Goal: Task Accomplishment & Management: Use online tool/utility

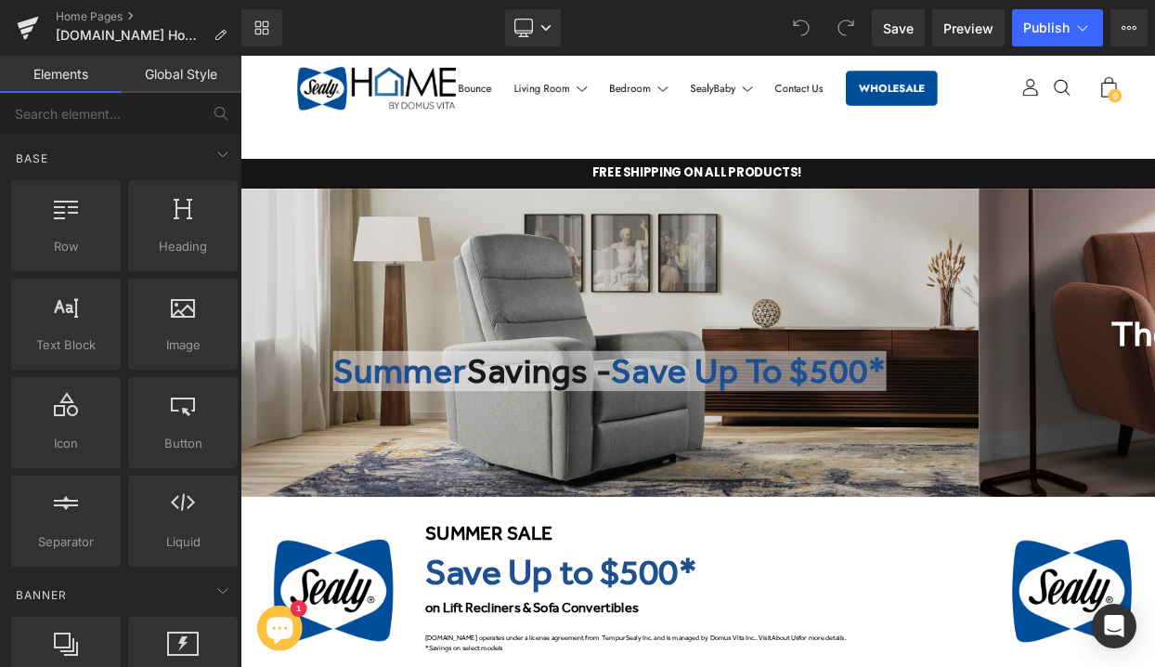
scroll to position [58, 0]
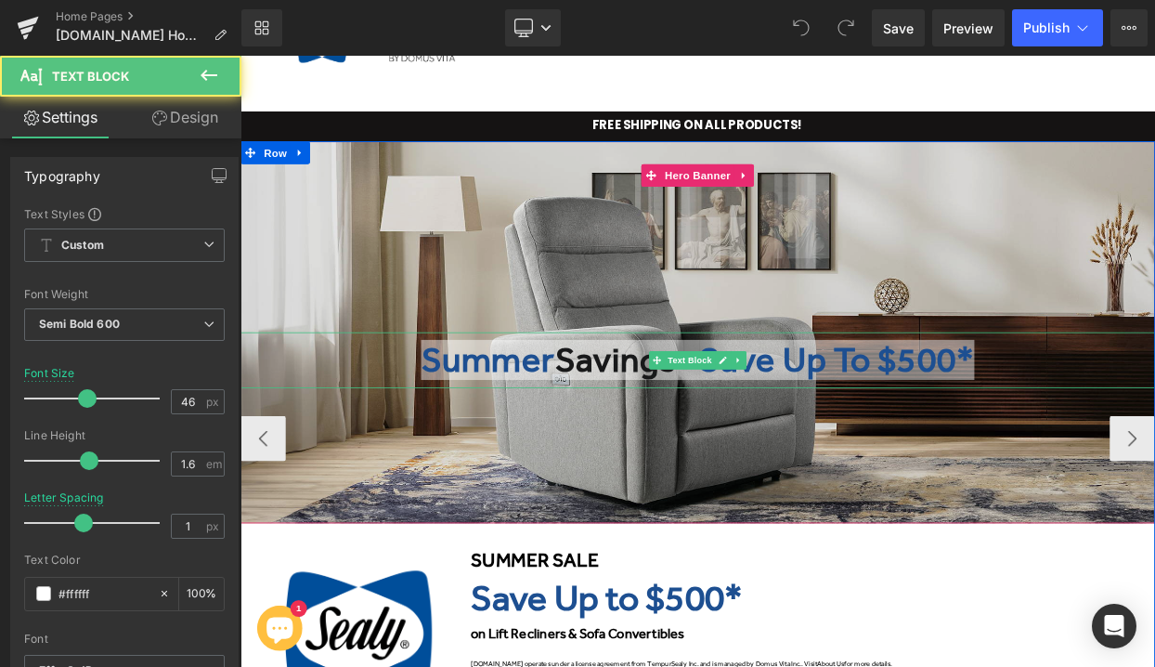
click at [635, 435] on span "Savings" at bounding box center [701, 428] width 149 height 49
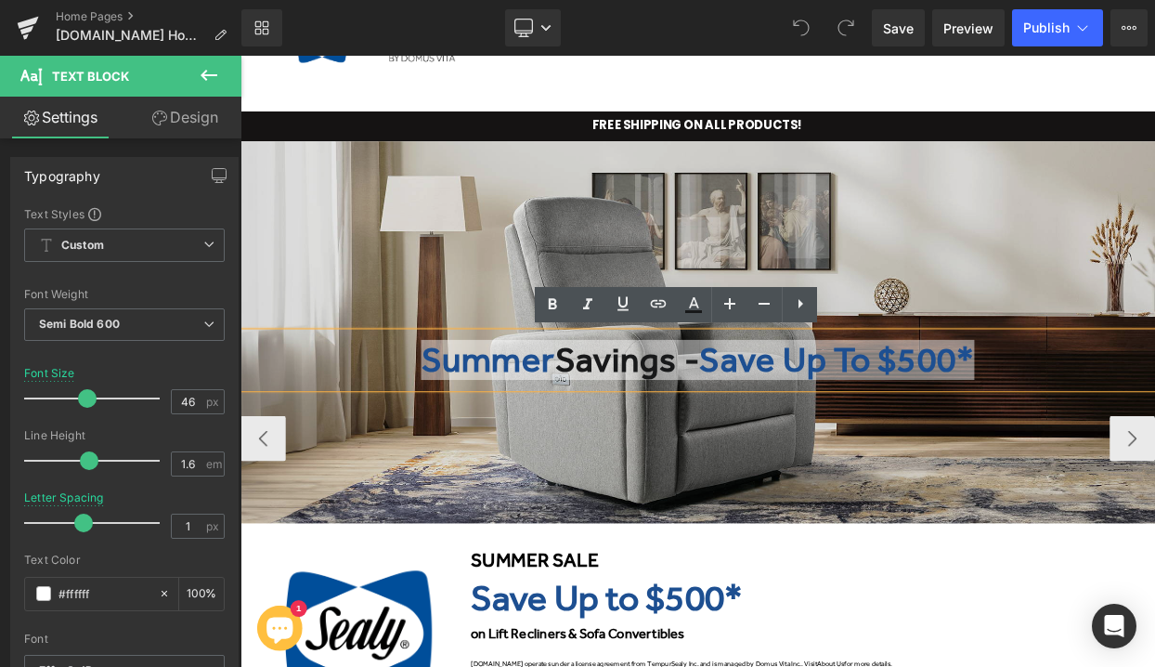
click at [760, 441] on span "Savings" at bounding box center [701, 428] width 149 height 49
click at [627, 427] on span "Savings" at bounding box center [701, 428] width 149 height 49
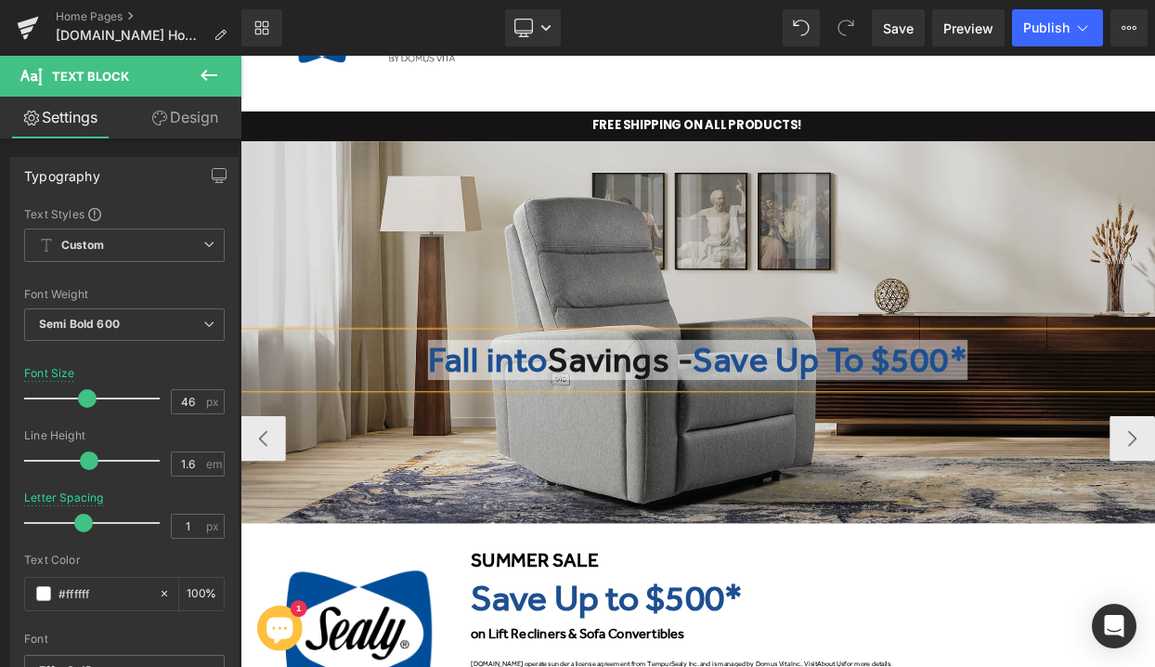
click at [757, 431] on span "Savings" at bounding box center [692, 428] width 149 height 49
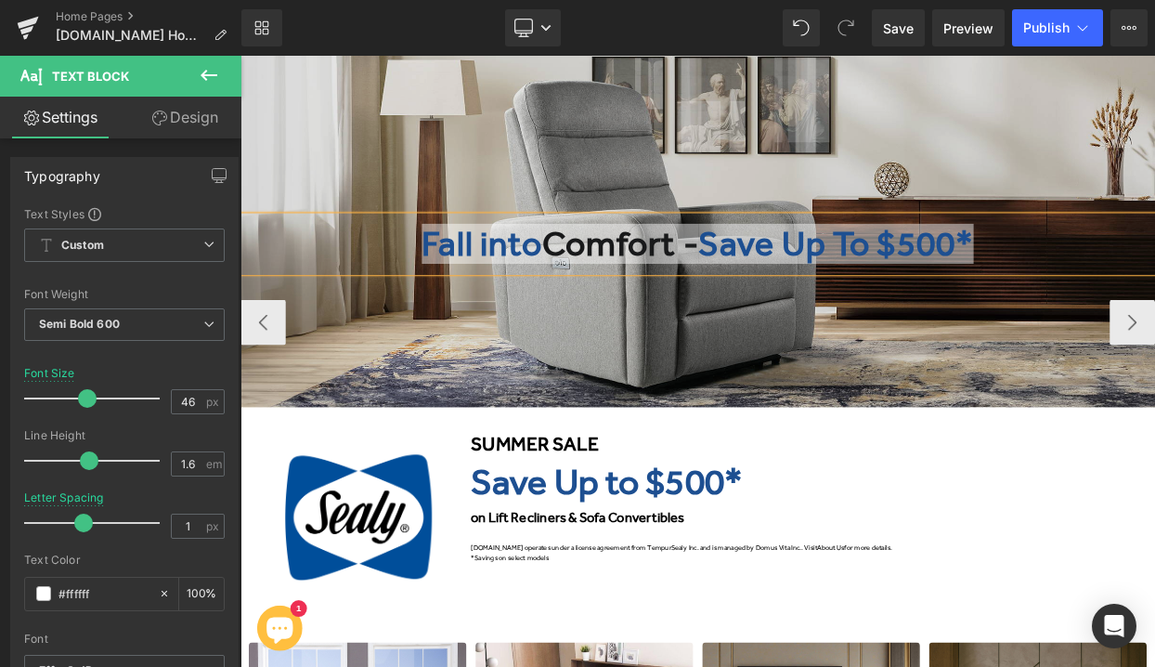
scroll to position [198, 0]
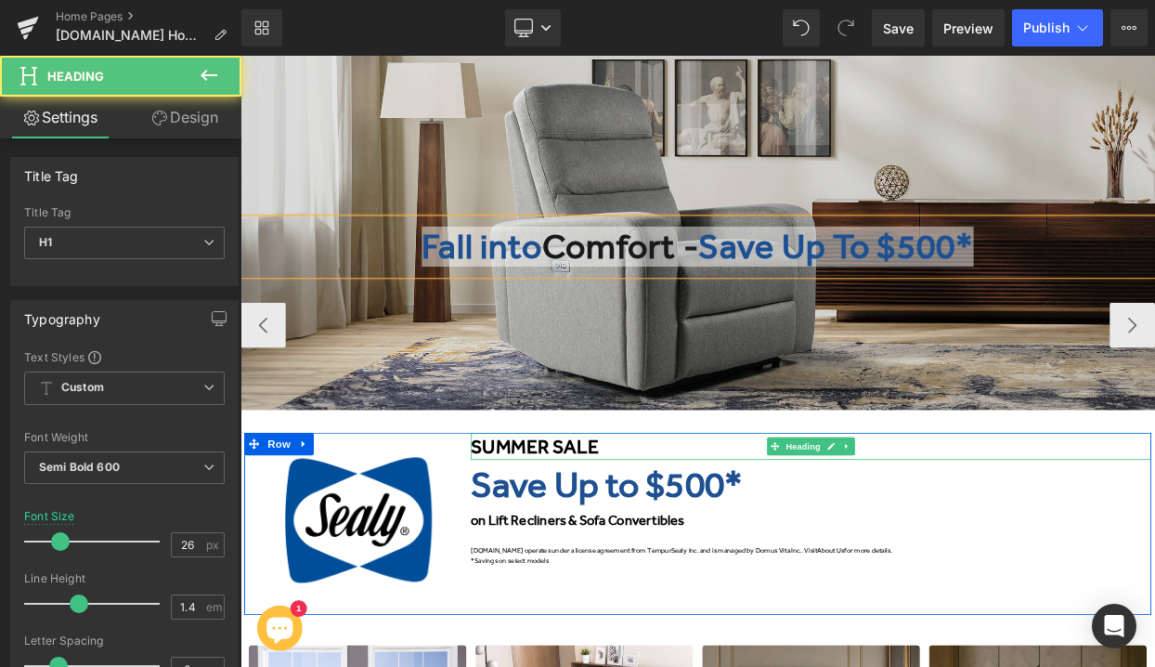
click at [606, 539] on font "SUMMER SALE" at bounding box center [602, 535] width 157 height 28
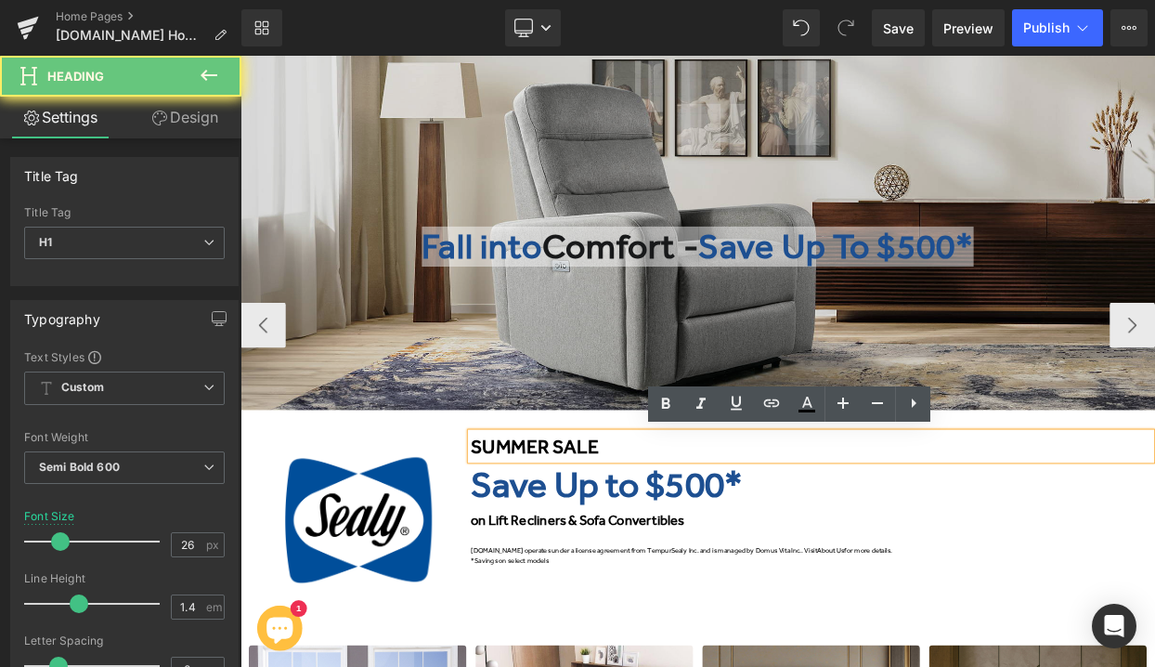
click at [668, 540] on font "SUMMER SALE" at bounding box center [602, 535] width 157 height 28
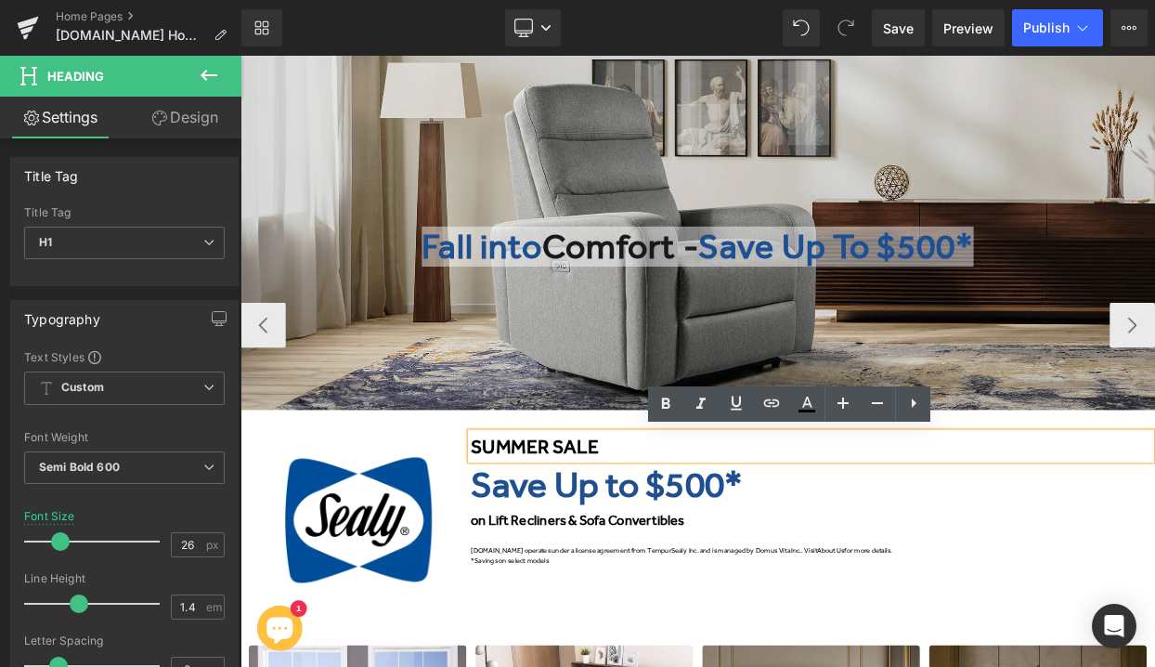
click at [695, 539] on h1 "SUMMER SALE" at bounding box center [942, 534] width 836 height 33
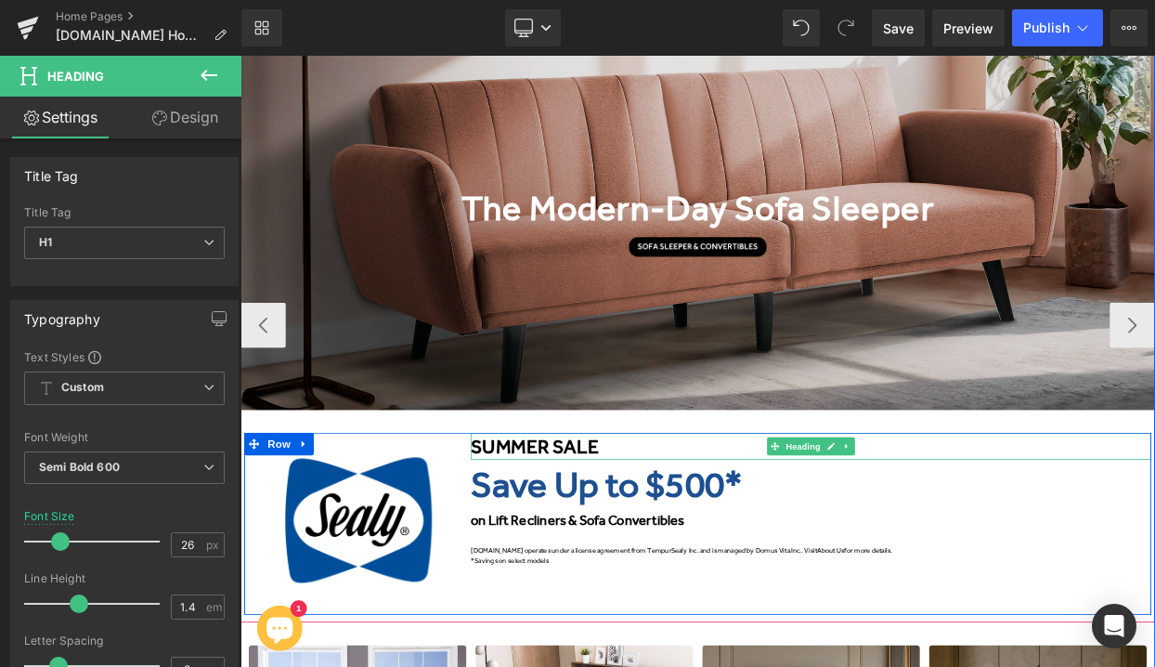
click at [635, 531] on span "SUMMER SALE" at bounding box center [602, 535] width 157 height 28
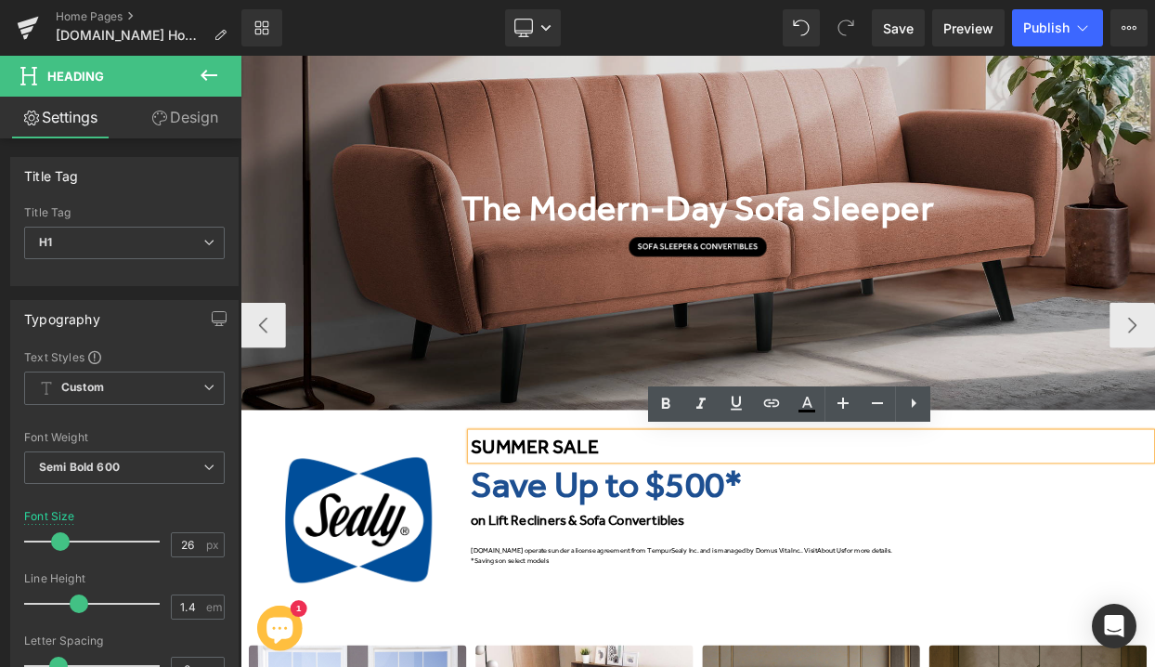
click at [619, 534] on span "SUMMER SALE" at bounding box center [602, 535] width 157 height 28
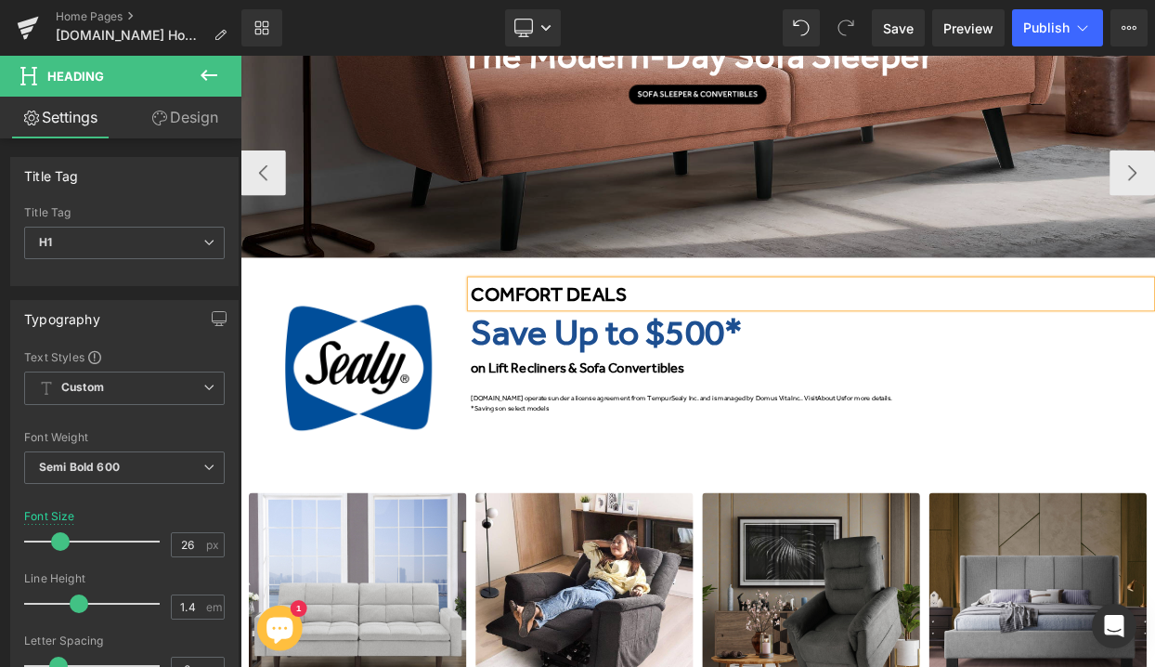
scroll to position [237, 0]
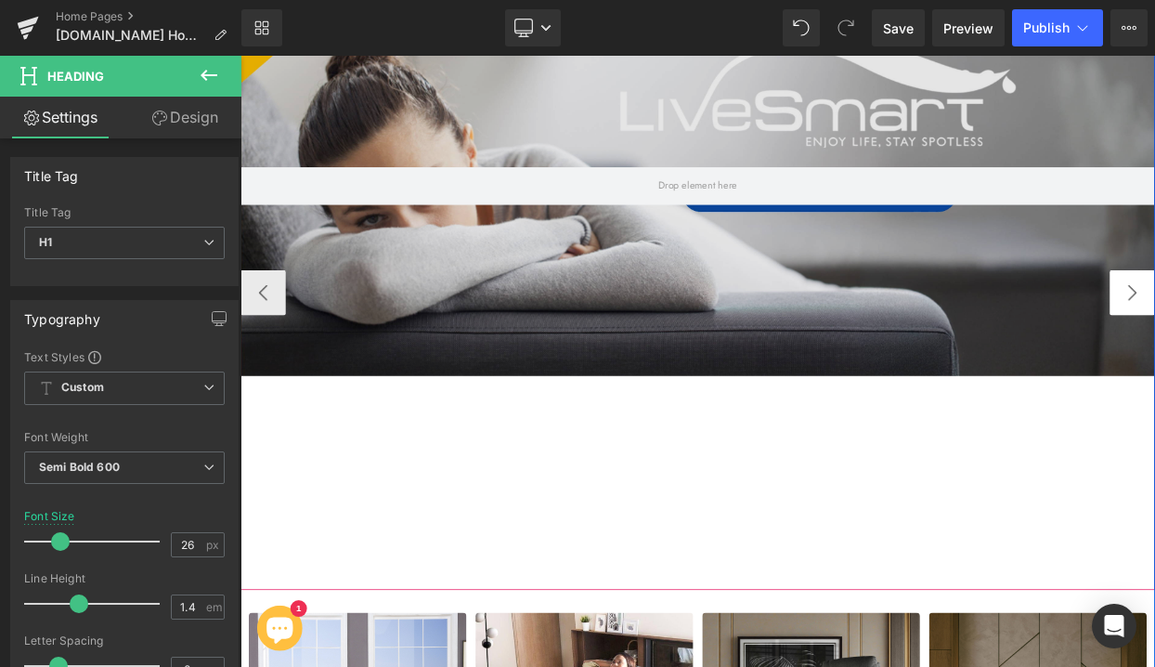
click at [247, 340] on button "‹" at bounding box center [268, 347] width 56 height 56
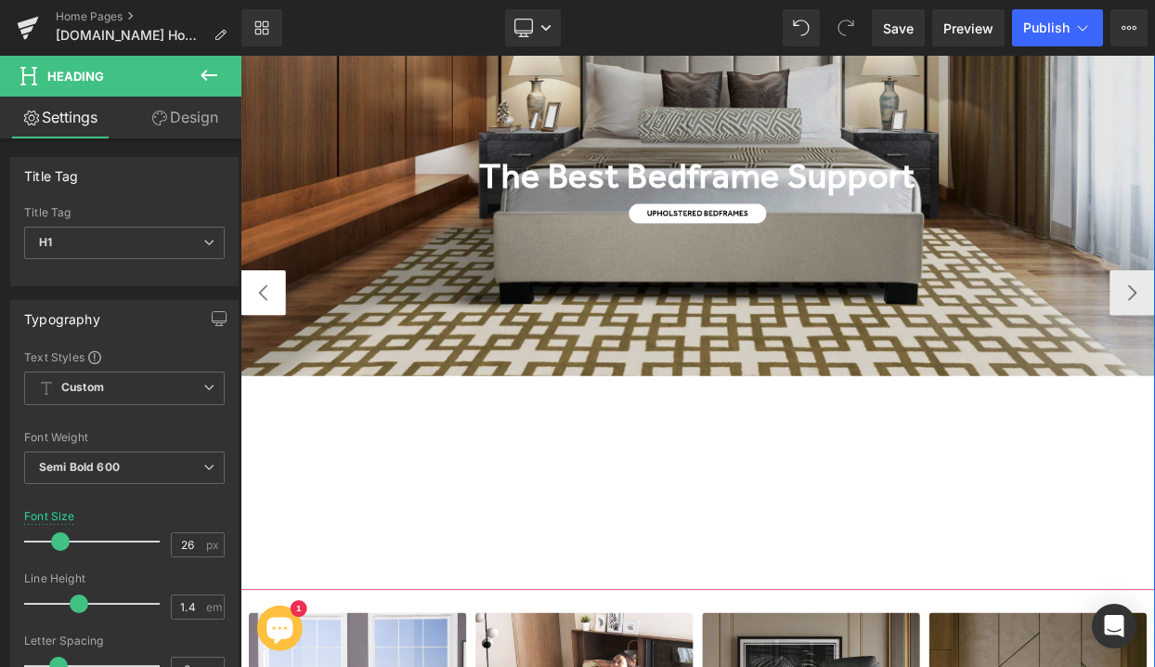
click at [247, 340] on button "‹" at bounding box center [268, 347] width 56 height 56
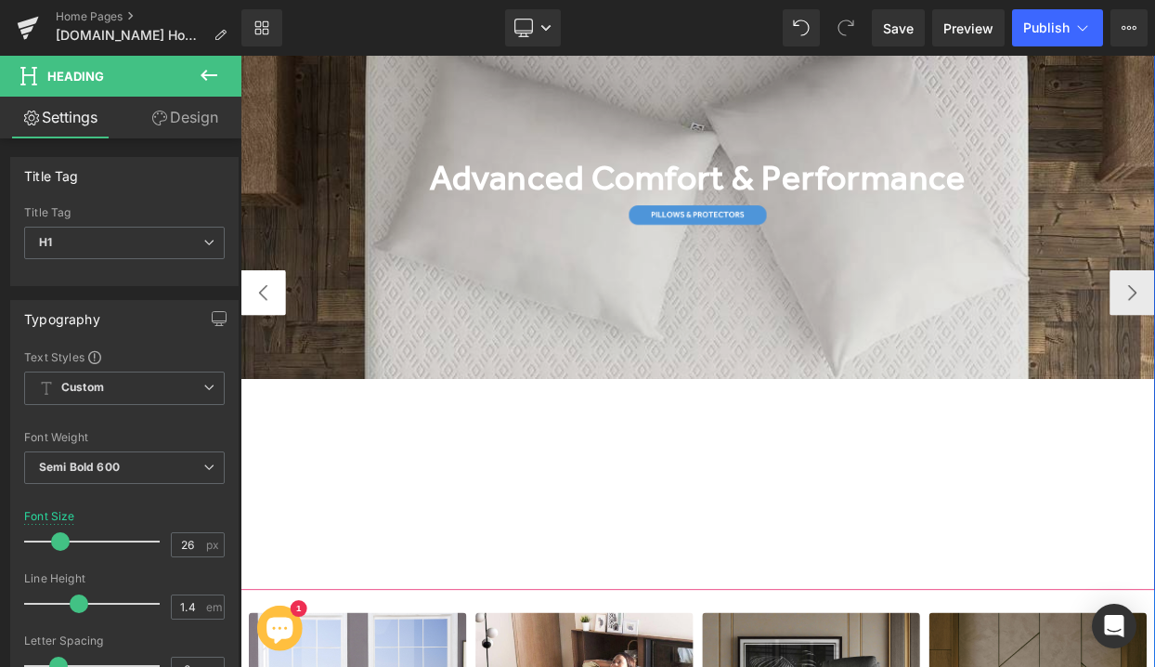
click at [247, 340] on button "‹" at bounding box center [268, 347] width 56 height 56
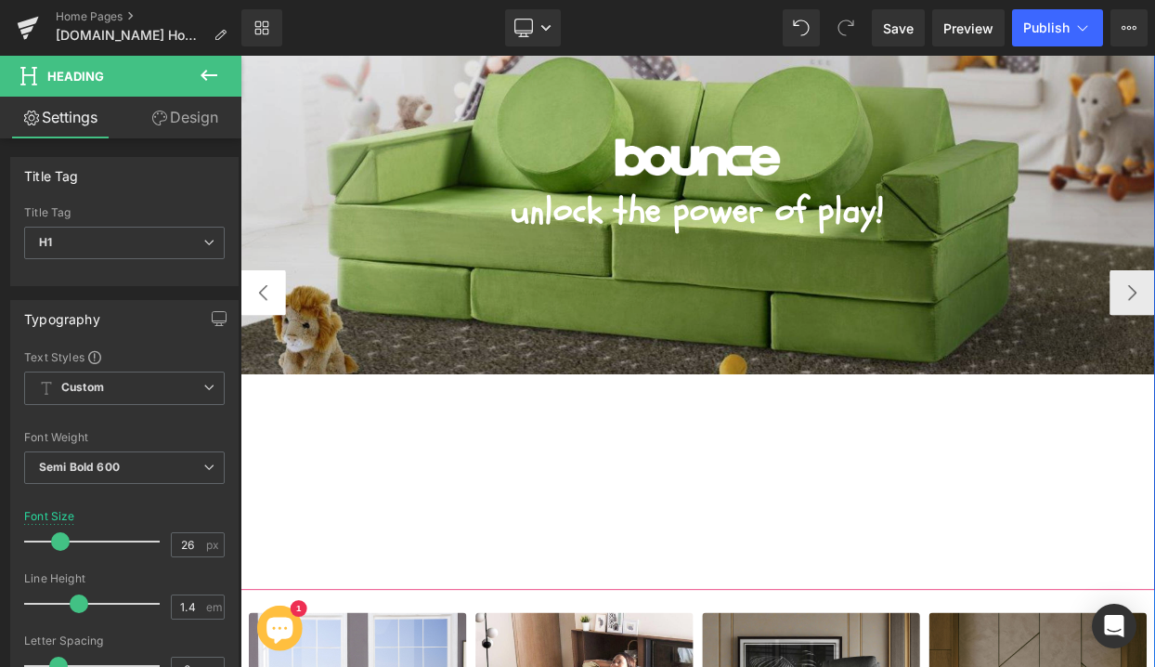
click at [247, 340] on button "‹" at bounding box center [268, 347] width 56 height 56
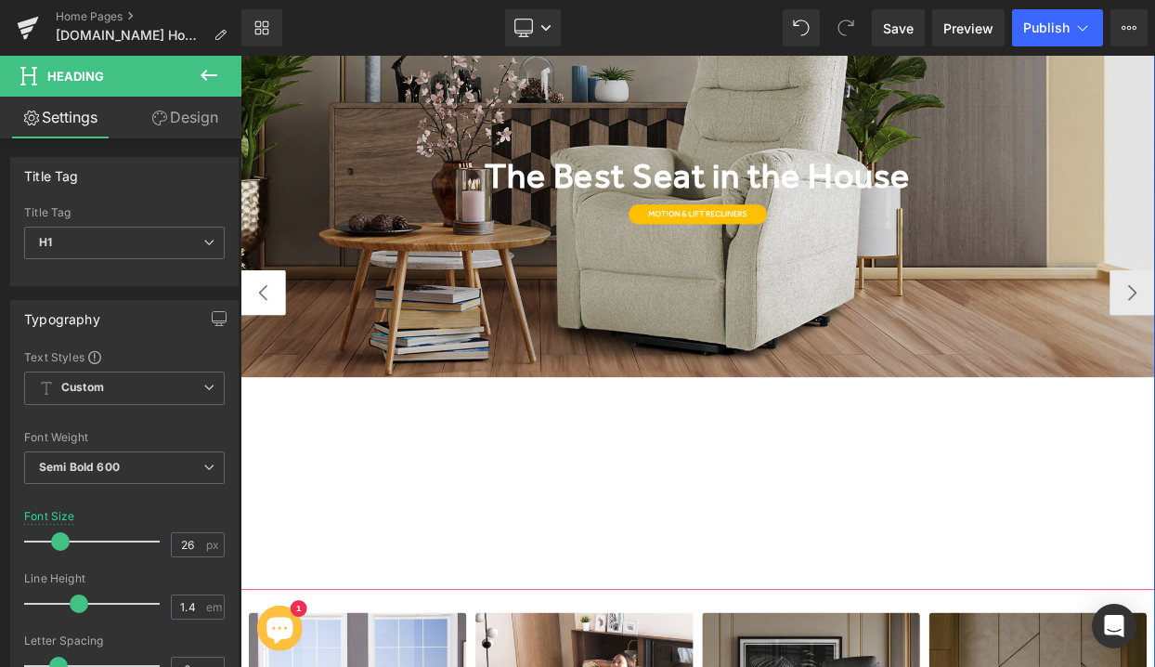
click at [247, 340] on button "‹" at bounding box center [268, 347] width 56 height 56
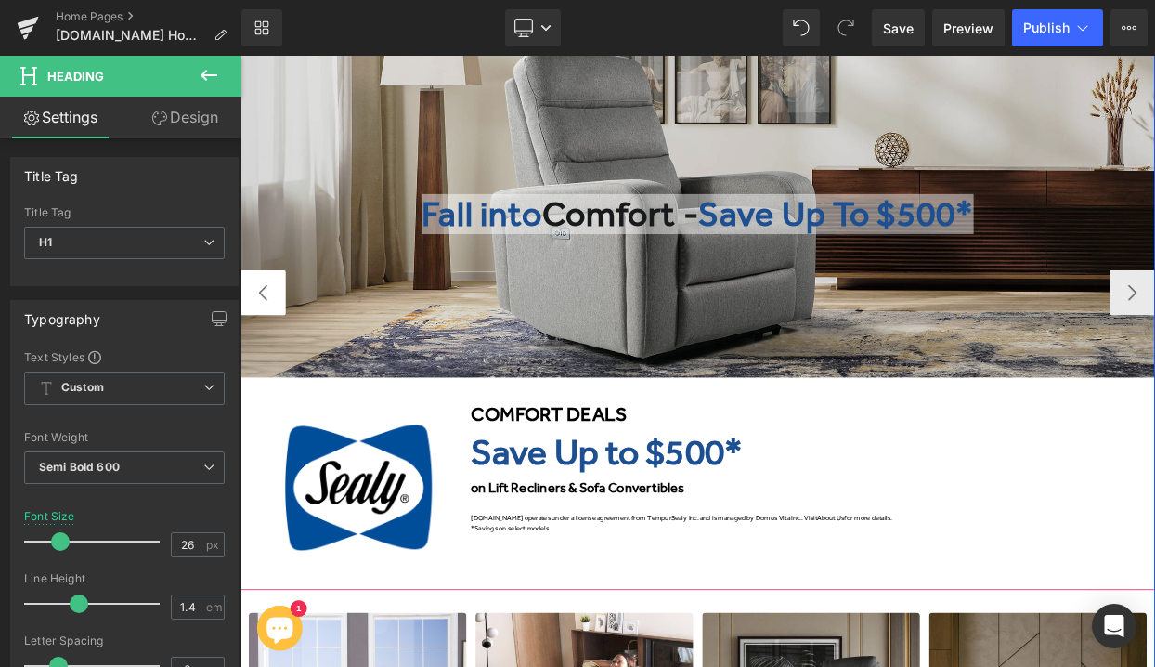
click at [247, 340] on button "‹" at bounding box center [268, 347] width 56 height 56
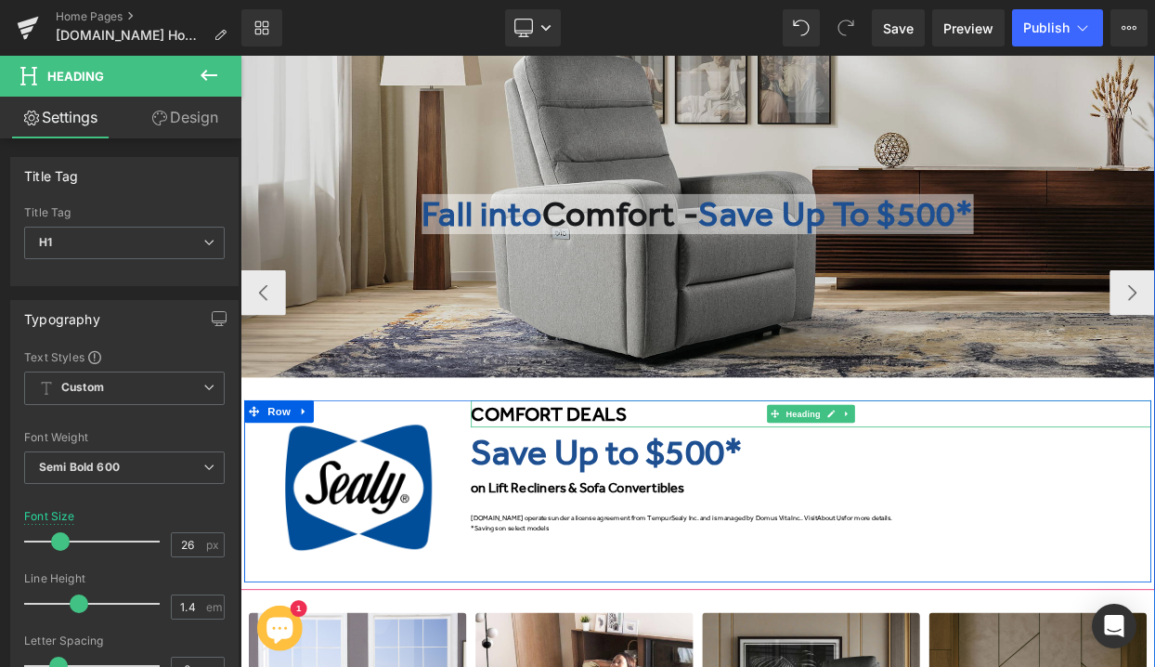
click at [534, 497] on span "COMFORT DEALS" at bounding box center [619, 496] width 191 height 28
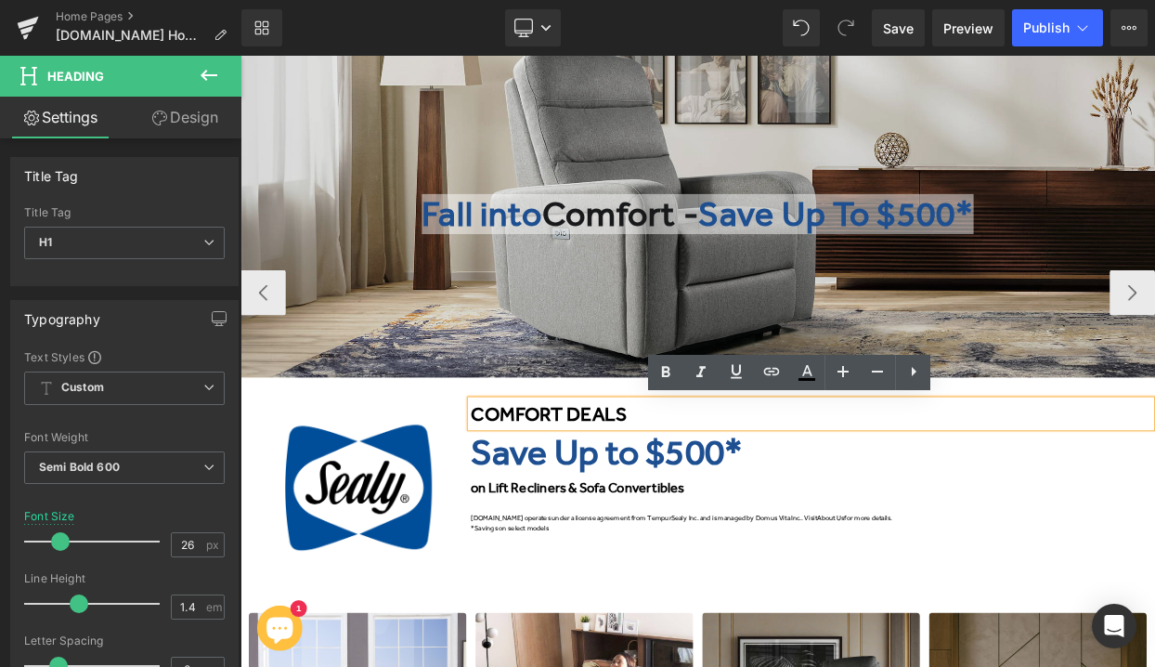
click at [524, 497] on span "COMFORT DEALS" at bounding box center [619, 496] width 191 height 28
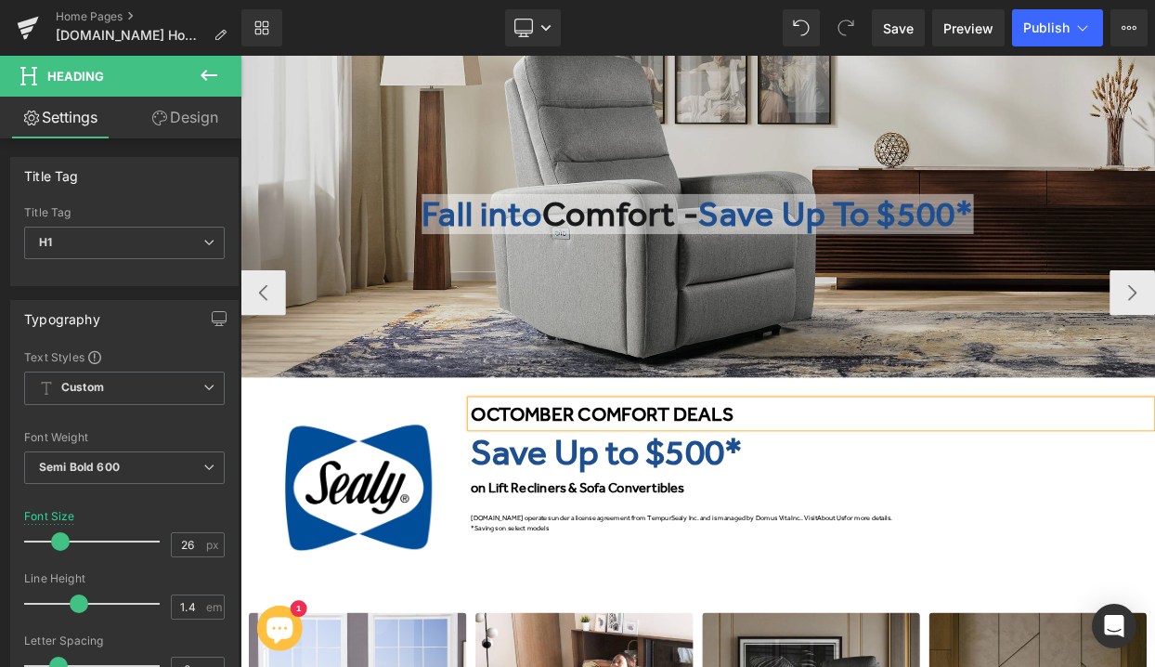
click at [606, 497] on span "OCTOMBER COMFORT DEALS" at bounding box center [685, 496] width 322 height 28
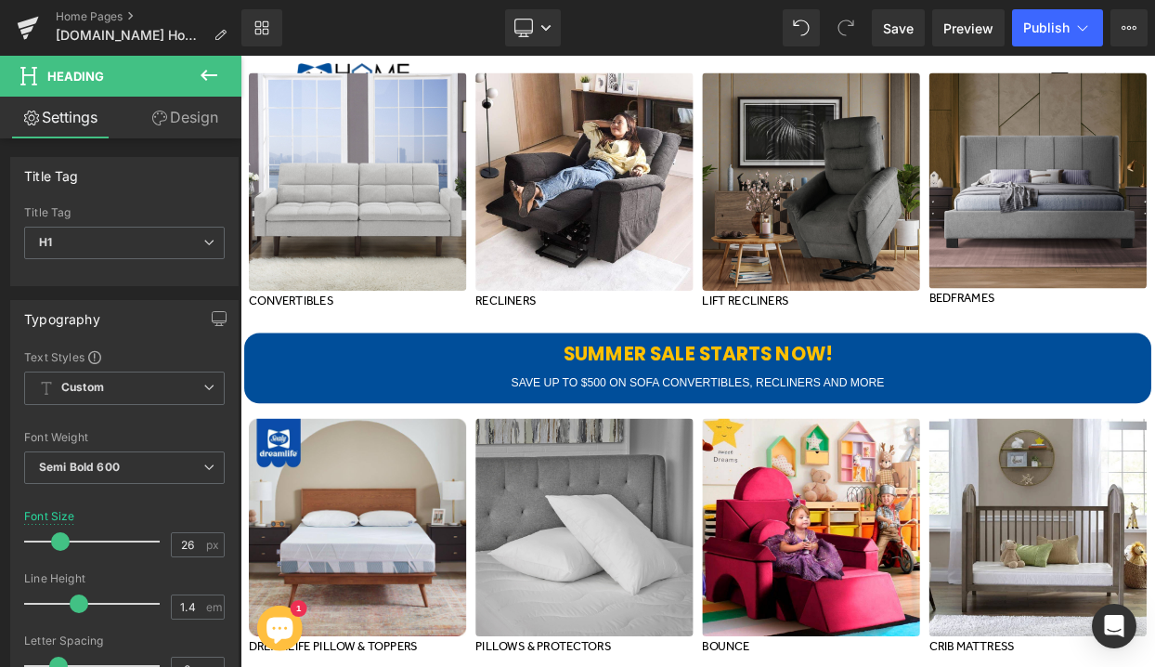
scroll to position [899, 0]
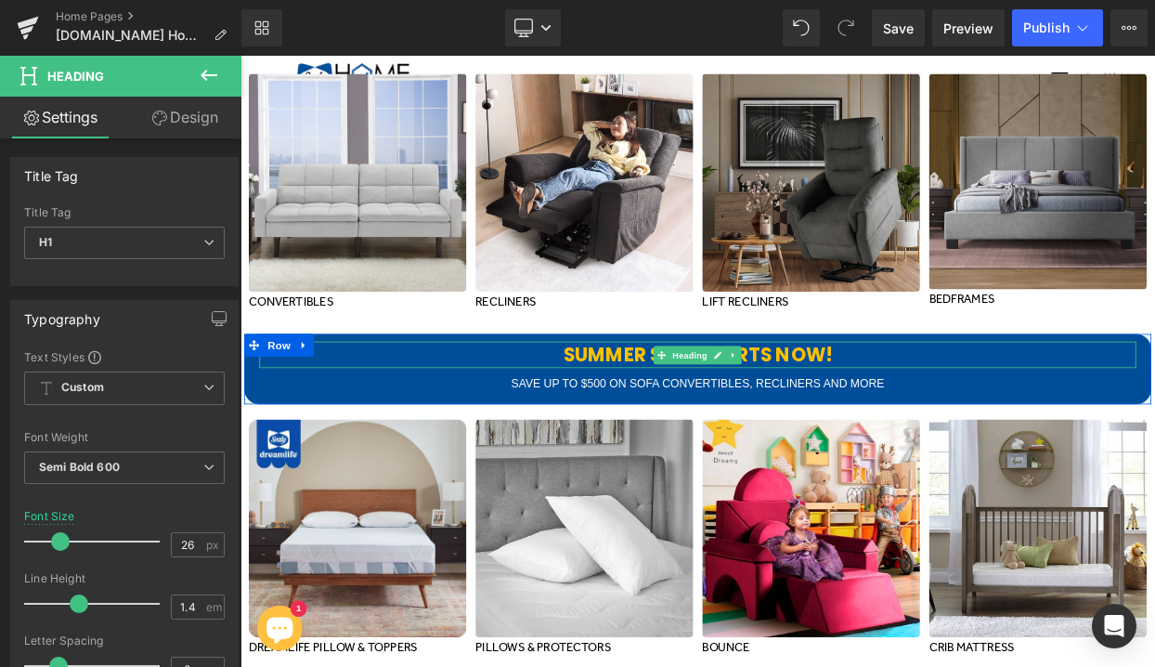
click at [738, 424] on b "SUMMER SALE STARTS NOW!" at bounding box center [802, 423] width 331 height 32
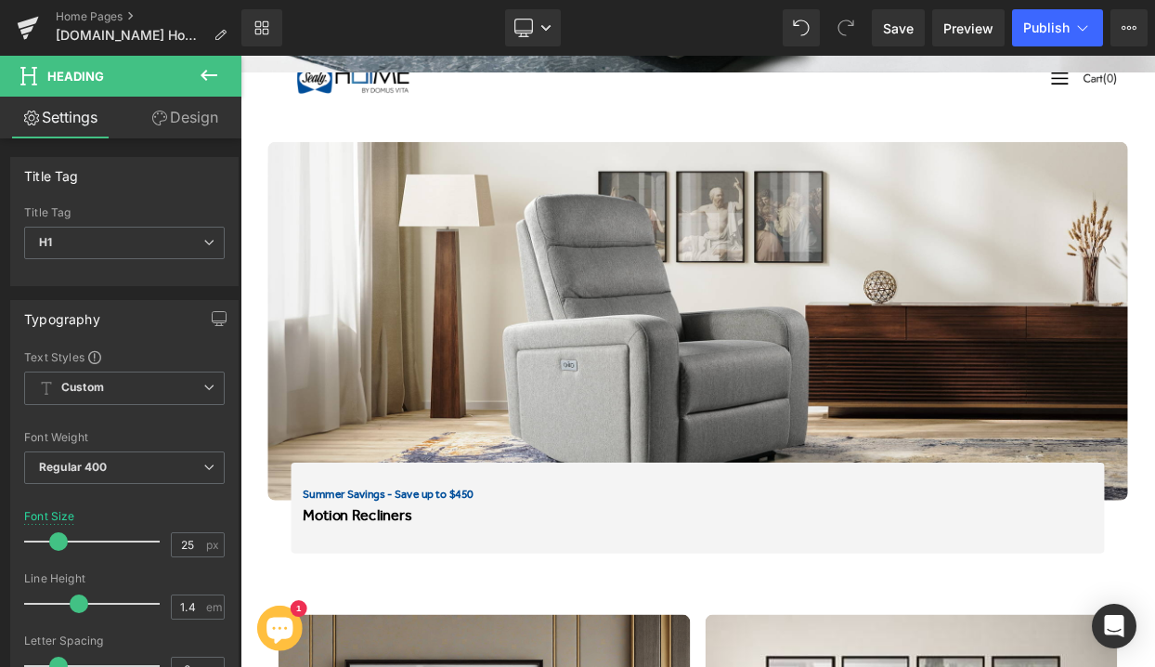
scroll to position [2236, 0]
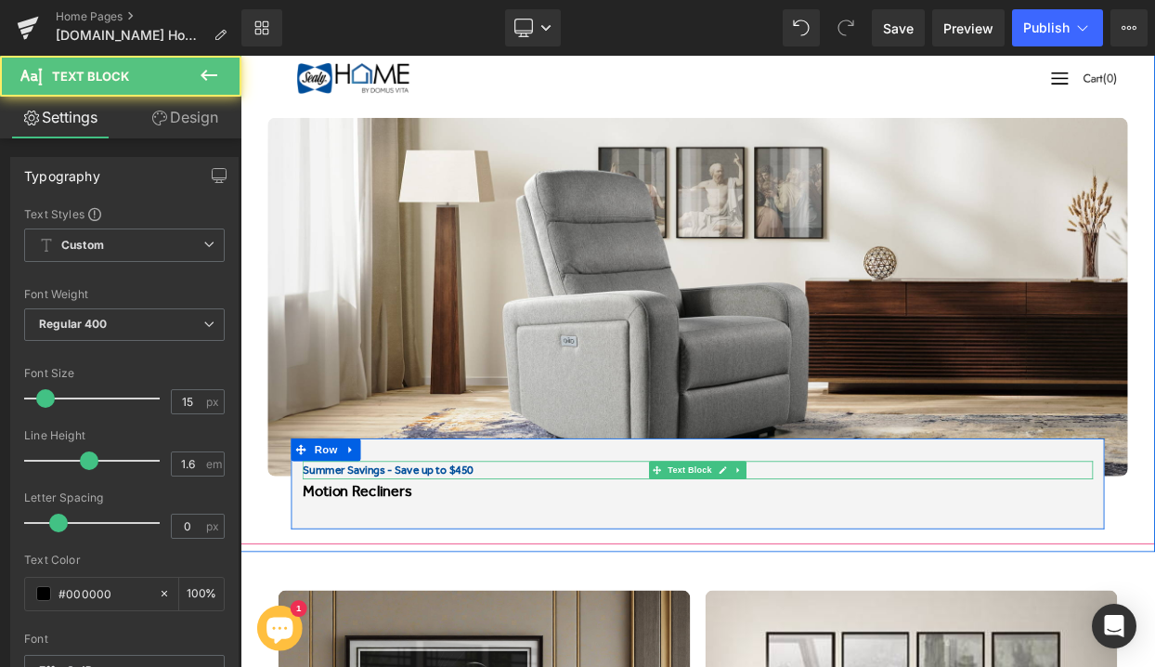
click at [408, 564] on b "Summer Savings - Save up to $450" at bounding box center [422, 564] width 210 height 17
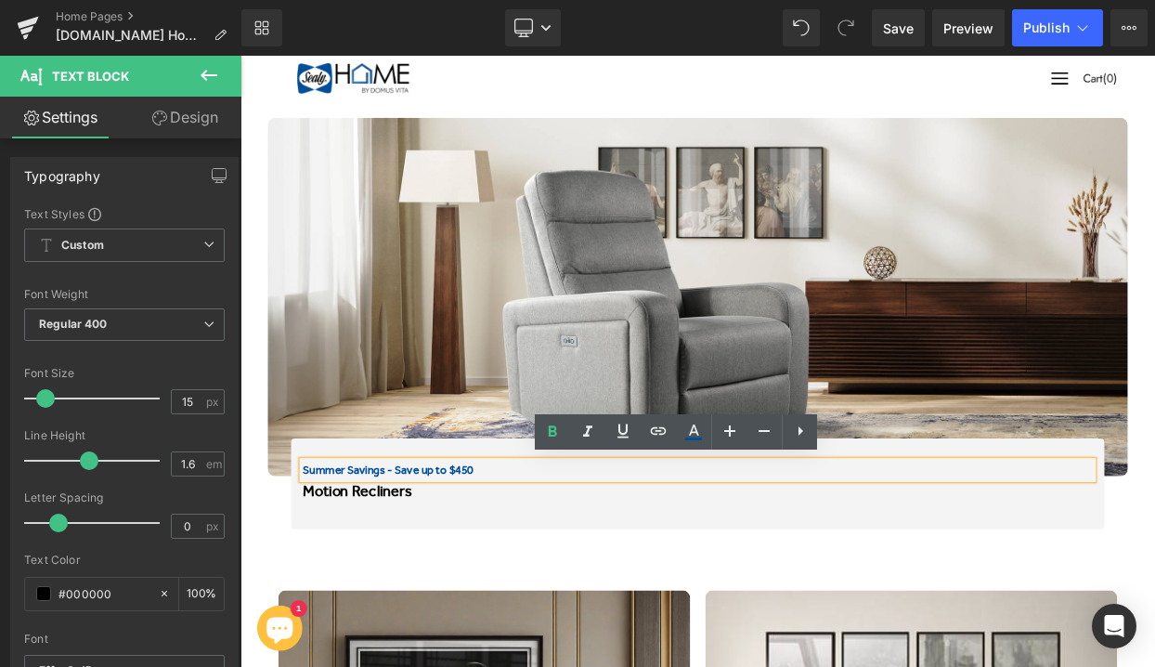
click at [365, 564] on b "Summer Savings - Save up to $450" at bounding box center [422, 564] width 210 height 17
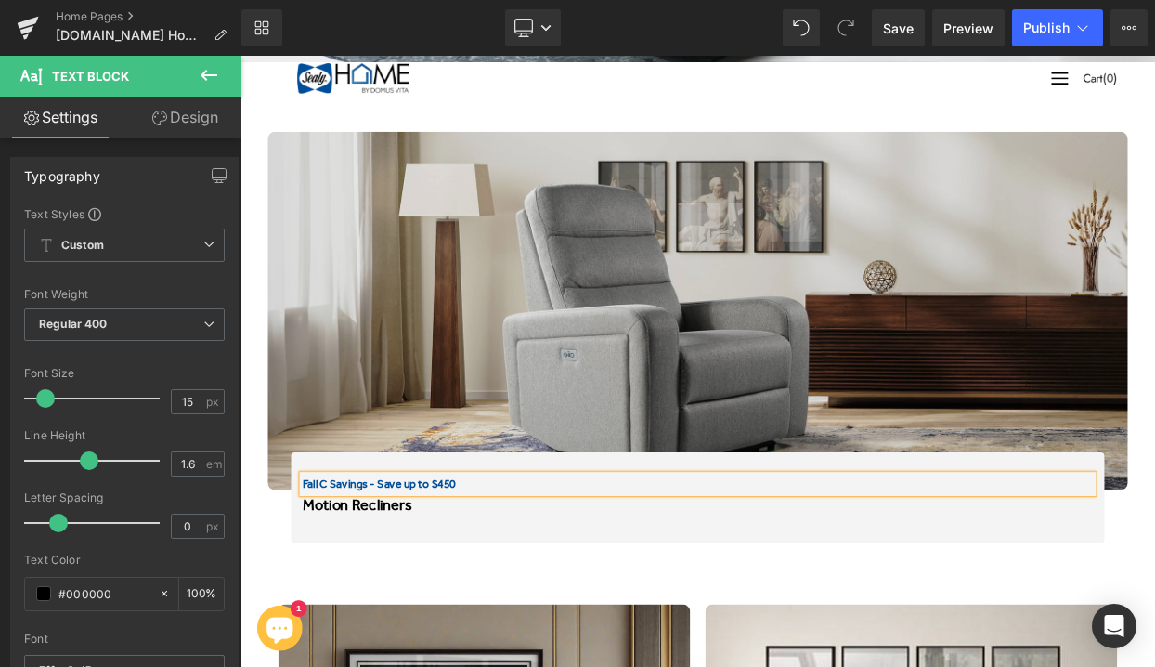
scroll to position [2263, 0]
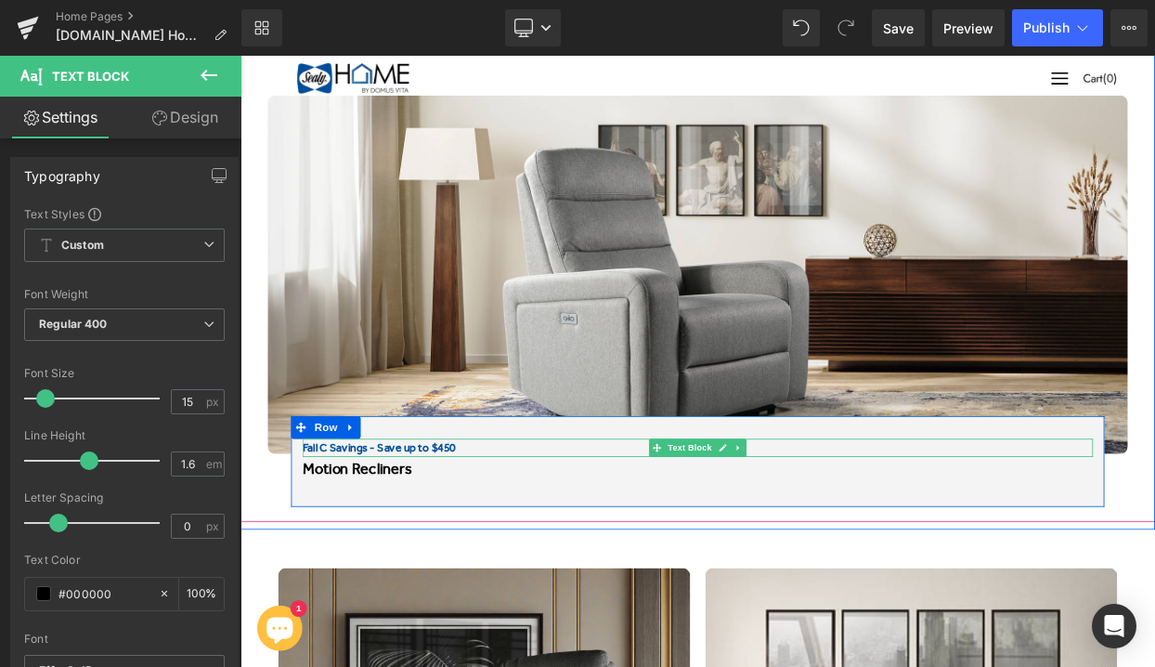
click at [398, 538] on b "Fall C Savings - Save up to $450" at bounding box center [411, 537] width 188 height 17
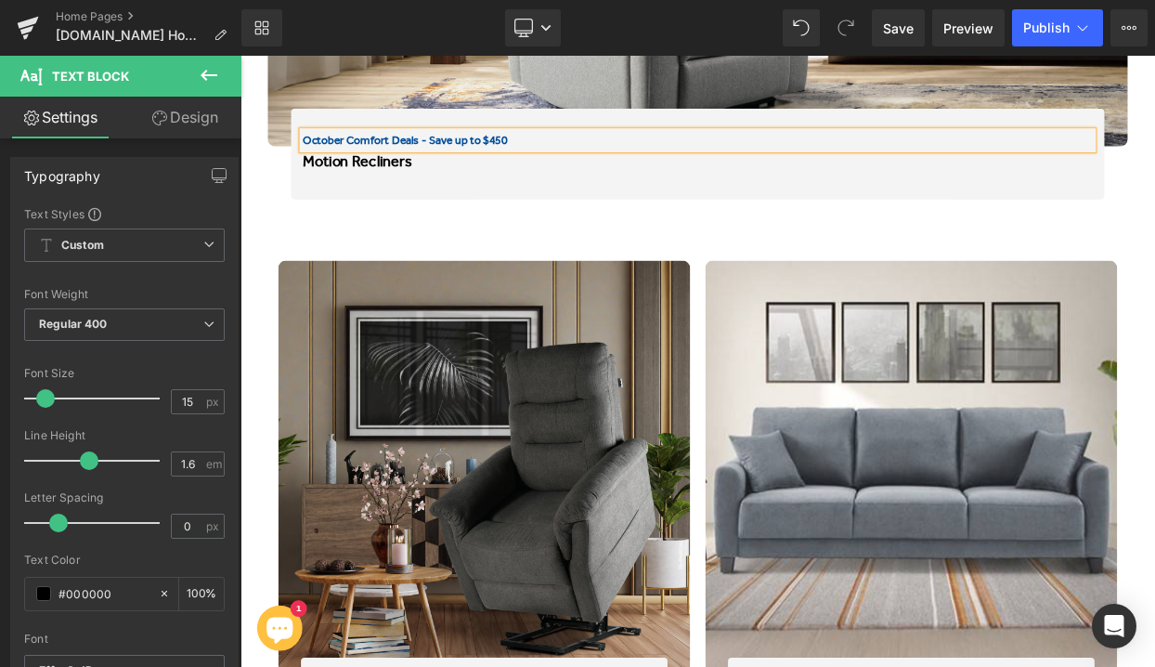
scroll to position [2631, 0]
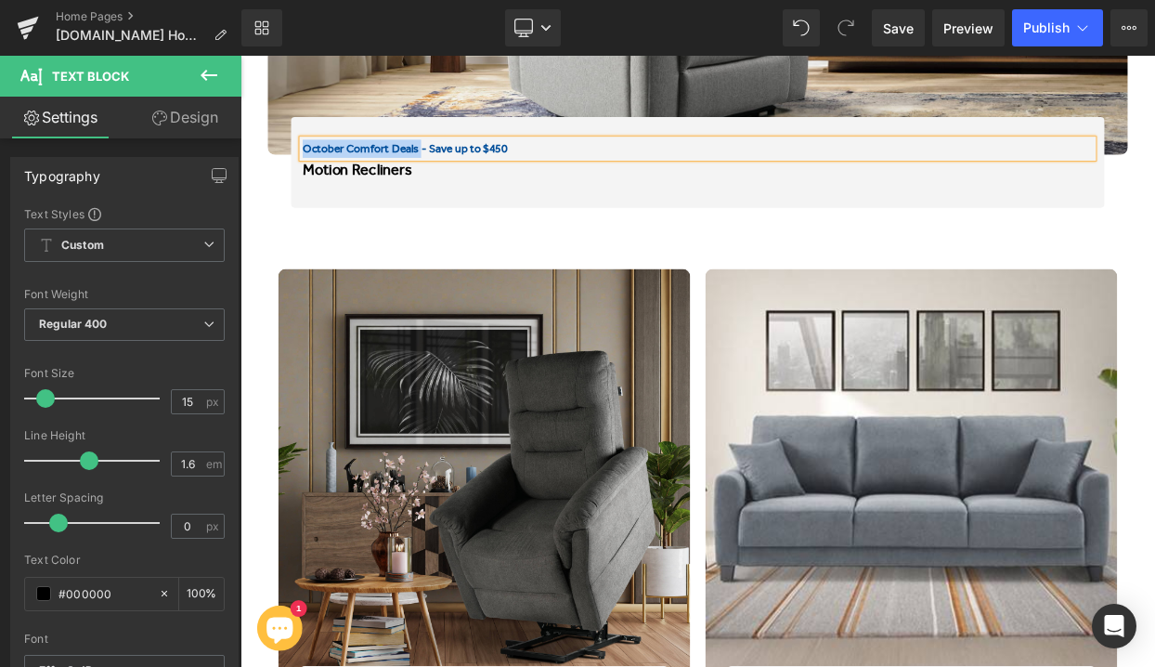
drag, startPoint x: 465, startPoint y: 172, endPoint x: 316, endPoint y: 164, distance: 149.7
click at [317, 164] on b "October Comfort Deals - Save up to $450" at bounding box center [443, 170] width 252 height 17
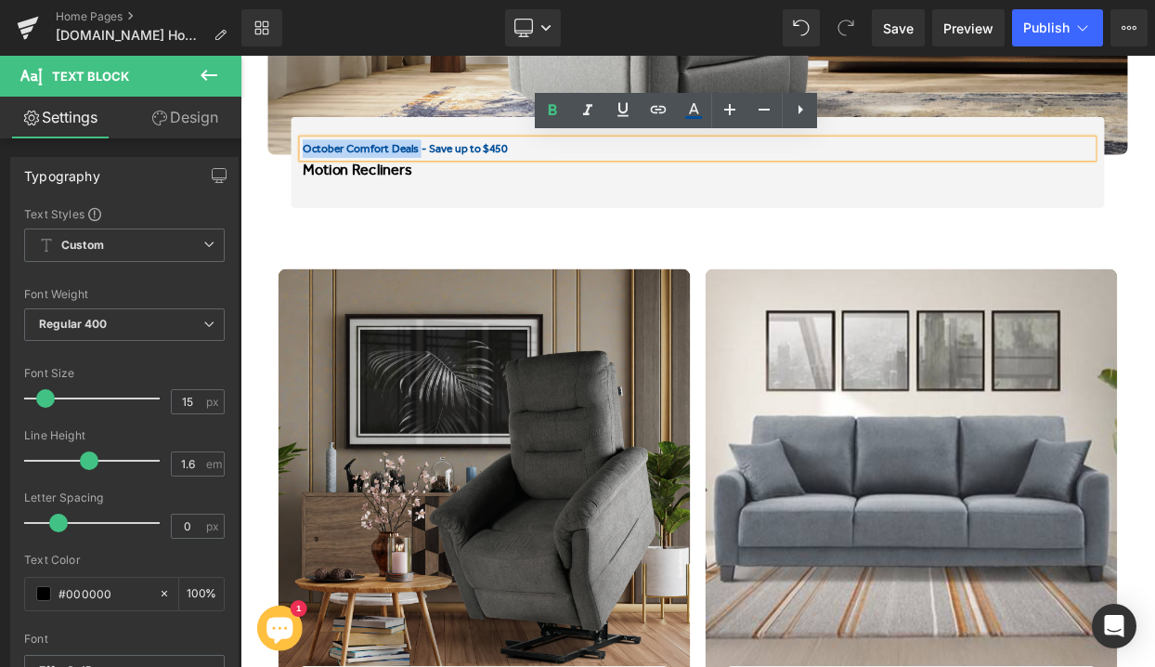
copy b "October Comfort Deals"
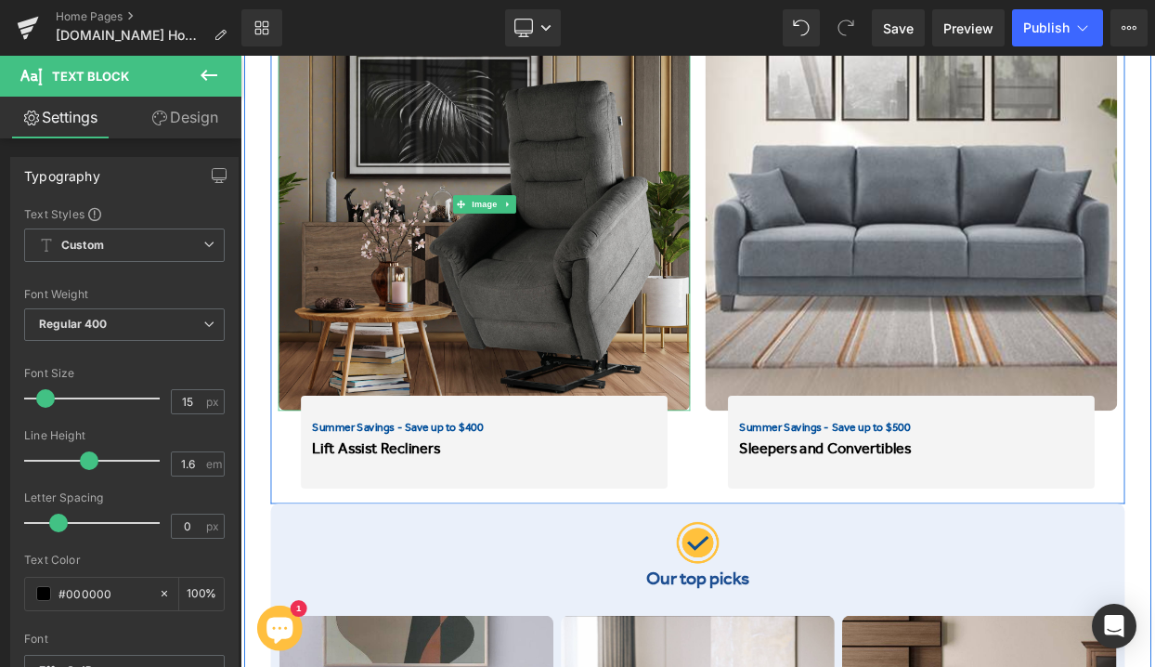
scroll to position [2971, 0]
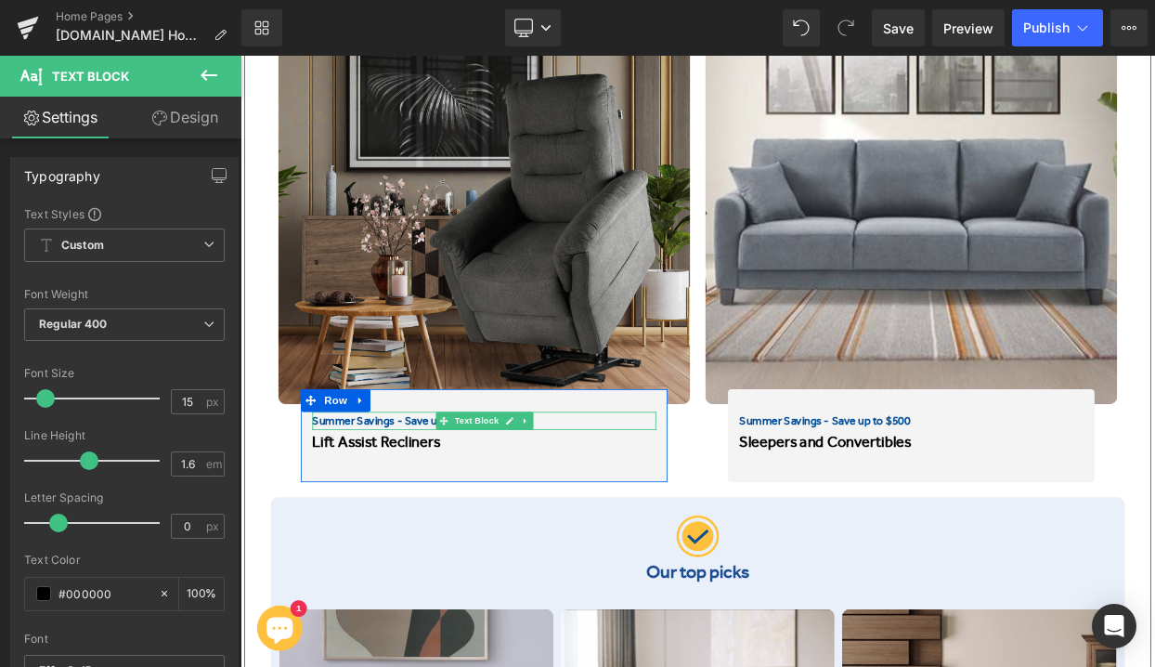
click at [399, 497] on b "Summer Savings - Save up to $400" at bounding box center [434, 504] width 210 height 17
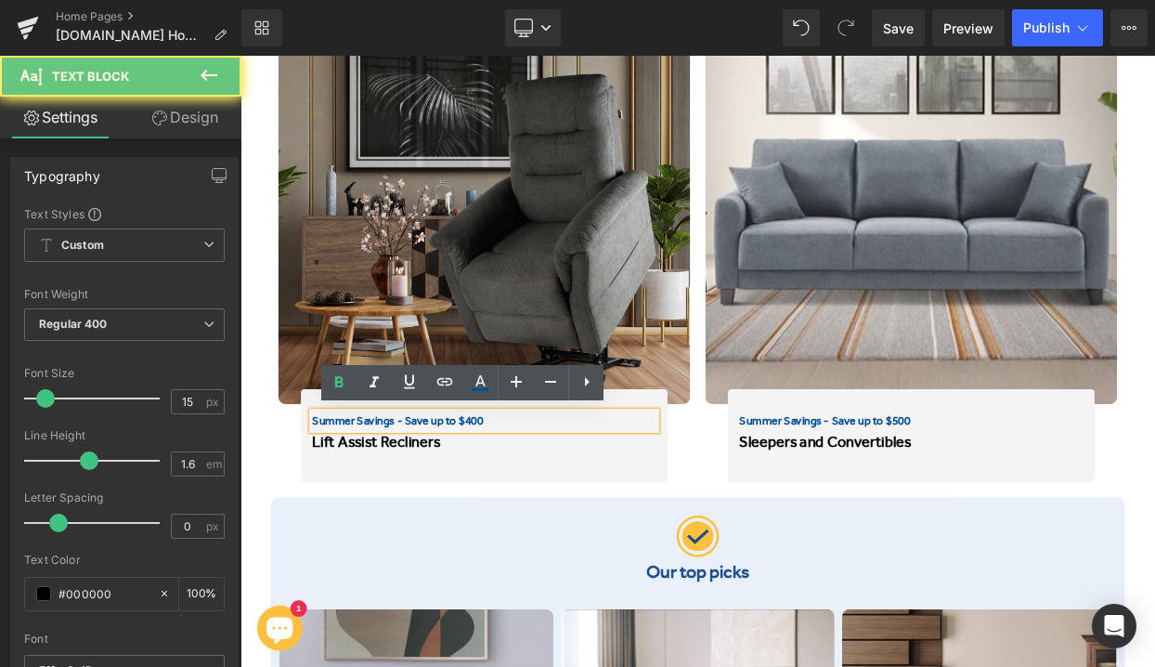
click at [414, 500] on b "Summer Savings - Save up to $400" at bounding box center [434, 504] width 210 height 17
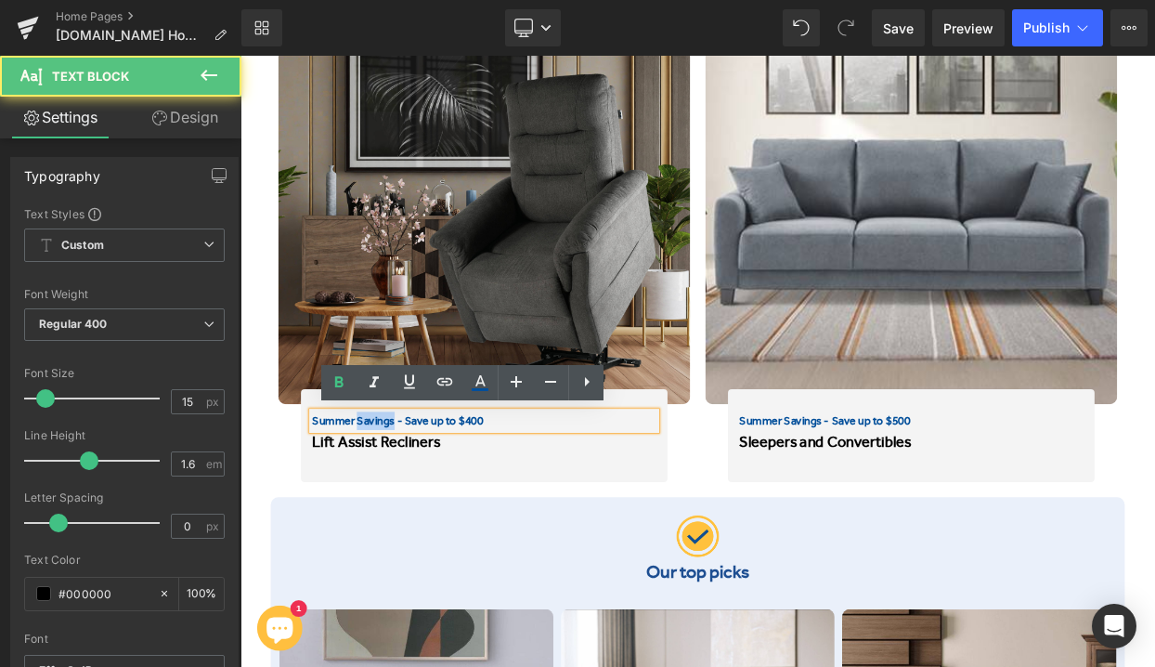
click at [414, 500] on b "Summer Savings - Save up to $400" at bounding box center [434, 504] width 210 height 17
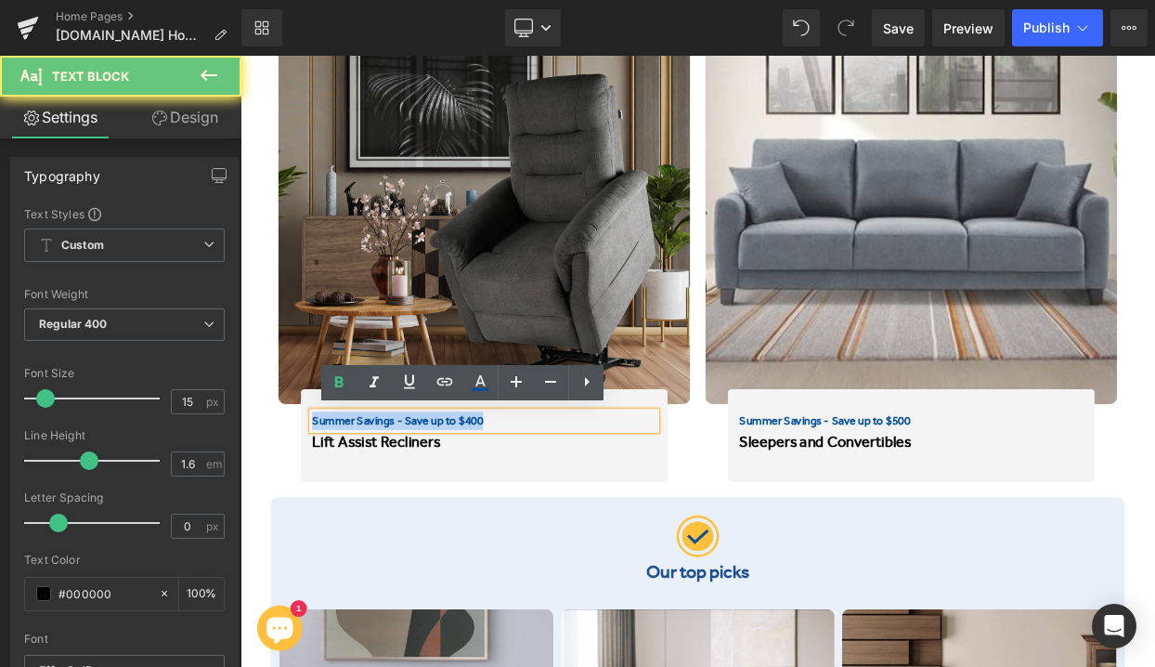
click at [414, 500] on b "Summer Savings - Save up to $400" at bounding box center [434, 504] width 210 height 17
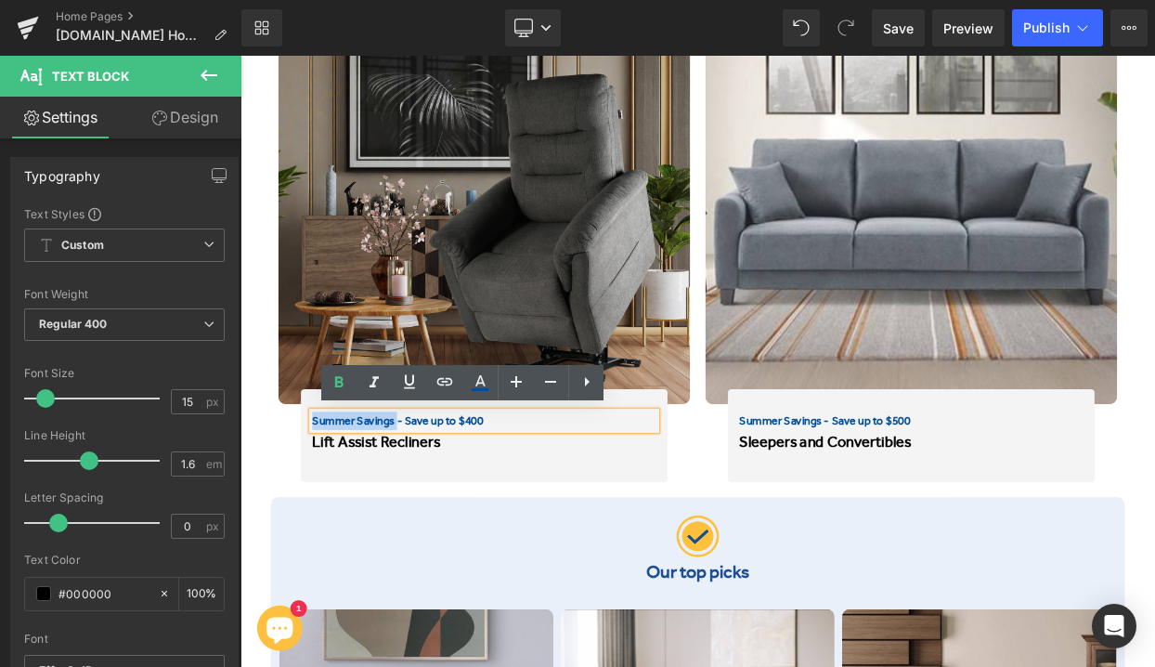
drag, startPoint x: 434, startPoint y: 503, endPoint x: 316, endPoint y: 506, distance: 117.9
click at [316, 506] on div "Summer Savings - Save up to $400 Text Block Lift Assist Recliners Text Block" at bounding box center [540, 519] width 450 height 52
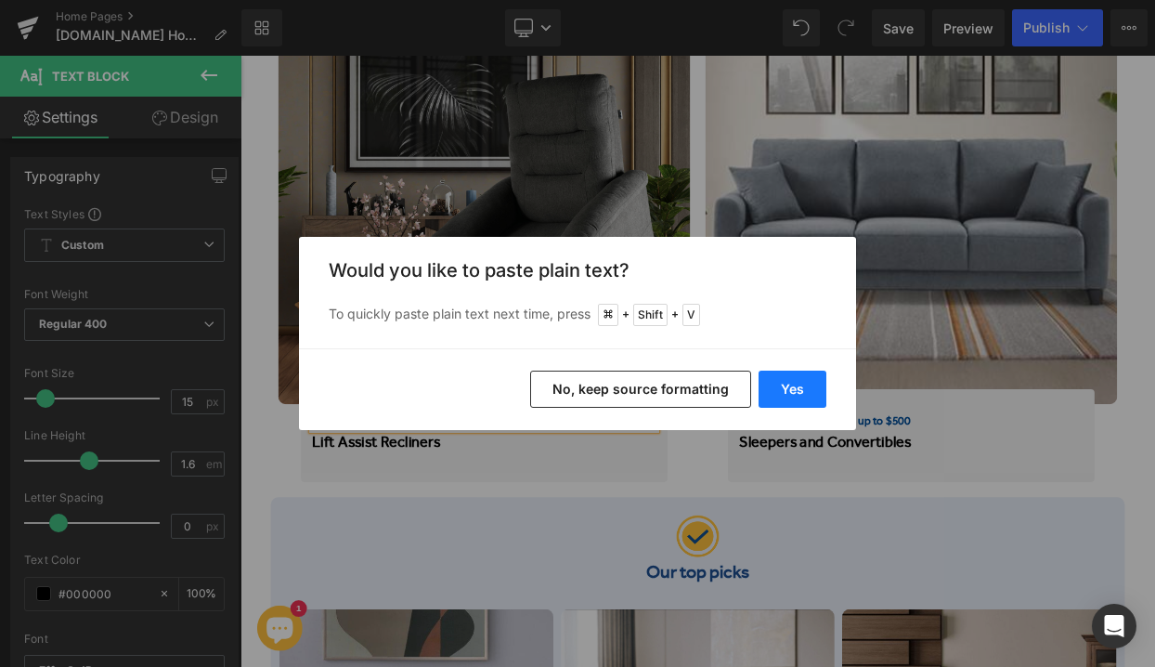
click at [795, 386] on button "Yes" at bounding box center [792, 388] width 68 height 37
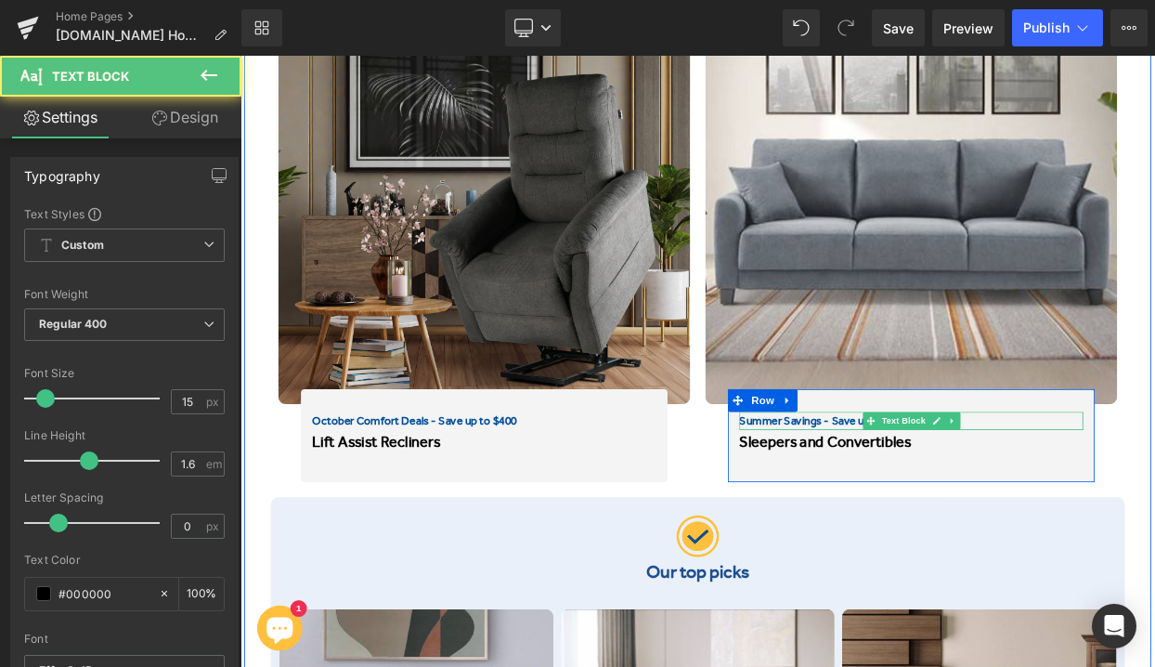
click at [911, 505] on b "Summer Savings - Save up to $500" at bounding box center [958, 504] width 210 height 17
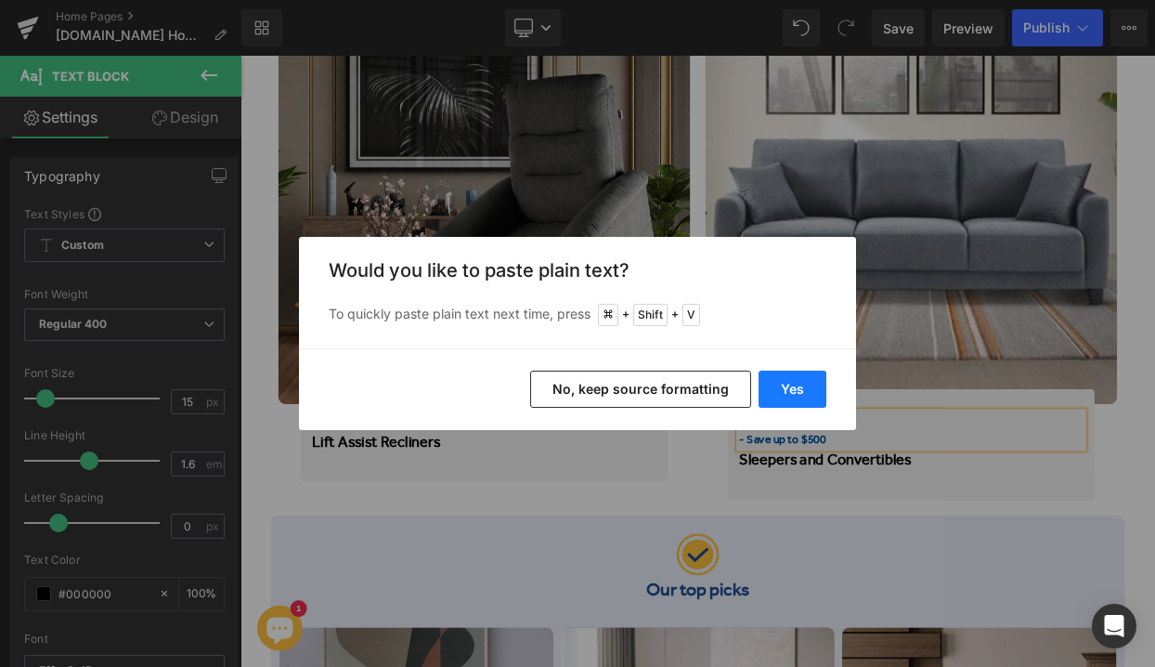
click at [799, 399] on button "Yes" at bounding box center [792, 388] width 68 height 37
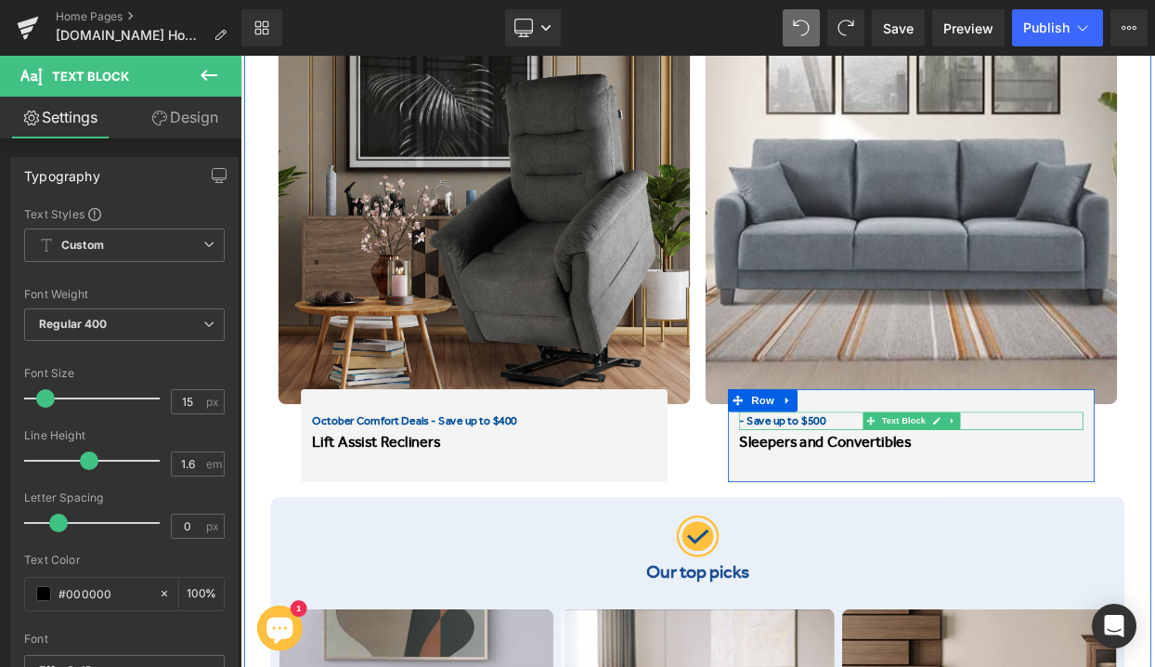
click at [856, 504] on b "- Save up to $500" at bounding box center [906, 504] width 106 height 17
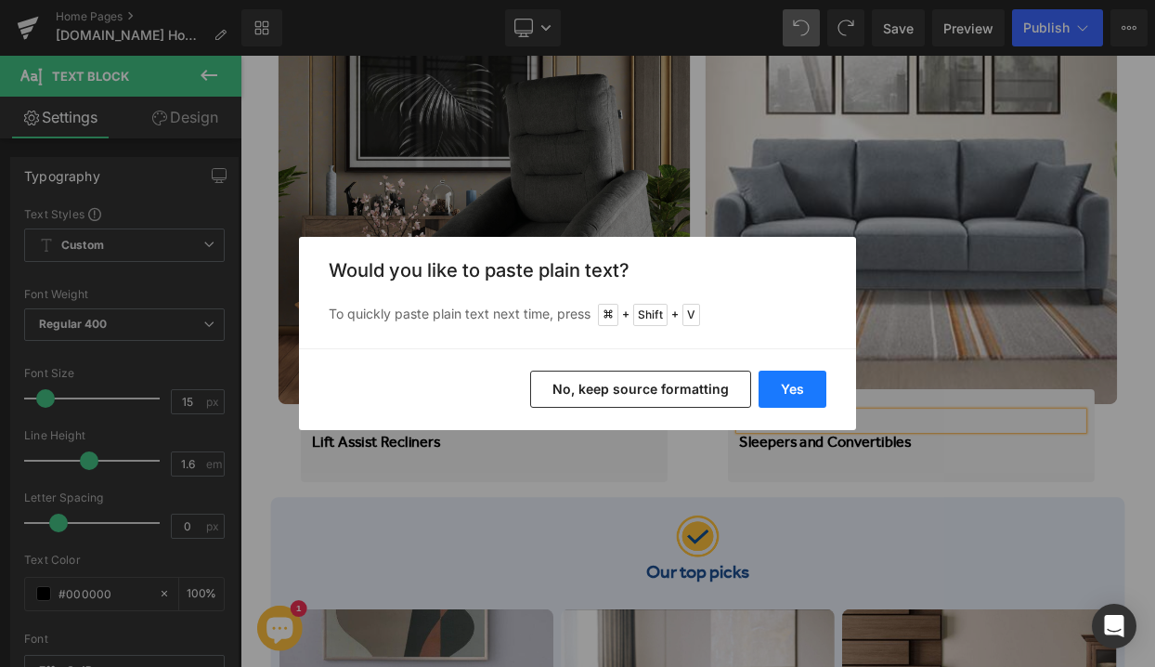
click at [817, 382] on button "Yes" at bounding box center [792, 388] width 68 height 37
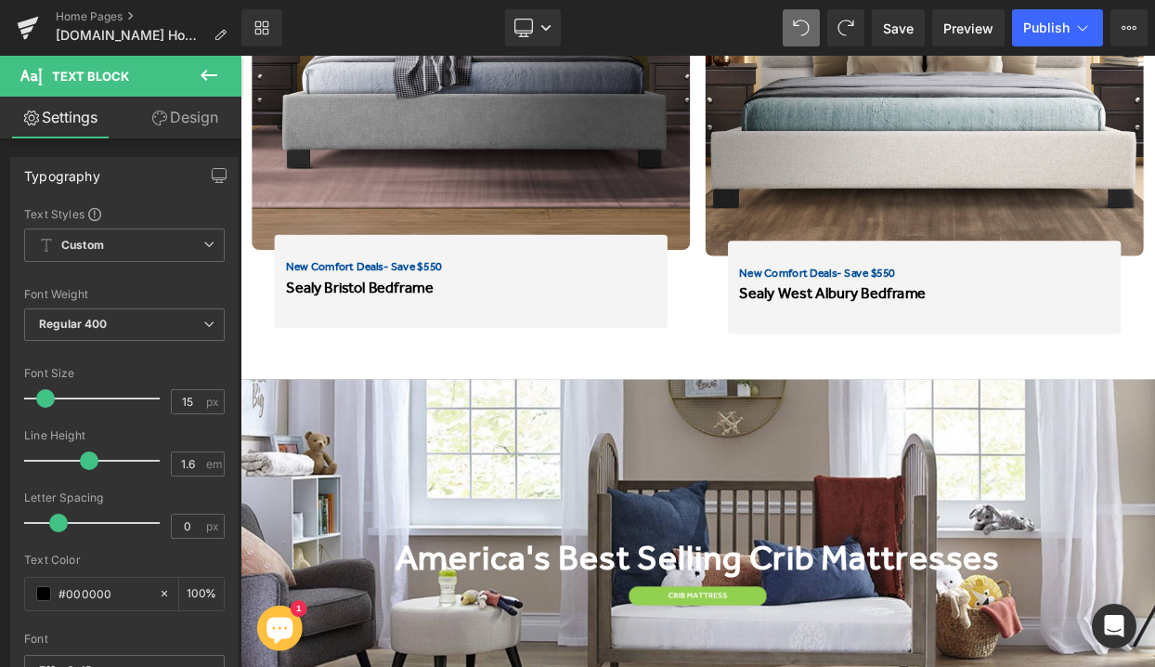
scroll to position [9750, 0]
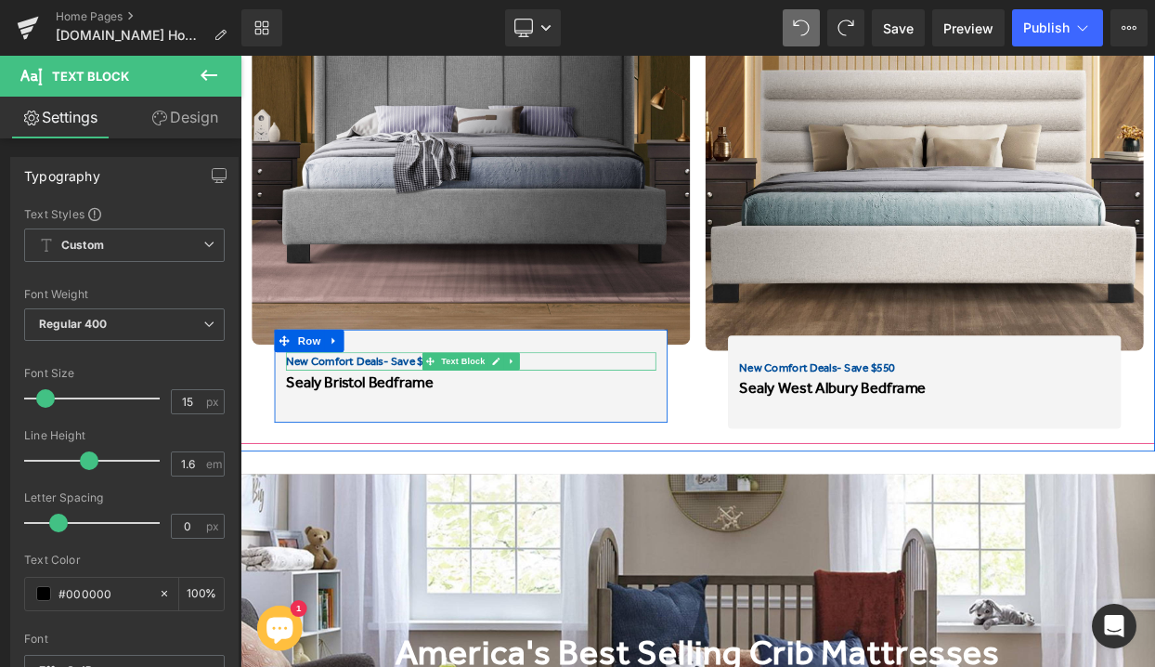
click at [404, 427] on span "New Comfort Deals" at bounding box center [356, 430] width 120 height 17
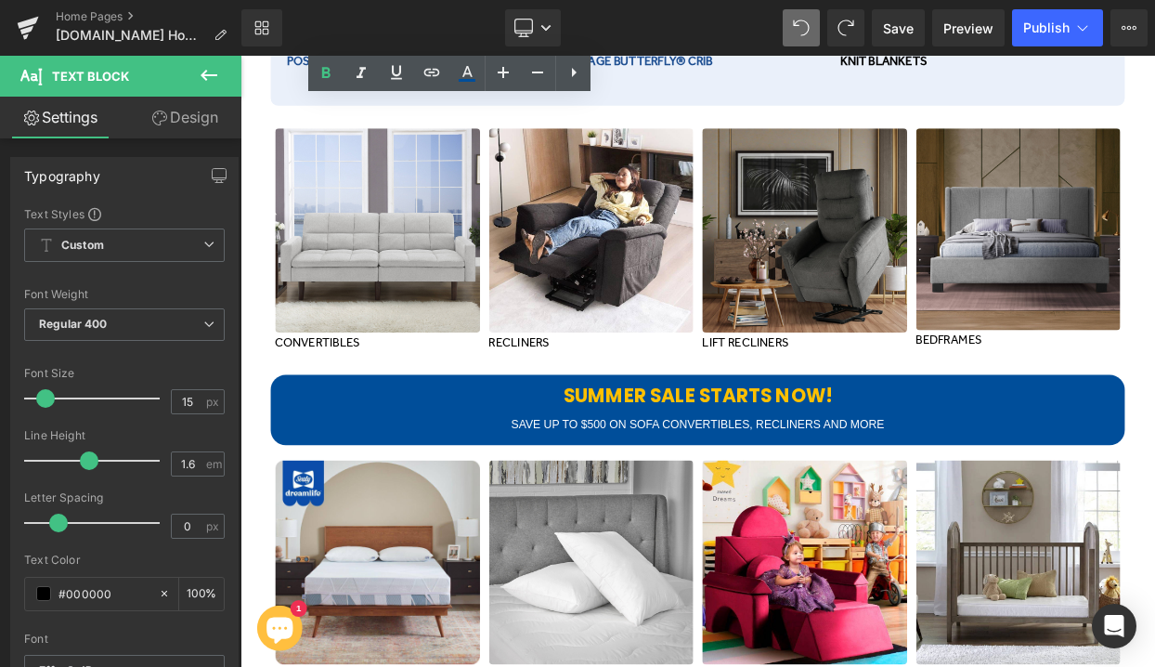
scroll to position [11926, 0]
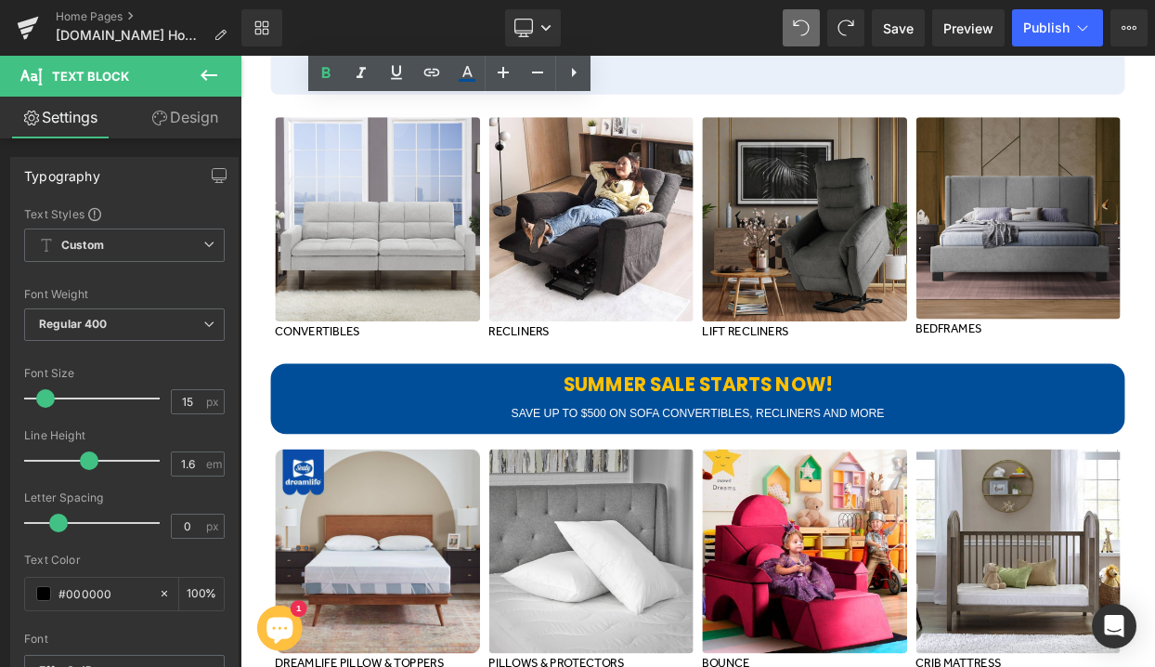
click at [733, 448] on b "SUMMER SALE STARTS NOW!" at bounding box center [802, 459] width 331 height 32
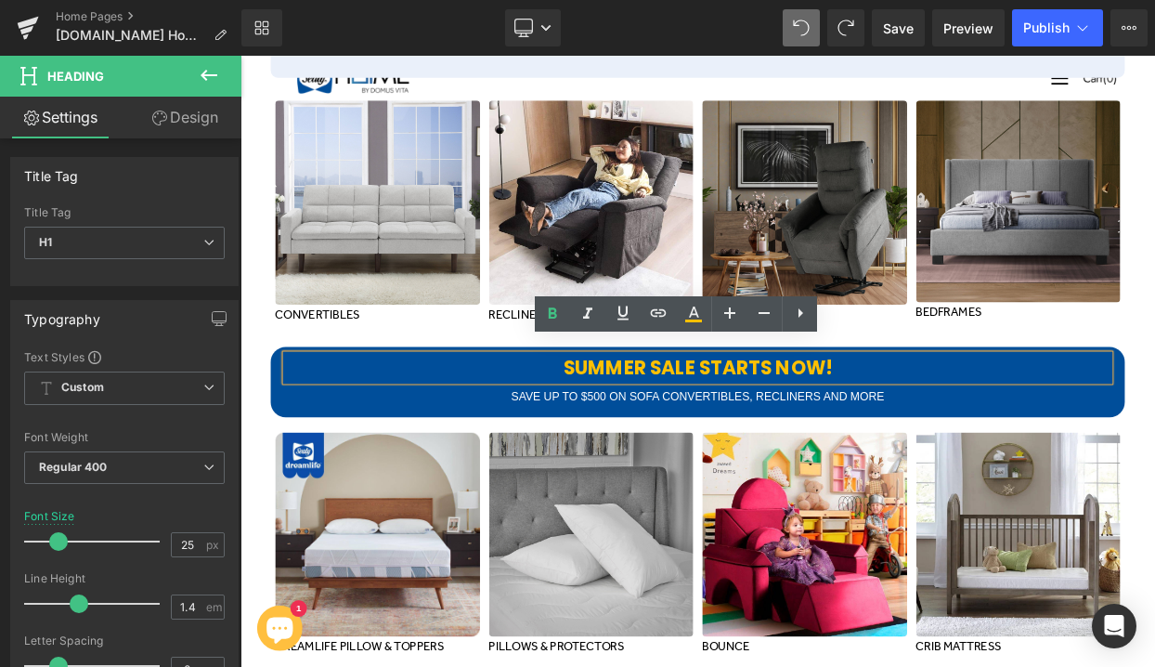
scroll to position [11942, 0]
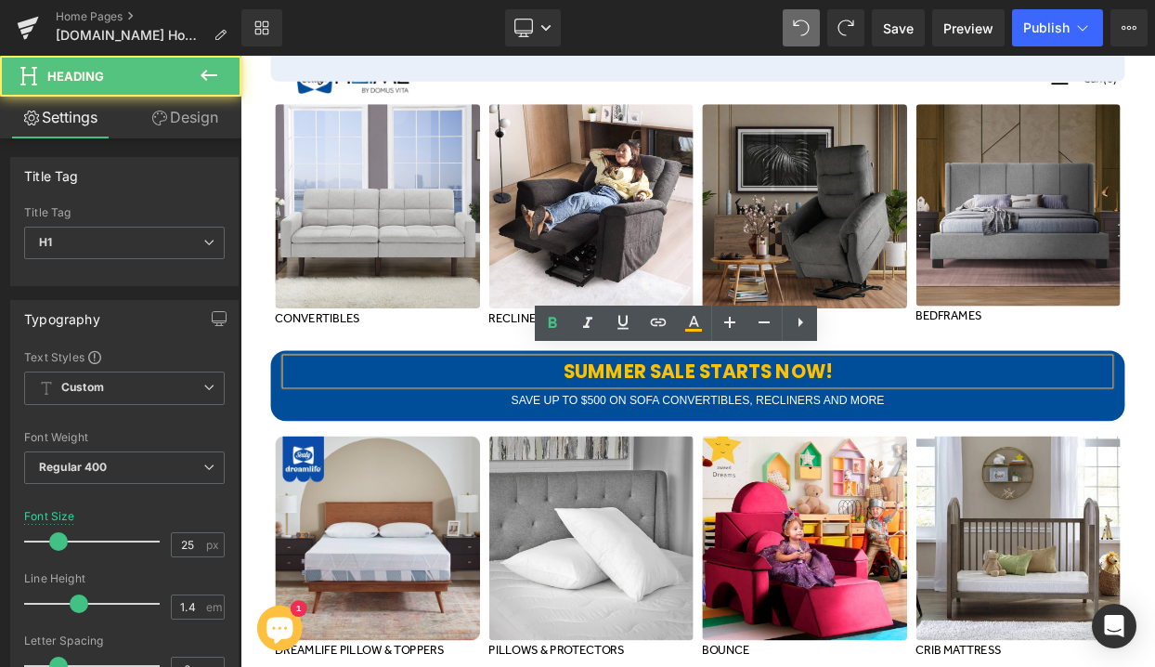
click at [738, 431] on b "SUMMER SALE STARTS NOW!" at bounding box center [802, 443] width 331 height 32
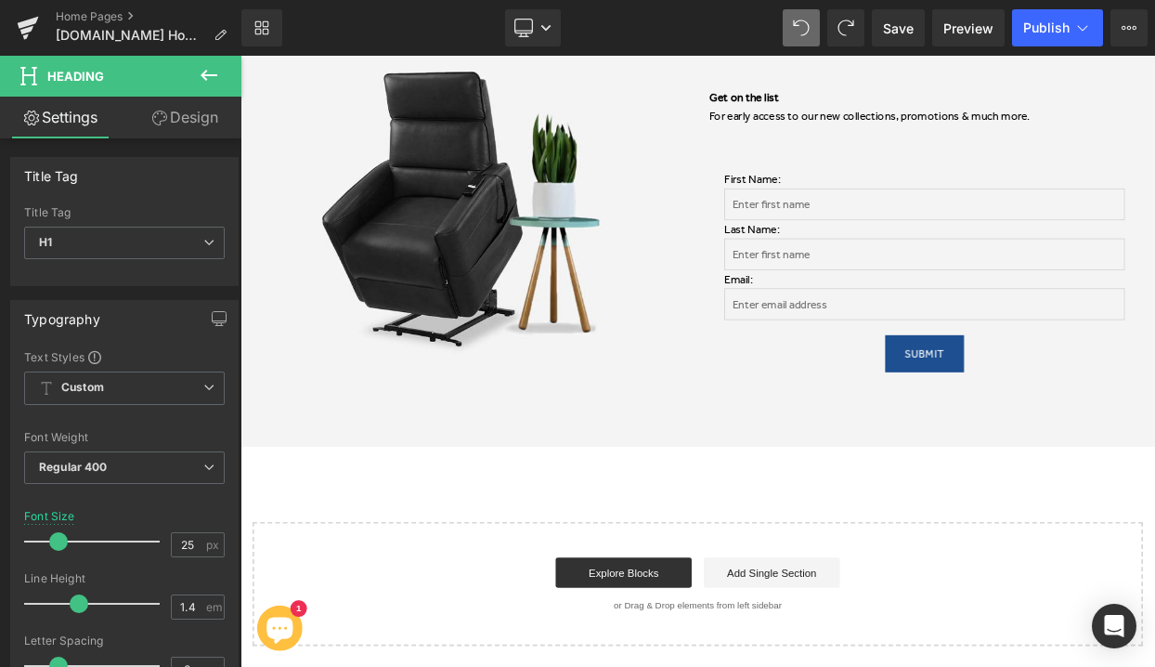
scroll to position [12293, 0]
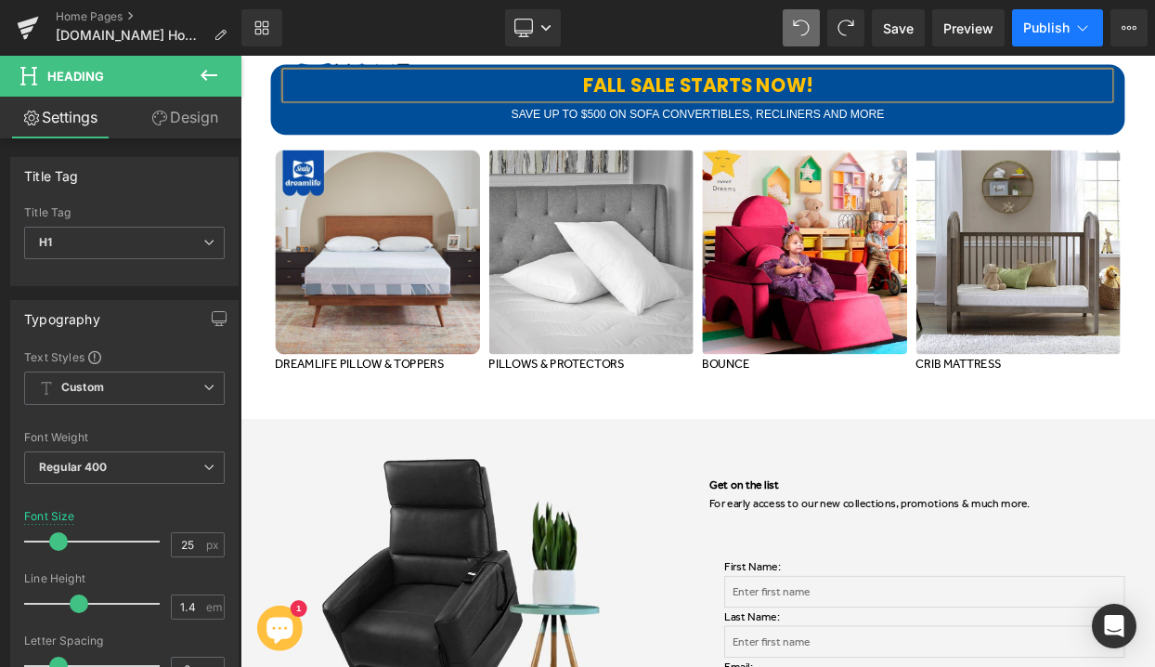
click at [1033, 21] on span "Publish" at bounding box center [1046, 27] width 46 height 15
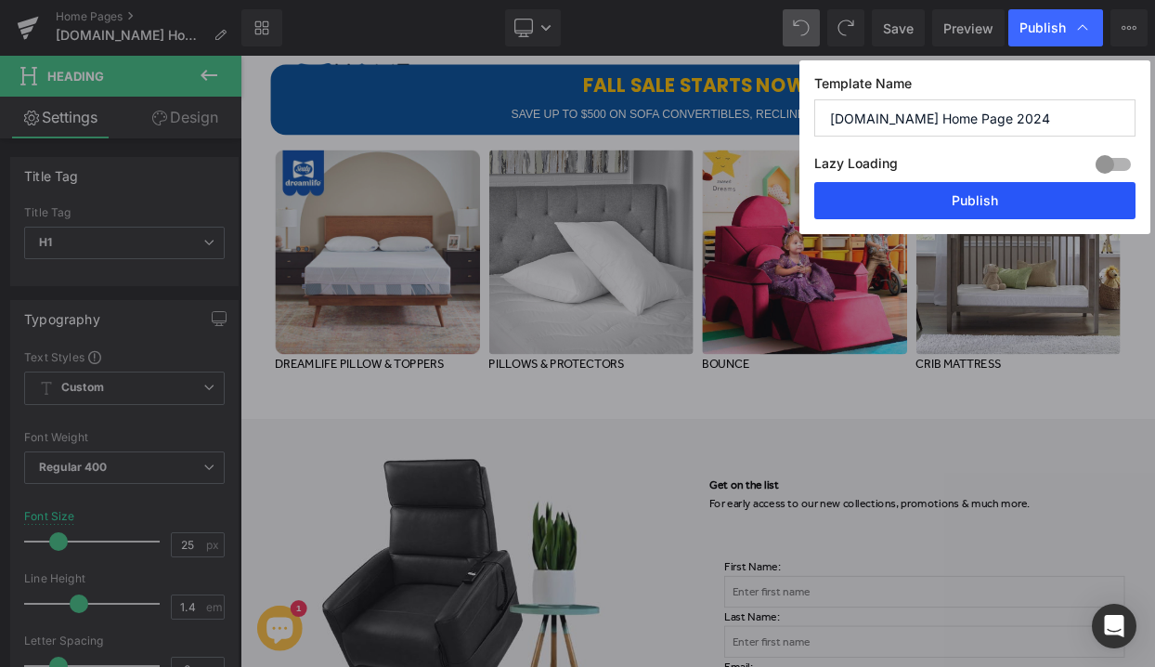
click at [979, 189] on button "Publish" at bounding box center [974, 200] width 321 height 37
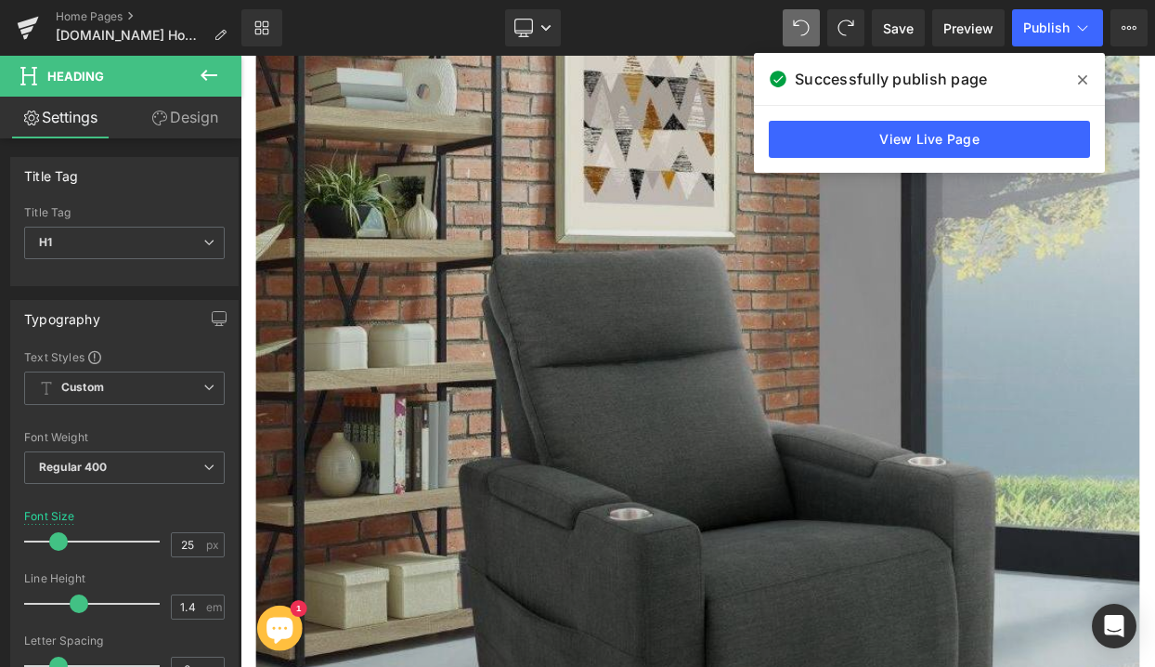
scroll to position [4990, 0]
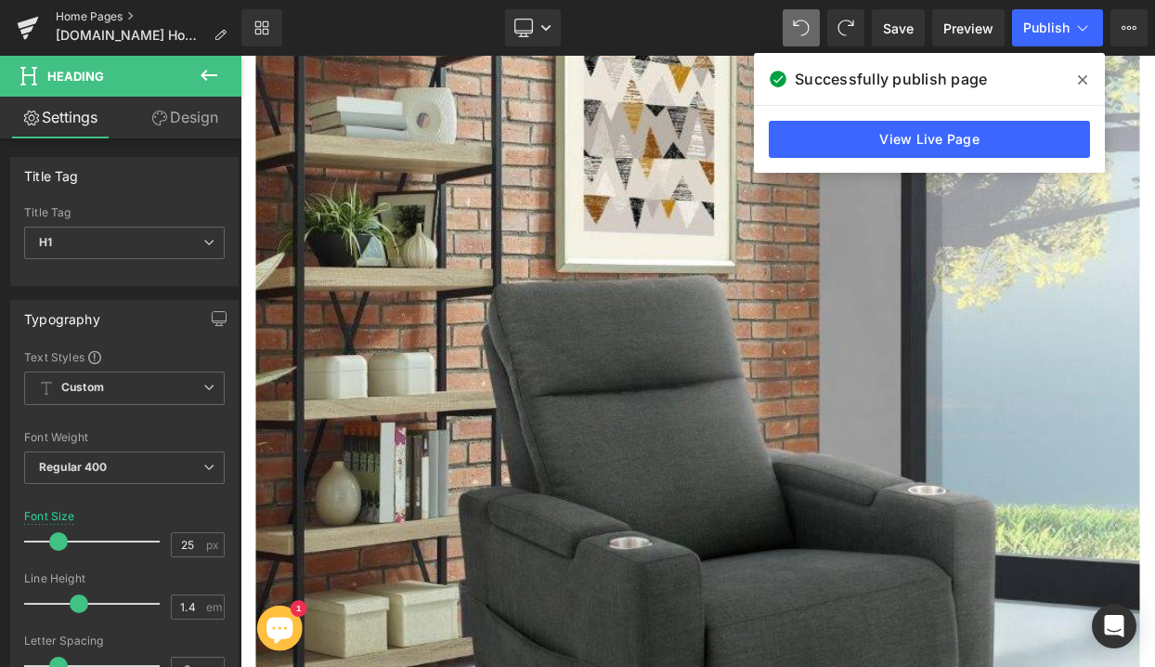
click at [120, 15] on link "Home Pages" at bounding box center [149, 16] width 186 height 15
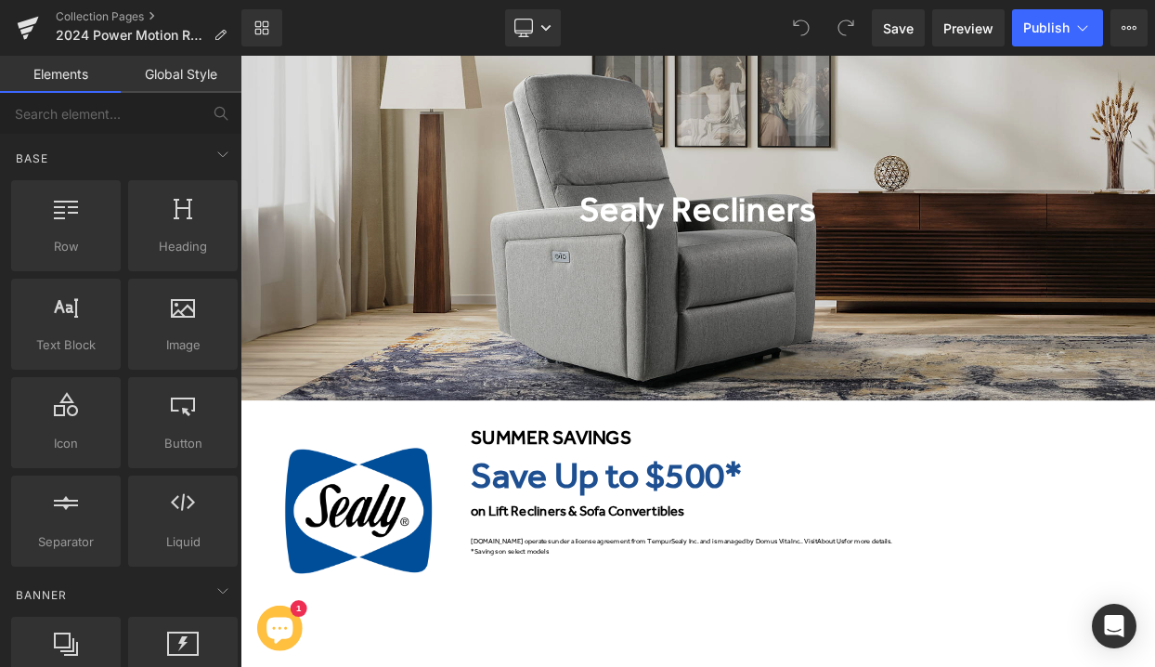
scroll to position [253, 0]
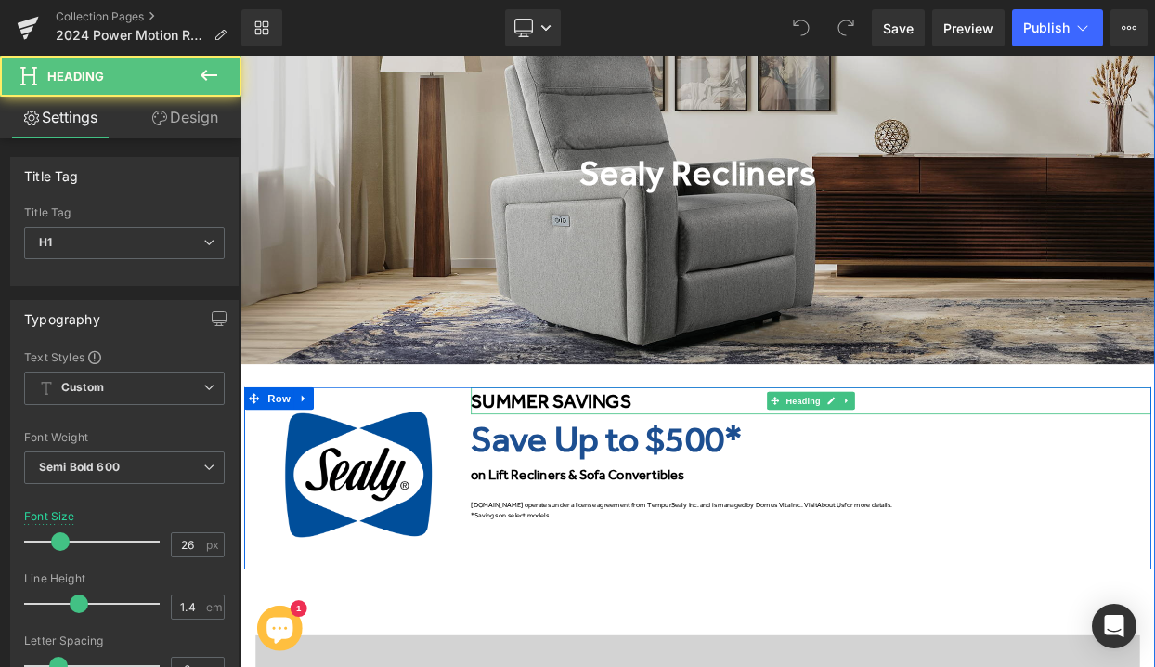
click at [570, 479] on font "SUMMER SAVINGS" at bounding box center [622, 479] width 197 height 28
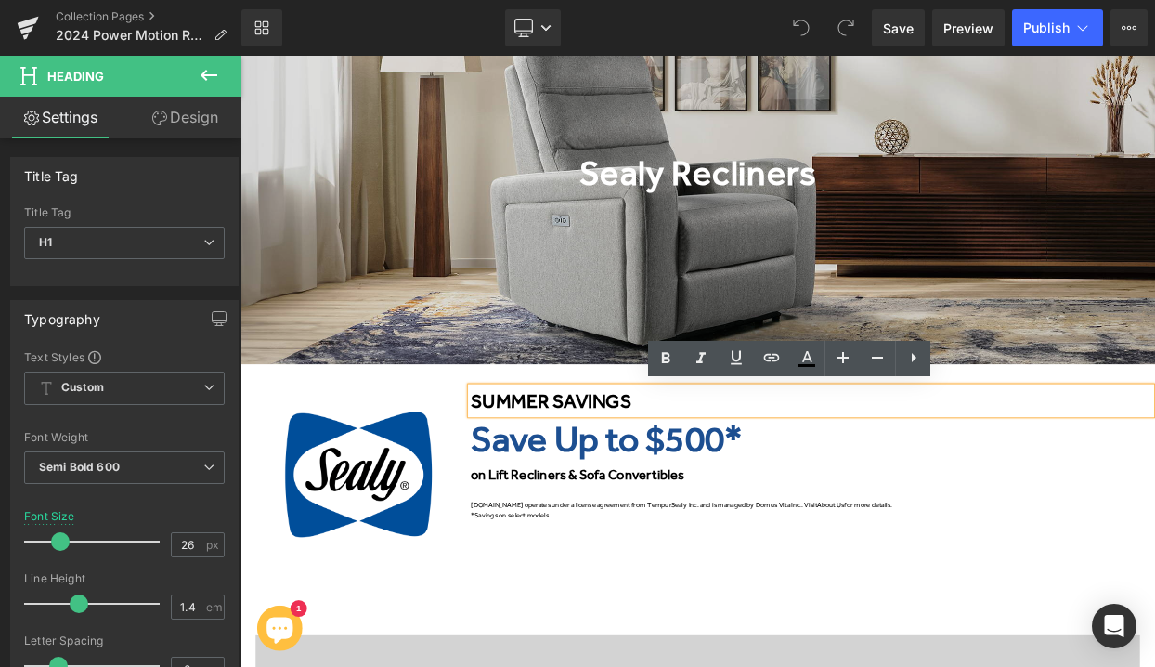
click at [719, 477] on font "SUMMER SAVINGS" at bounding box center [622, 479] width 197 height 28
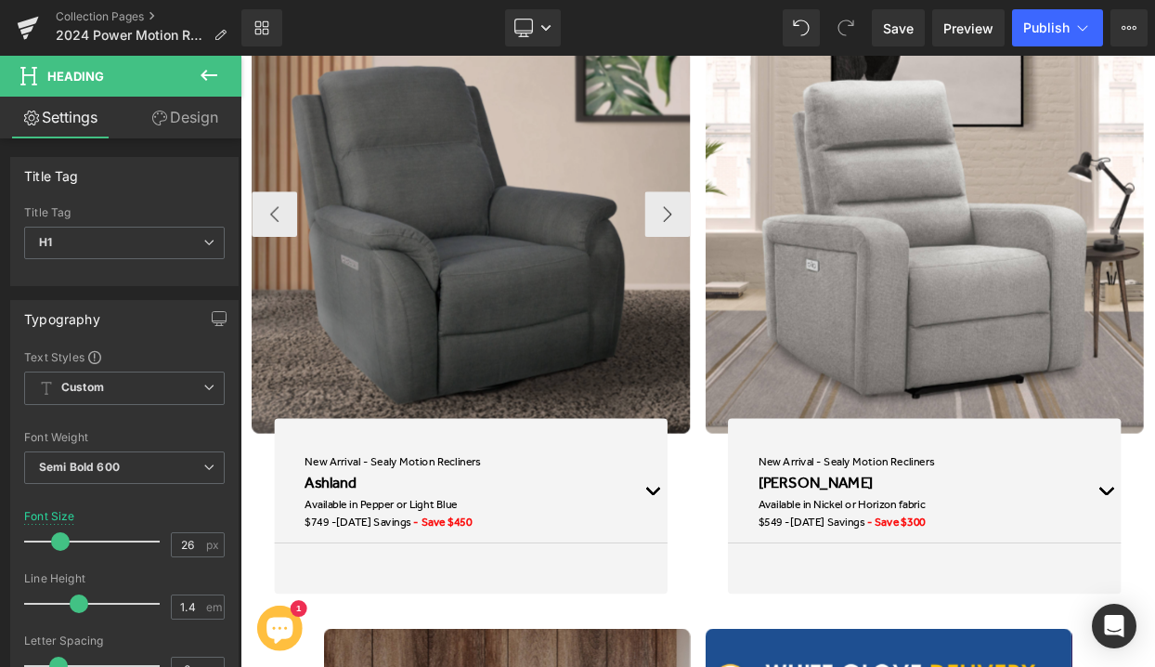
scroll to position [2045, 0]
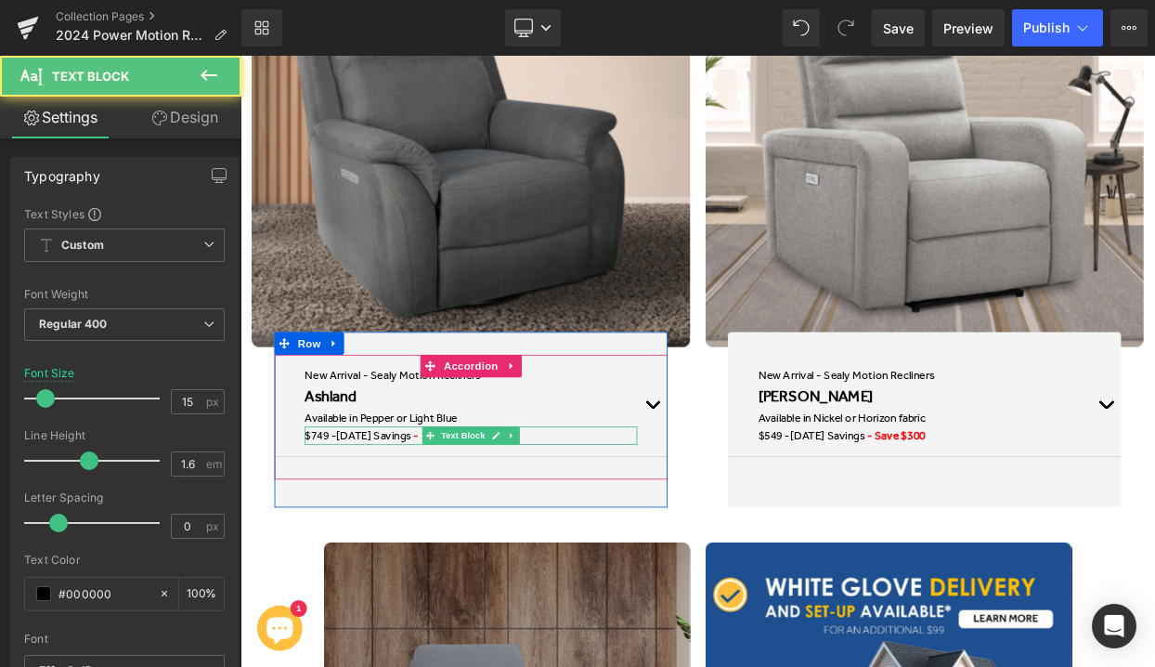
click at [444, 514] on span "[DATE] Savings" at bounding box center [404, 521] width 92 height 17
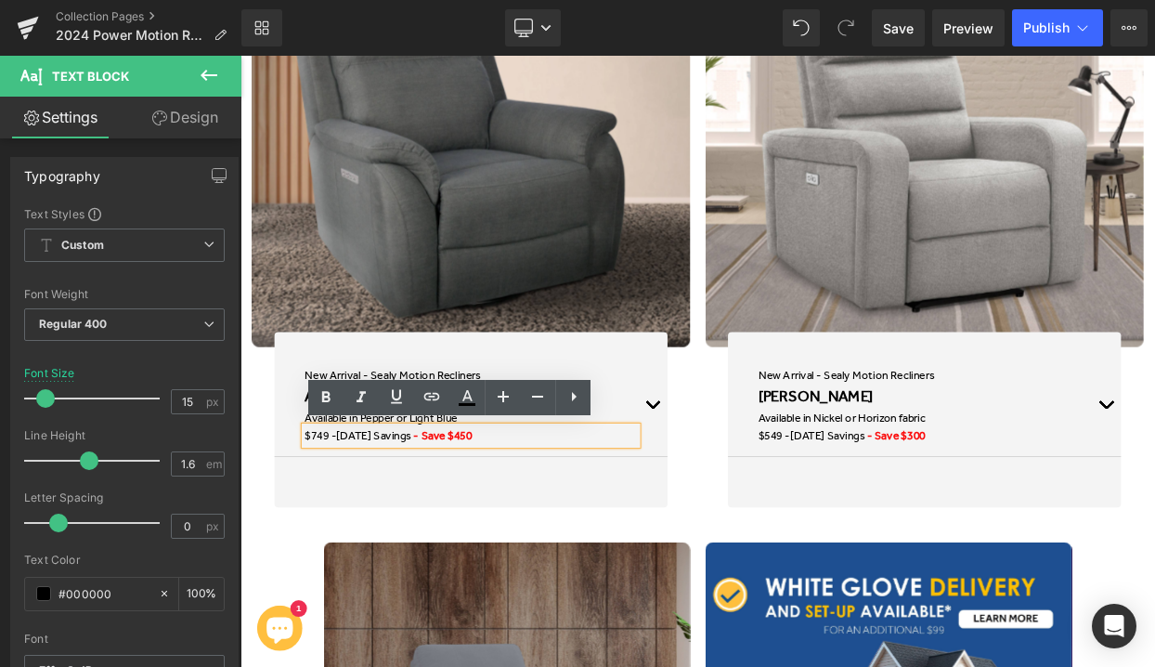
click at [434, 521] on span "[DATE] Savings" at bounding box center [404, 521] width 92 height 17
click at [450, 524] on span "[DATE] Savings" at bounding box center [404, 521] width 92 height 17
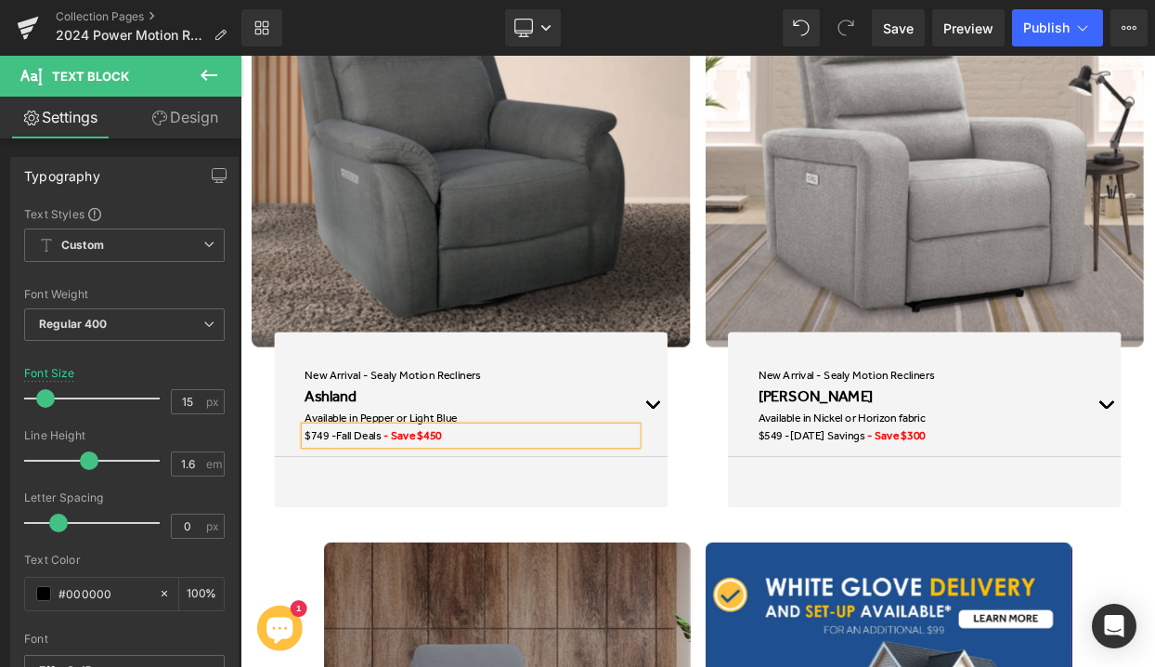
click at [381, 521] on span "Fall Deals" at bounding box center [385, 521] width 55 height 17
drag, startPoint x: 465, startPoint y: 520, endPoint x: 358, endPoint y: 520, distance: 106.8
click at [358, 520] on span "Fall Comfort Deals" at bounding box center [413, 521] width 110 height 17
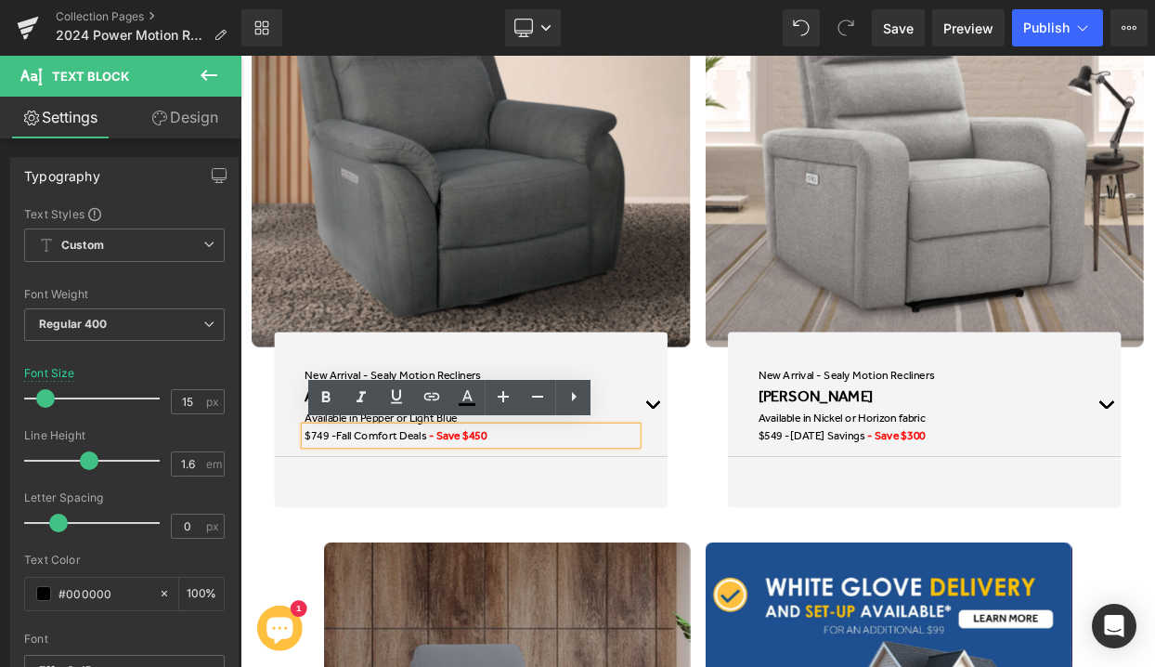
copy span "Fall Comfort Deals"
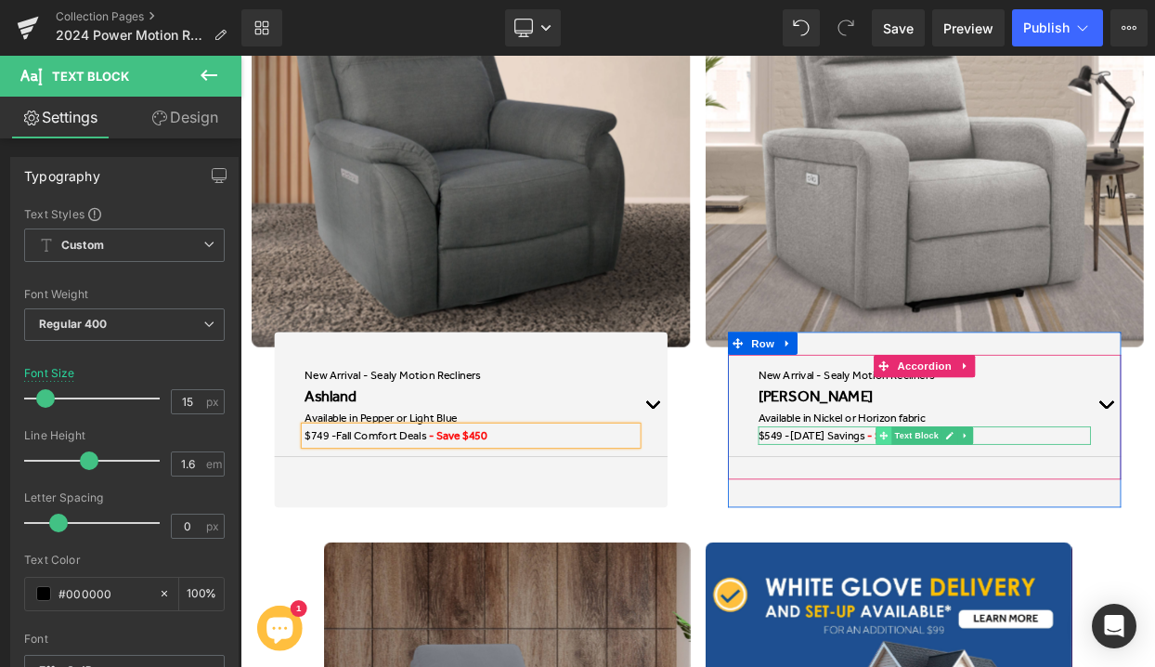
click at [1025, 522] on icon at bounding box center [1030, 521] width 10 height 10
click at [979, 515] on span "[DATE] Savings" at bounding box center [961, 521] width 92 height 17
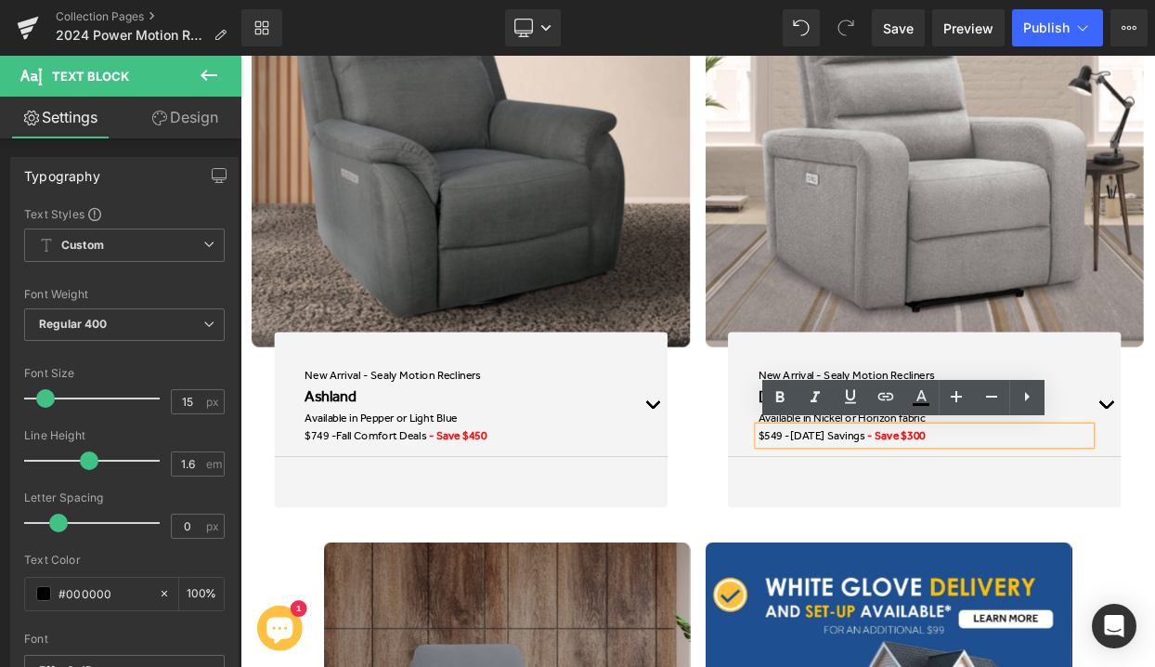
drag, startPoint x: 1036, startPoint y: 521, endPoint x: 915, endPoint y: 520, distance: 120.7
click at [915, 520] on span "[DATE] Savings" at bounding box center [961, 521] width 92 height 17
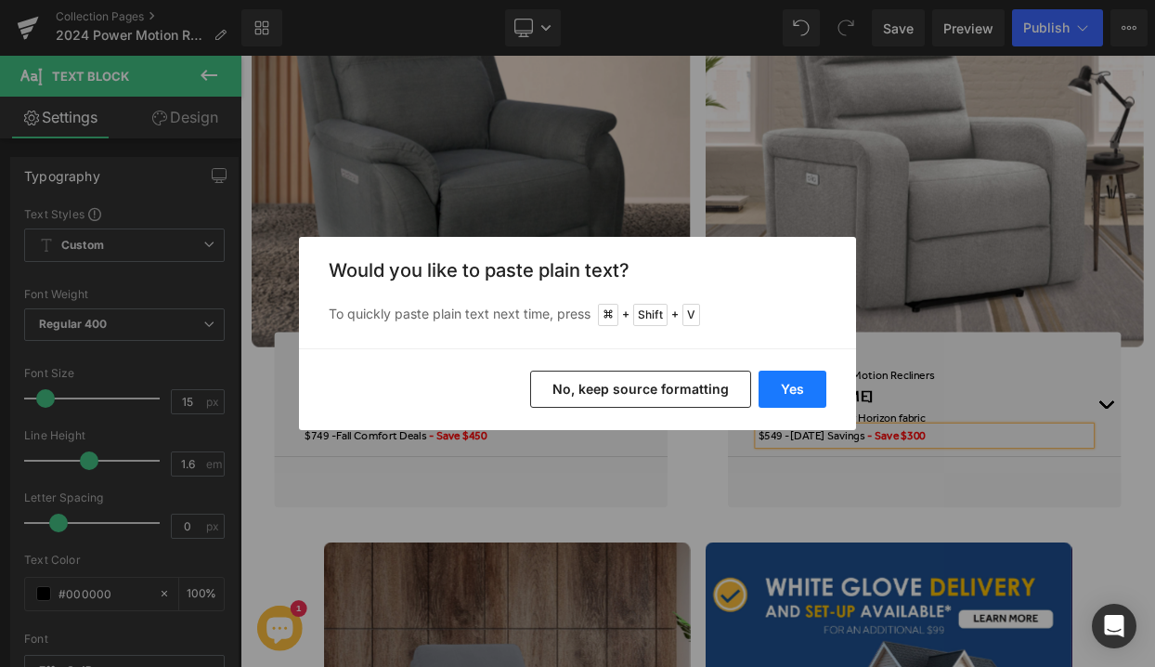
click at [772, 390] on button "Yes" at bounding box center [792, 388] width 68 height 37
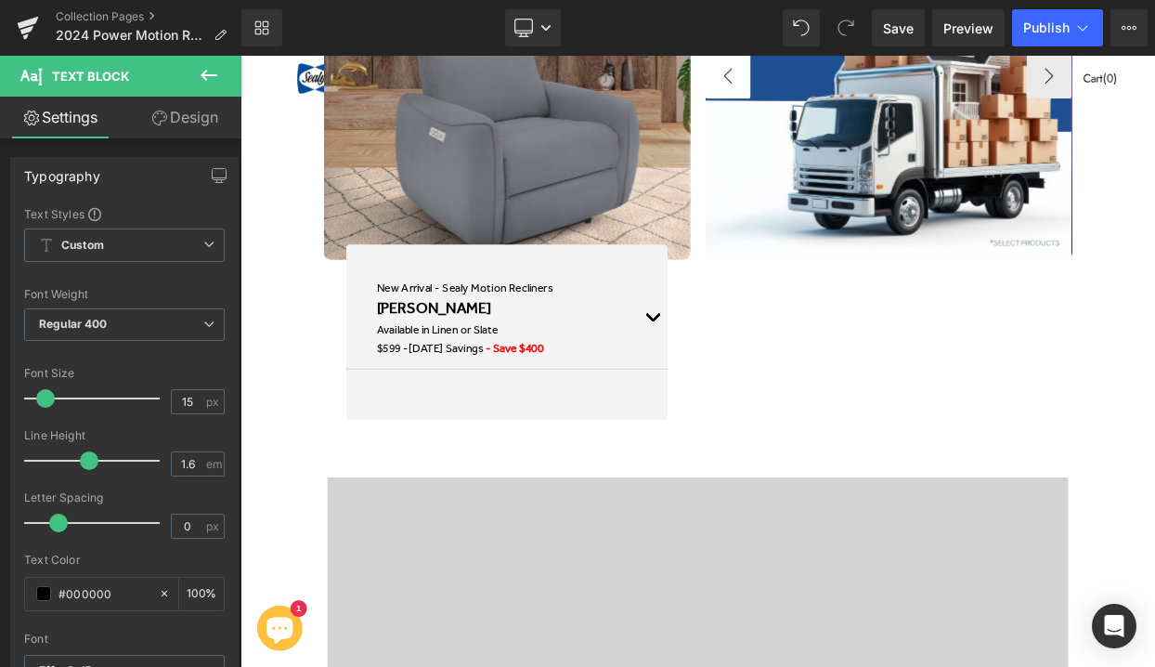
scroll to position [2862, 0]
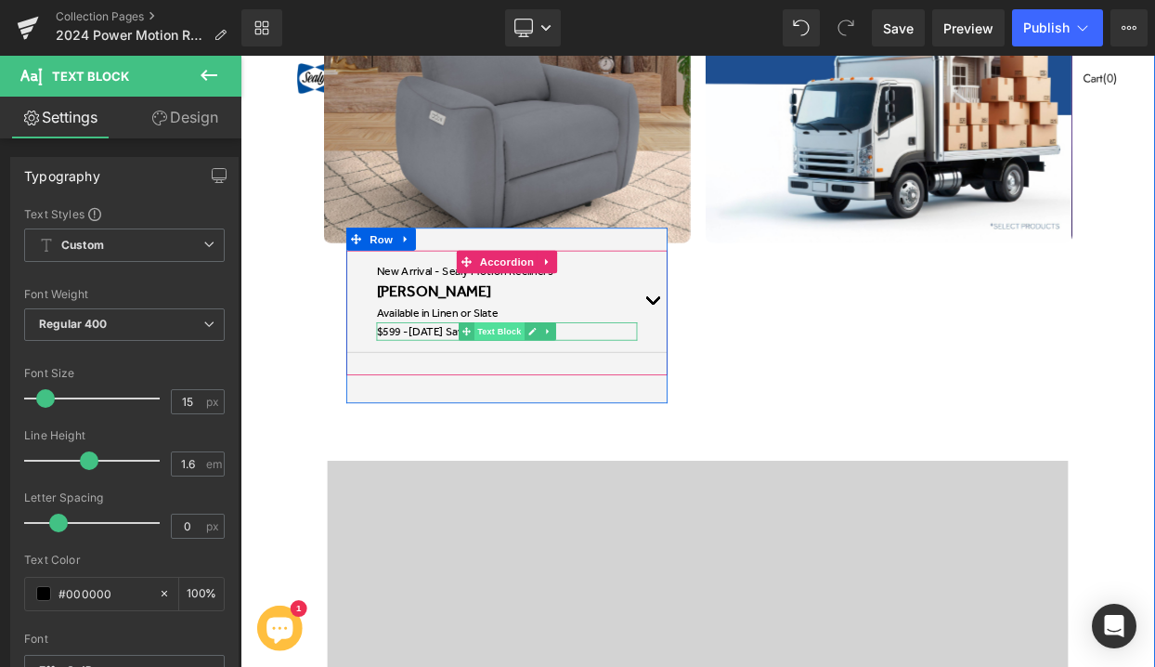
click at [525, 394] on div "$599 - Father's Day Savings - Save $400 Text Block" at bounding box center [568, 394] width 320 height 22
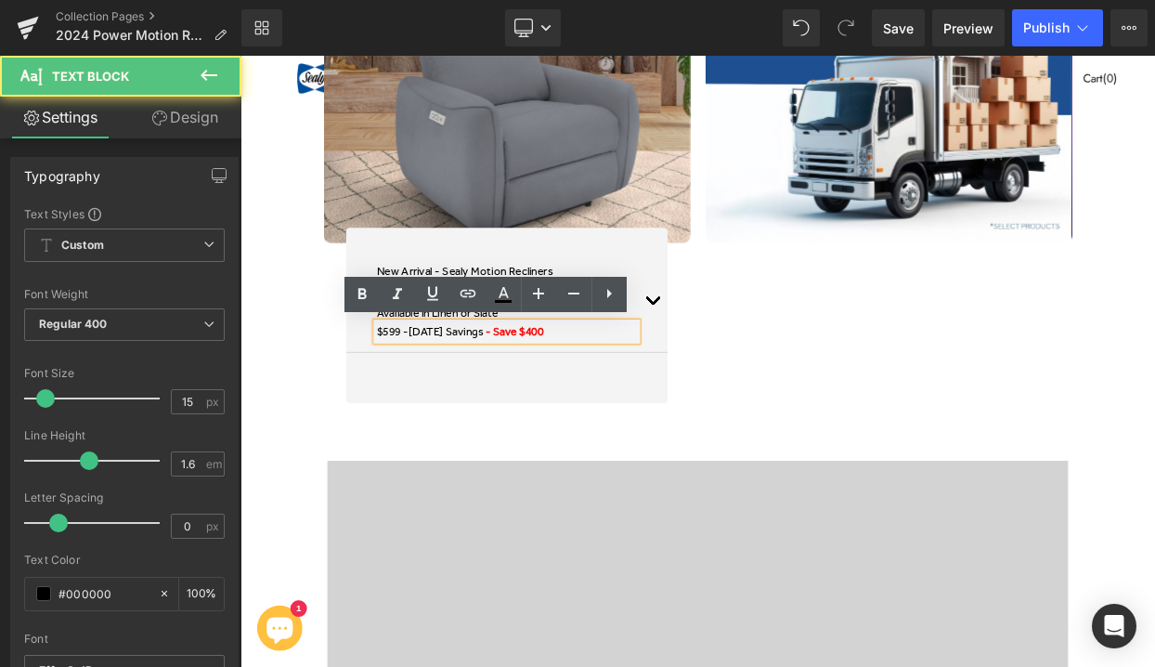
drag, startPoint x: 568, startPoint y: 394, endPoint x: 448, endPoint y: 395, distance: 119.8
click at [448, 395] on p "$599 - [DATE] Savings - Save $400" at bounding box center [568, 394] width 320 height 22
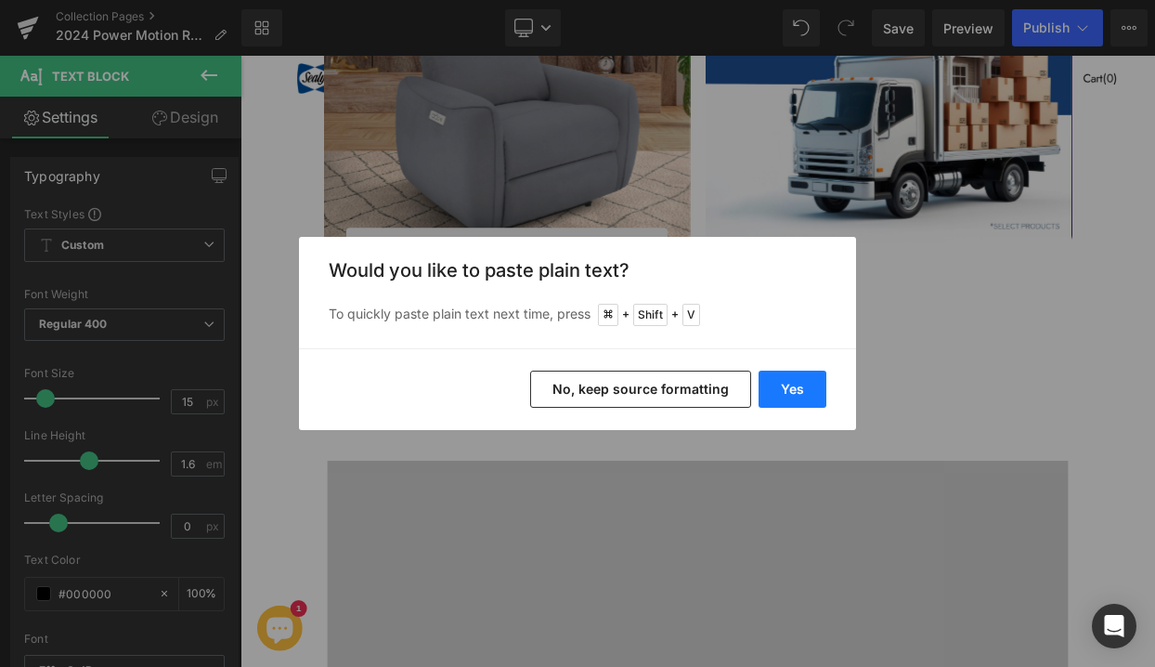
click at [808, 377] on button "Yes" at bounding box center [792, 388] width 68 height 37
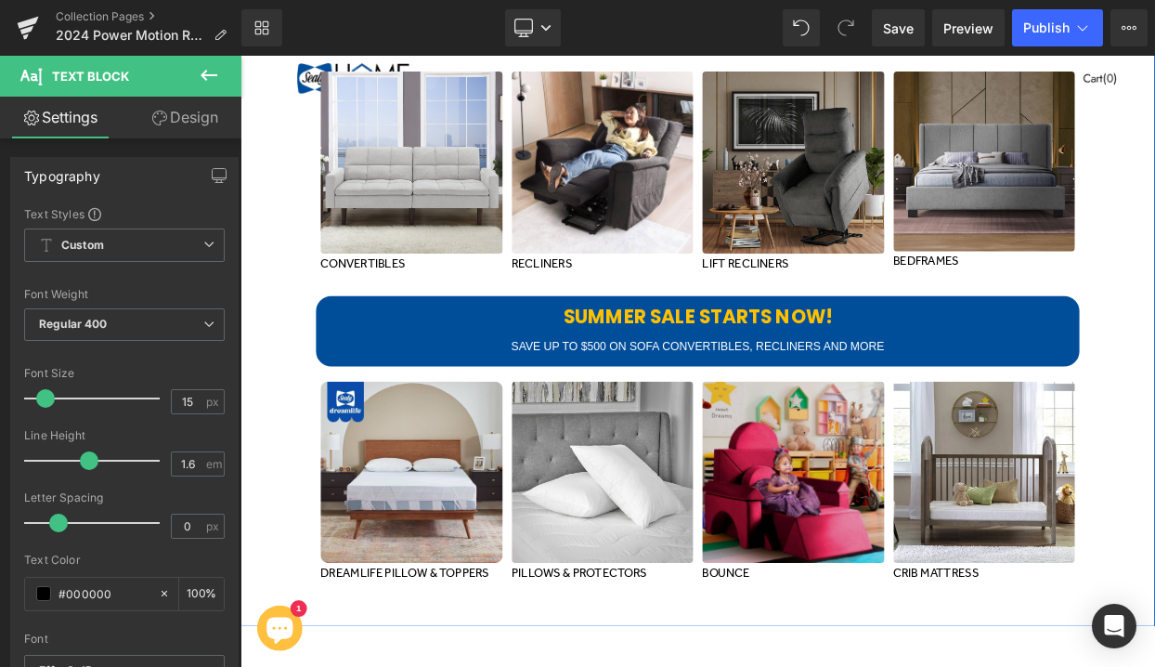
scroll to position [5344, 0]
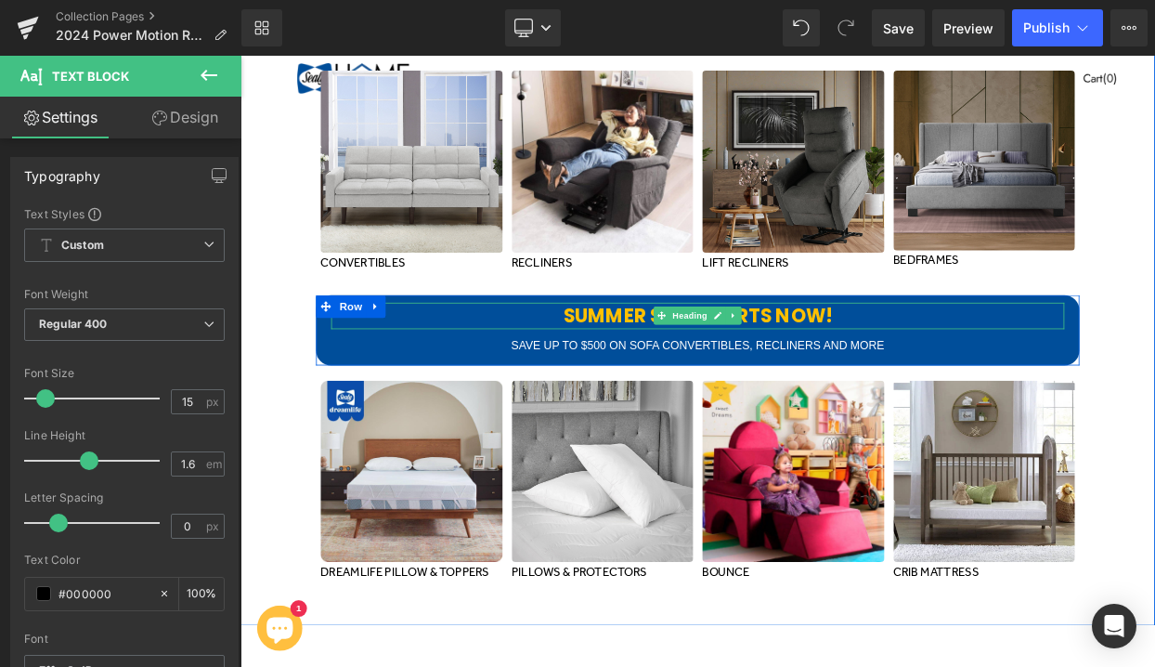
click at [726, 379] on b "SUMMER SALE STARTS NOW!" at bounding box center [802, 375] width 331 height 32
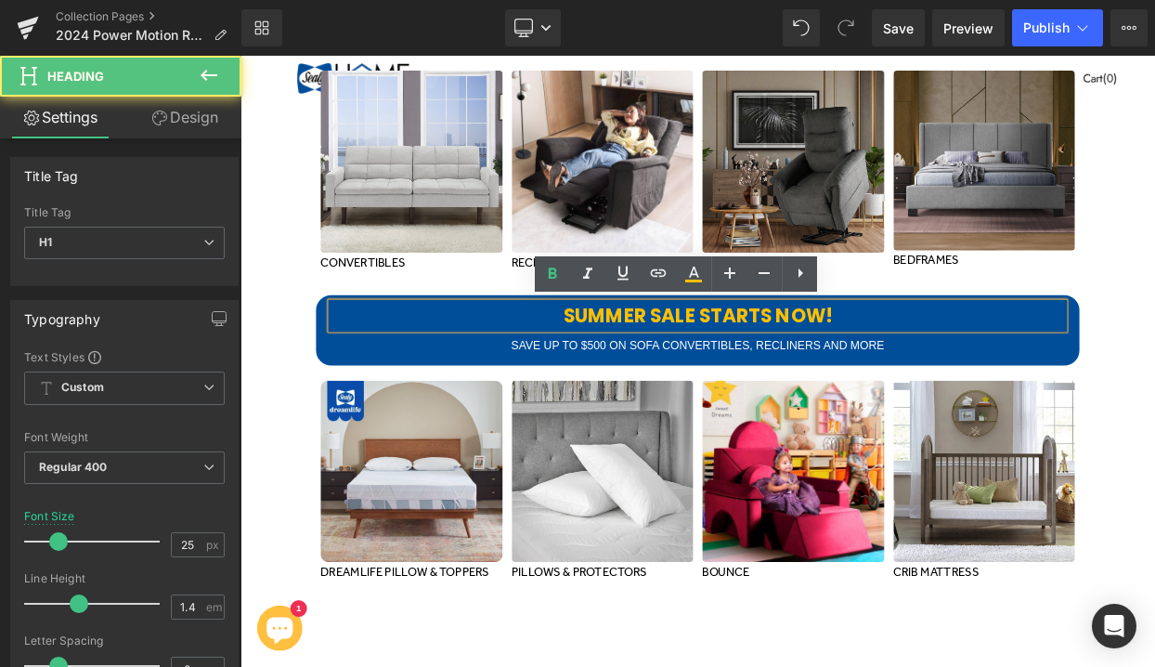
click at [726, 379] on b "SUMMER SALE STARTS NOW!" at bounding box center [802, 375] width 331 height 32
click at [731, 367] on b "SUMMER SALE STARTS NOW!" at bounding box center [802, 375] width 331 height 32
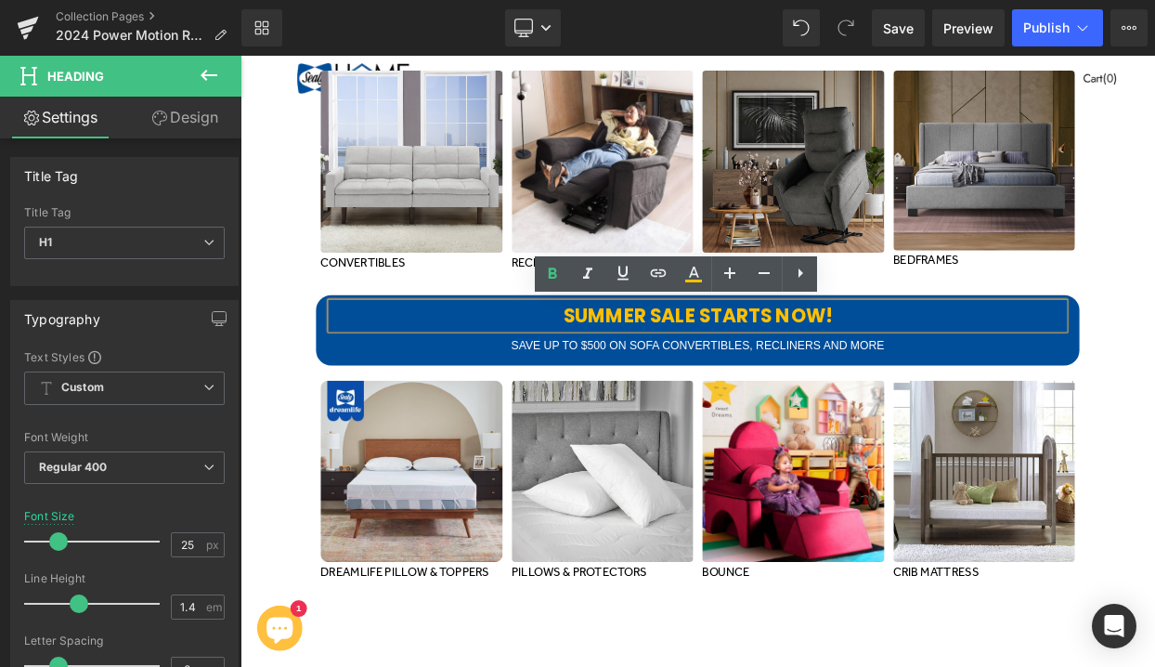
click at [764, 374] on b "SUMMER SALE STARTS NOW!" at bounding box center [802, 375] width 331 height 32
click at [731, 377] on b "SUMMER SALE STARTS NOW!" at bounding box center [802, 375] width 331 height 32
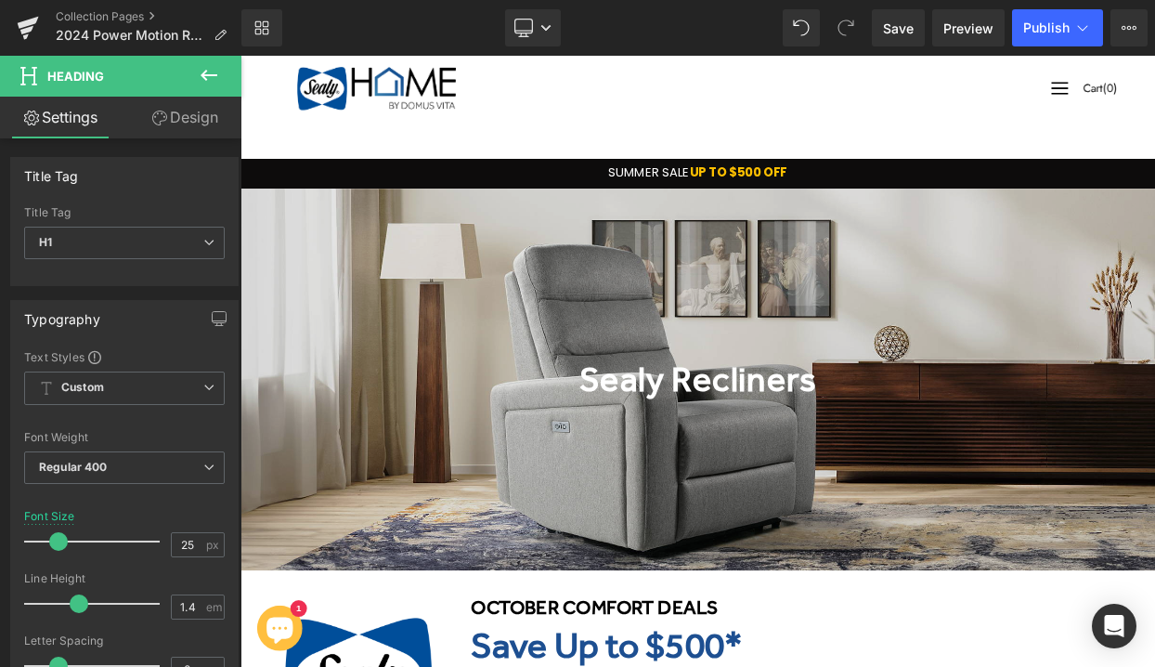
scroll to position [135, 0]
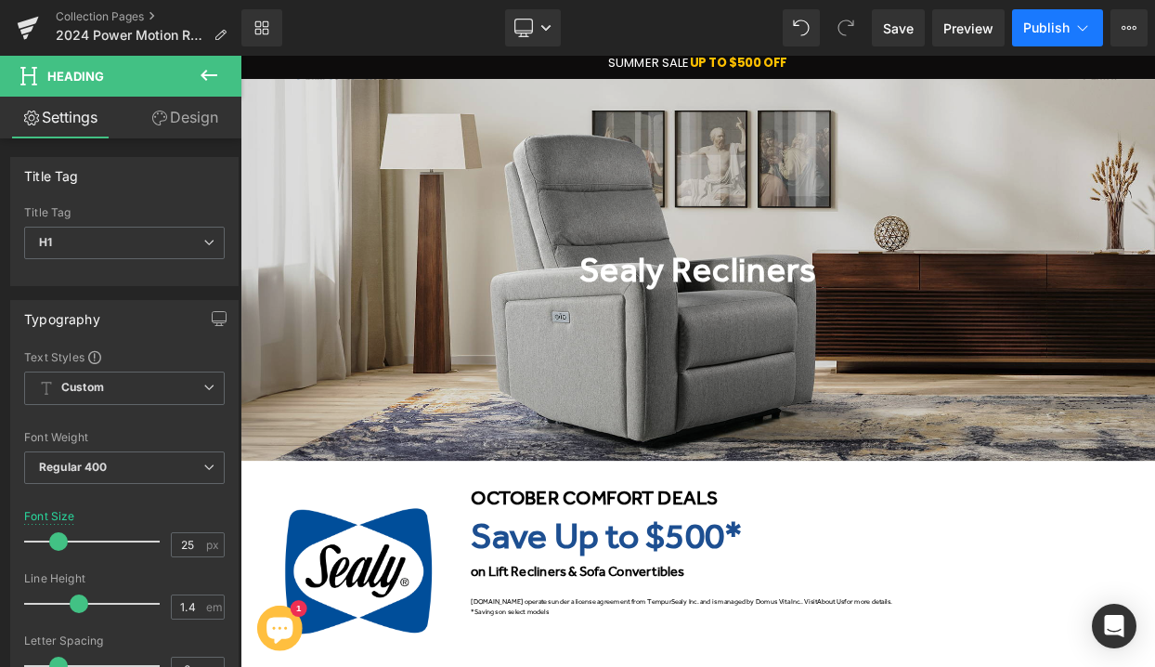
click at [1049, 20] on span "Publish" at bounding box center [1046, 27] width 46 height 15
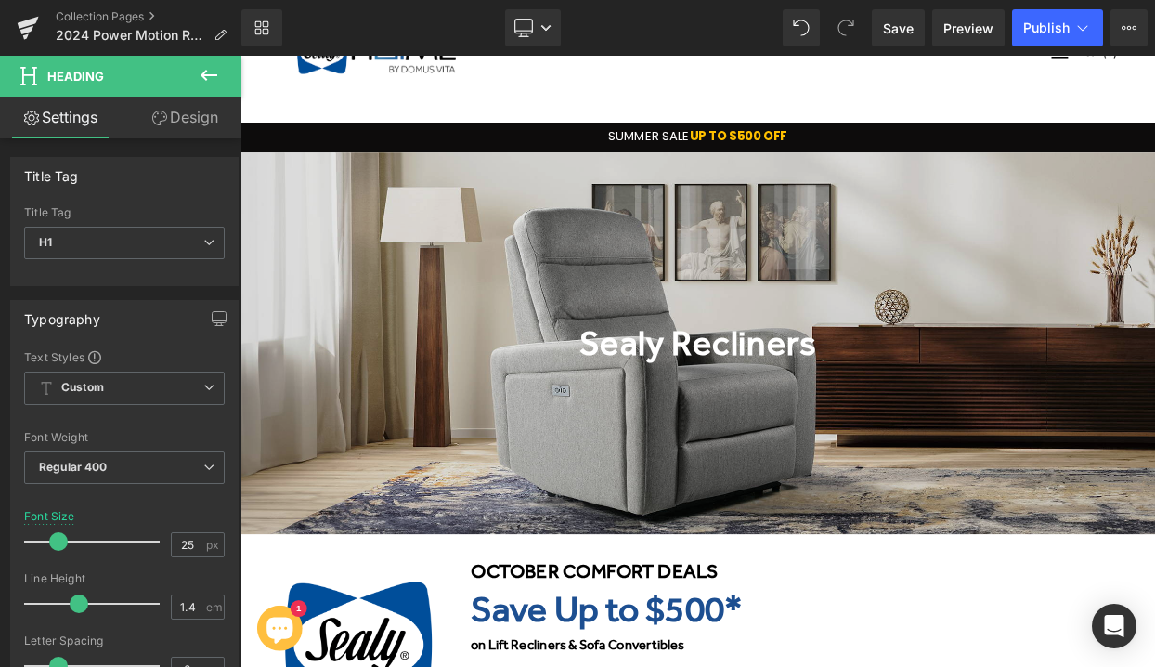
click at [740, 150] on h1 "SUMMER SALE UP TO $500 OFF" at bounding box center [801, 155] width 1123 height 20
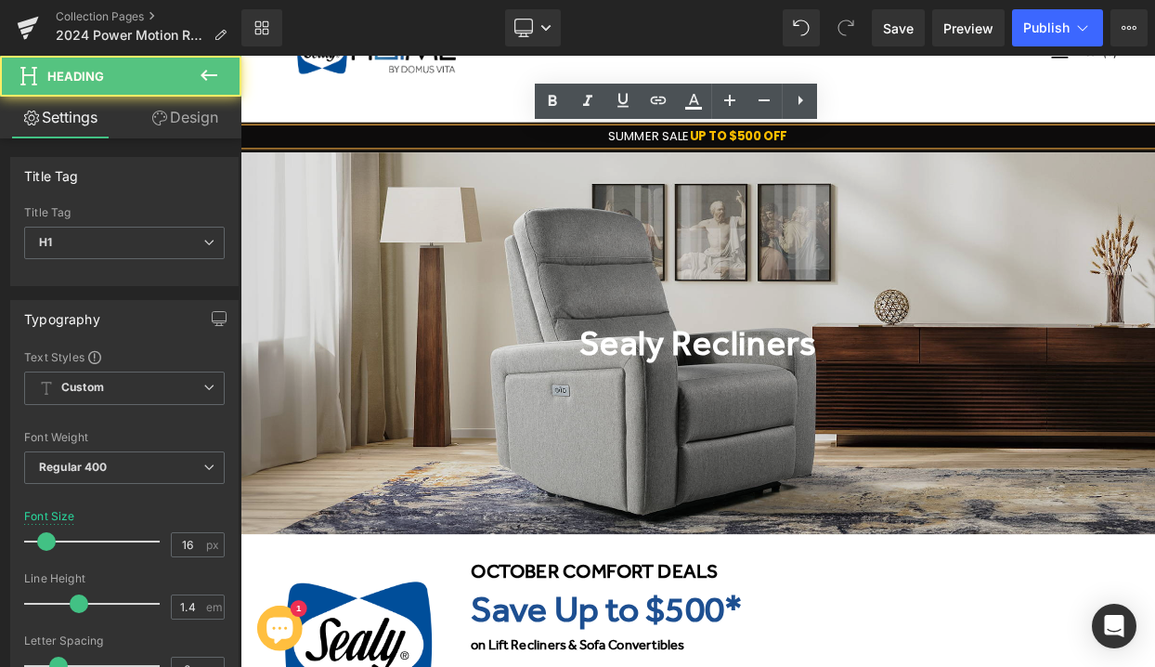
click at [750, 152] on h1 "SUMMER SALE UP TO $500 OFF" at bounding box center [801, 155] width 1123 height 20
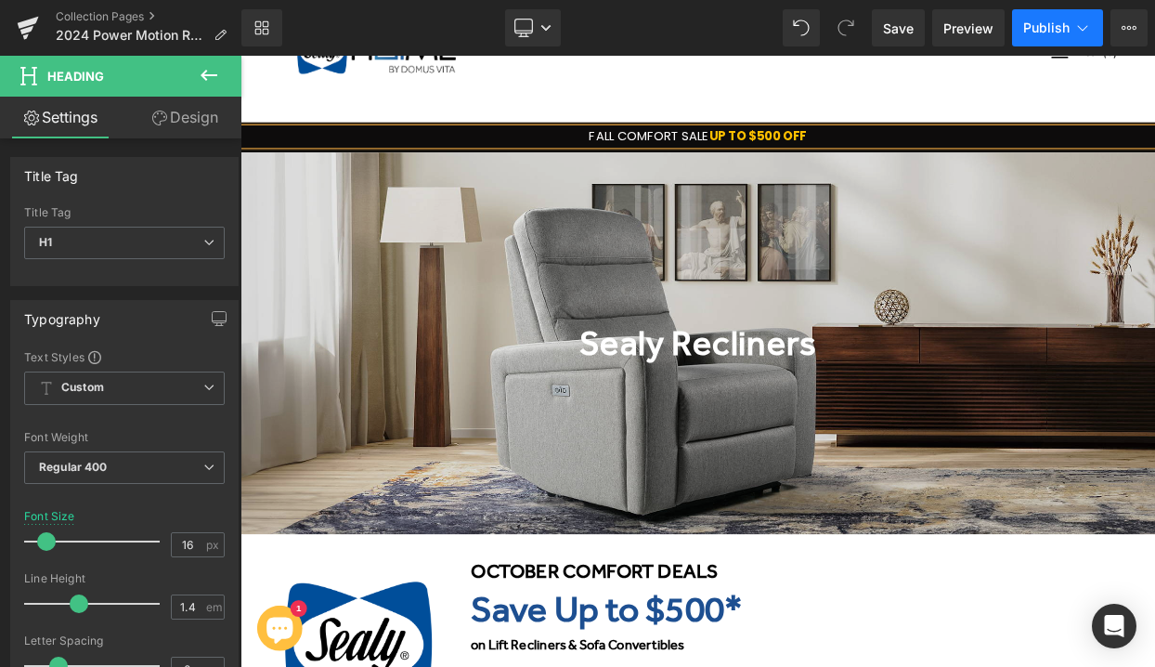
click at [1046, 41] on button "Publish" at bounding box center [1057, 27] width 91 height 37
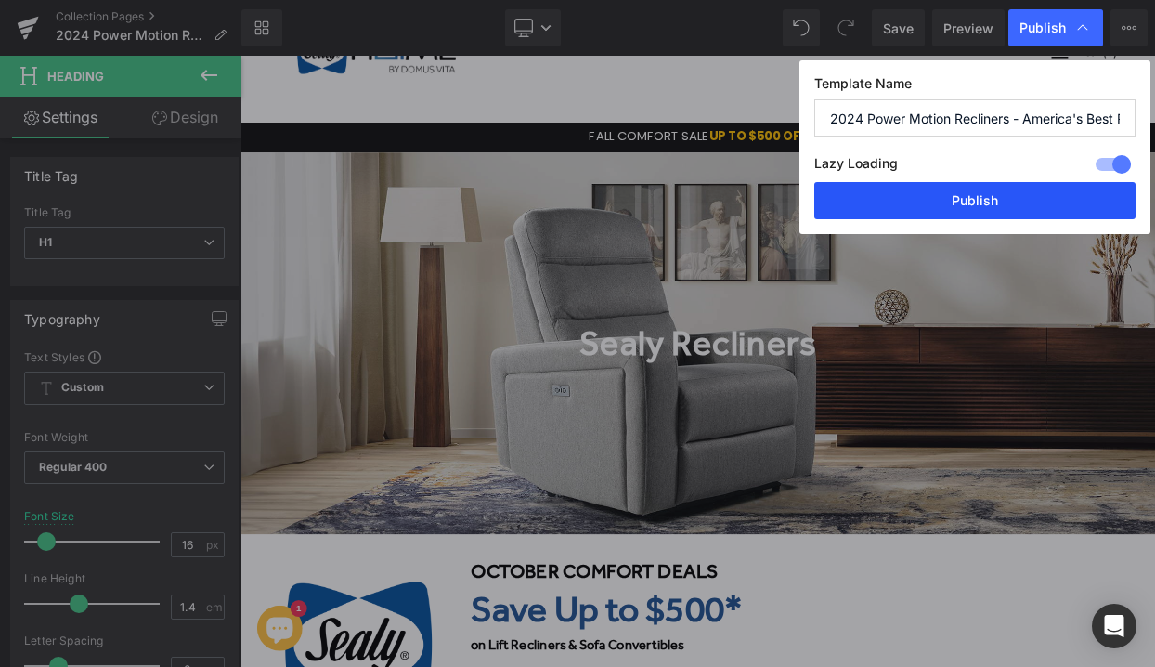
click at [988, 209] on button "Publish" at bounding box center [974, 200] width 321 height 37
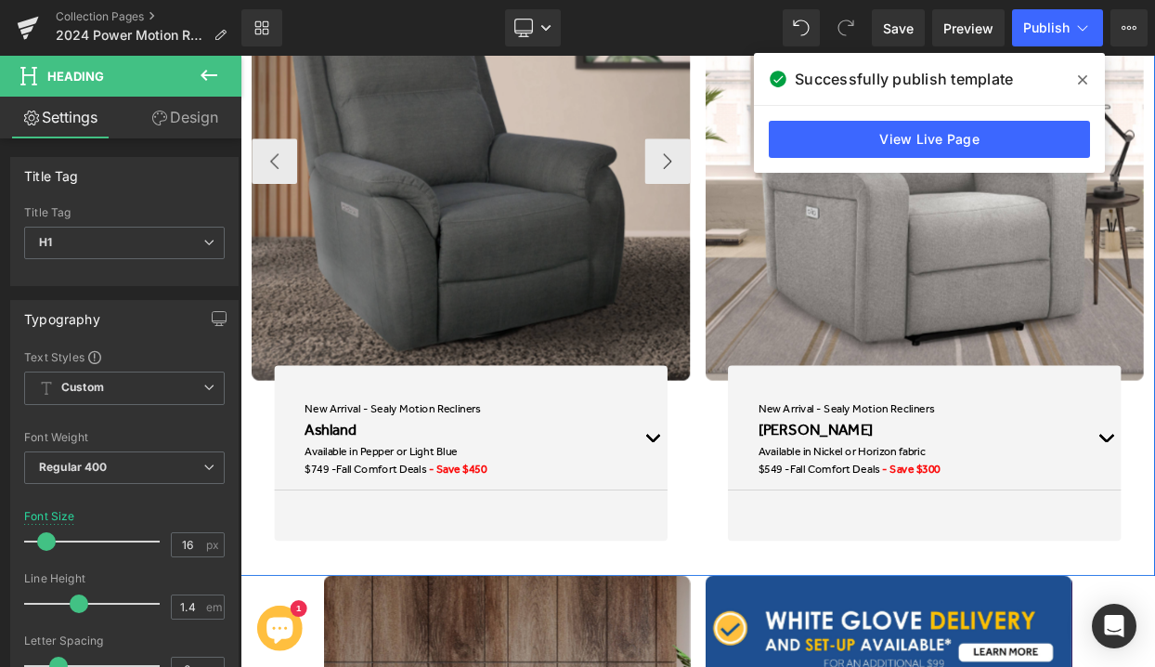
scroll to position [2016, 0]
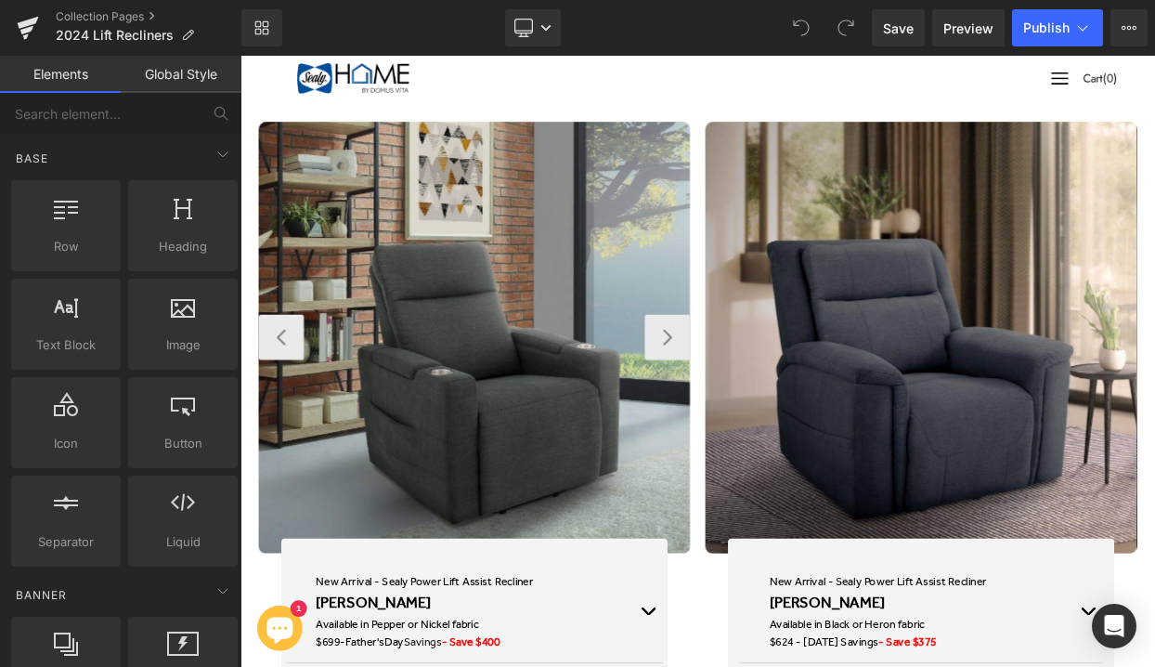
scroll to position [1093, 0]
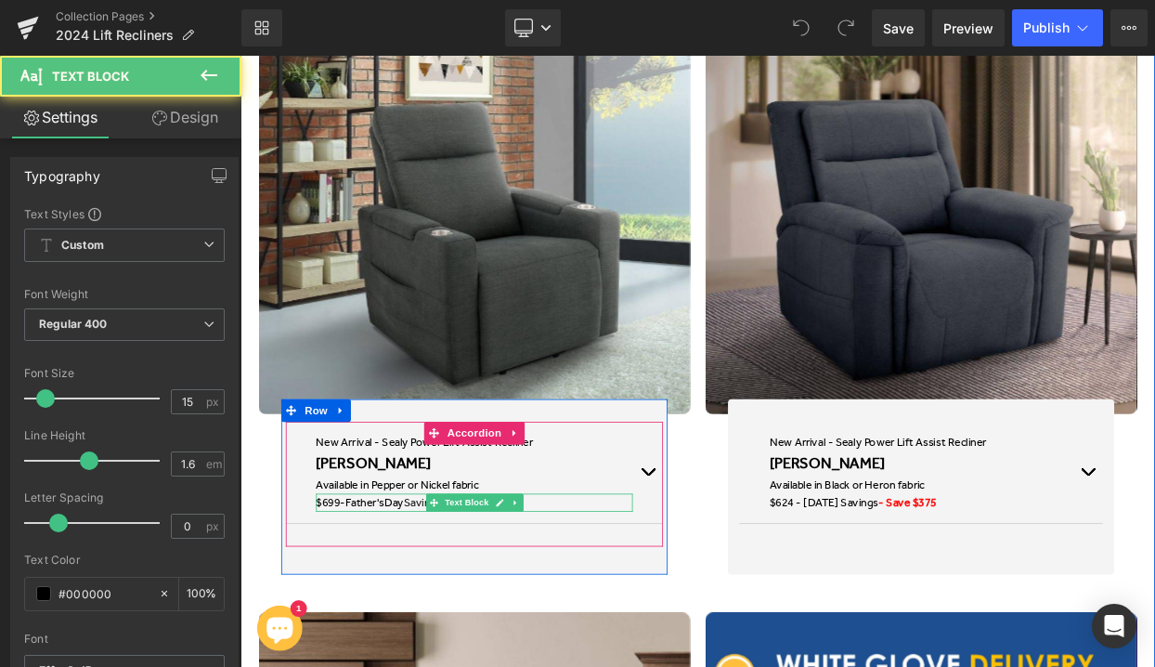
click at [431, 604] on span "Day Savings" at bounding box center [452, 604] width 71 height 17
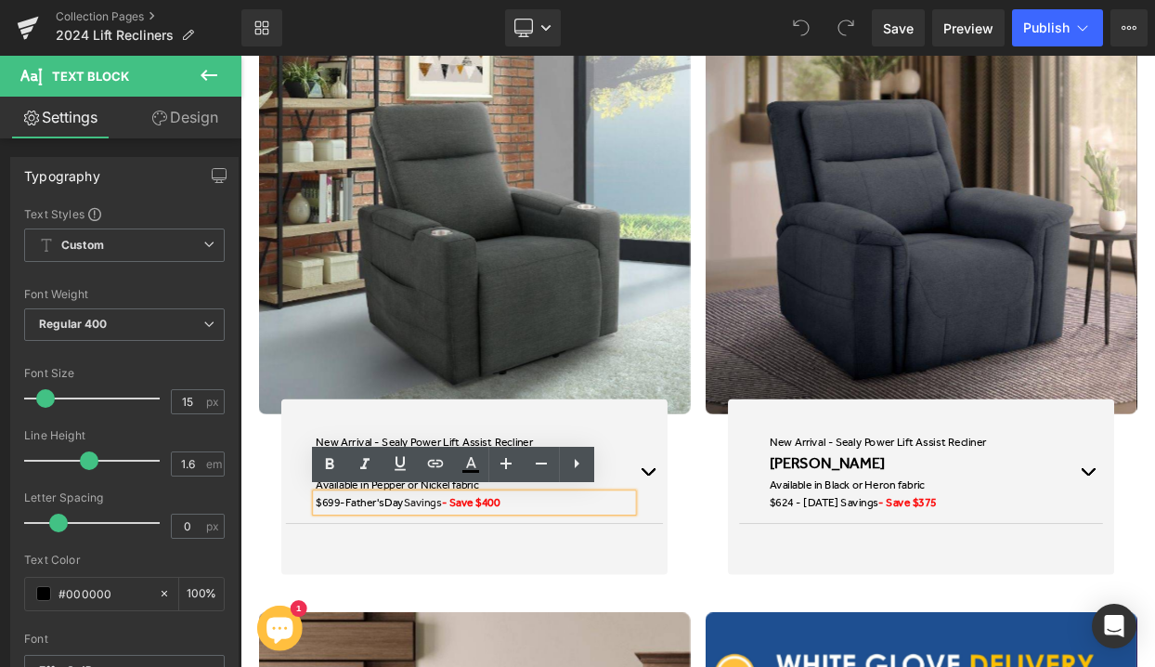
drag, startPoint x: 494, startPoint y: 605, endPoint x: 372, endPoint y: 601, distance: 121.7
click at [372, 601] on p "$699 - [DATE] Savings - Save $400" at bounding box center [527, 604] width 389 height 22
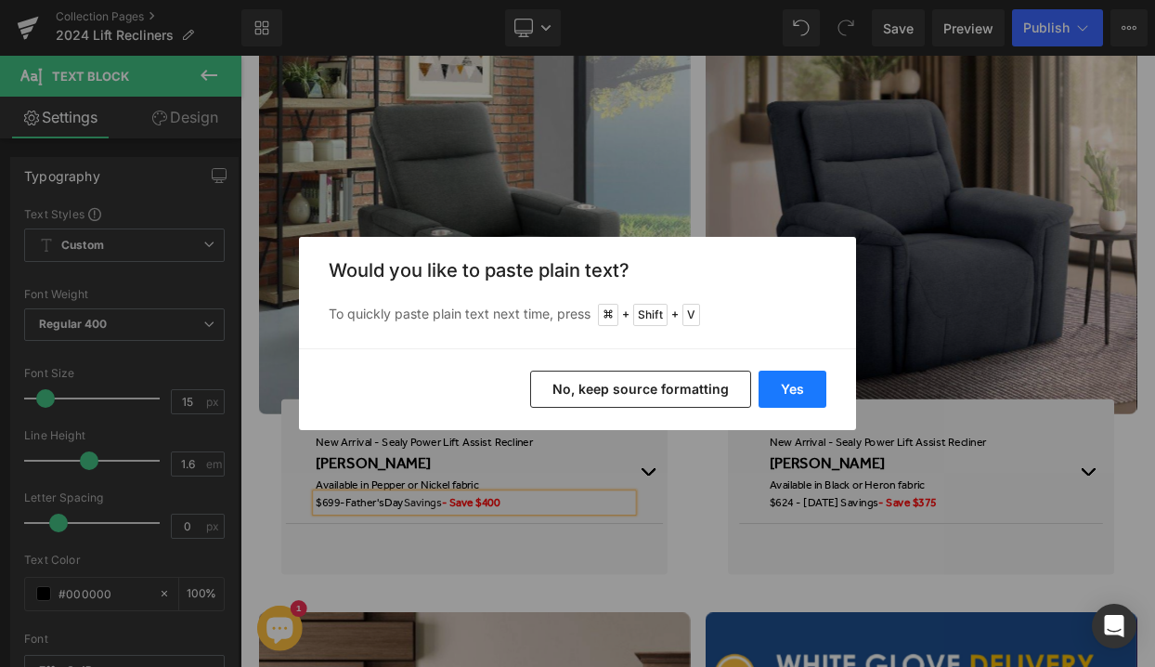
click at [799, 380] on button "Yes" at bounding box center [792, 388] width 68 height 37
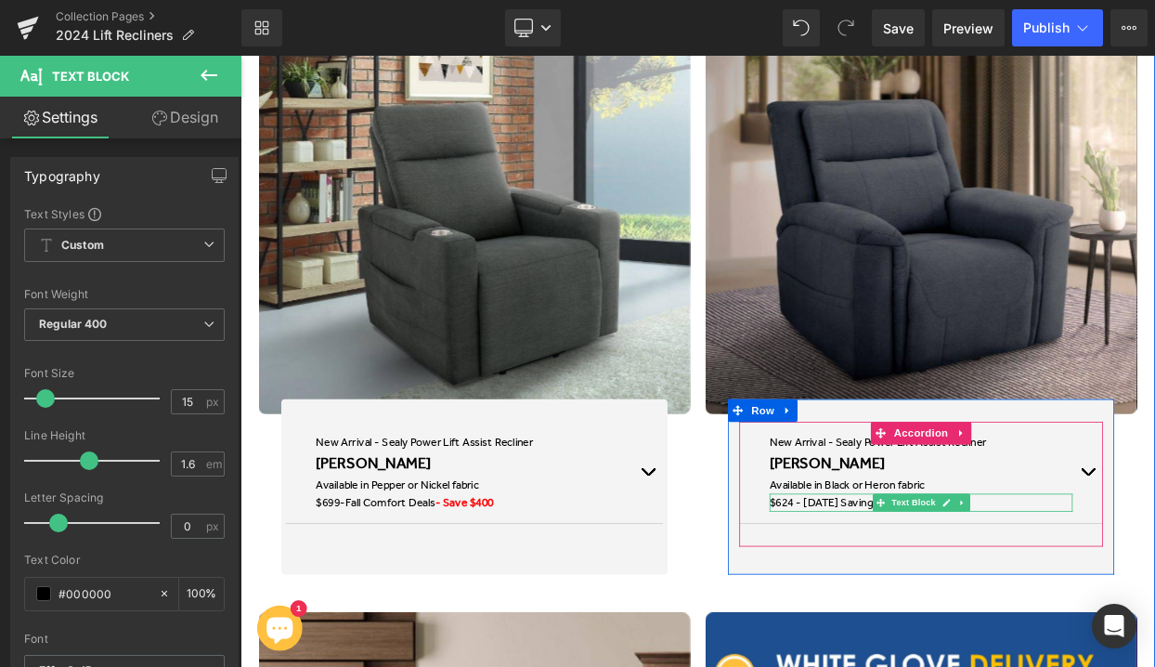
click at [988, 604] on p "$624 - [DATE] Savings - Save $375" at bounding box center [1076, 604] width 372 height 22
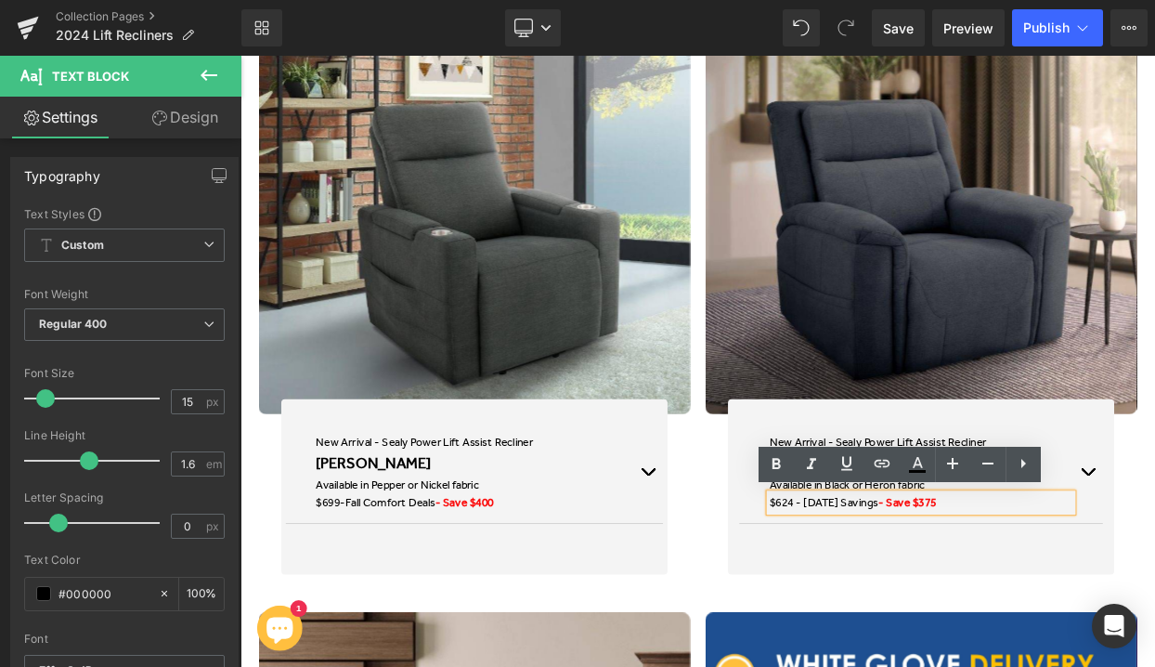
drag, startPoint x: 1051, startPoint y: 605, endPoint x: 931, endPoint y: 602, distance: 119.8
click at [931, 602] on p "$624 - Father's Day Savings - Save $375" at bounding box center [1076, 604] width 372 height 22
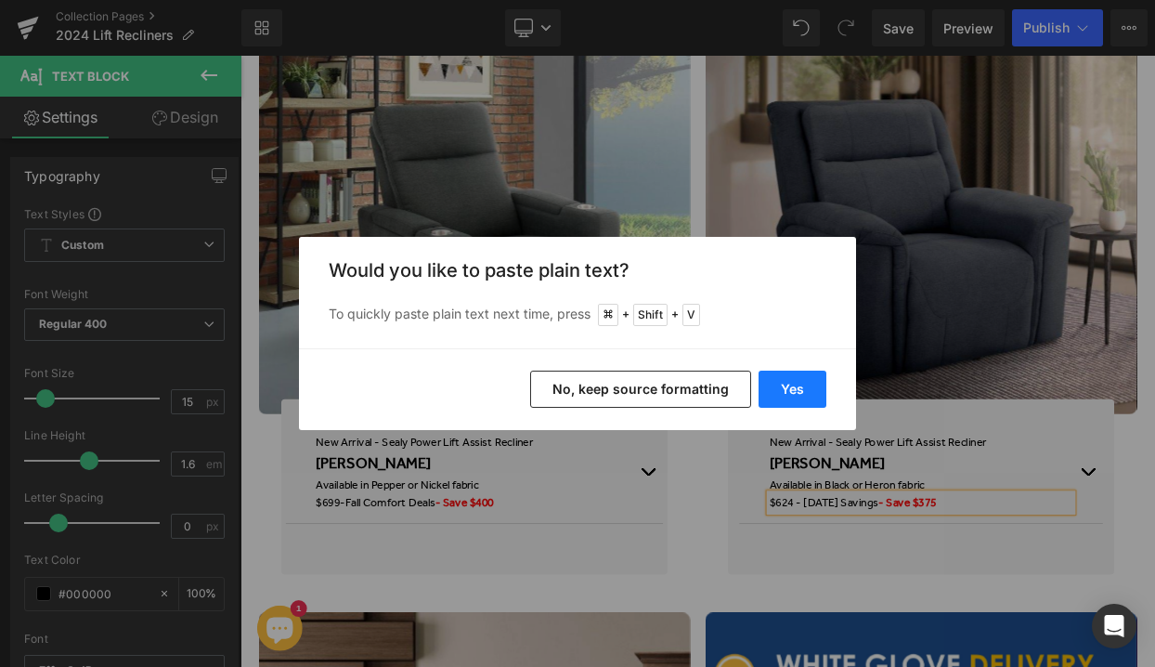
click at [794, 393] on button "Yes" at bounding box center [792, 388] width 68 height 37
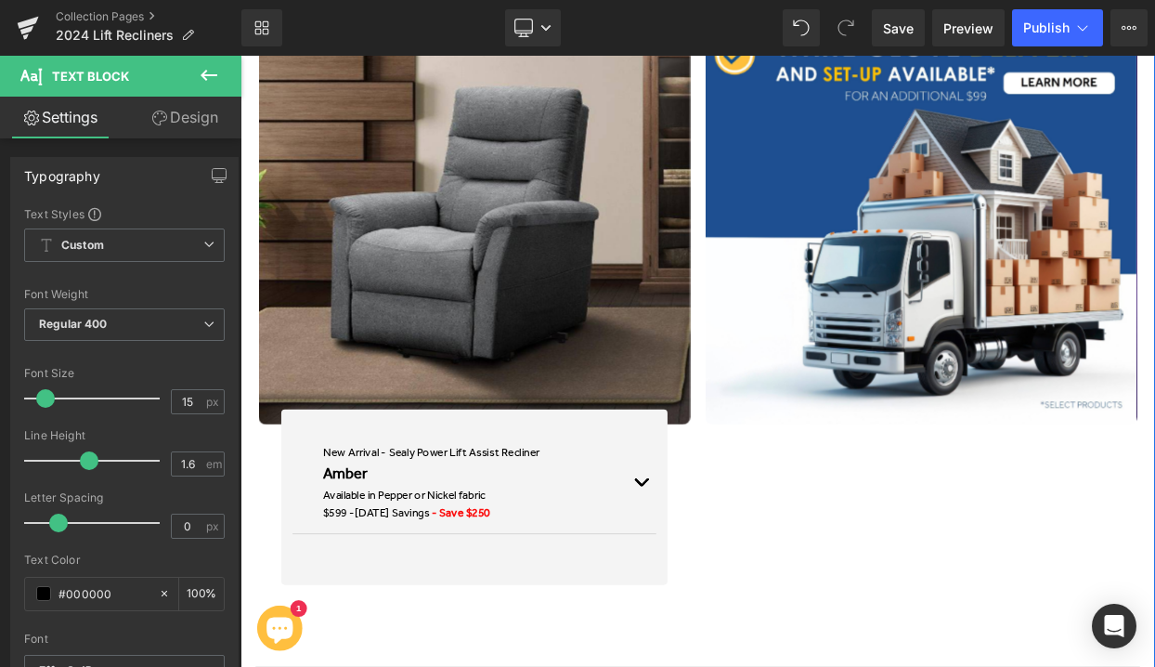
scroll to position [1873, 0]
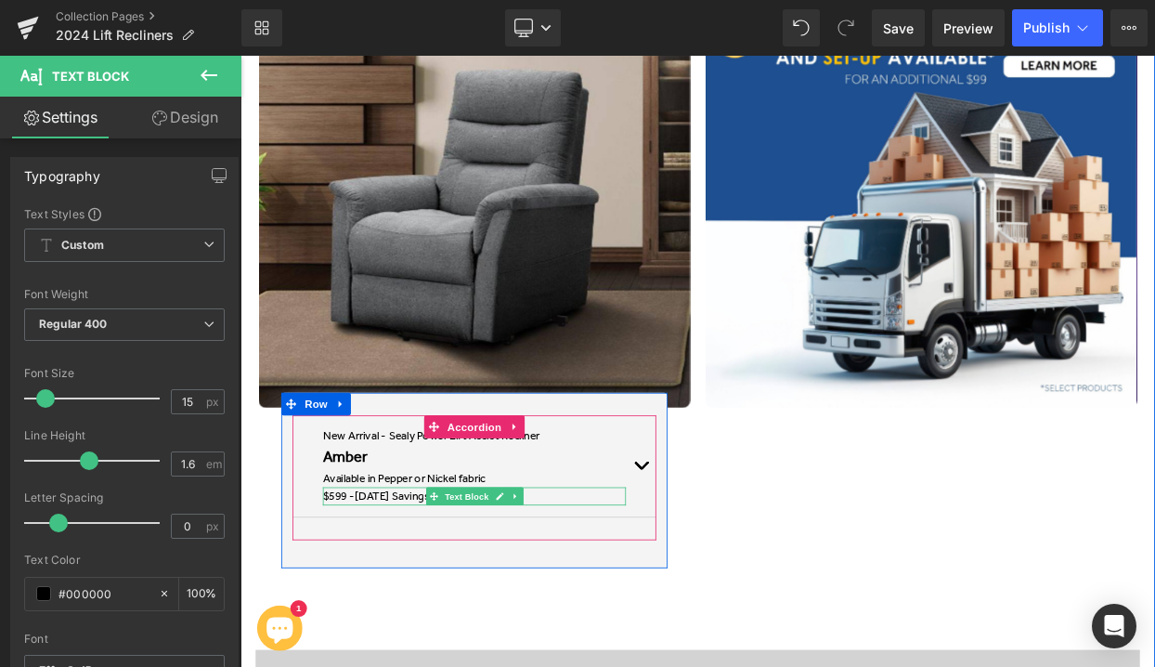
click at [420, 595] on span "Father's Day Savings" at bounding box center [427, 597] width 92 height 17
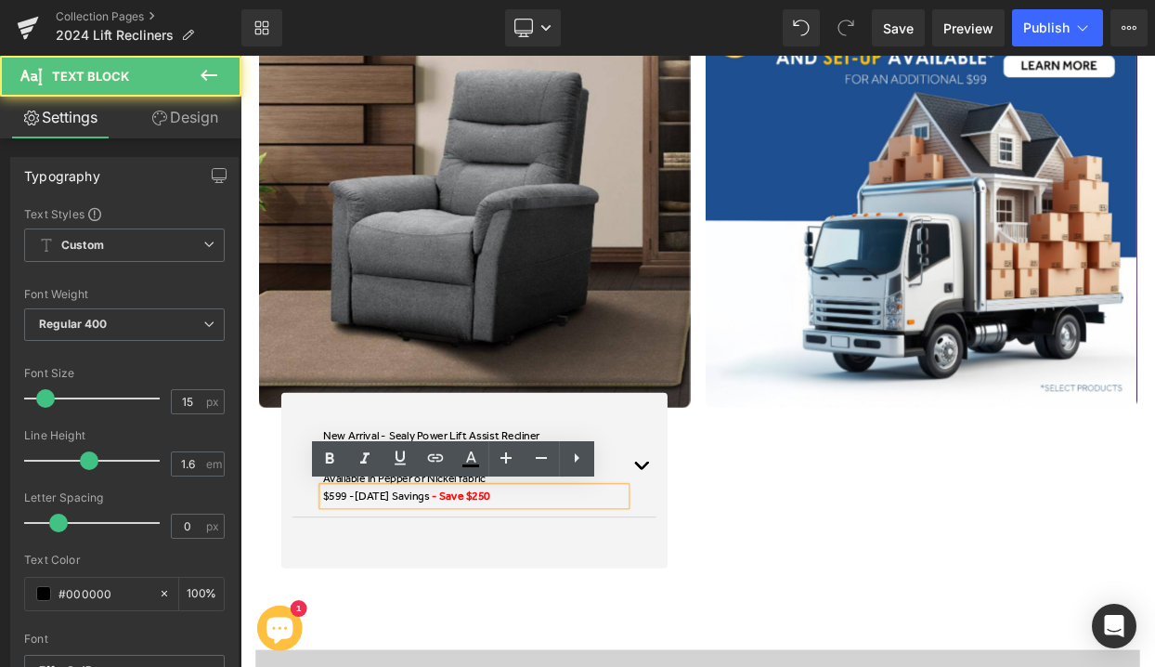
drag, startPoint x: 500, startPoint y: 599, endPoint x: 377, endPoint y: 597, distance: 123.5
click at [381, 597] on span "Father's Day Savings" at bounding box center [427, 597] width 92 height 17
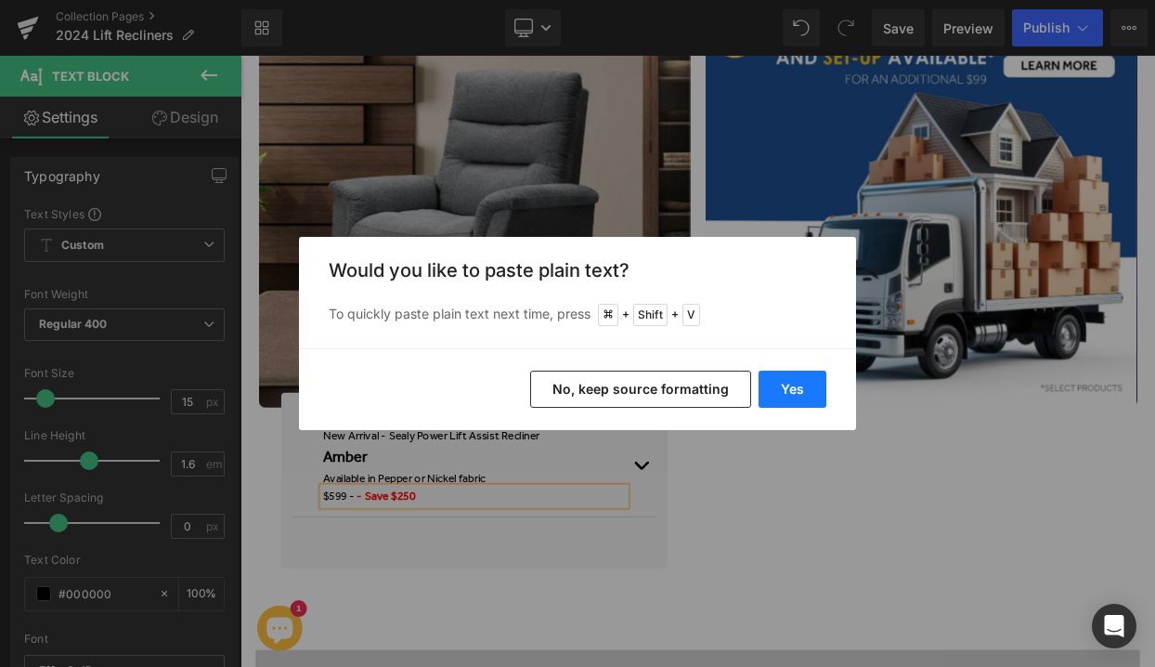
click at [803, 395] on button "Yes" at bounding box center [792, 388] width 68 height 37
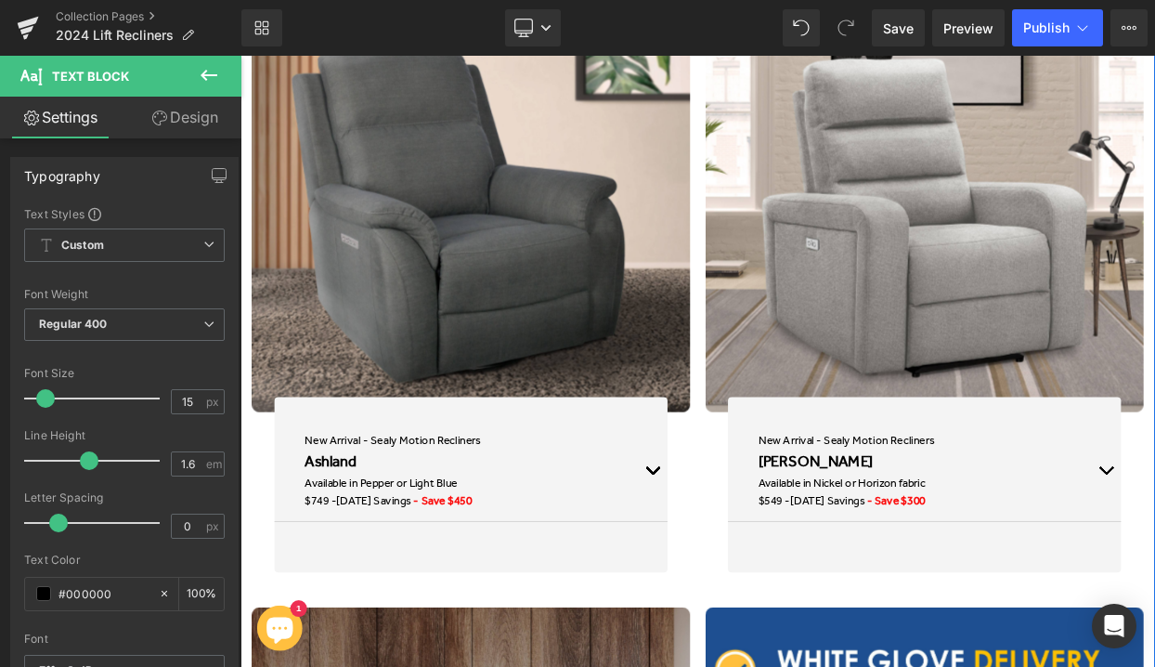
scroll to position [5962, 0]
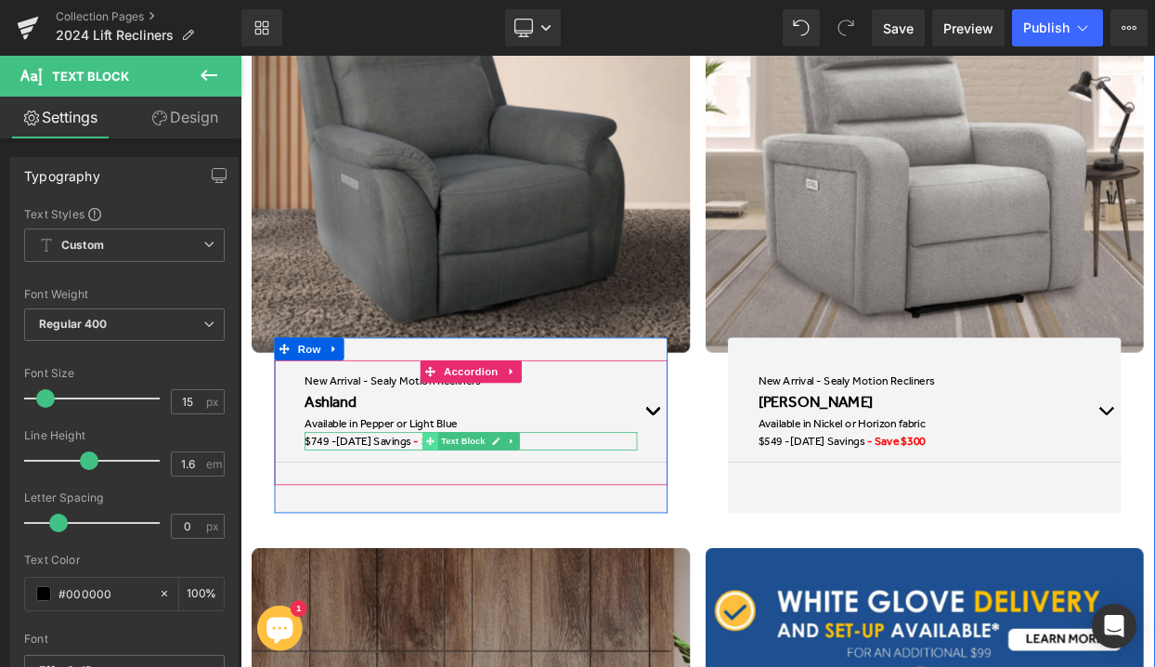
click at [464, 530] on span at bounding box center [473, 529] width 19 height 22
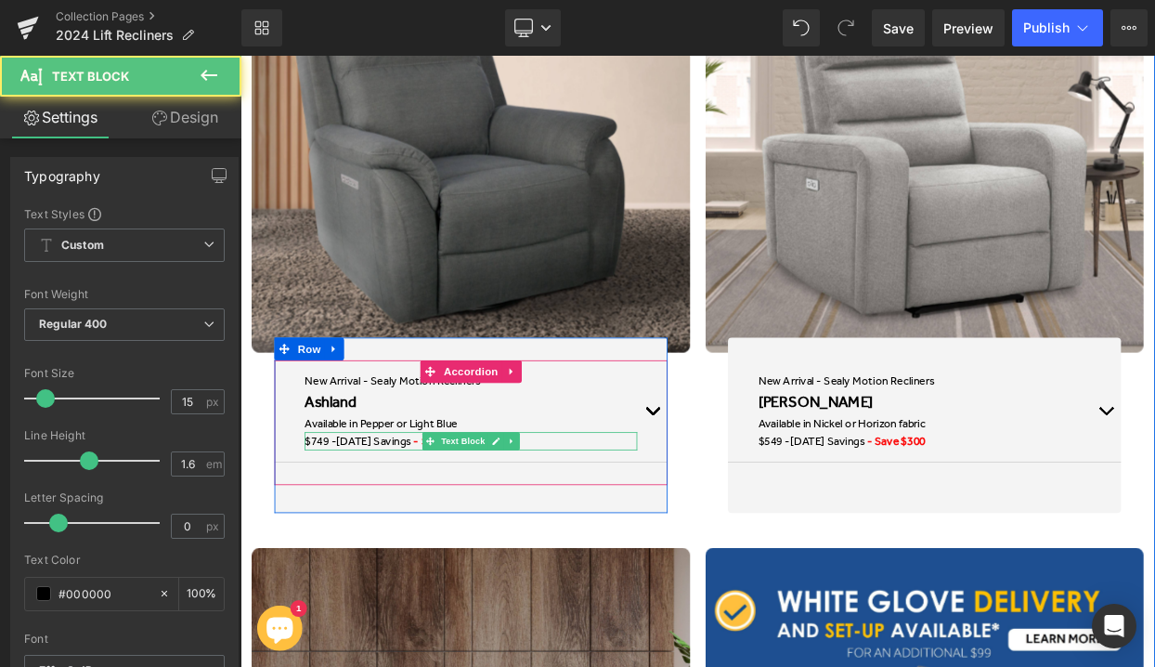
click at [436, 529] on span "Father's Day Savings" at bounding box center [404, 529] width 92 height 17
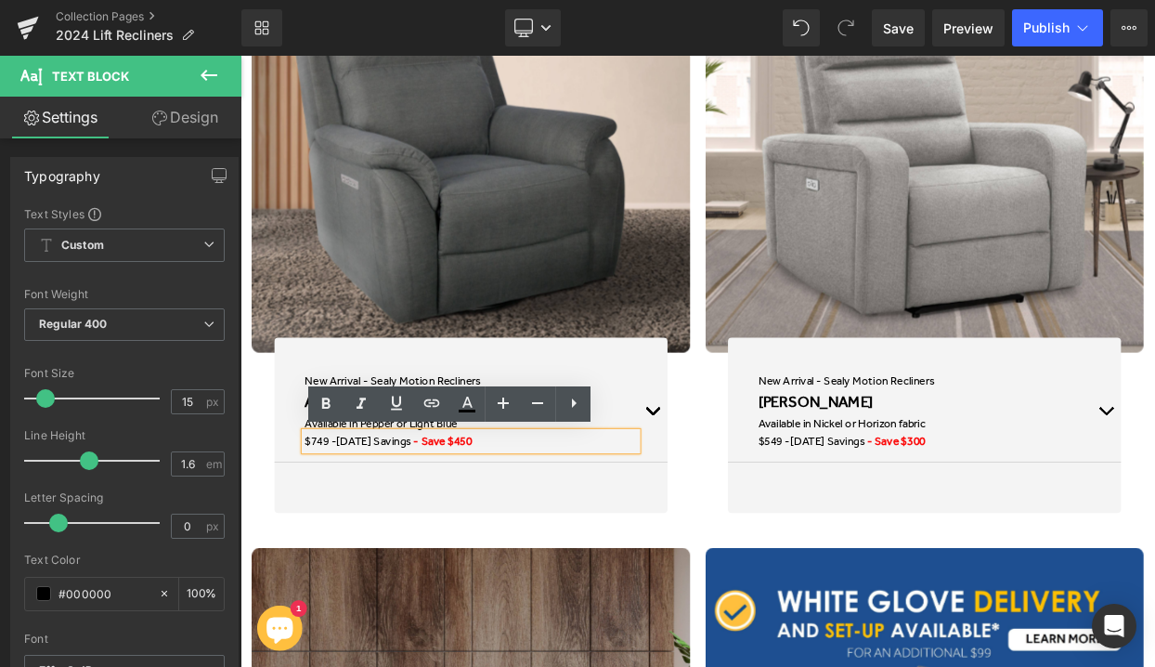
drag, startPoint x: 478, startPoint y: 526, endPoint x: 356, endPoint y: 526, distance: 122.5
click at [358, 526] on span "Father's Day Savings" at bounding box center [404, 529] width 92 height 17
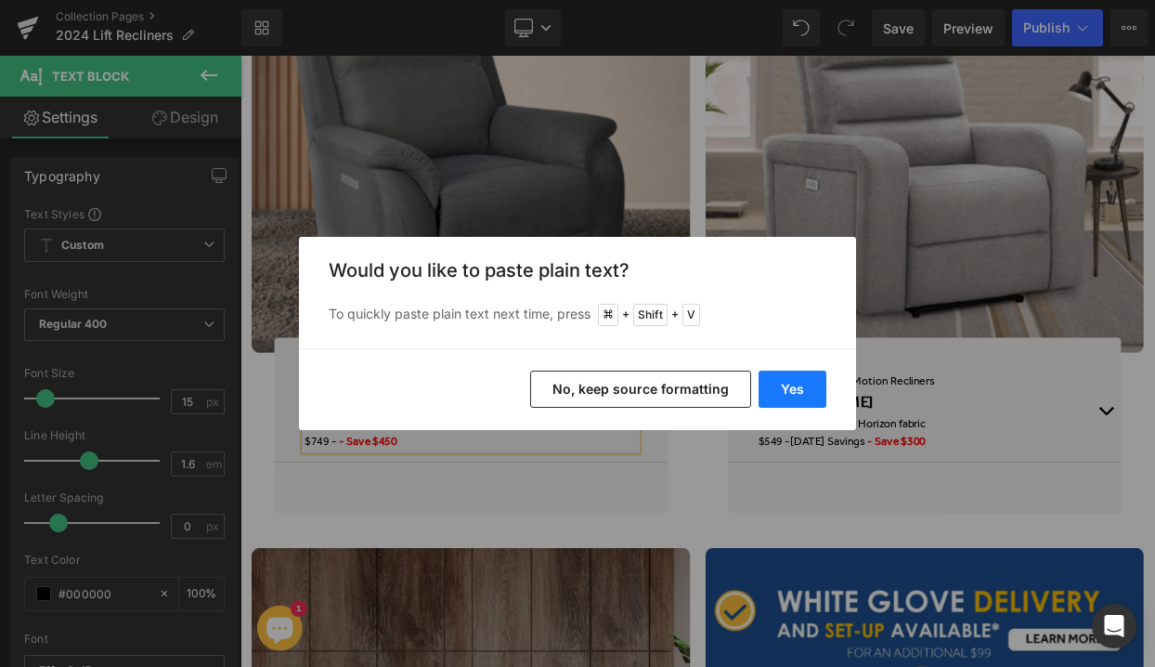
click at [783, 373] on button "Yes" at bounding box center [792, 388] width 68 height 37
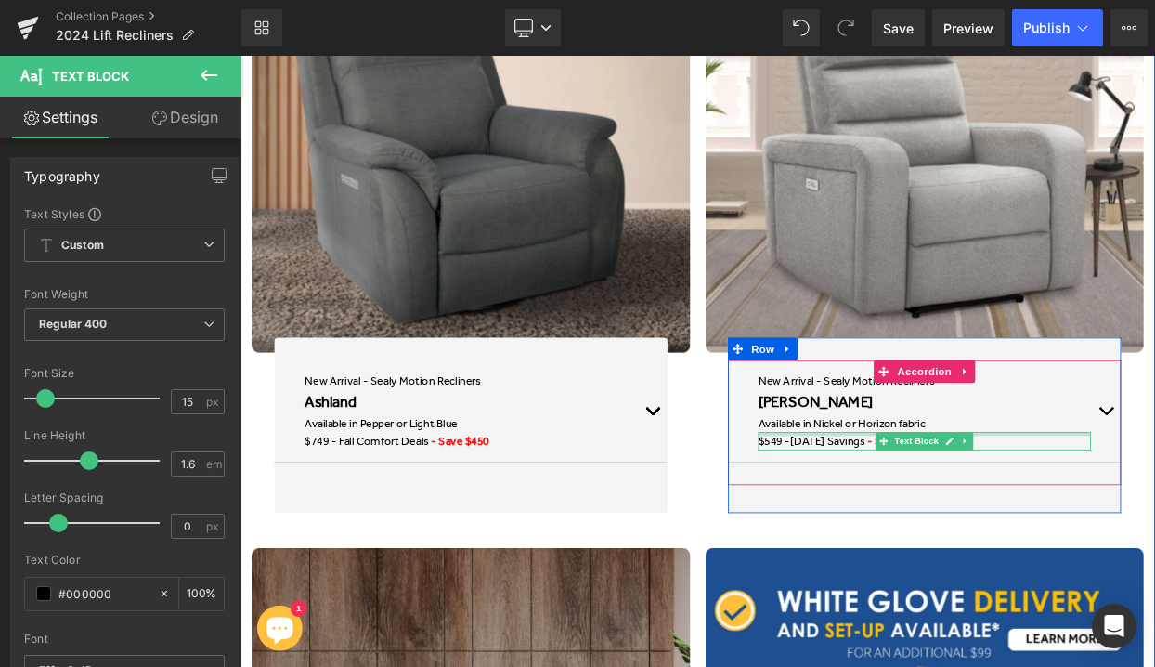
click at [974, 521] on div at bounding box center [1080, 520] width 408 height 5
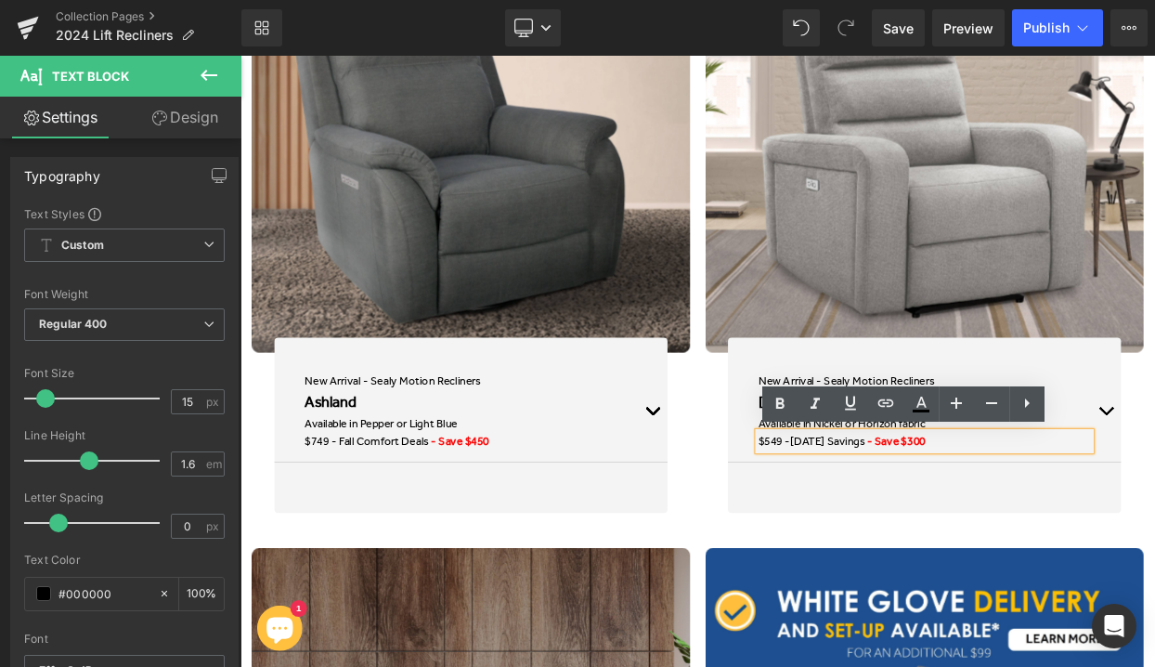
drag, startPoint x: 1038, startPoint y: 529, endPoint x: 915, endPoint y: 528, distance: 122.5
click at [915, 528] on p "$549 - Father's Day Savings - Save $300" at bounding box center [1080, 529] width 408 height 22
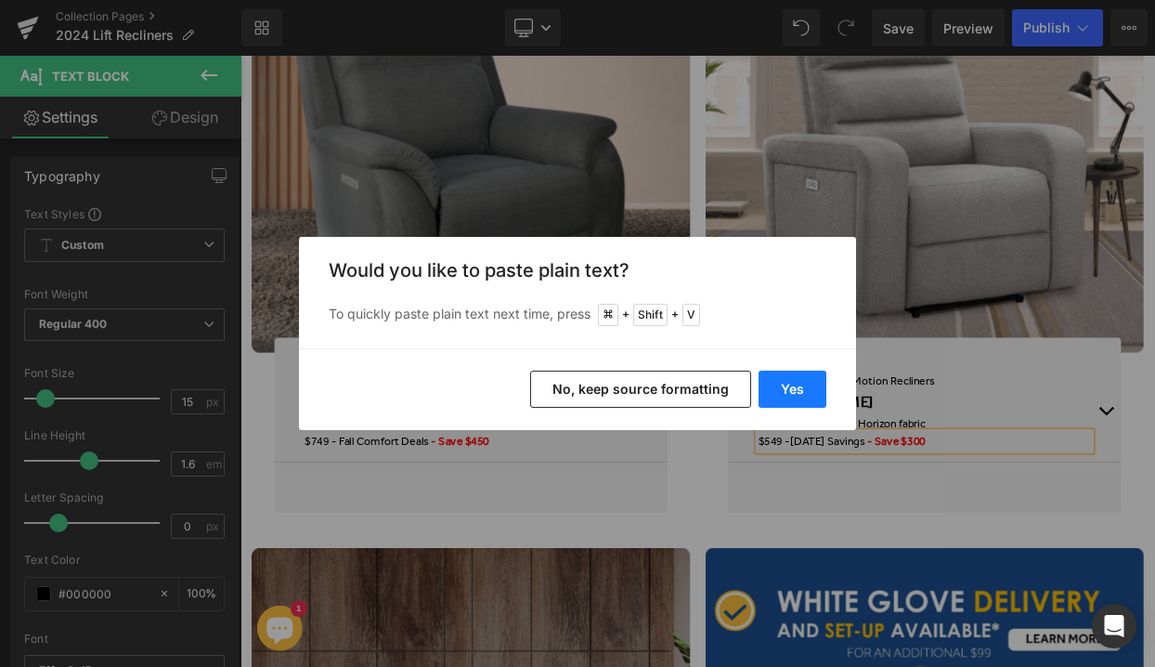
click at [797, 382] on button "Yes" at bounding box center [792, 388] width 68 height 37
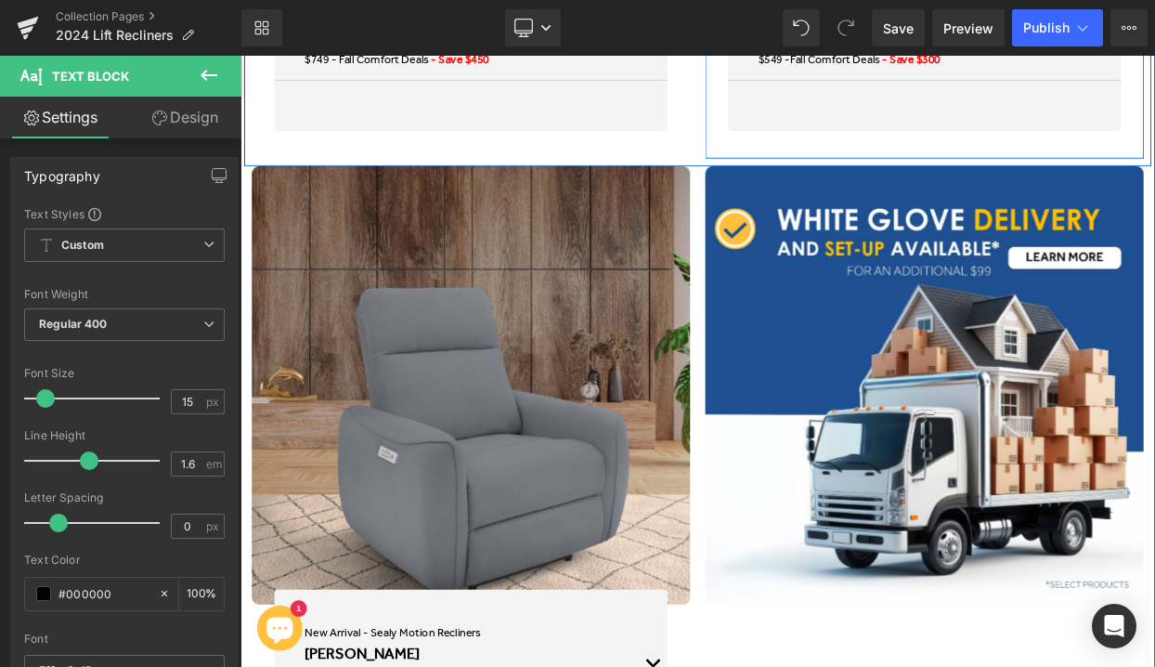
scroll to position [6656, 0]
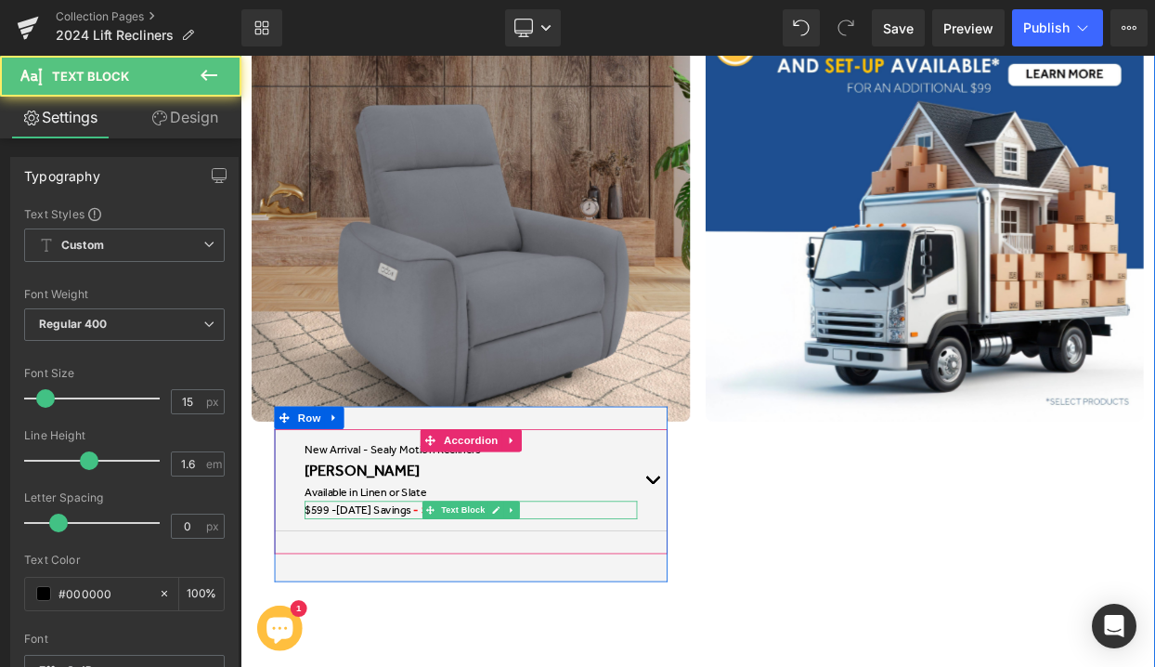
click at [420, 614] on span "Father's Day Savings" at bounding box center [404, 613] width 92 height 17
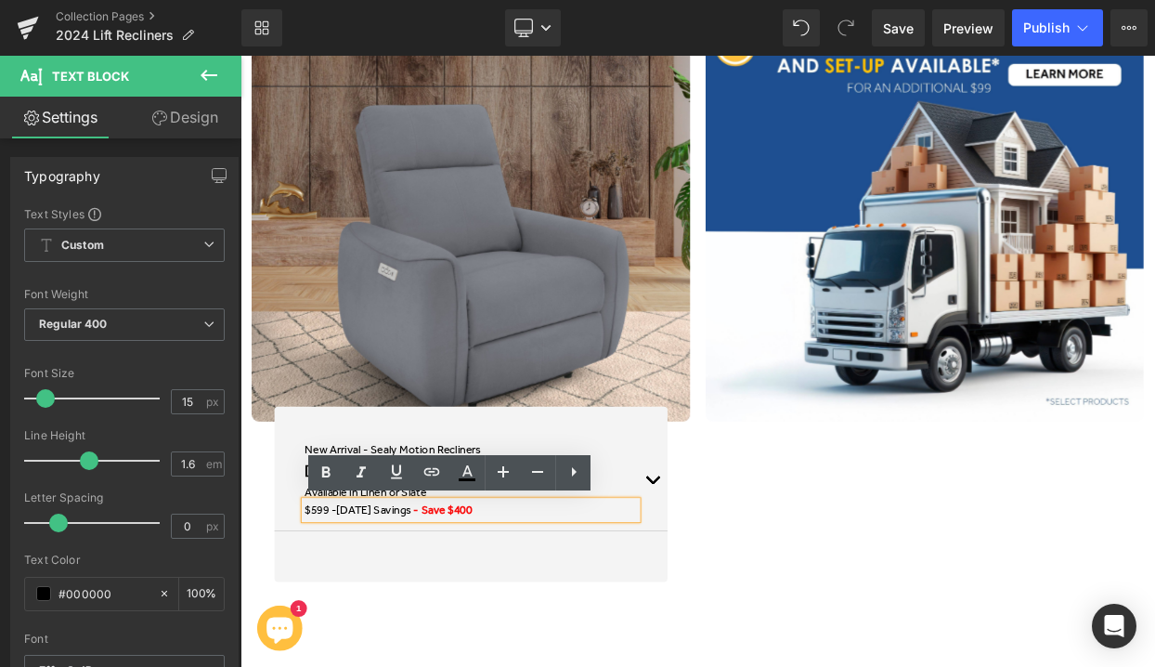
drag, startPoint x: 480, startPoint y: 614, endPoint x: 360, endPoint y: 618, distance: 119.9
click at [360, 618] on p "$599 - Father's Day Savings - Save $400" at bounding box center [523, 614] width 408 height 22
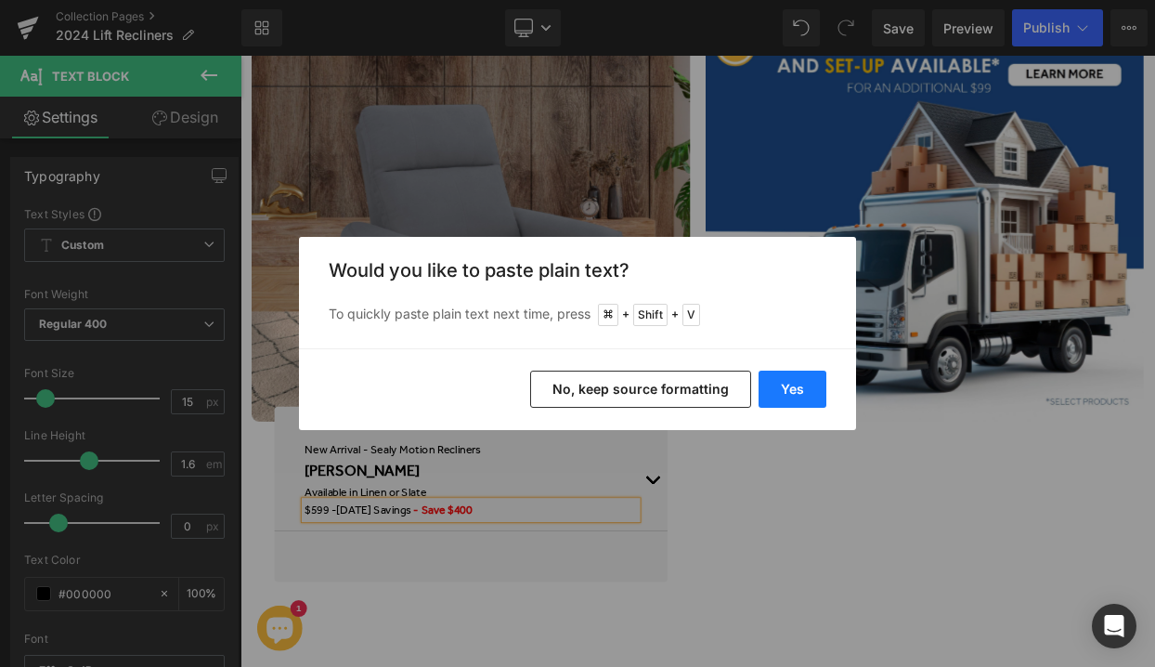
click at [784, 389] on button "Yes" at bounding box center [792, 388] width 68 height 37
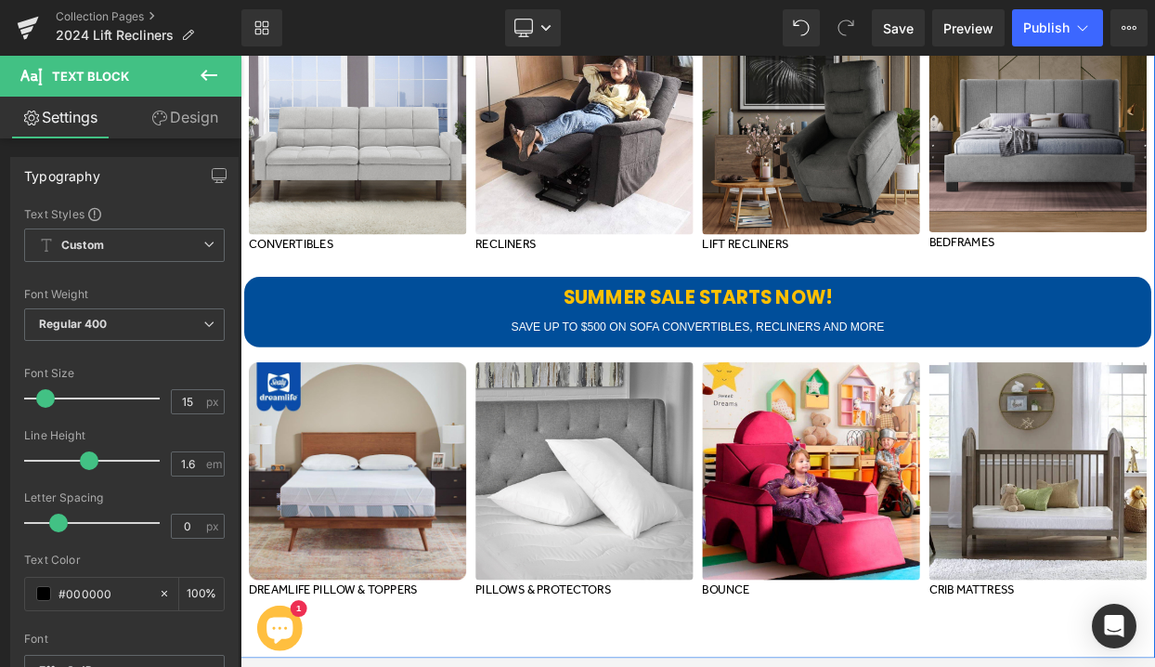
scroll to position [7474, 0]
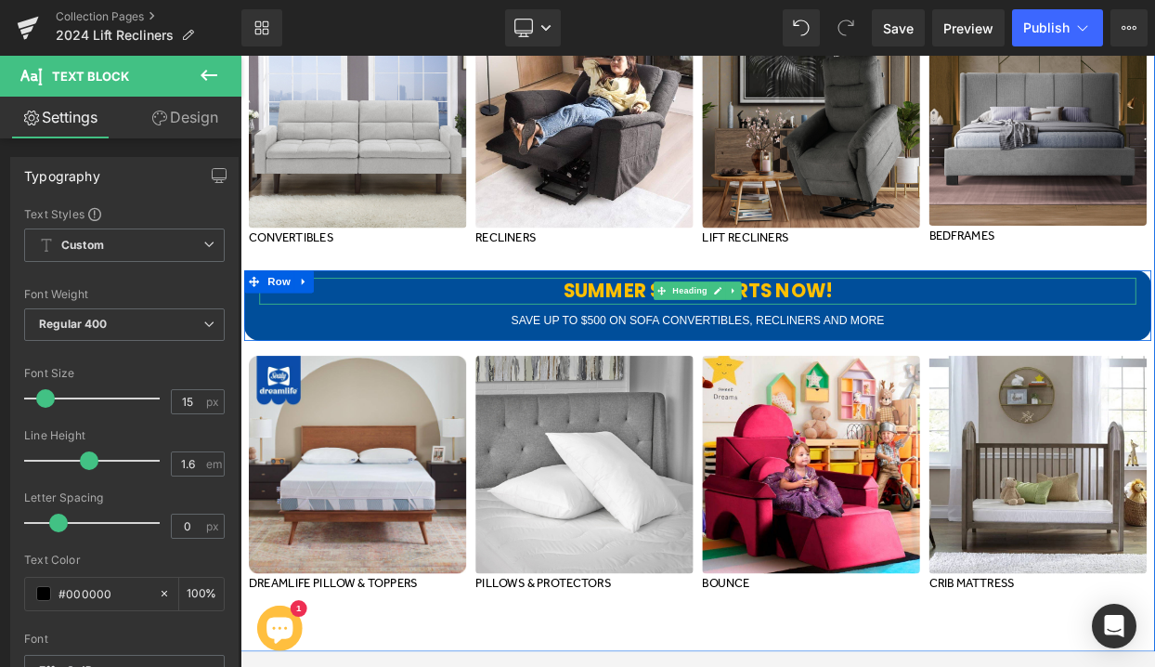
click at [719, 347] on b "SUMMER SALE STARTS NOW!" at bounding box center [802, 345] width 331 height 32
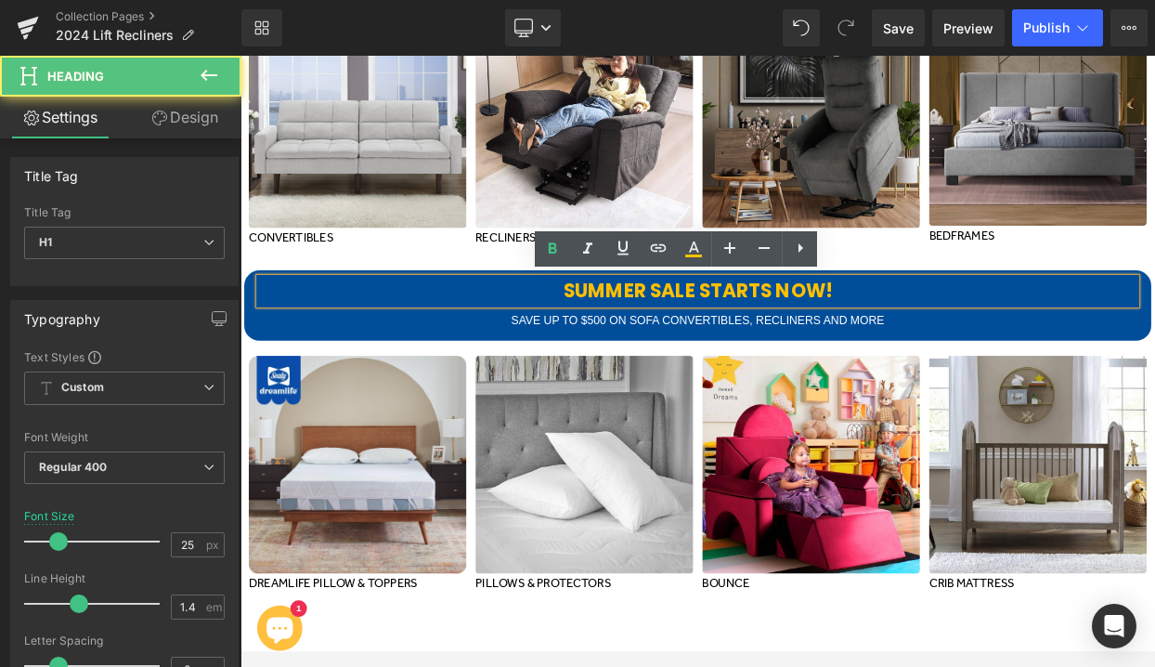
click at [729, 344] on b "SUMMER SALE STARTS NOW!" at bounding box center [802, 345] width 331 height 32
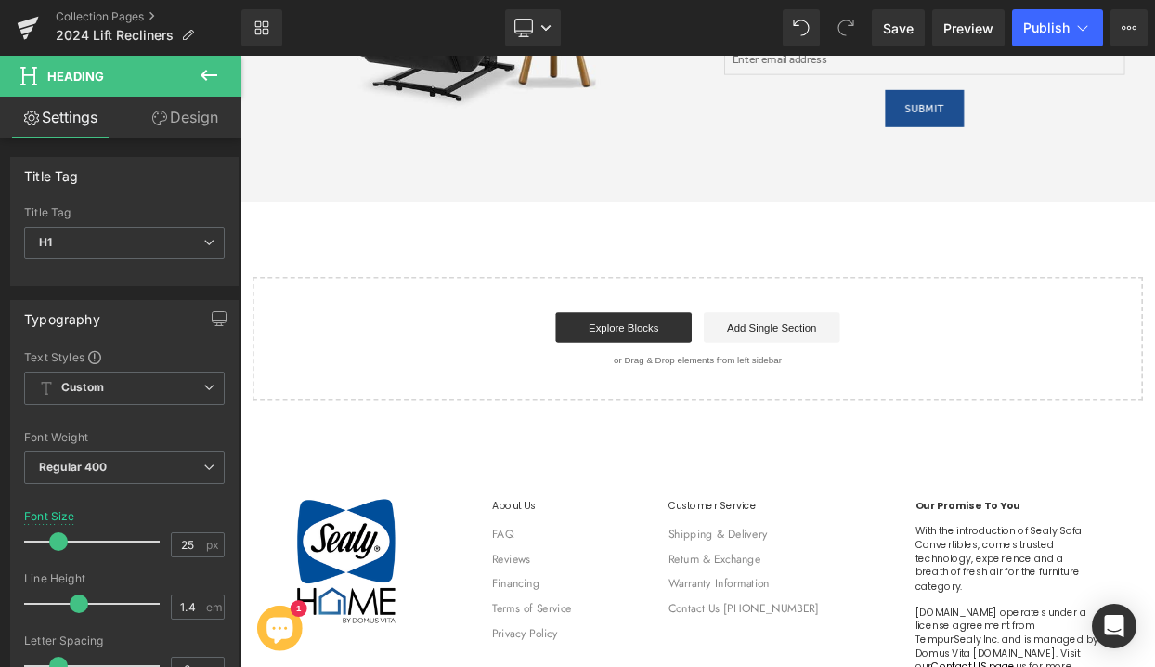
scroll to position [8593, 0]
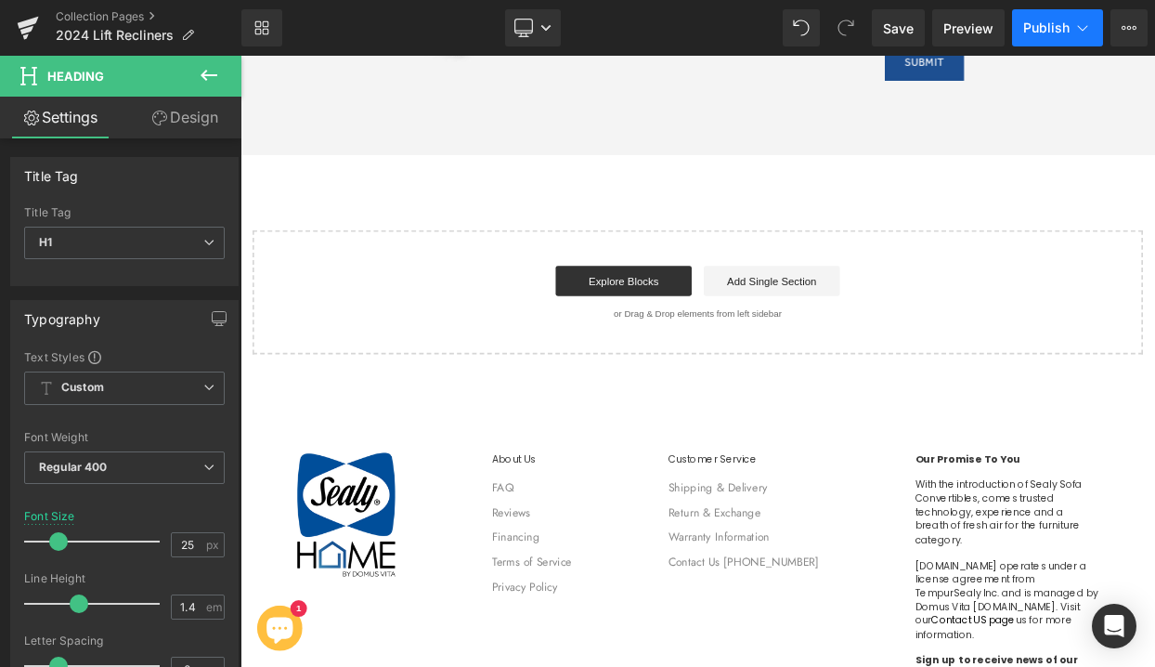
click at [1059, 24] on span "Publish" at bounding box center [1046, 27] width 46 height 15
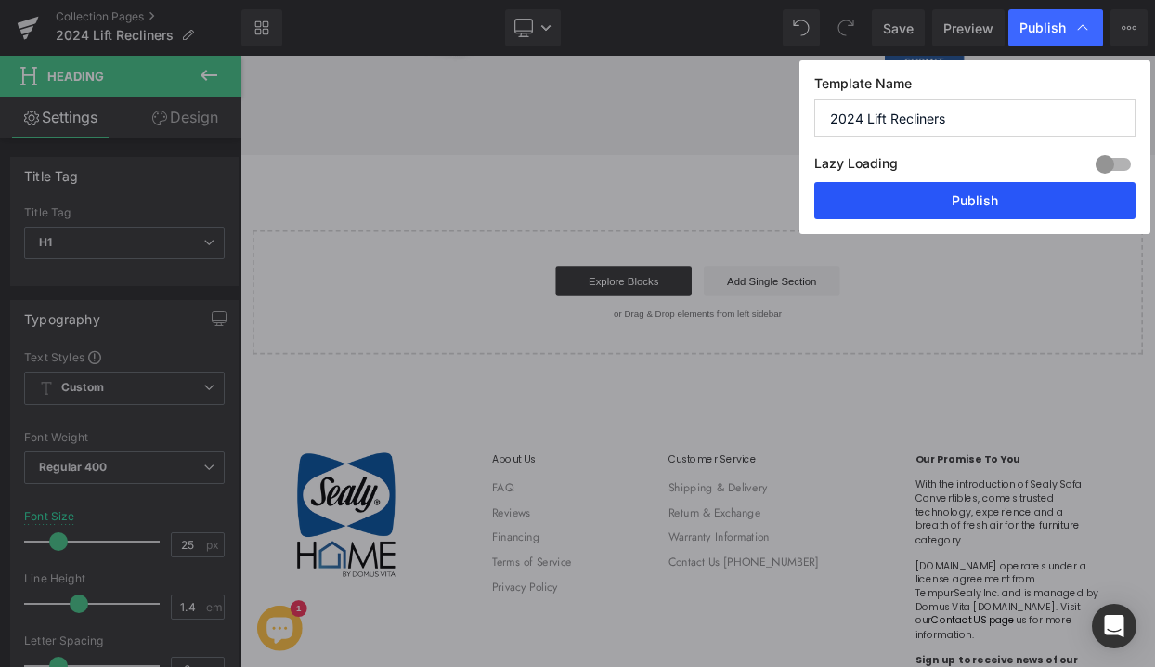
click at [990, 204] on button "Publish" at bounding box center [974, 200] width 321 height 37
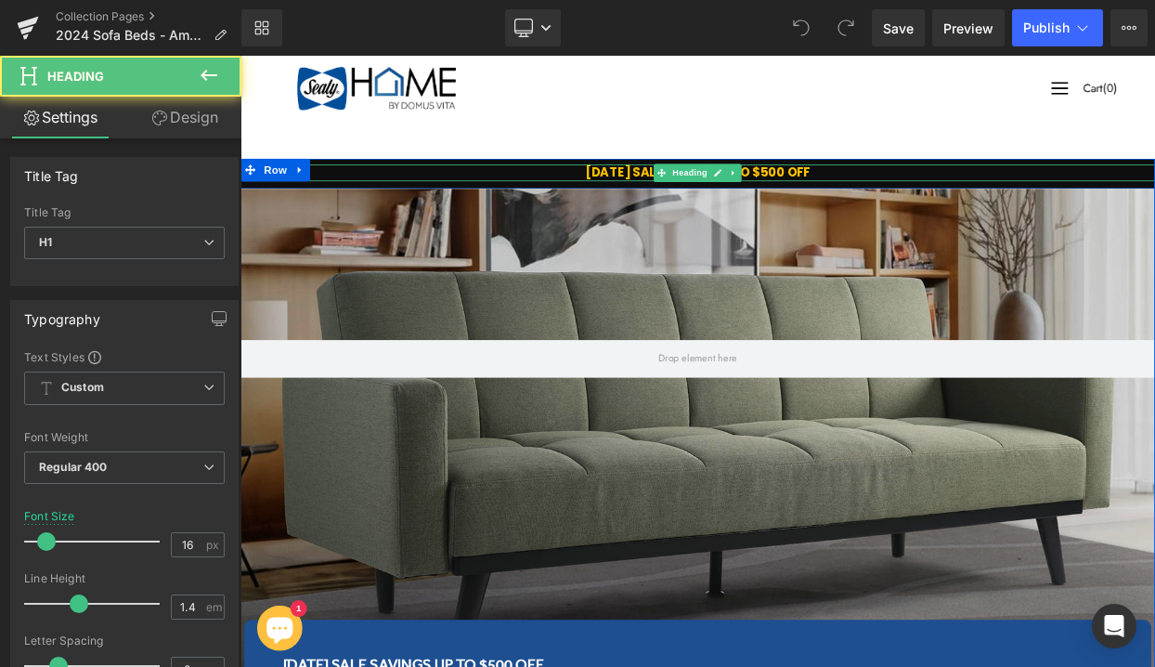
click at [701, 197] on strong "4TH OF JULY SALE SAVING" at bounding box center [742, 198] width 157 height 21
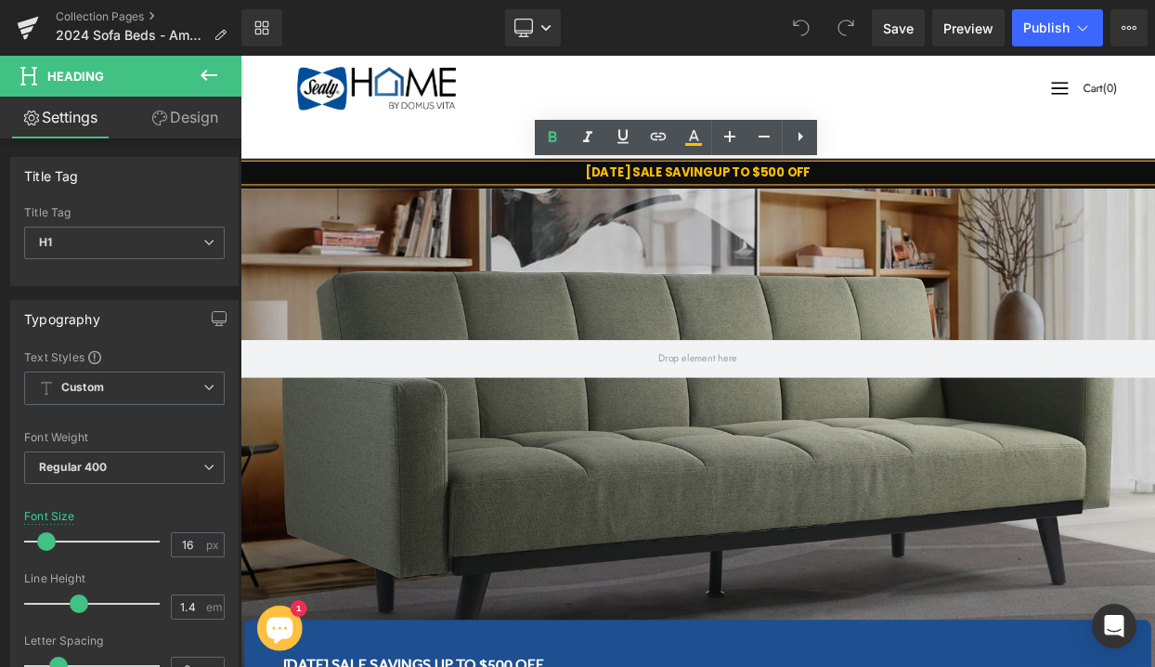
click at [781, 201] on strong "4TH OF JULY SALE SAVING" at bounding box center [742, 198] width 157 height 21
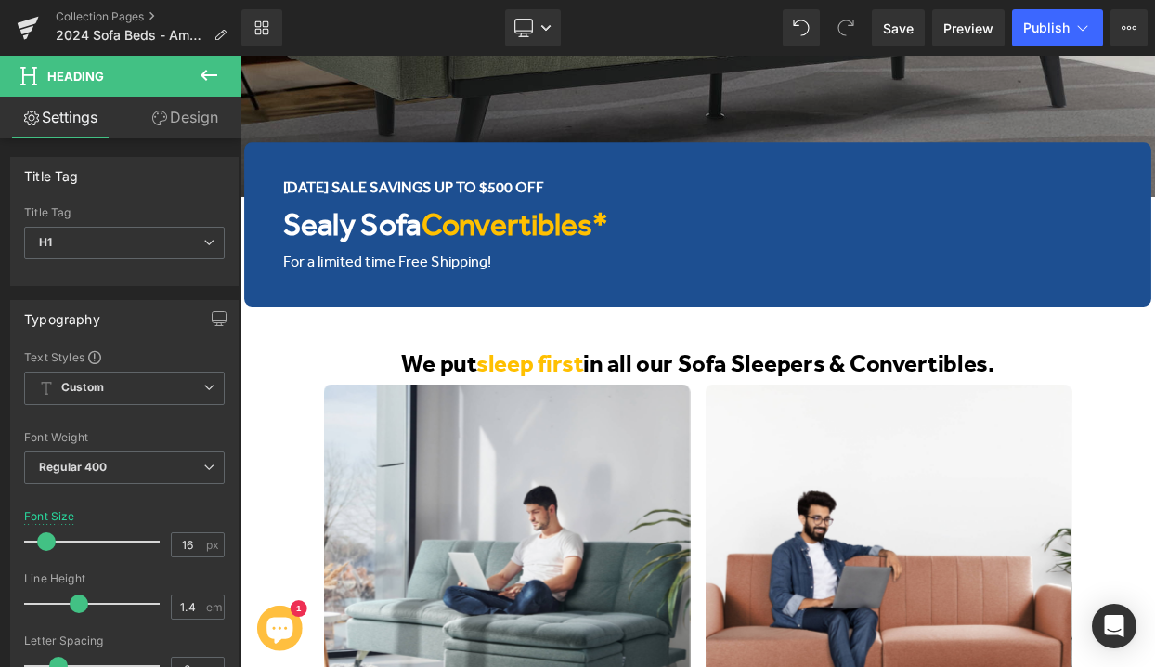
scroll to position [605, 0]
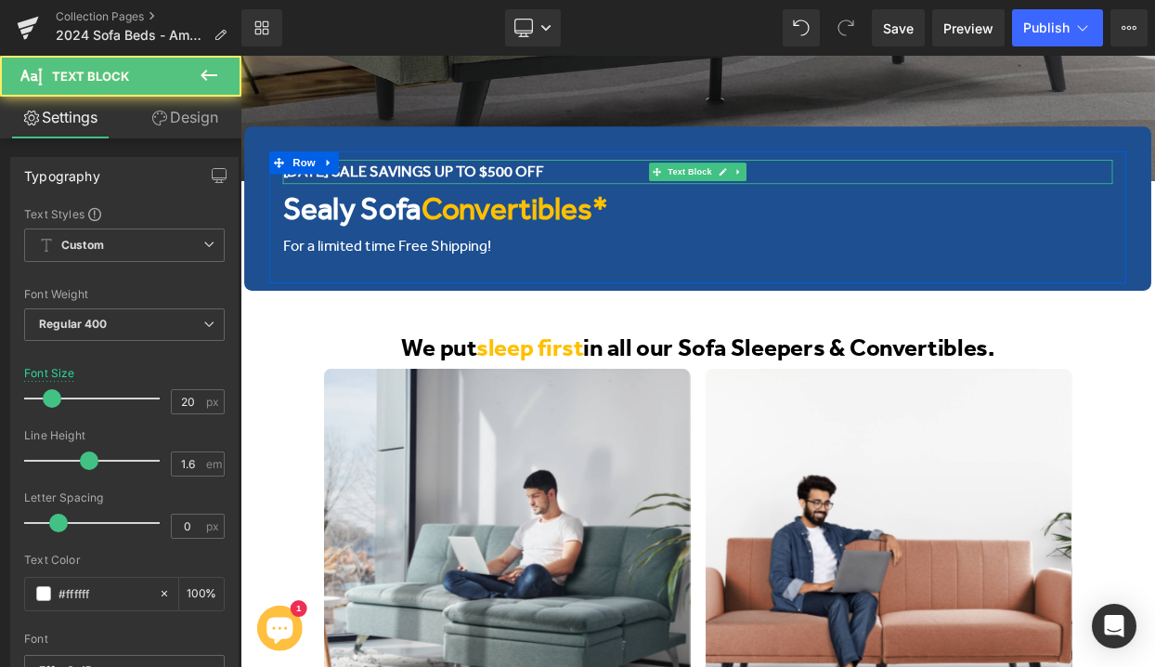
click at [442, 201] on span "4TH OF JULY SALE SAVINGS UP TO $500 OFF" at bounding box center [452, 198] width 321 height 21
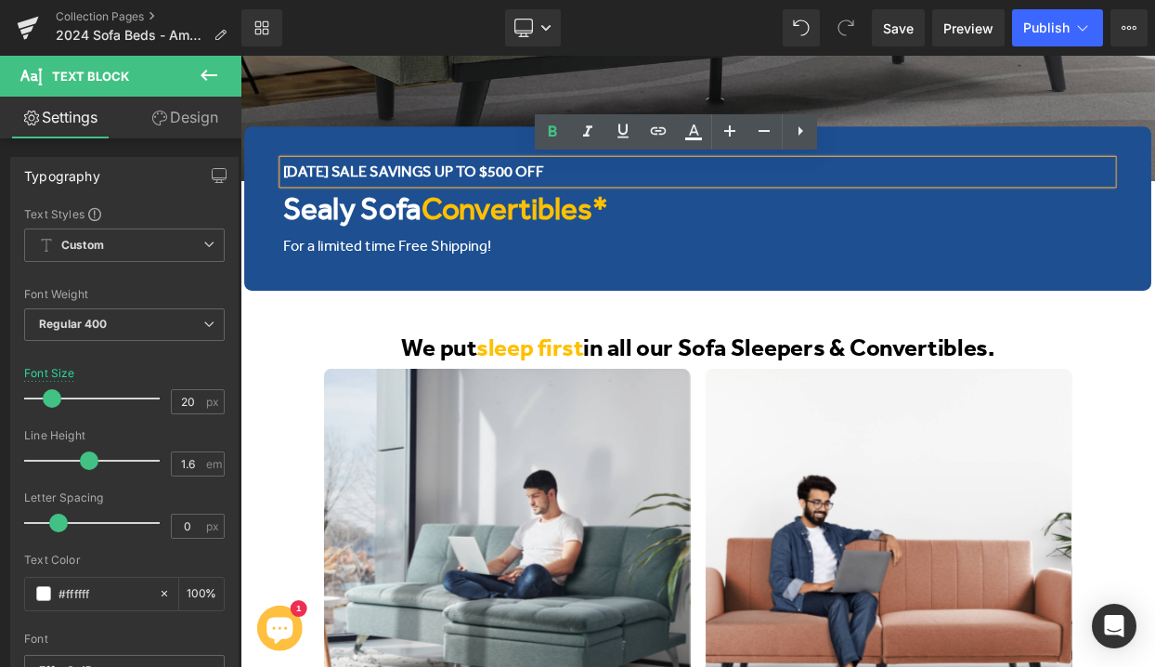
click at [450, 199] on span "4TH OF JULY SALE SAVINGS UP TO $500 OFF" at bounding box center [452, 198] width 321 height 21
click at [532, 201] on span "4TH OF JULY SALE SAVINGS UP TO $500 OFF" at bounding box center [452, 198] width 321 height 21
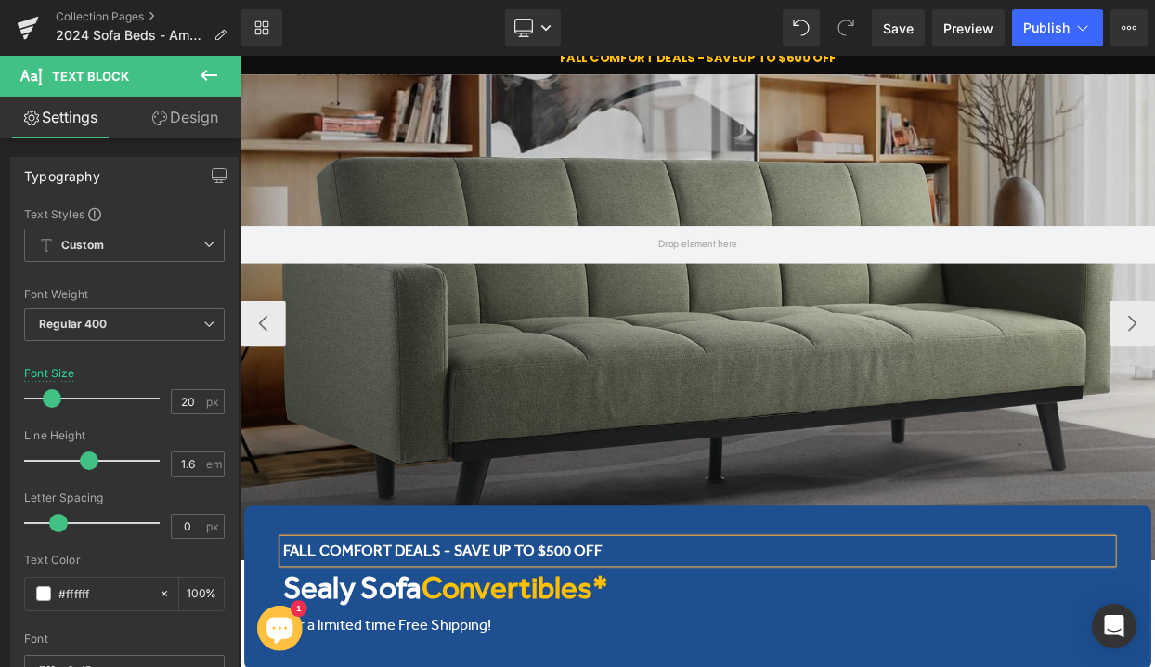
scroll to position [52, 0]
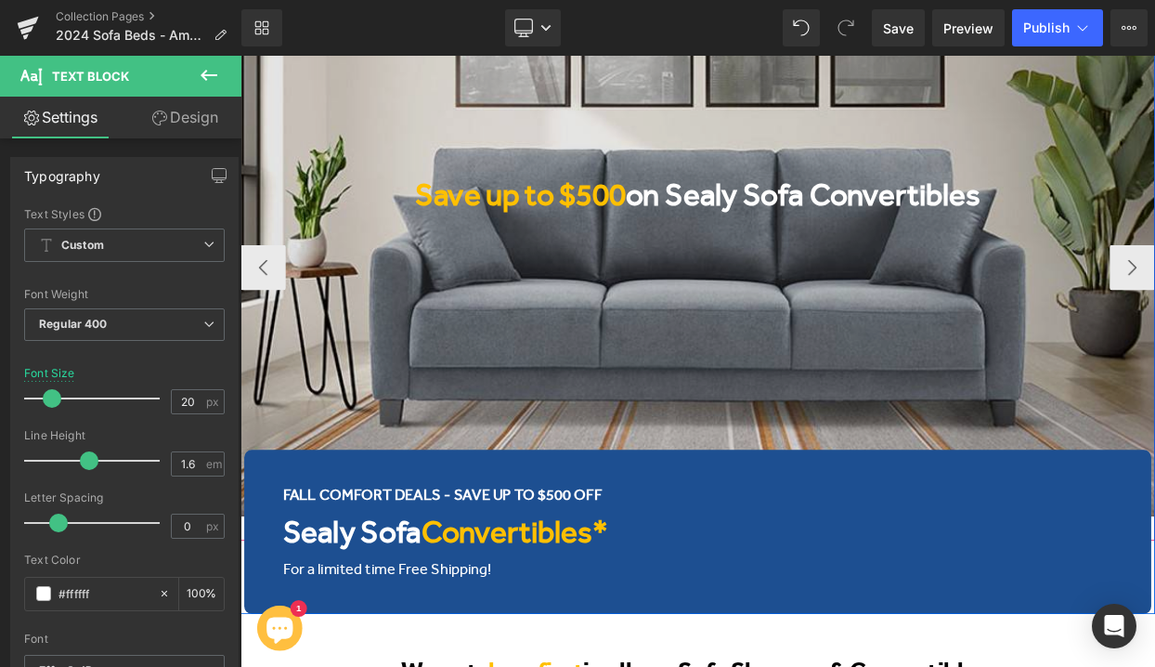
scroll to position [210, 0]
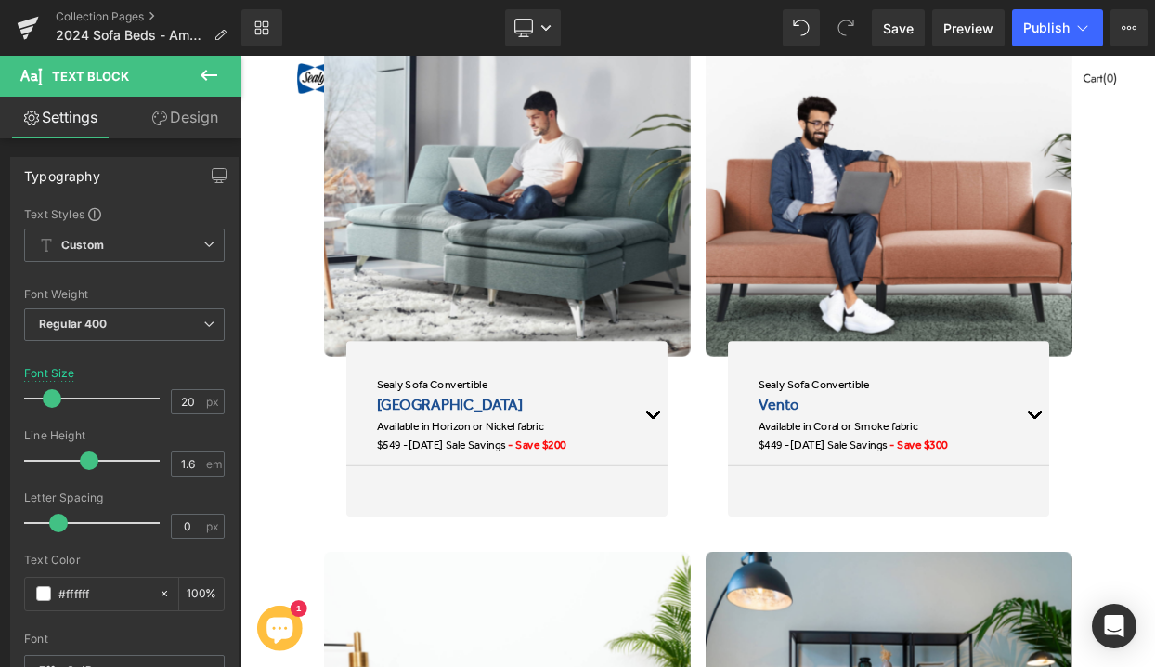
scroll to position [1078, 0]
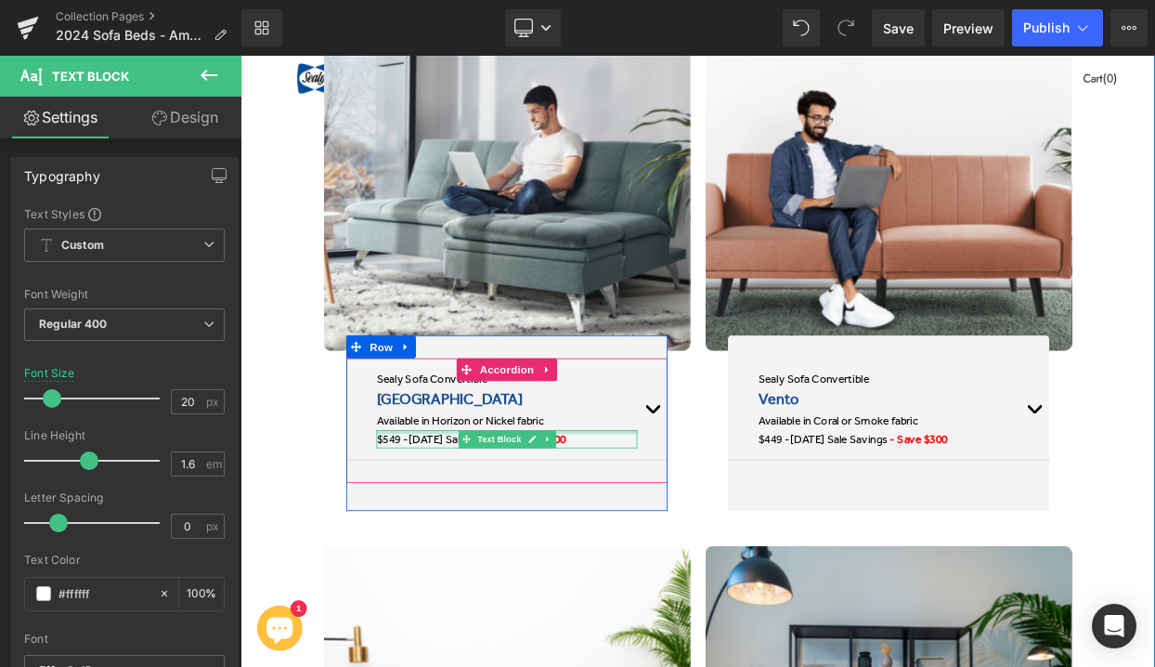
click at [486, 517] on div at bounding box center [568, 517] width 320 height 5
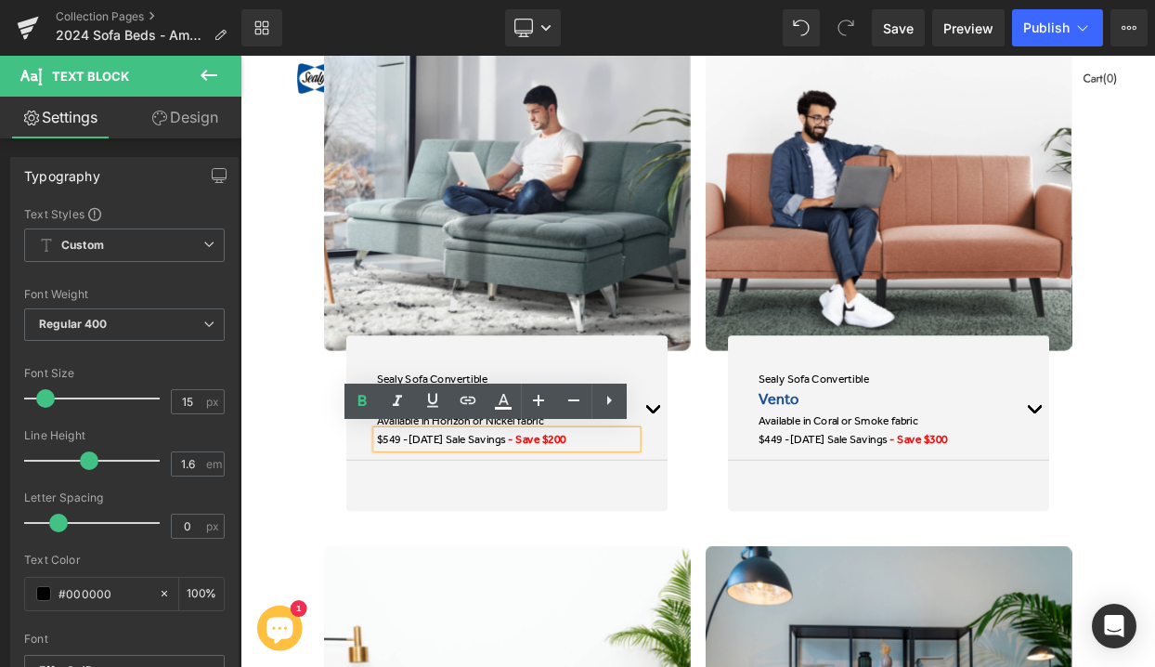
click at [566, 525] on span "4th of July Sale Savings" at bounding box center [507, 526] width 120 height 17
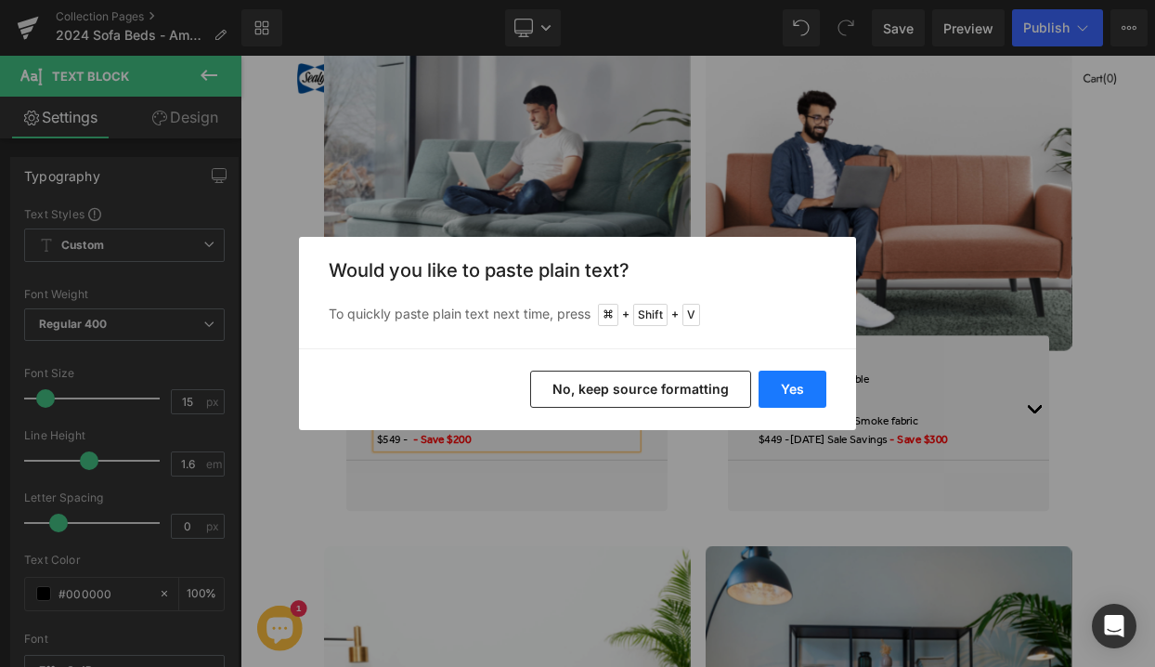
click at [809, 386] on button "Yes" at bounding box center [792, 388] width 68 height 37
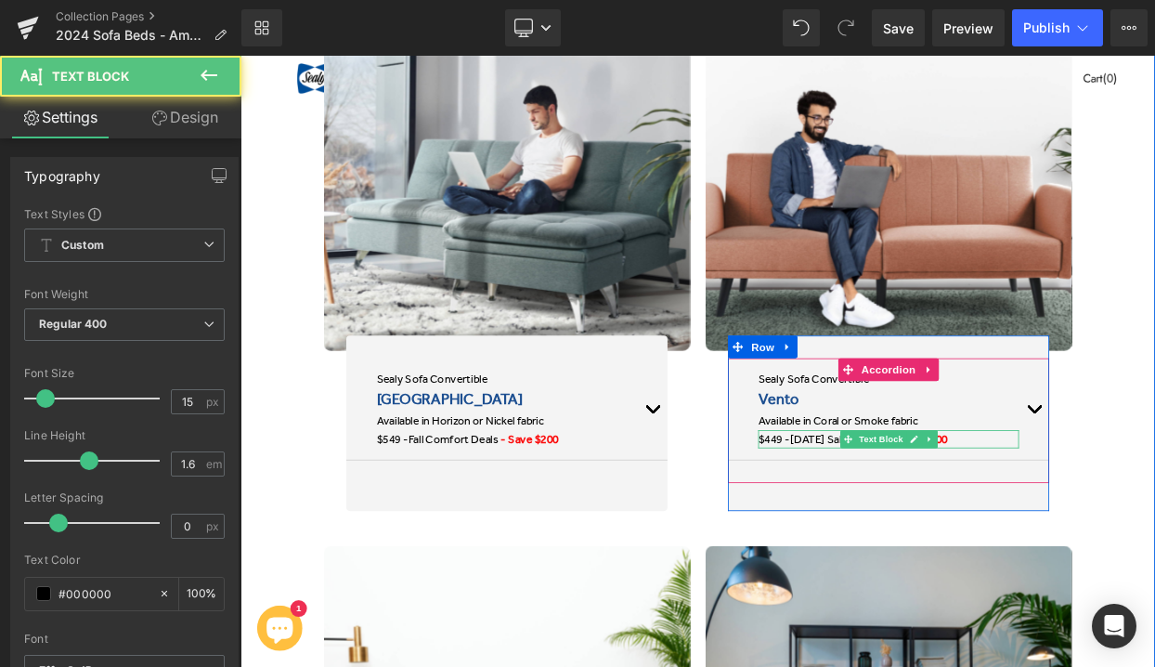
click at [943, 519] on span "4th of July Sale Savings" at bounding box center [975, 526] width 120 height 17
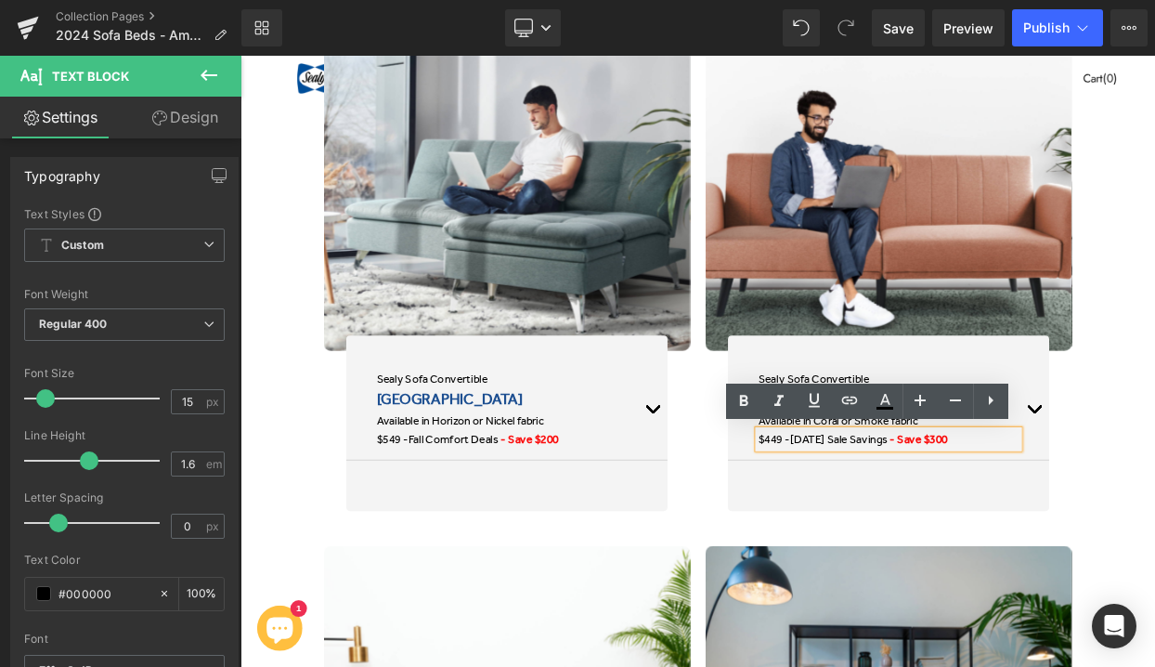
drag, startPoint x: 1053, startPoint y: 526, endPoint x: 921, endPoint y: 520, distance: 132.0
click at [921, 520] on span "4th of July Sale Savings" at bounding box center [975, 526] width 120 height 17
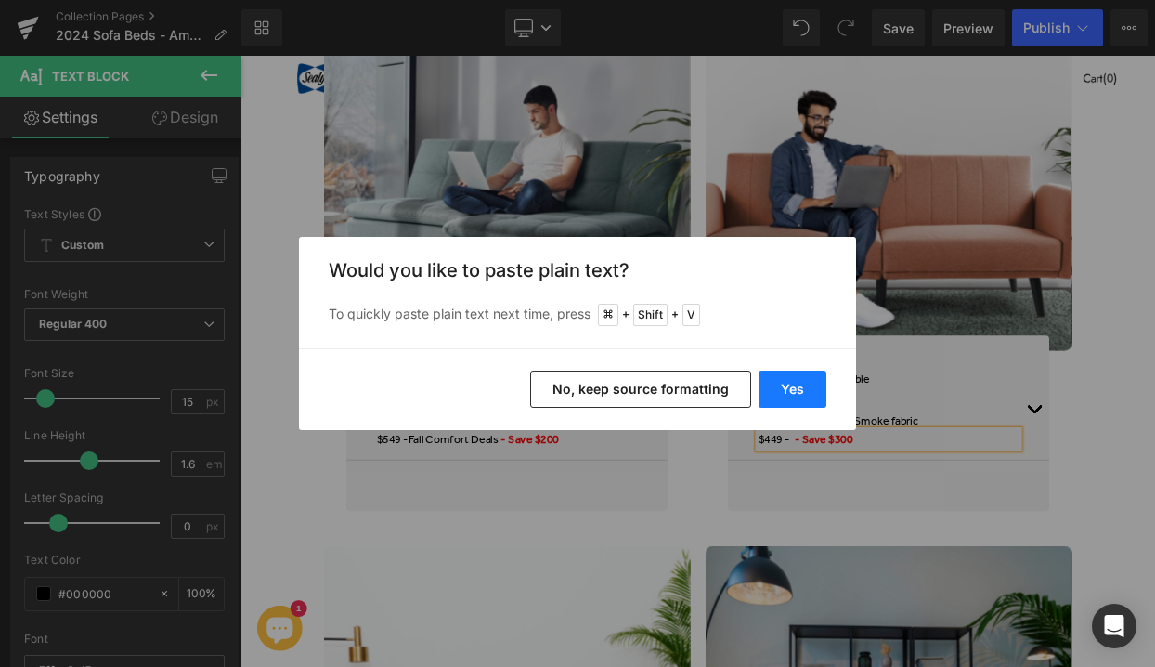
click at [804, 383] on button "Yes" at bounding box center [792, 388] width 68 height 37
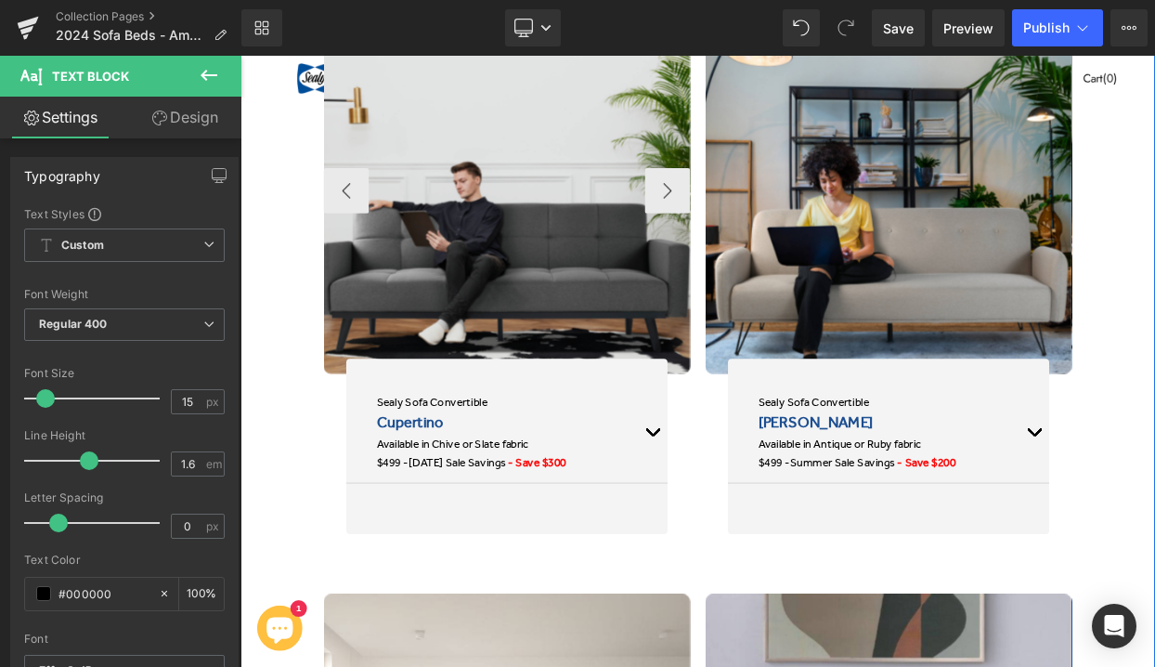
scroll to position [1755, 0]
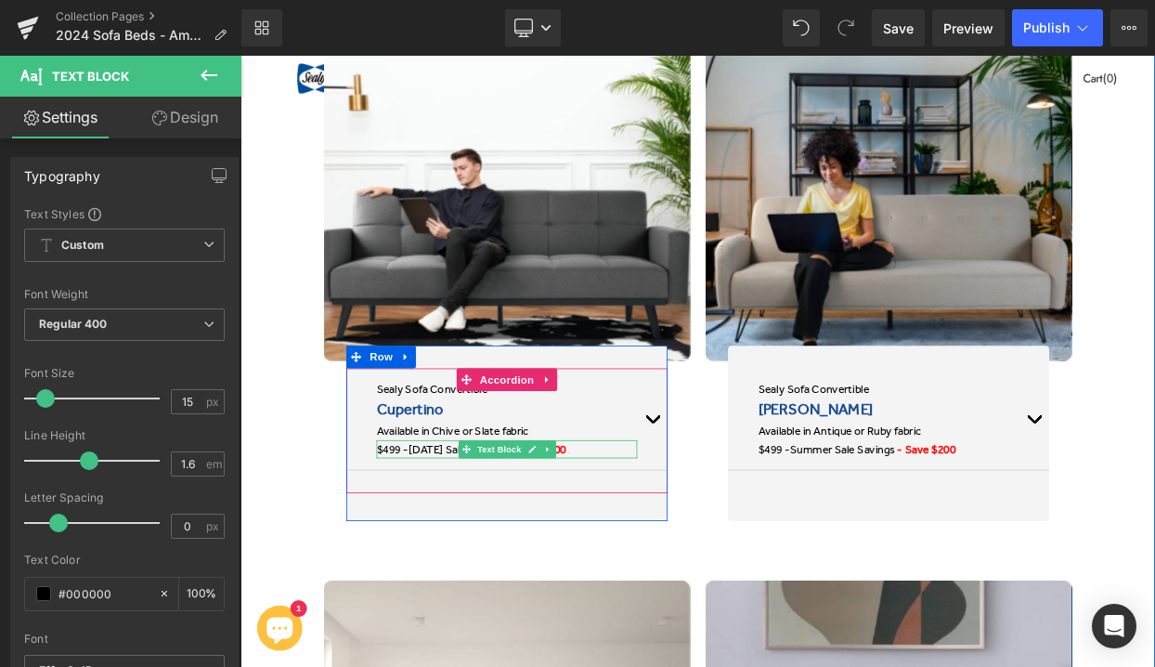
click at [472, 538] on span "4th of July Sale Savings" at bounding box center [507, 539] width 120 height 17
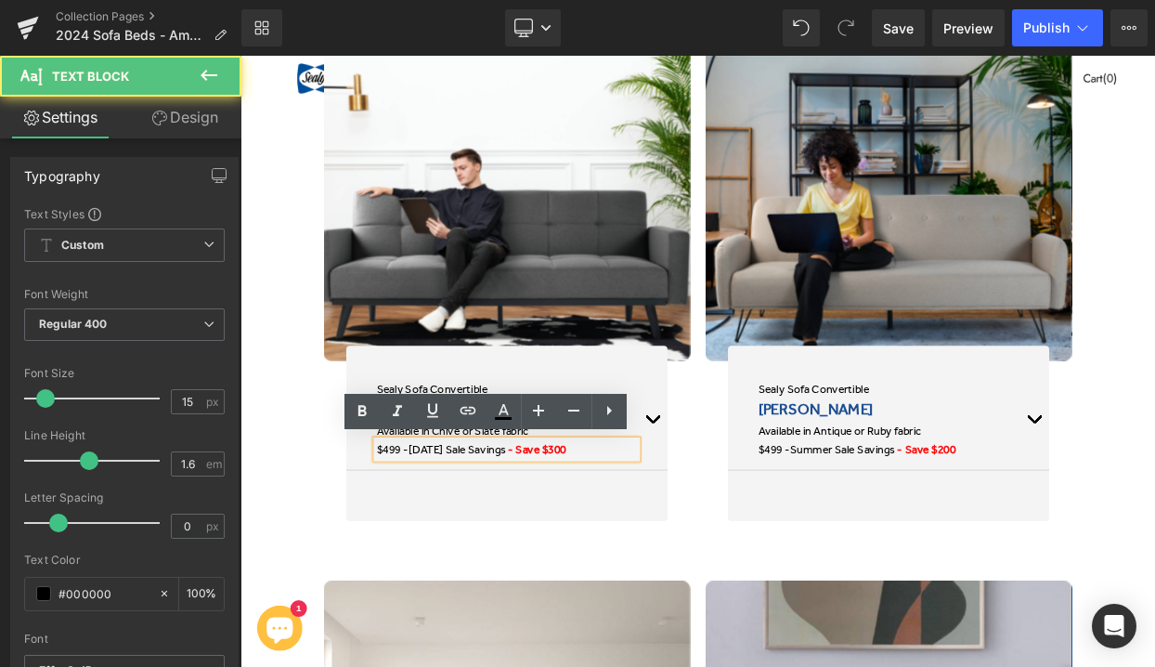
drag, startPoint x: 585, startPoint y: 540, endPoint x: 451, endPoint y: 536, distance: 133.8
click at [451, 536] on p "$499 - 4th of July Sale Savings - Save $300" at bounding box center [568, 539] width 320 height 22
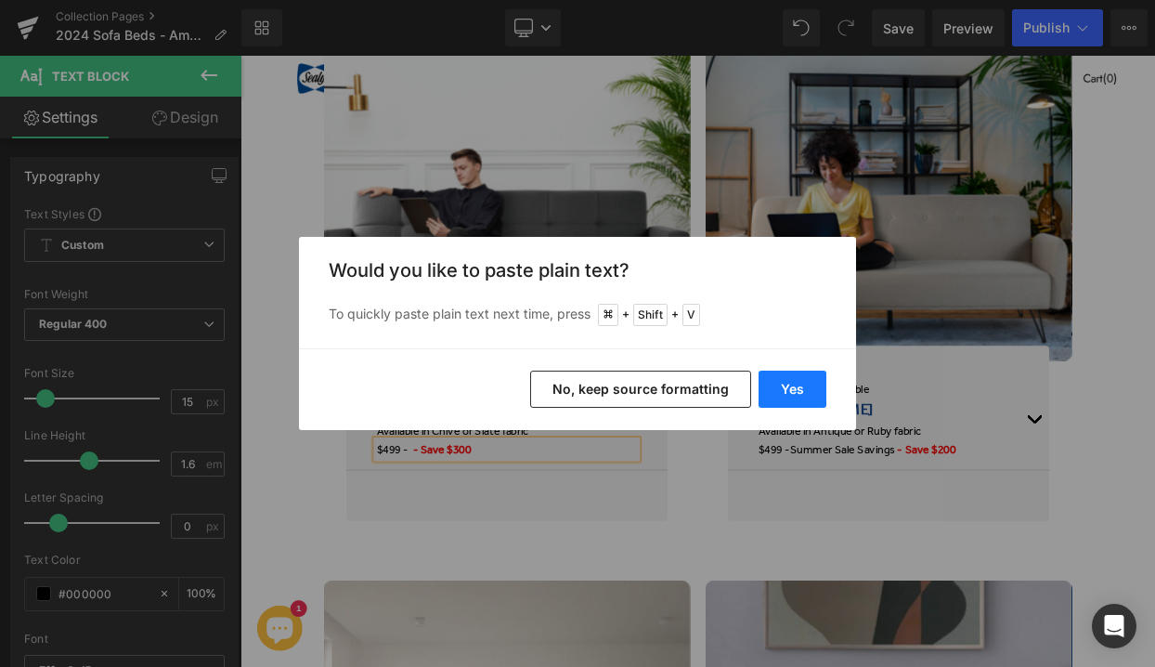
click at [789, 382] on button "Yes" at bounding box center [792, 388] width 68 height 37
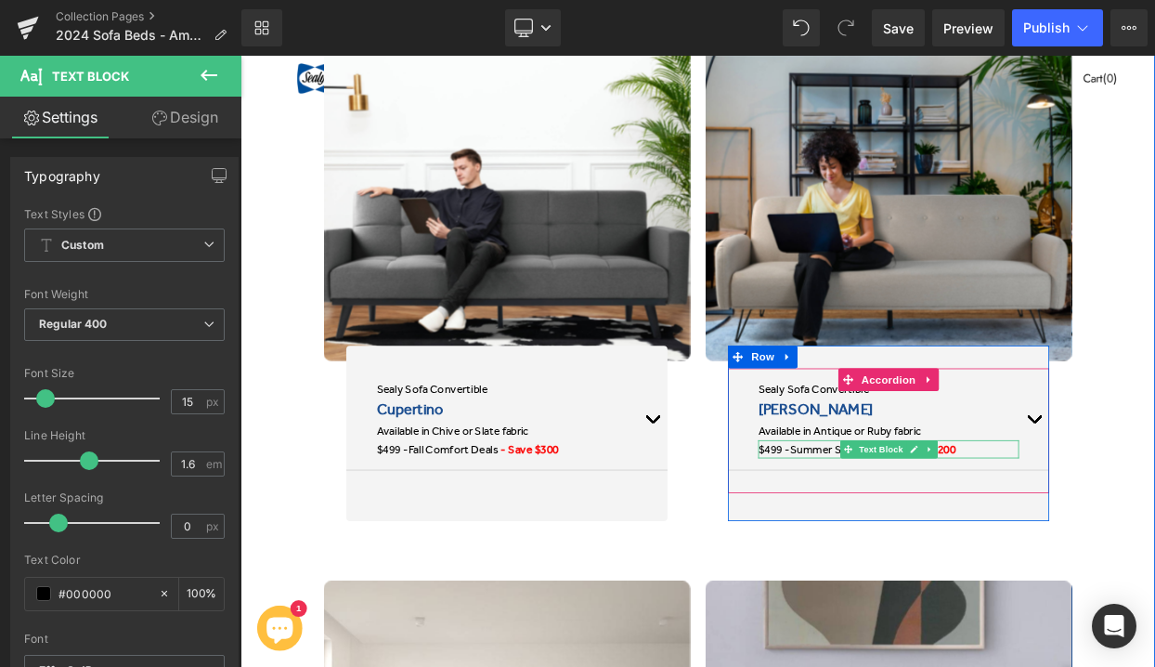
click at [943, 537] on span "Summer Sale Savings" at bounding box center [979, 539] width 129 height 17
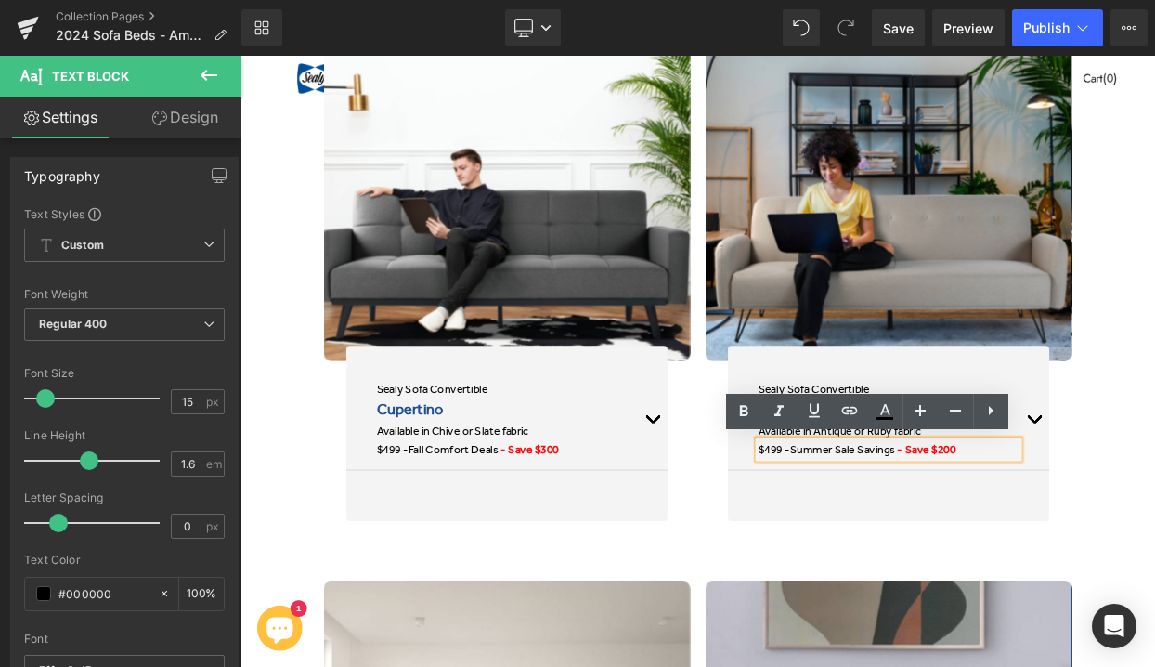
drag, startPoint x: 1043, startPoint y: 539, endPoint x: 915, endPoint y: 534, distance: 127.3
click at [915, 534] on p "$499 - Summer Sale Savings - Save $200" at bounding box center [1036, 539] width 320 height 22
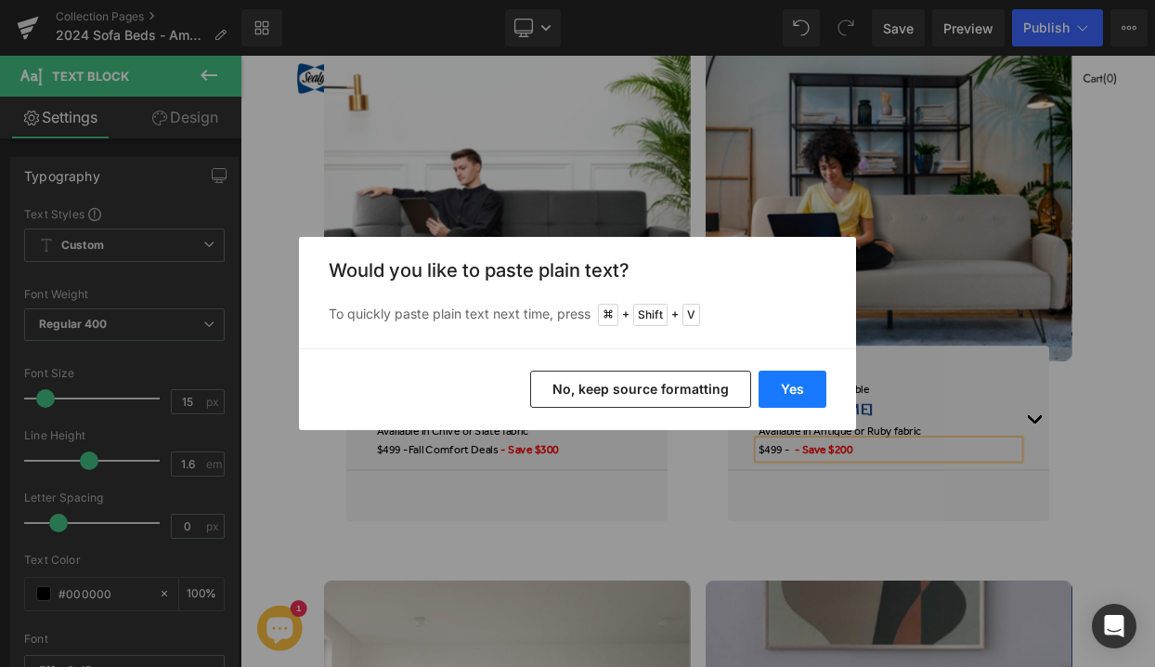
click at [813, 384] on button "Yes" at bounding box center [792, 388] width 68 height 37
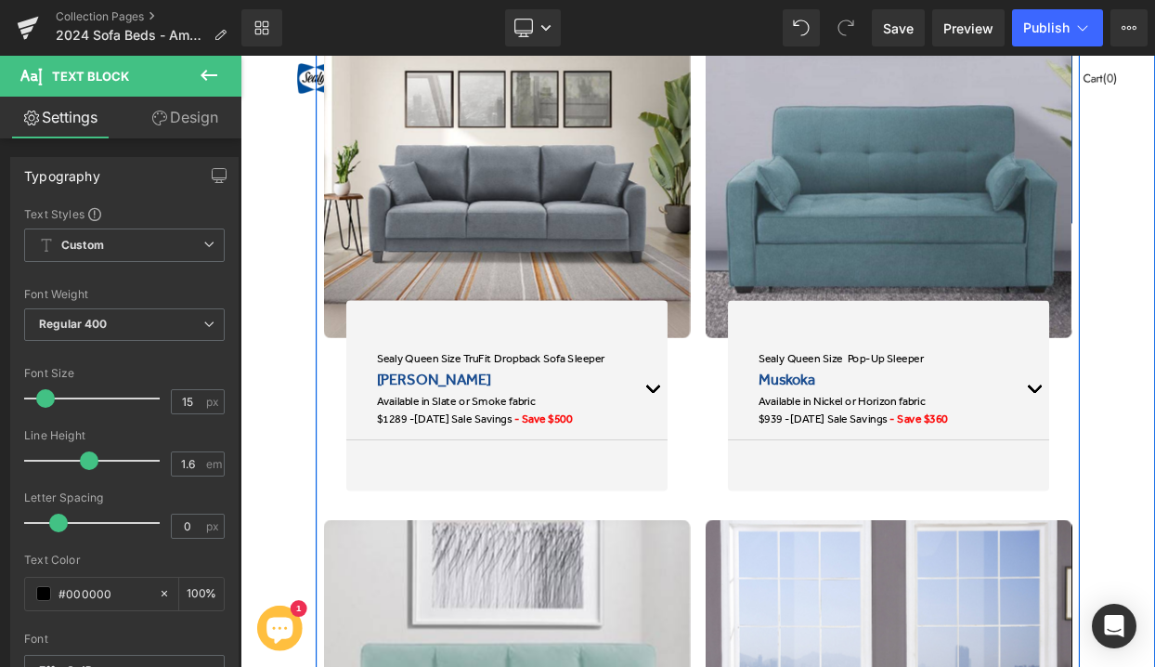
scroll to position [2527, 0]
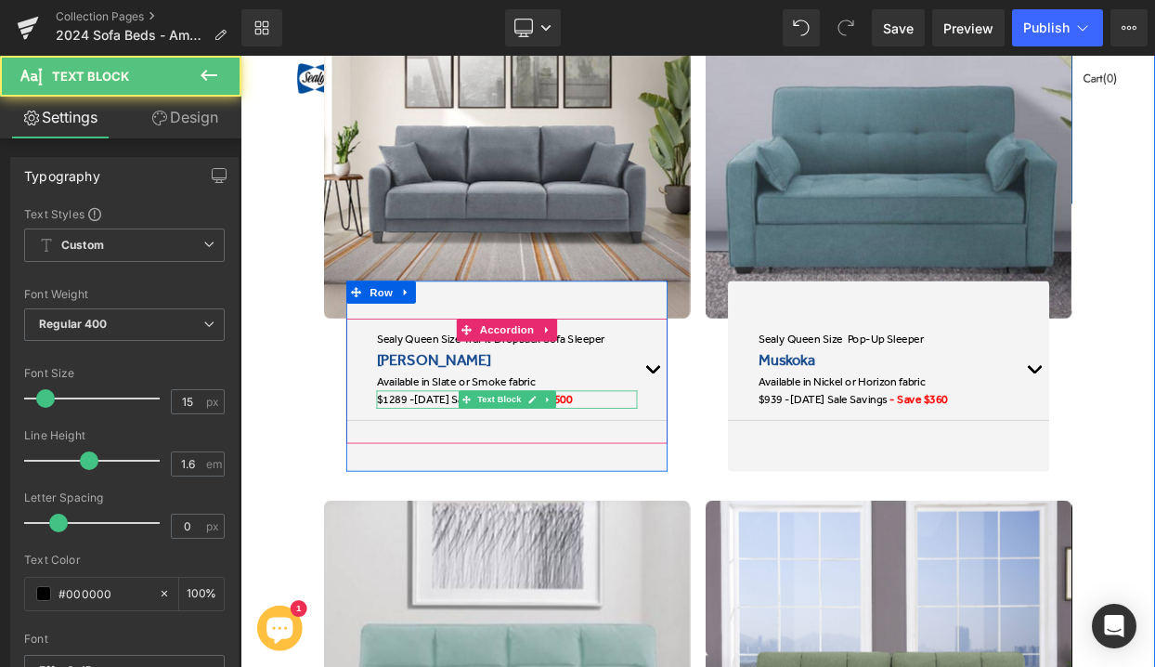
click at [475, 480] on span "4th of July Sale Savings" at bounding box center [514, 478] width 120 height 17
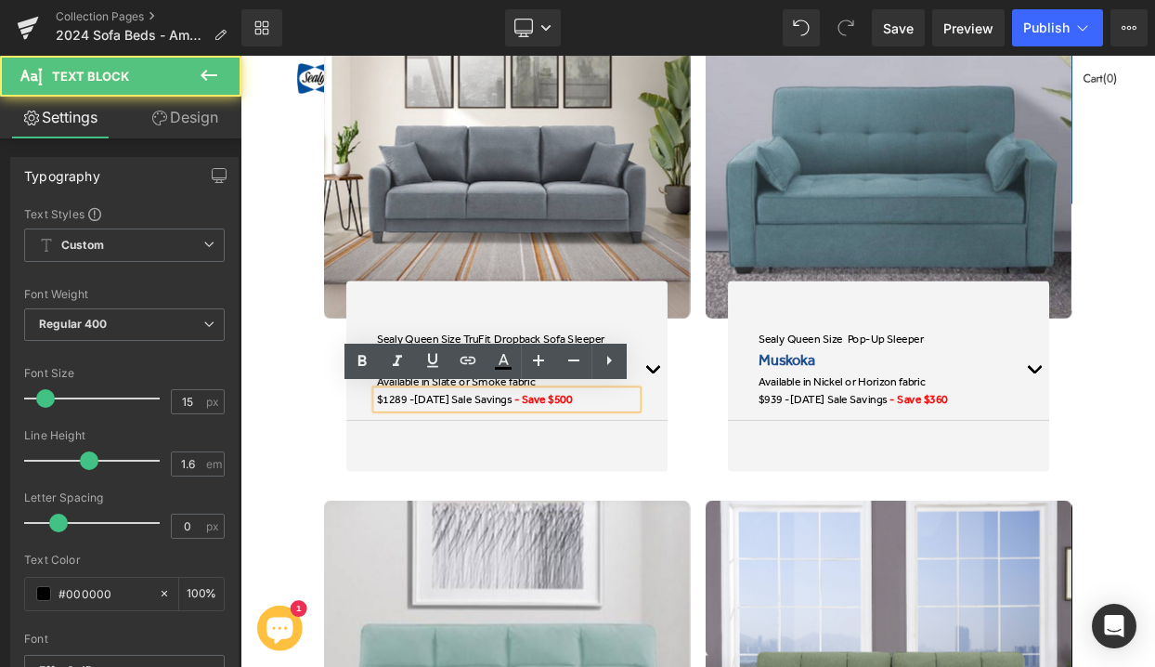
drag, startPoint x: 591, startPoint y: 480, endPoint x: 455, endPoint y: 474, distance: 136.6
click at [455, 474] on span "4th of July Sale Savings" at bounding box center [514, 478] width 120 height 17
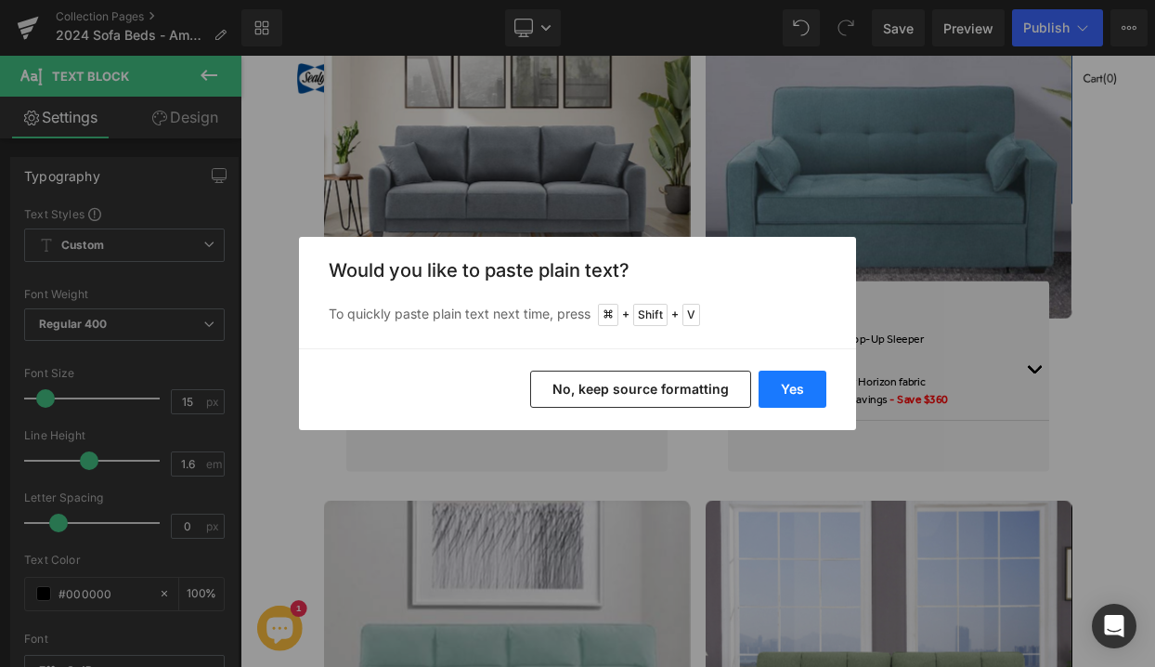
click at [784, 379] on button "Yes" at bounding box center [792, 388] width 68 height 37
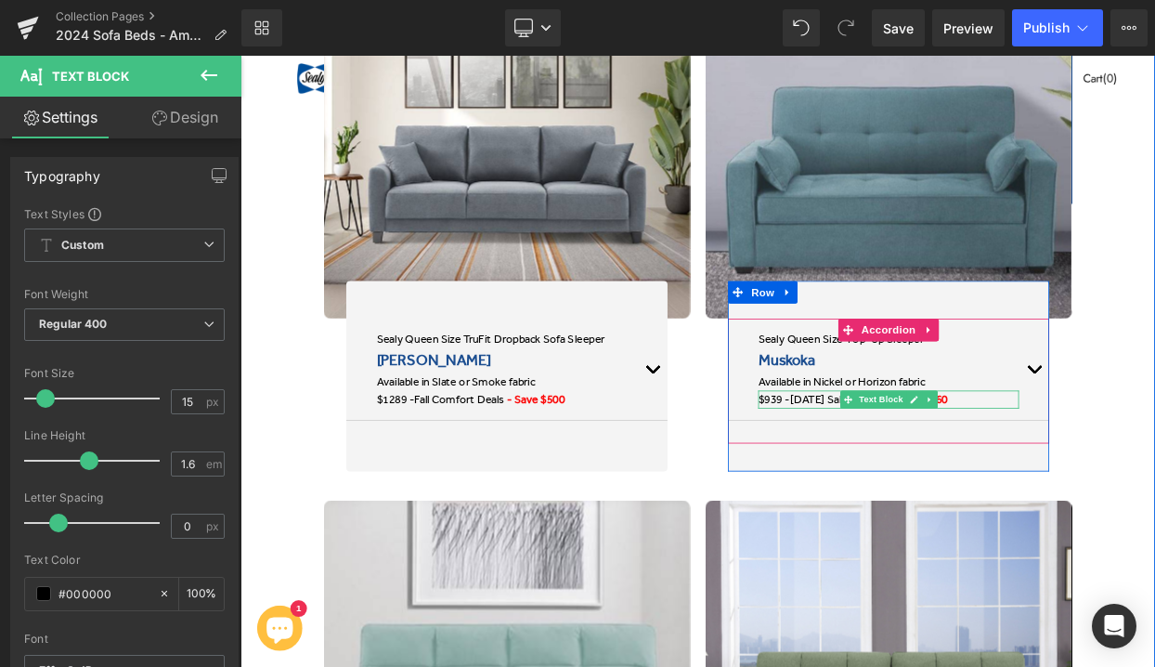
click at [945, 473] on span "4th of July Sale Savings" at bounding box center [975, 478] width 120 height 17
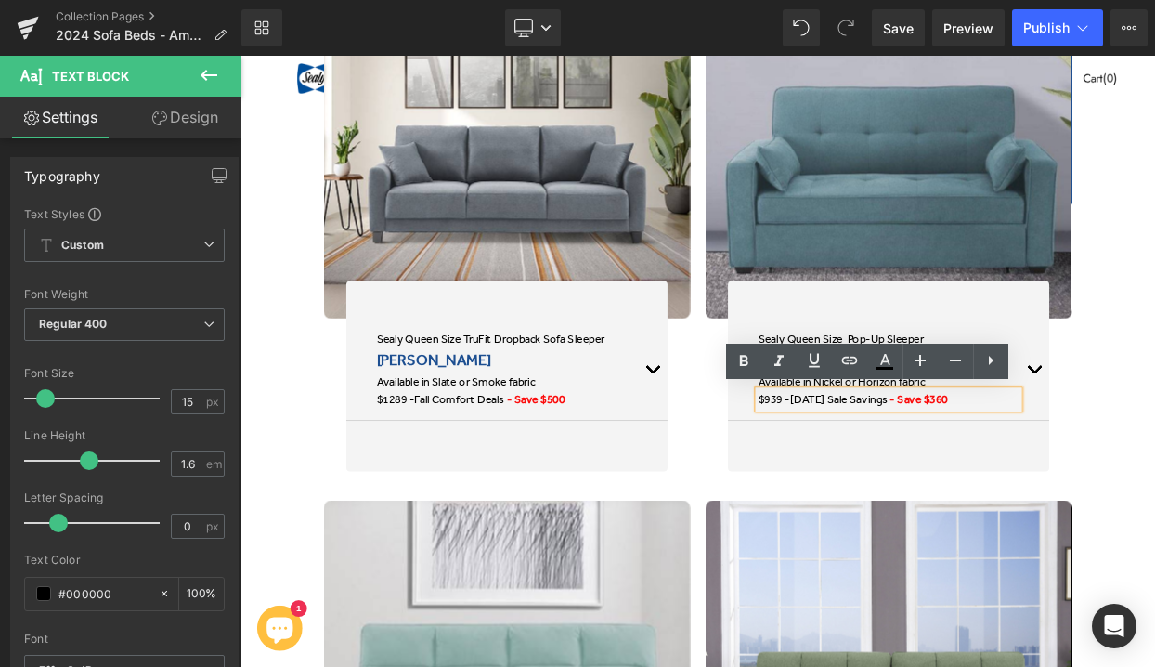
drag, startPoint x: 1054, startPoint y: 473, endPoint x: 910, endPoint y: 476, distance: 143.9
click at [910, 476] on p "$939 - 4th of July Sale Savings - Save $360" at bounding box center [1036, 478] width 320 height 22
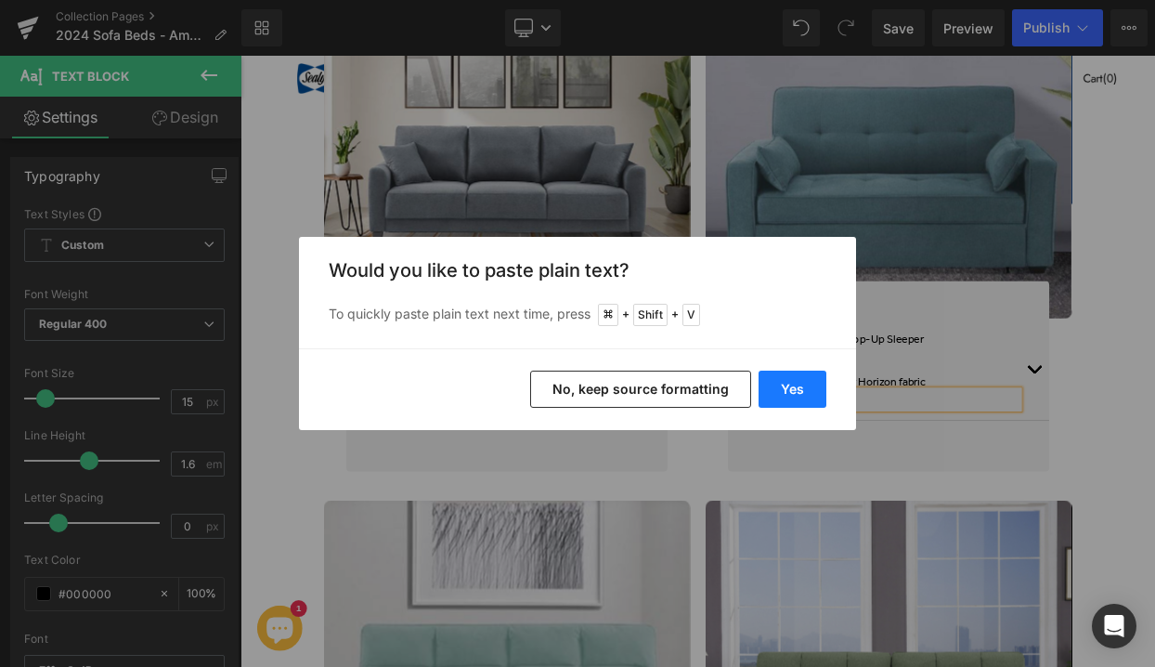
click at [782, 387] on button "Yes" at bounding box center [792, 388] width 68 height 37
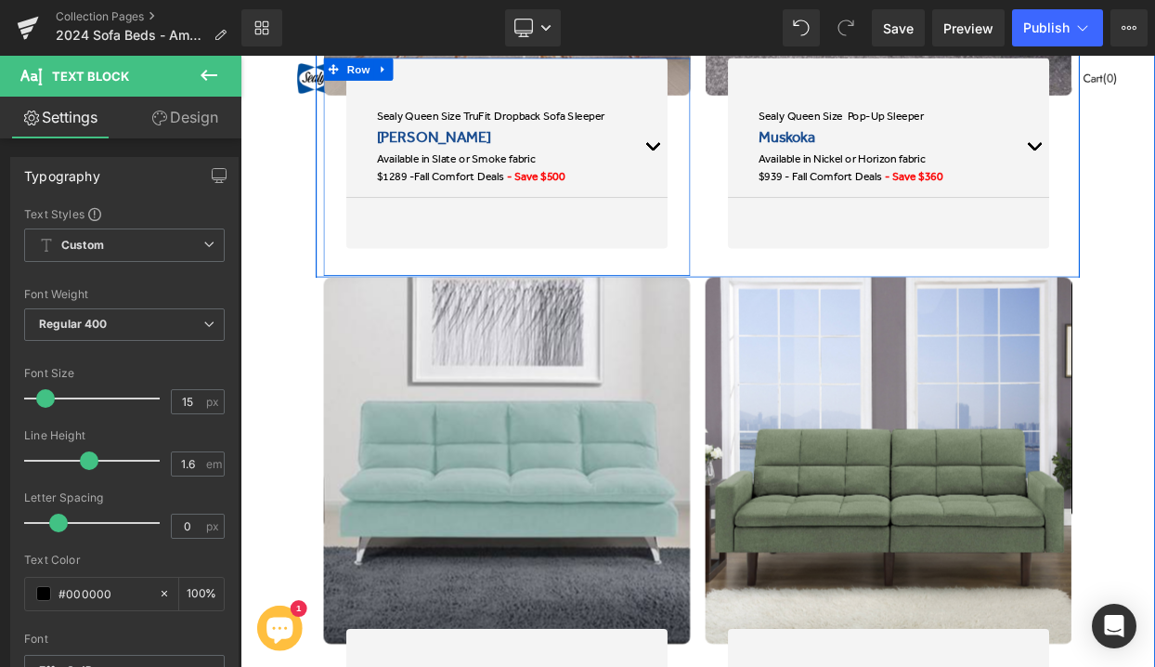
scroll to position [3130, 0]
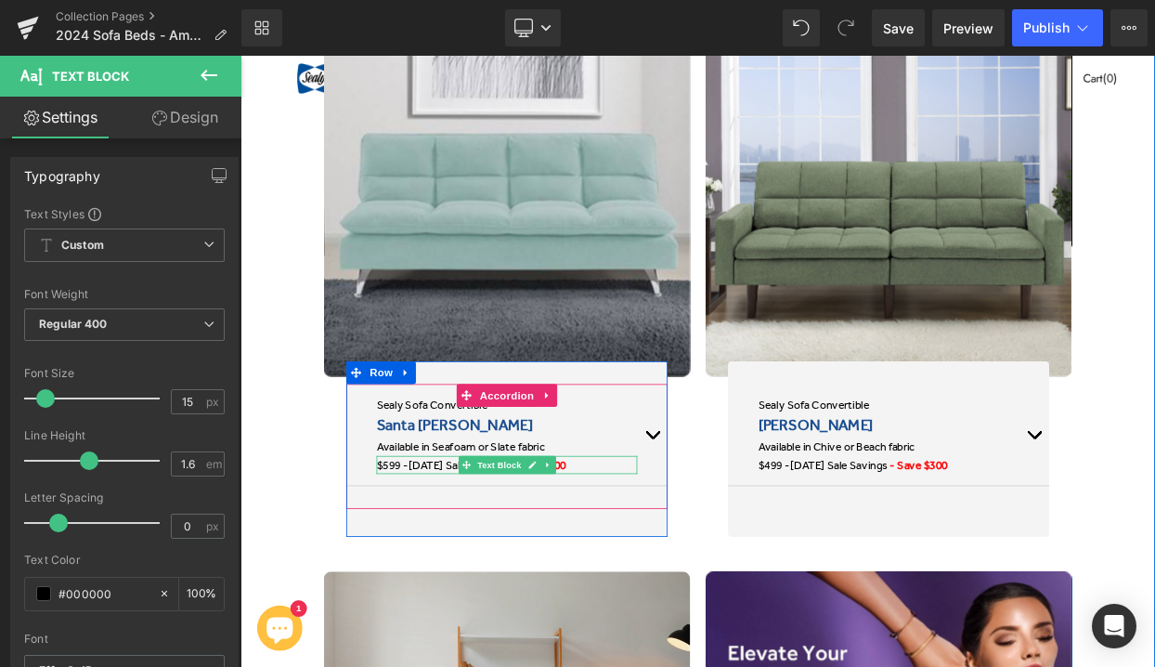
click at [485, 556] on span "4th of July Sale Savings" at bounding box center [507, 558] width 120 height 17
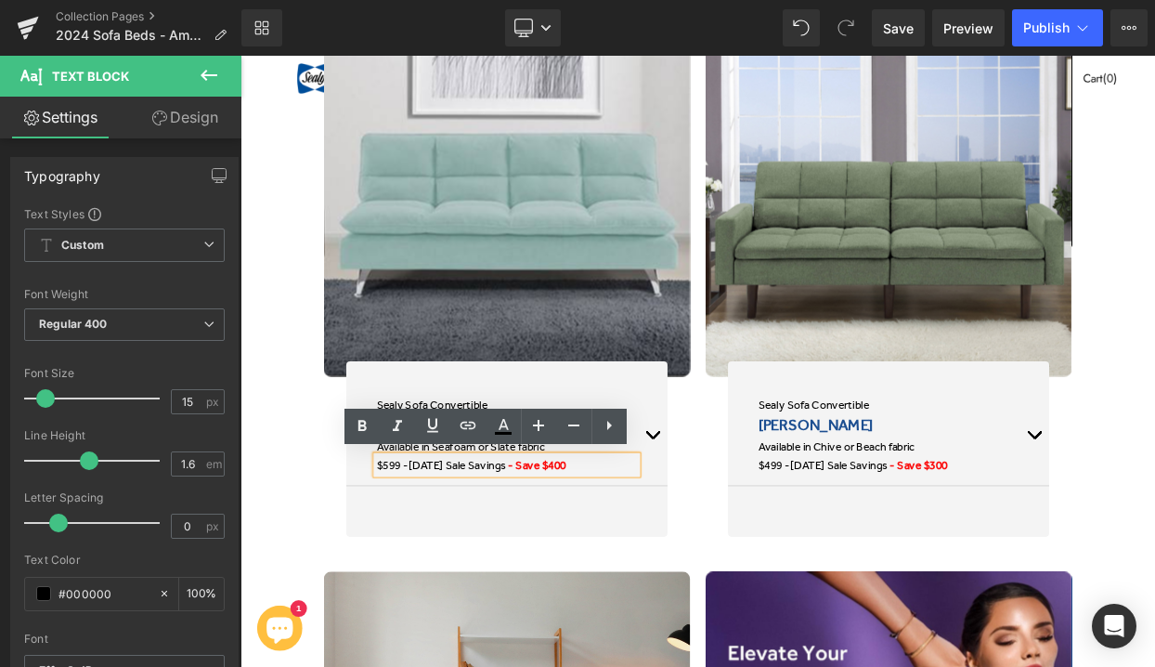
drag, startPoint x: 583, startPoint y: 562, endPoint x: 448, endPoint y: 554, distance: 134.8
click at [448, 554] on span "4th of July Sale Savings" at bounding box center [507, 558] width 120 height 17
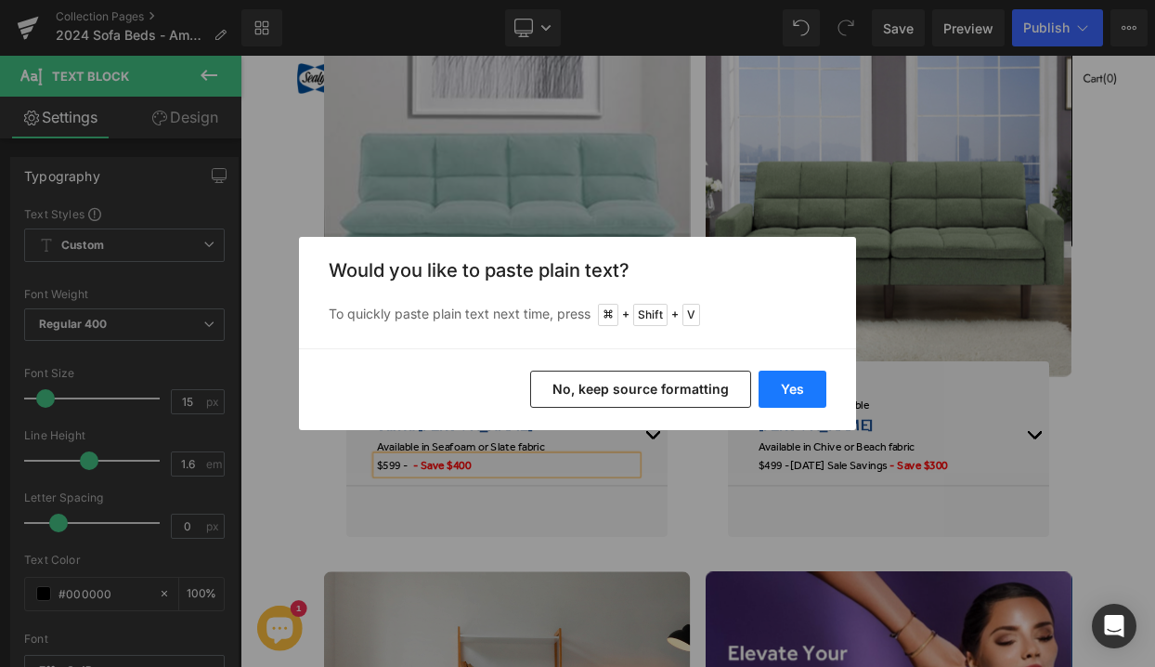
click at [779, 382] on button "Yes" at bounding box center [792, 388] width 68 height 37
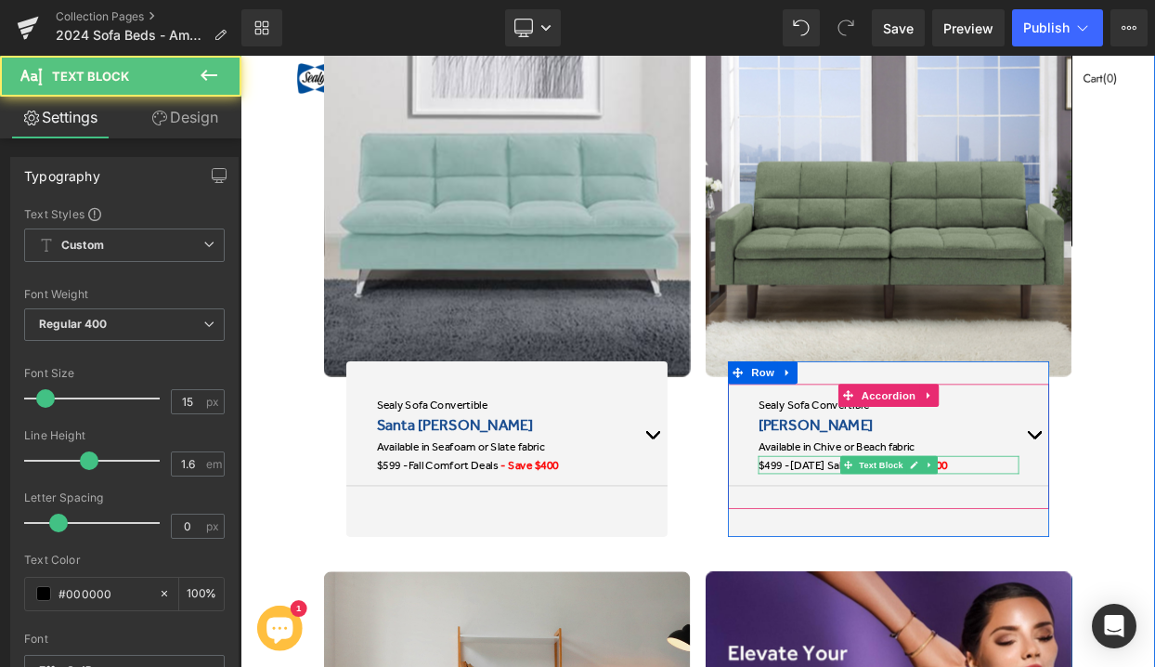
click at [943, 554] on span "4th of July Sale Savings" at bounding box center [975, 558] width 120 height 17
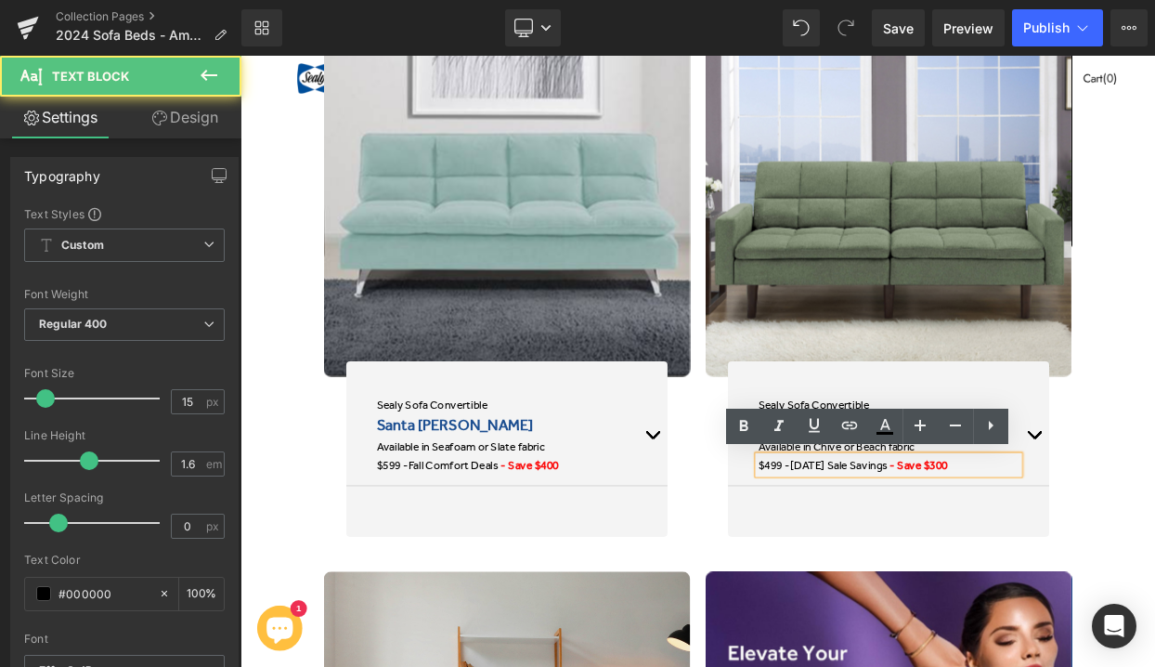
drag, startPoint x: 1054, startPoint y: 561, endPoint x: 914, endPoint y: 554, distance: 140.3
click at [914, 554] on p "$499 - 4th of July Sale Savings - Save $300" at bounding box center [1036, 558] width 320 height 22
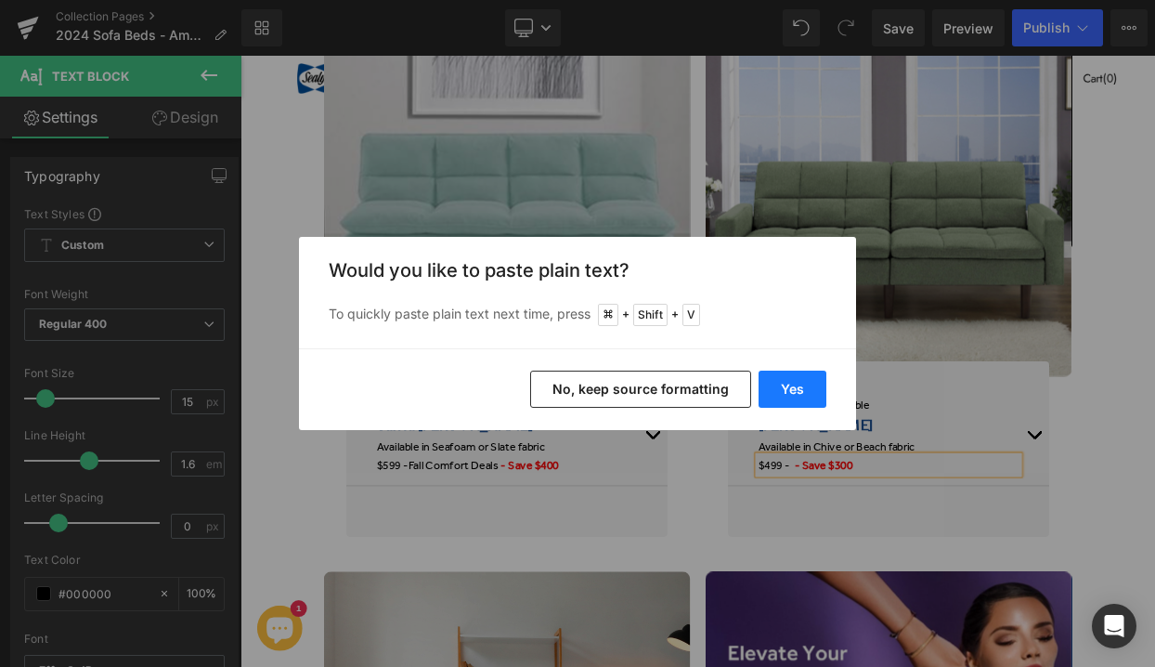
click at [797, 388] on button "Yes" at bounding box center [792, 388] width 68 height 37
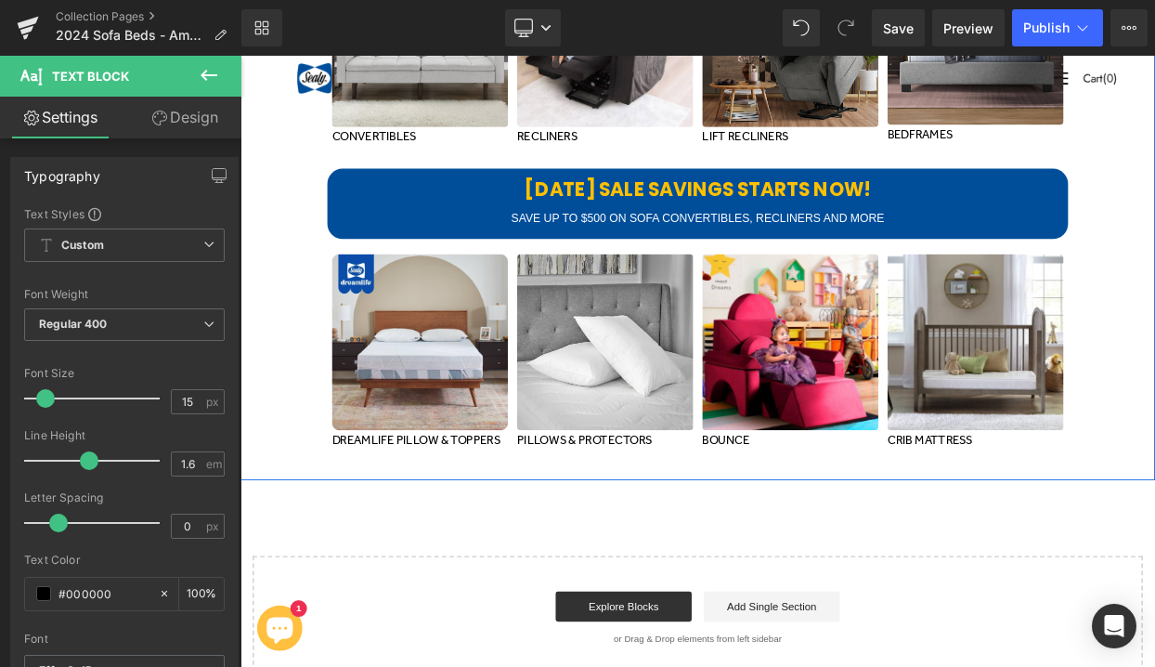
scroll to position [6232, 0]
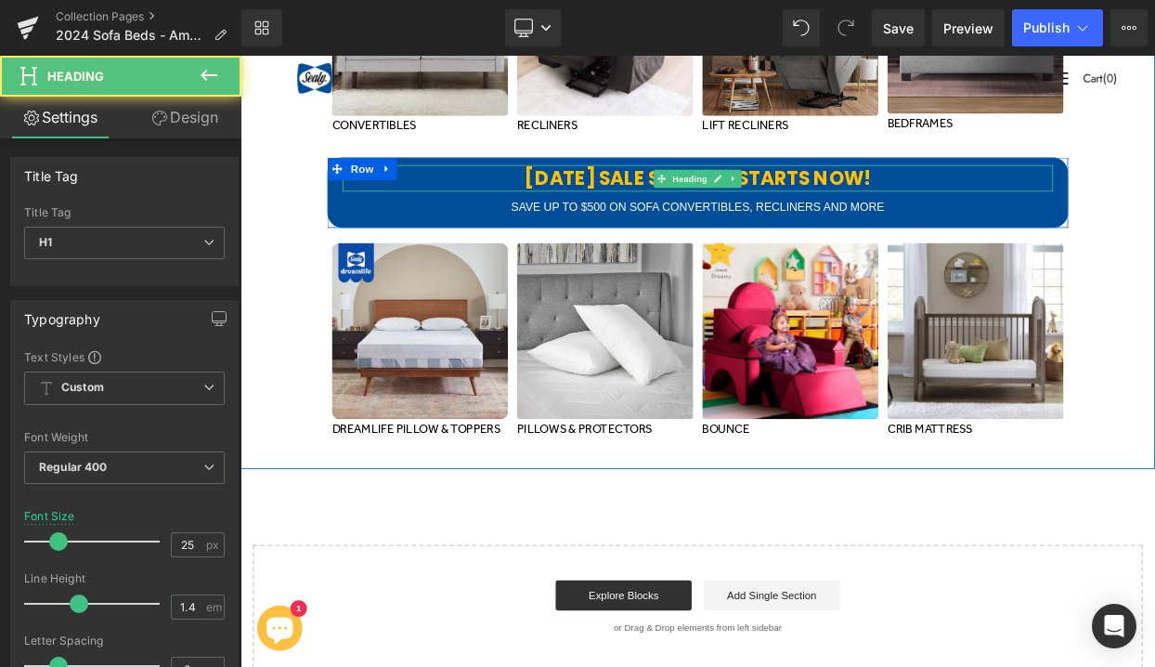
click at [768, 202] on div "4TH OF JULY SALE SAVINGS STARTS NOW! Heading" at bounding box center [802, 206] width 873 height 32
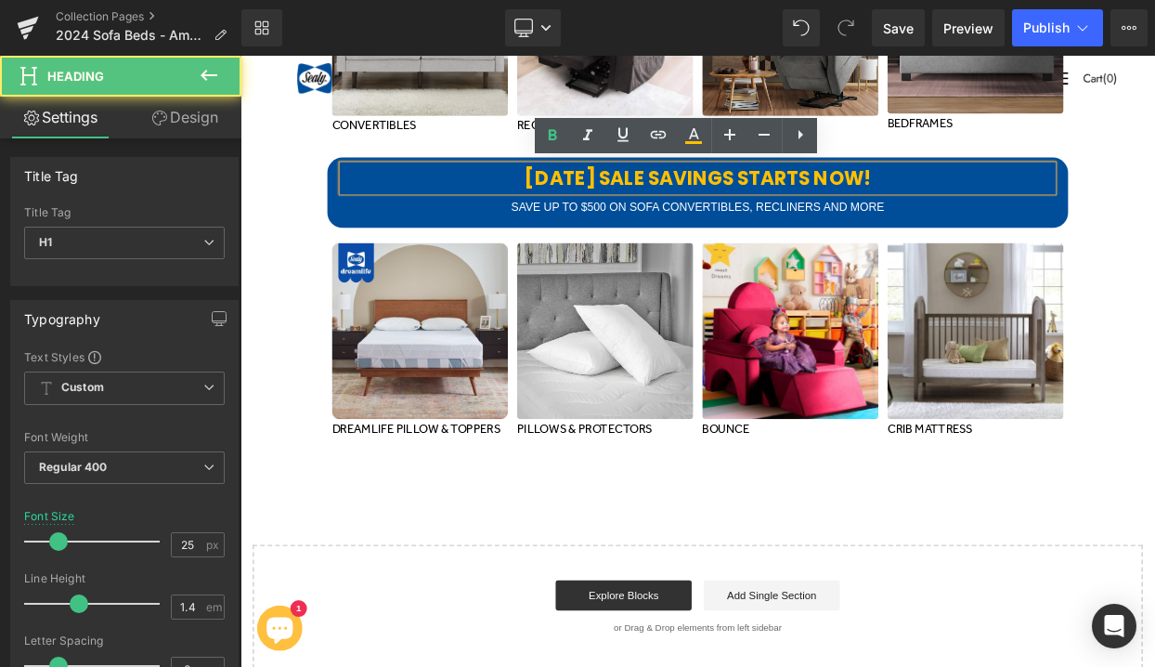
click at [768, 202] on b "4TH OF JULY SALE SAVINGS STARTS NOW!" at bounding box center [802, 206] width 424 height 32
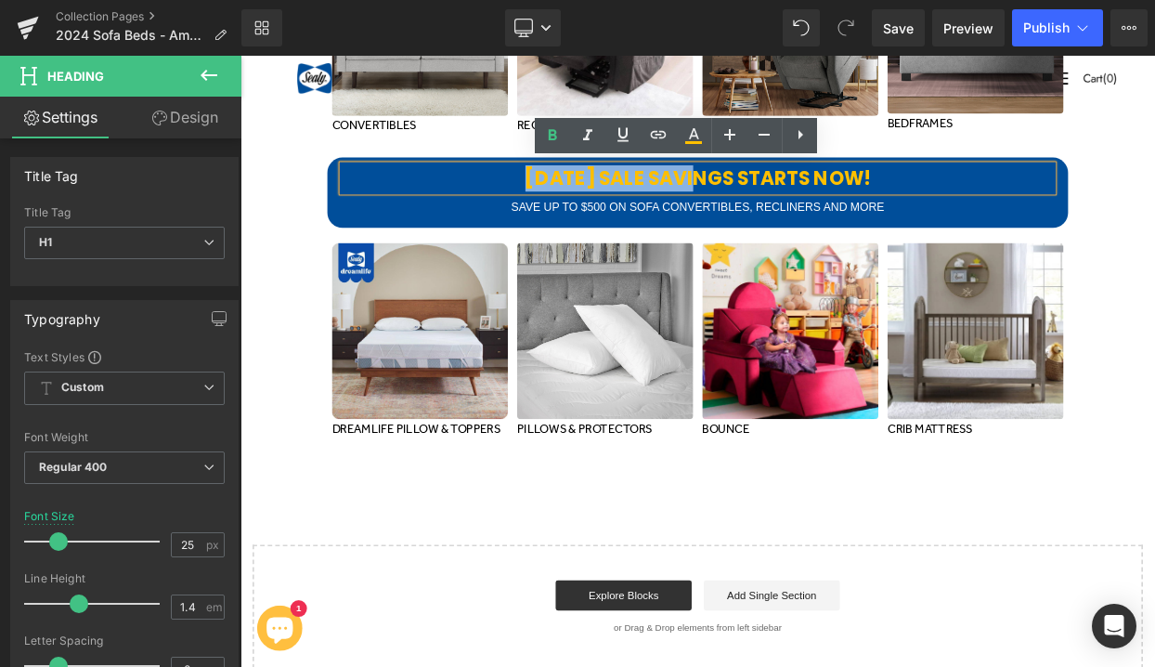
drag, startPoint x: 768, startPoint y: 202, endPoint x: 558, endPoint y: 209, distance: 209.9
click at [590, 209] on b "4TH OF JULY SALE SAVINGS STARTS NOW!" at bounding box center [802, 206] width 424 height 32
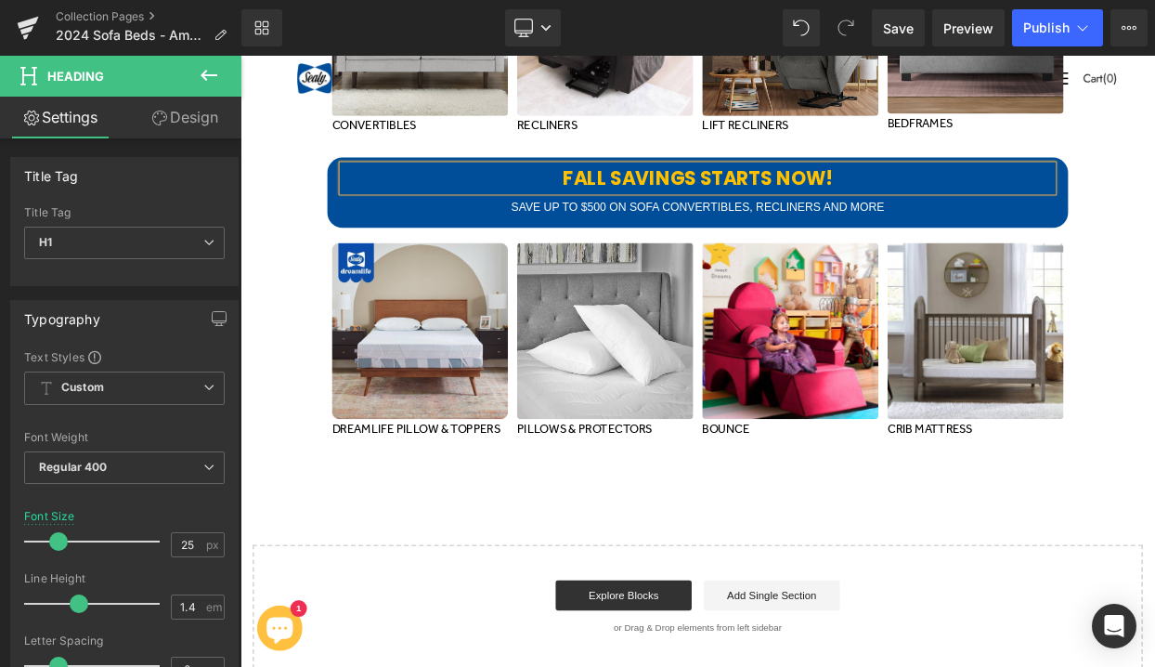
click at [799, 207] on b "FALL SAVINGS STARTS NOW!" at bounding box center [802, 206] width 331 height 32
click at [1056, 23] on span "Publish" at bounding box center [1046, 27] width 46 height 15
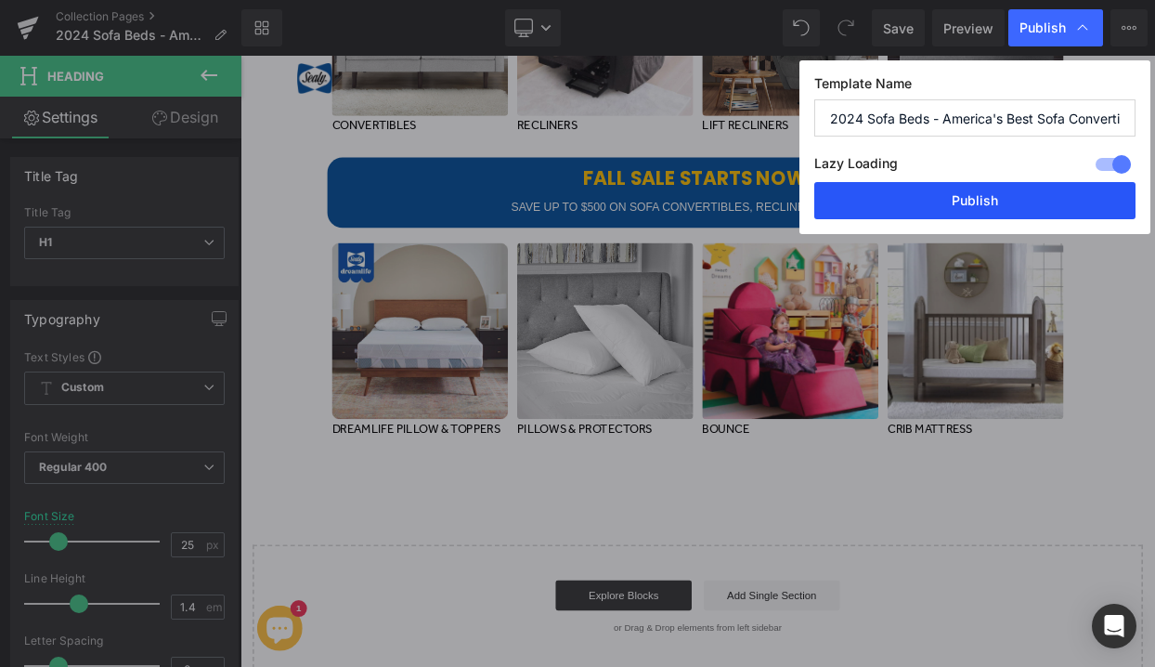
click at [933, 197] on button "Publish" at bounding box center [974, 200] width 321 height 37
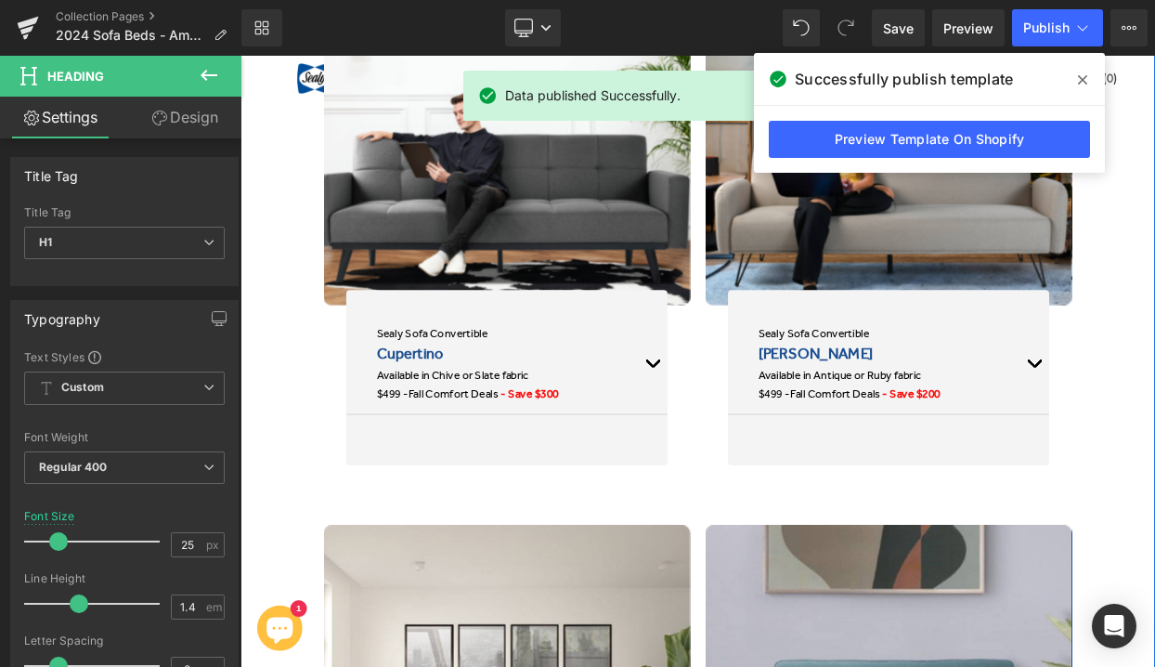
scroll to position [1798, 0]
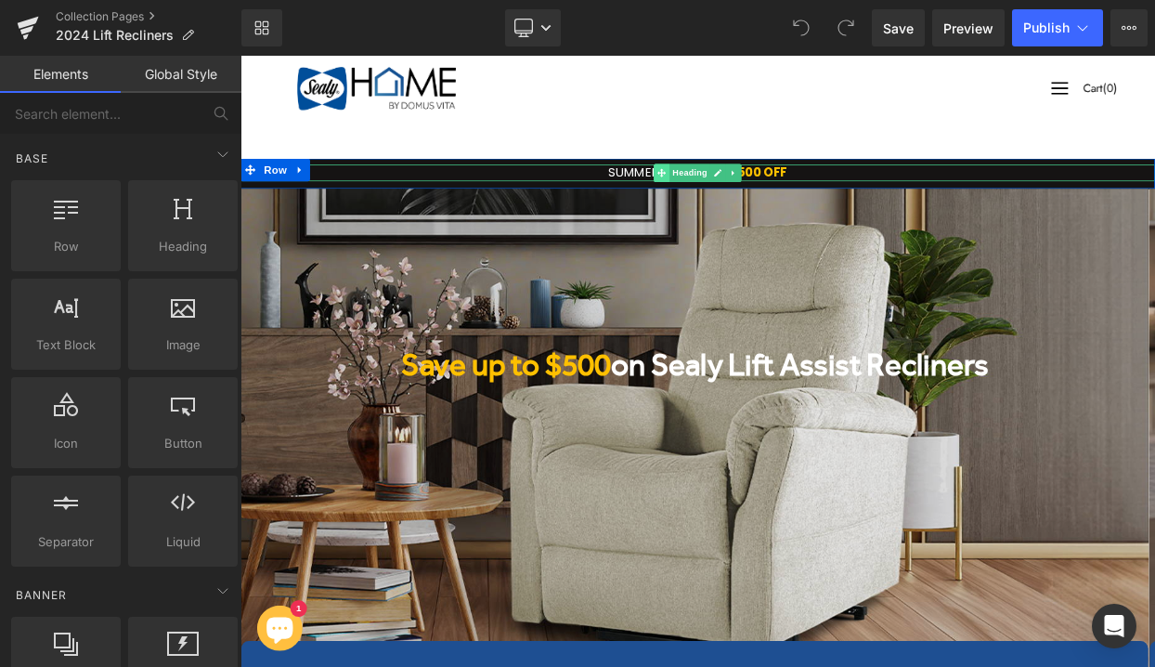
click at [753, 194] on icon at bounding box center [758, 199] width 10 height 11
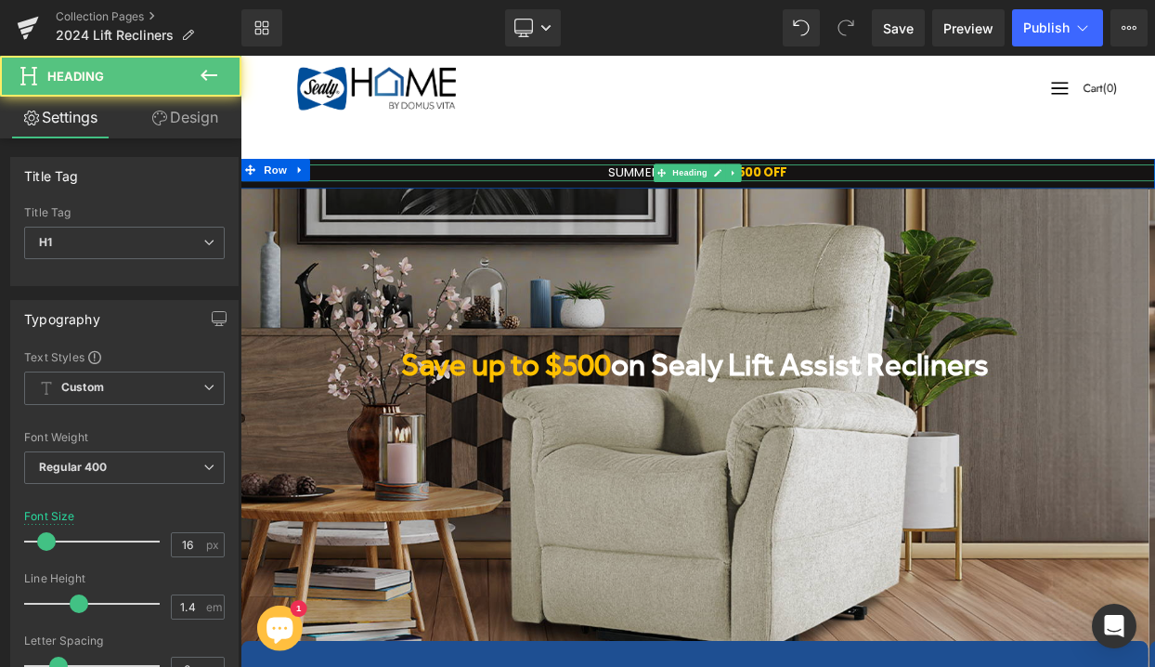
click at [729, 199] on h1 "SUMMER SALE UP TO $500 OFF" at bounding box center [801, 199] width 1123 height 20
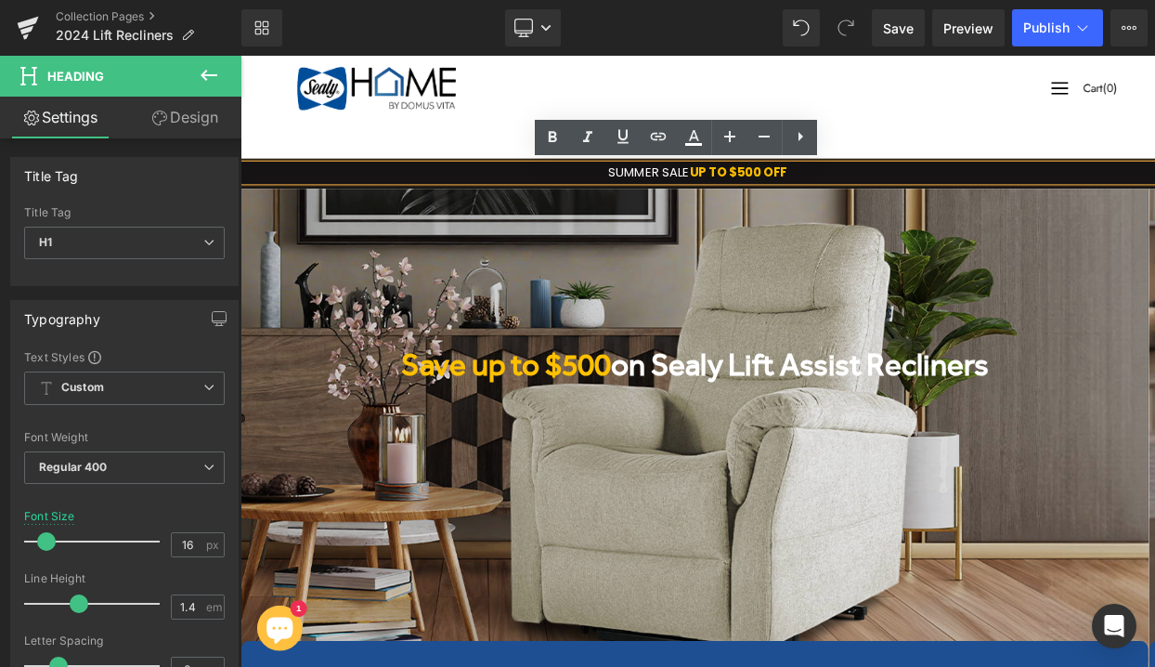
click at [749, 200] on h1 "SUMMER SALE UP TO $500 OFF" at bounding box center [801, 199] width 1123 height 20
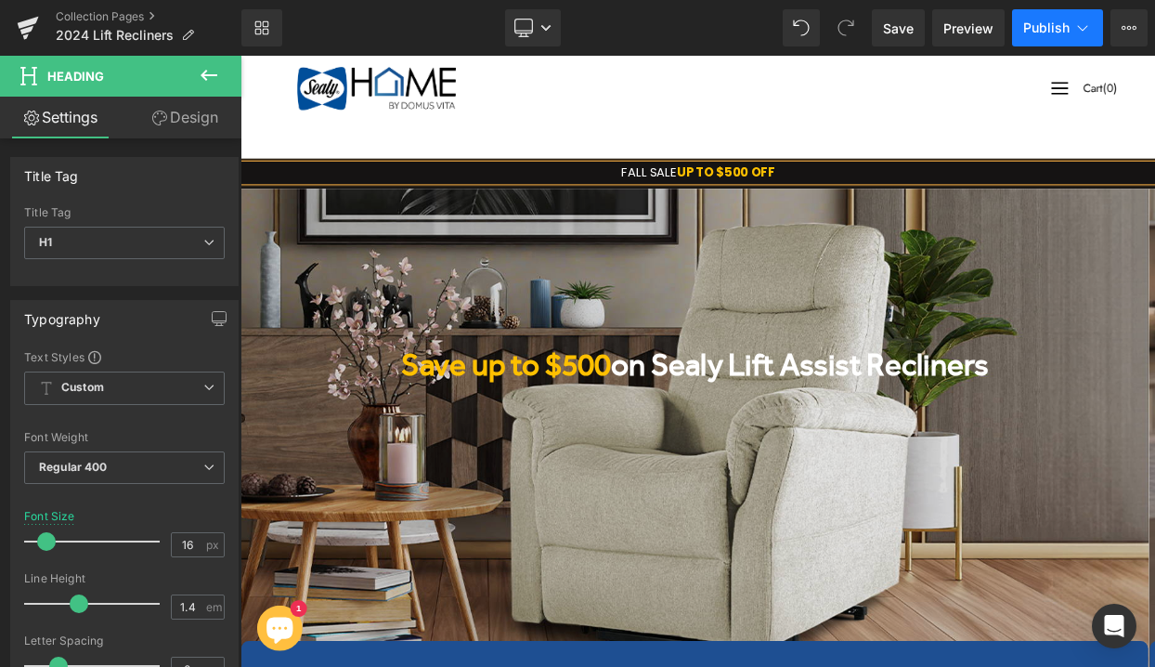
click at [1048, 29] on span "Publish" at bounding box center [1046, 27] width 46 height 15
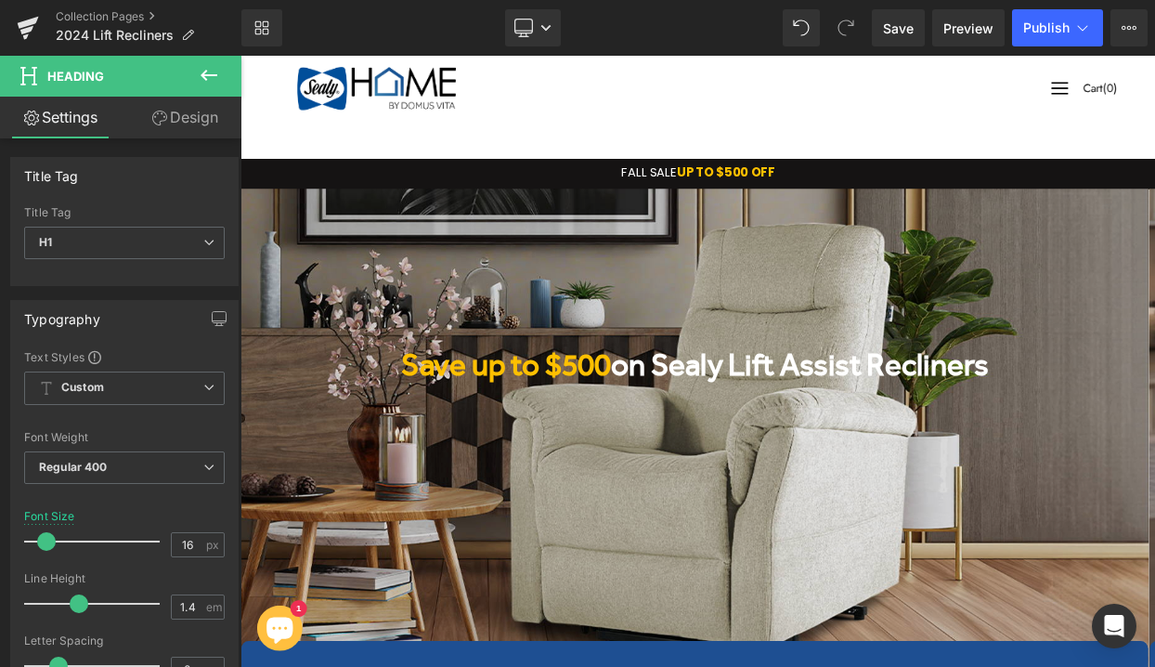
click at [735, 196] on h1 "FALL SALE UP TO $500 OFF" at bounding box center [801, 199] width 1123 height 20
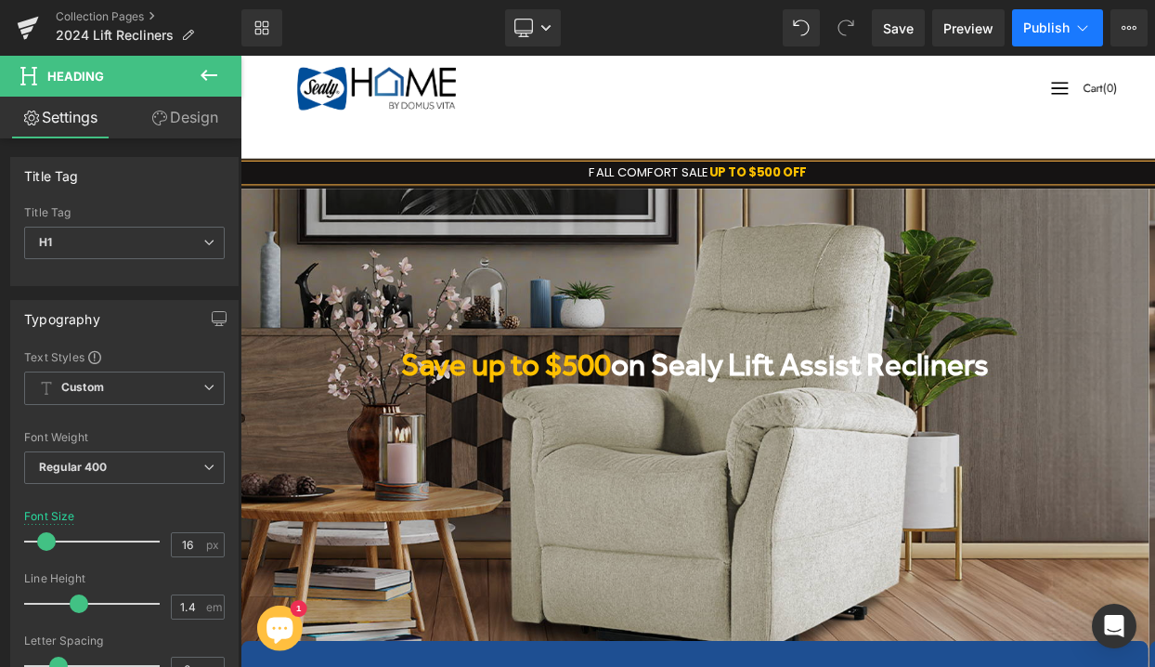
click at [1051, 27] on span "Publish" at bounding box center [1046, 27] width 46 height 15
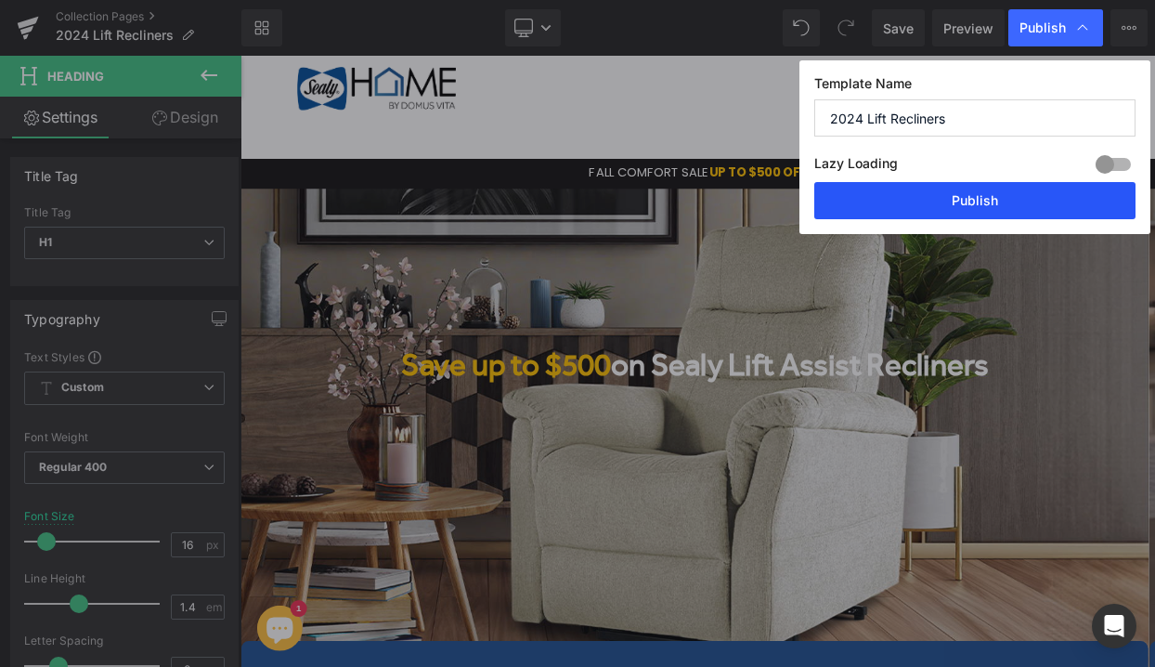
click at [979, 199] on button "Publish" at bounding box center [974, 200] width 321 height 37
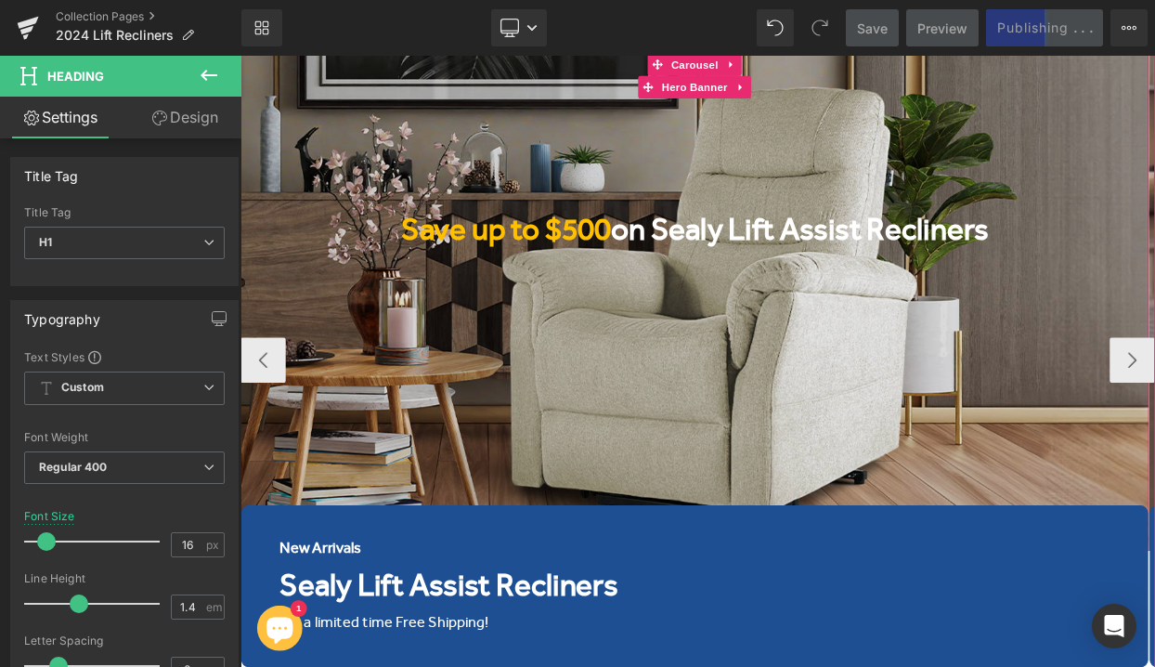
scroll to position [190, 0]
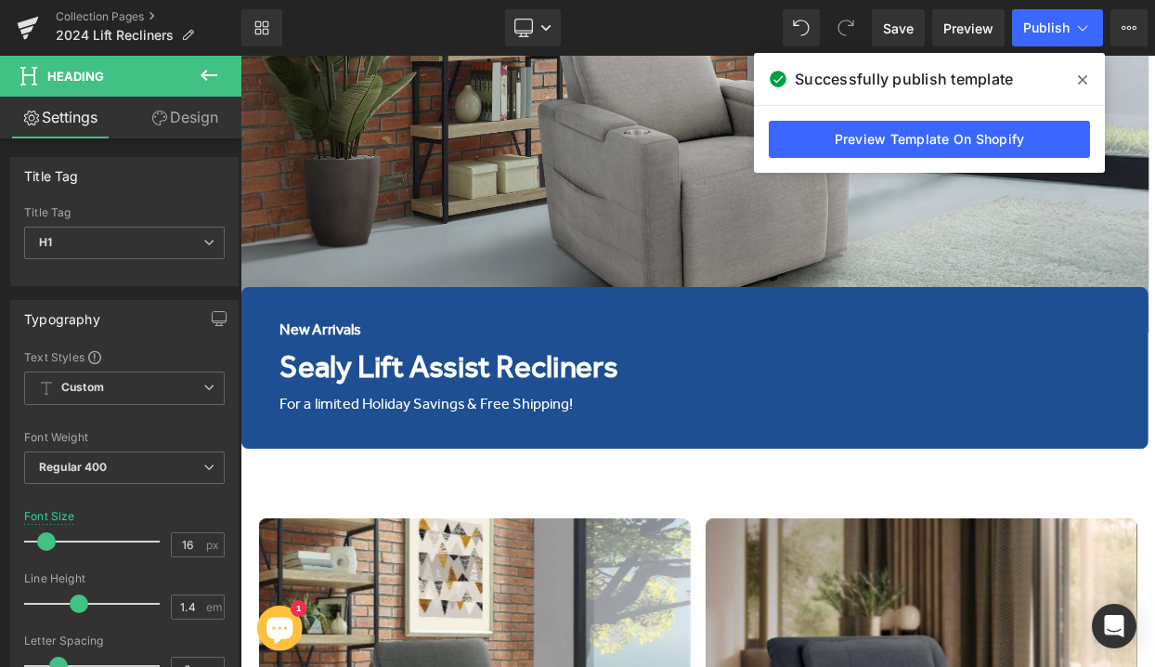
scroll to position [93, 0]
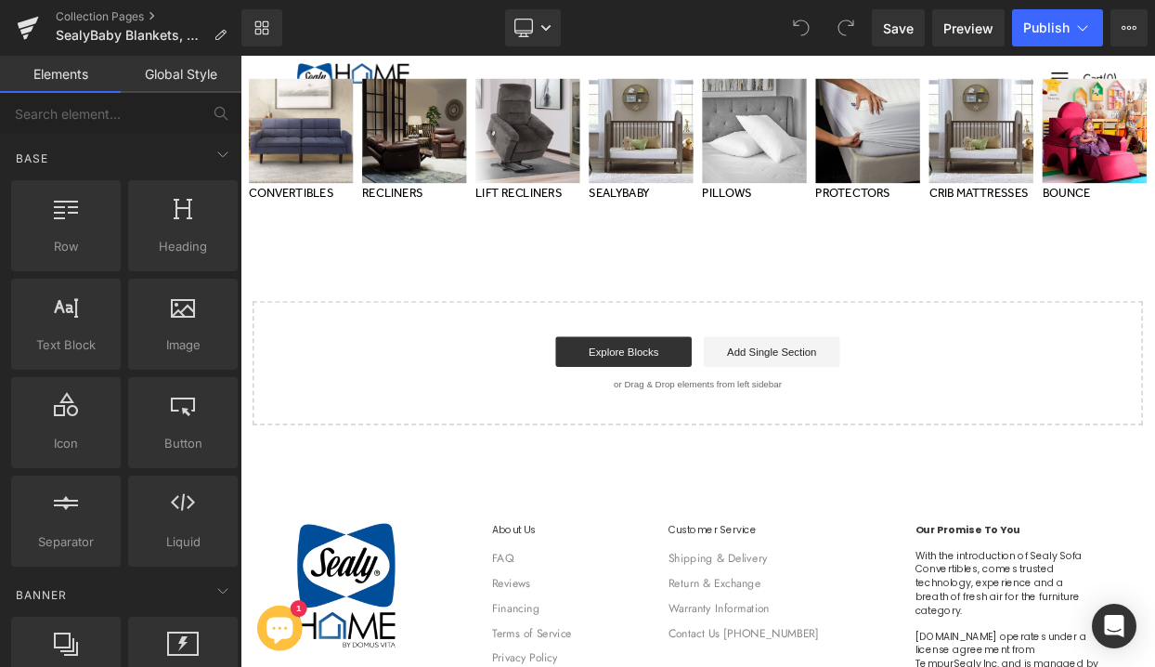
scroll to position [6780, 0]
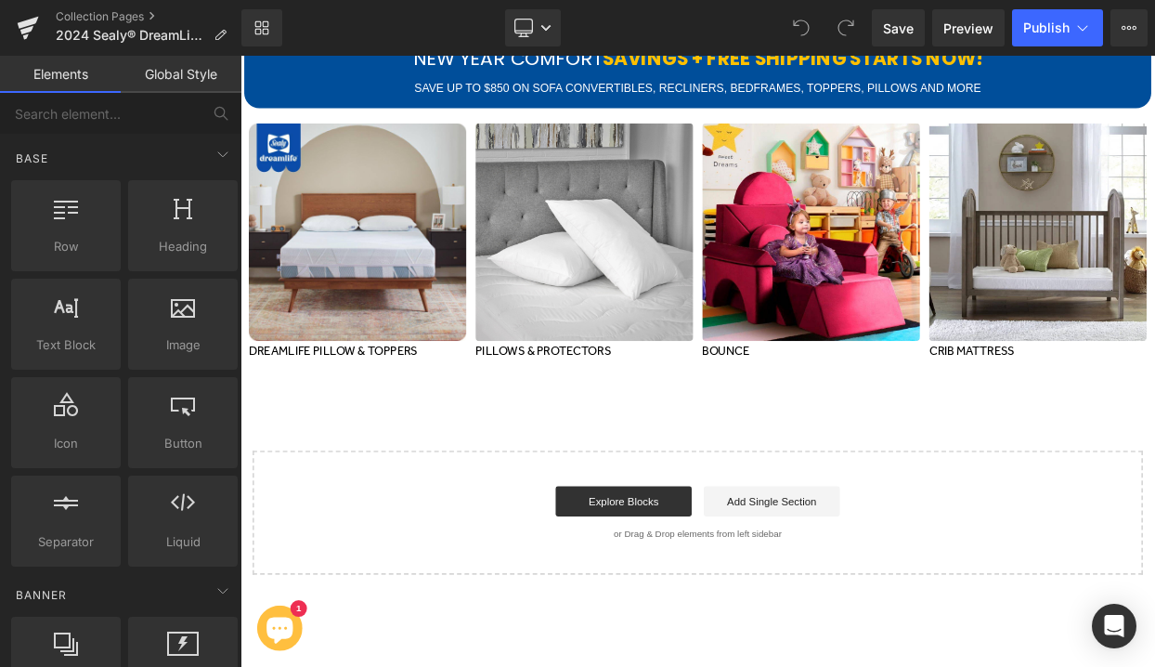
scroll to position [6580, 0]
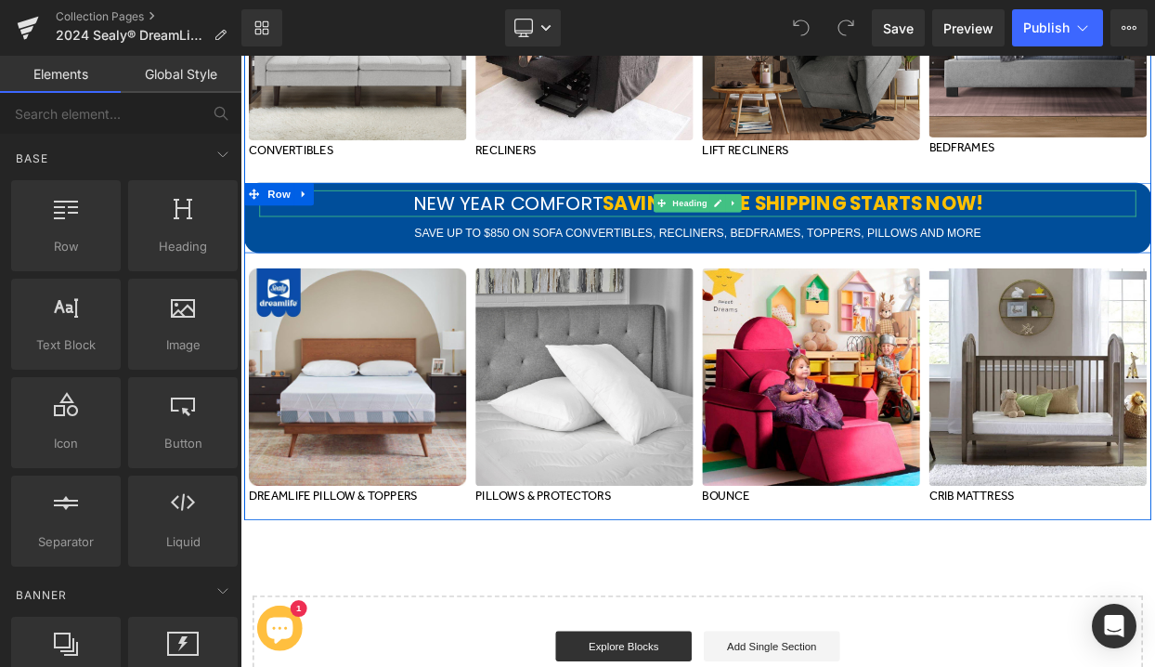
click at [606, 224] on h1 "NEW YEAR COMFORT SAVINGS + FREE SHIPPING STARTS NOW!" at bounding box center [802, 237] width 1077 height 32
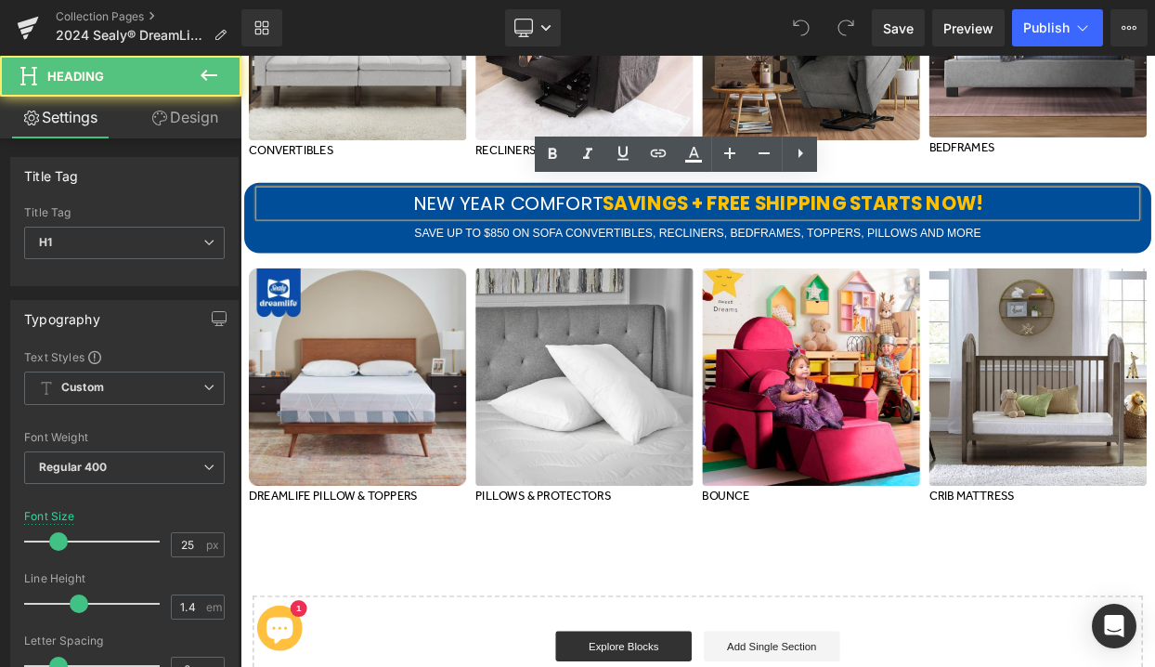
click at [559, 227] on h1 "NEW YEAR COMFORT SAVINGS + FREE SHIPPING STARTS NOW!" at bounding box center [802, 237] width 1077 height 32
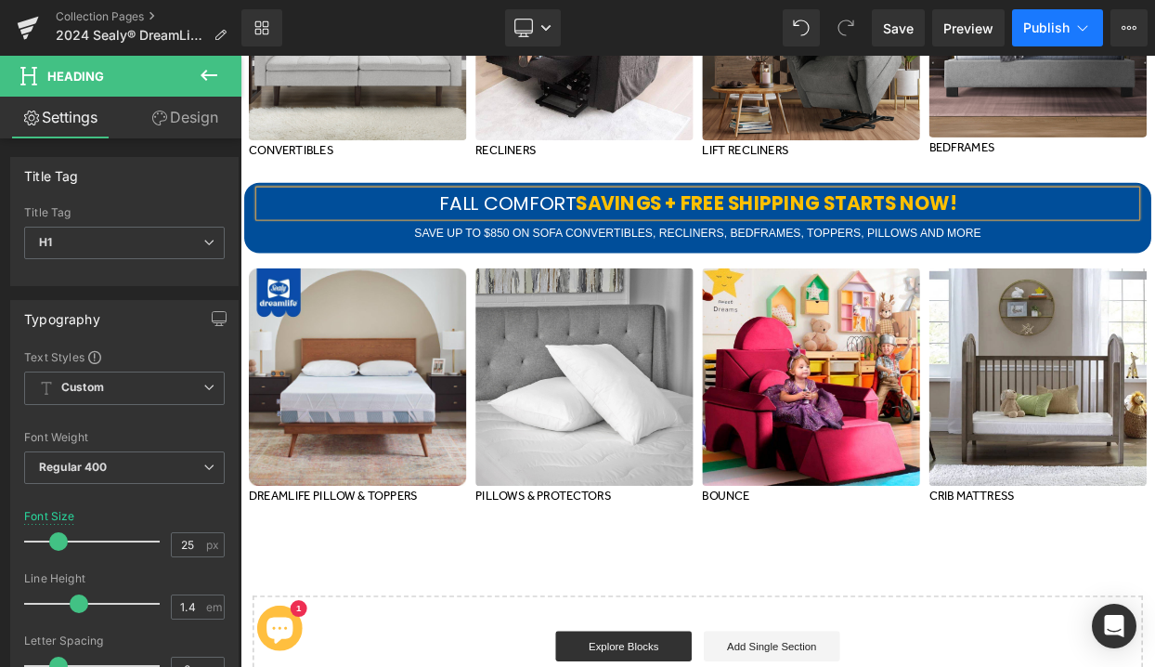
click at [1051, 28] on span "Publish" at bounding box center [1046, 27] width 46 height 15
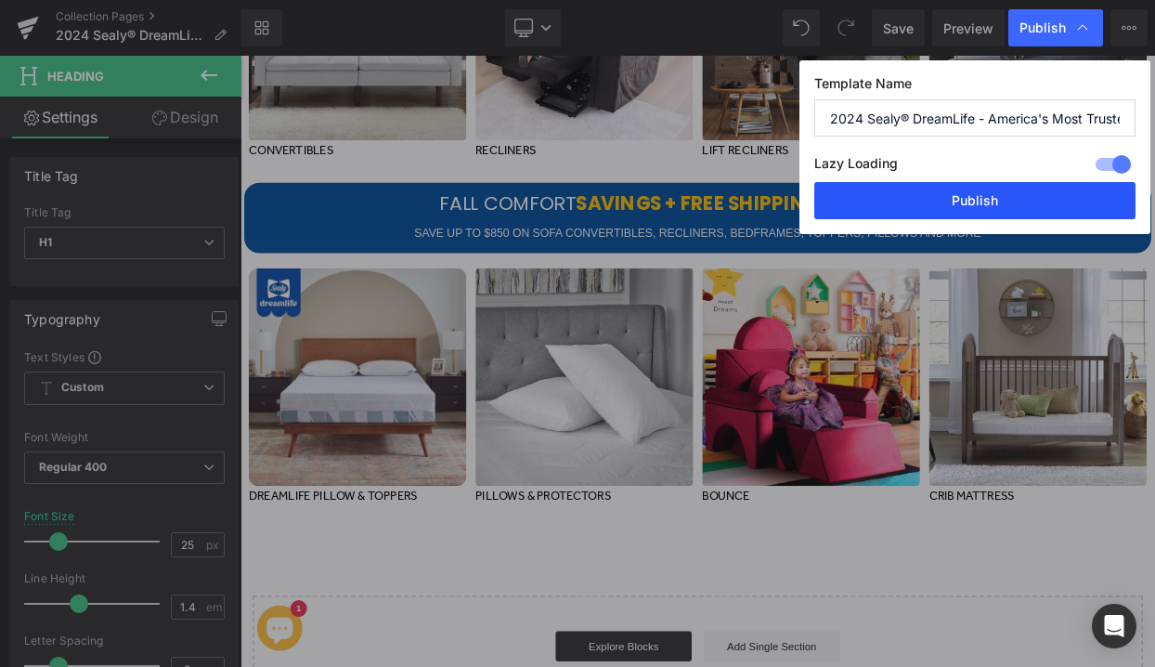
click at [965, 192] on button "Publish" at bounding box center [974, 200] width 321 height 37
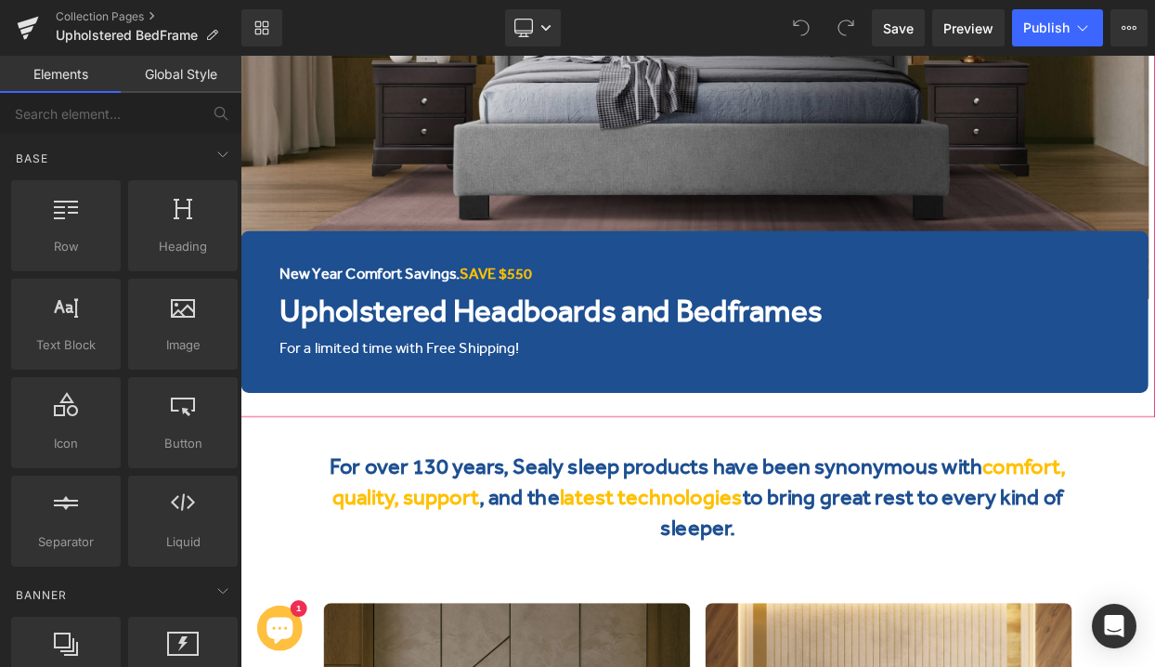
scroll to position [451, 0]
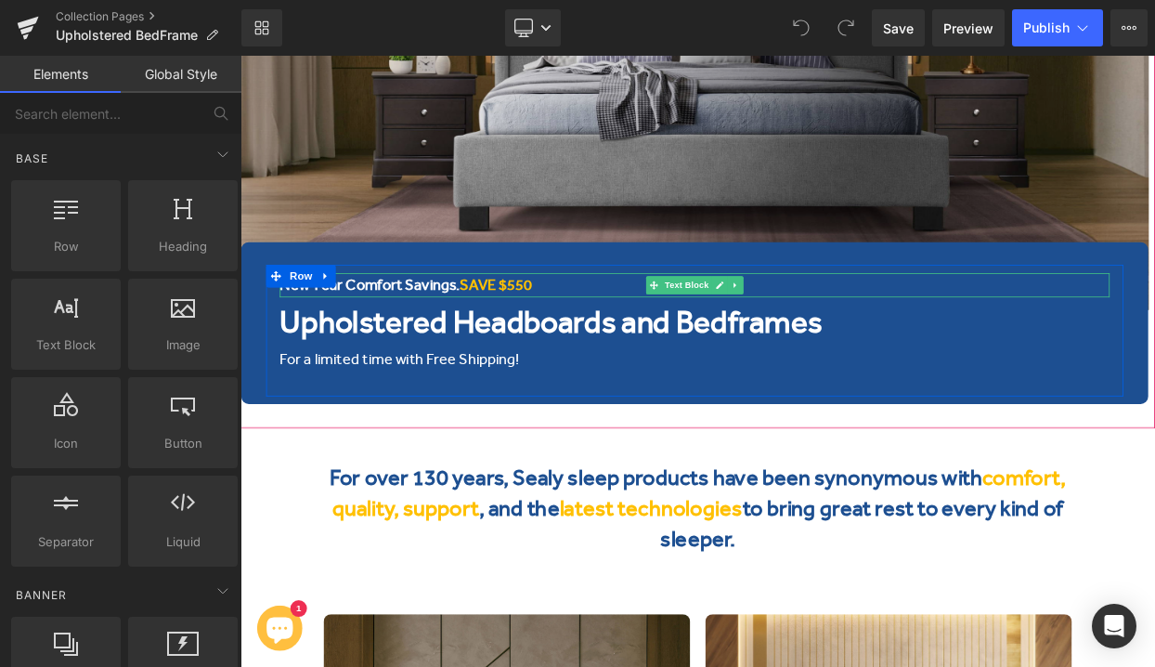
click at [360, 335] on b "New Year Comfort Savings. SAVE $550" at bounding box center [444, 337] width 310 height 21
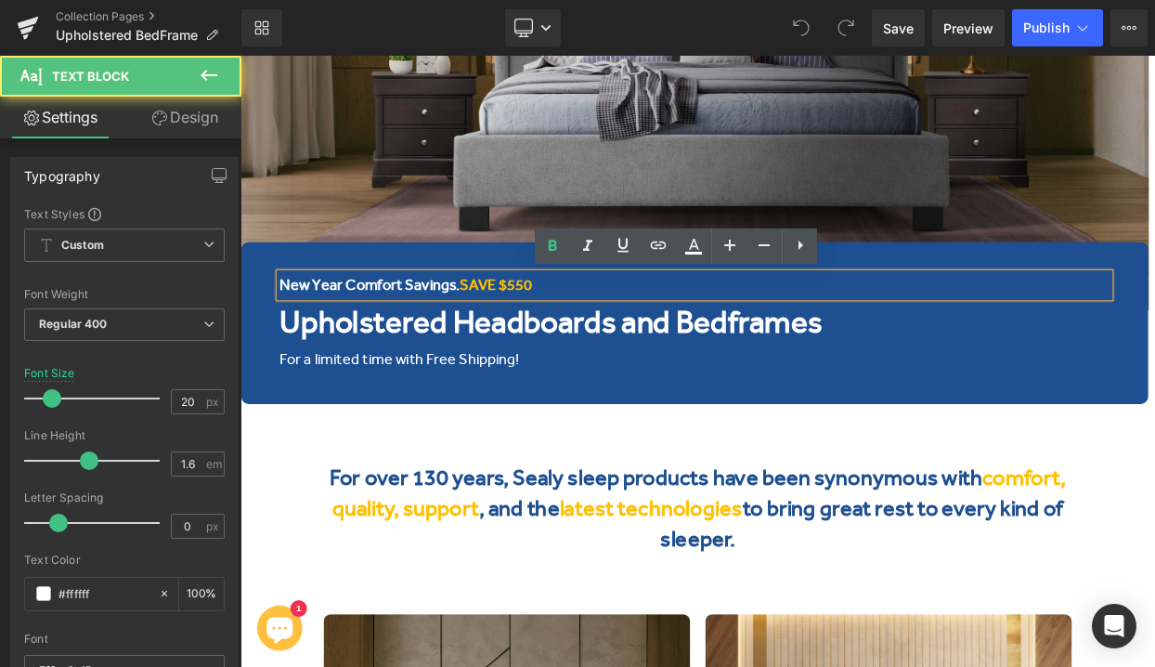
click at [369, 336] on b "New Year Comfort Savings. SAVE $550" at bounding box center [444, 337] width 310 height 21
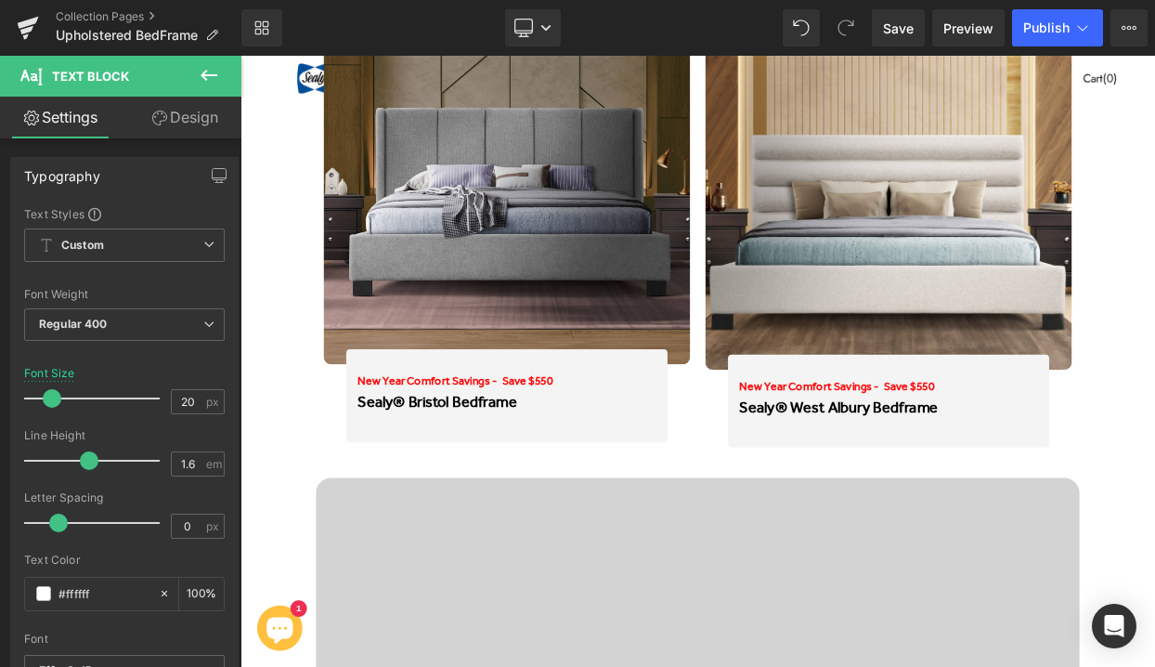
scroll to position [1213, 0]
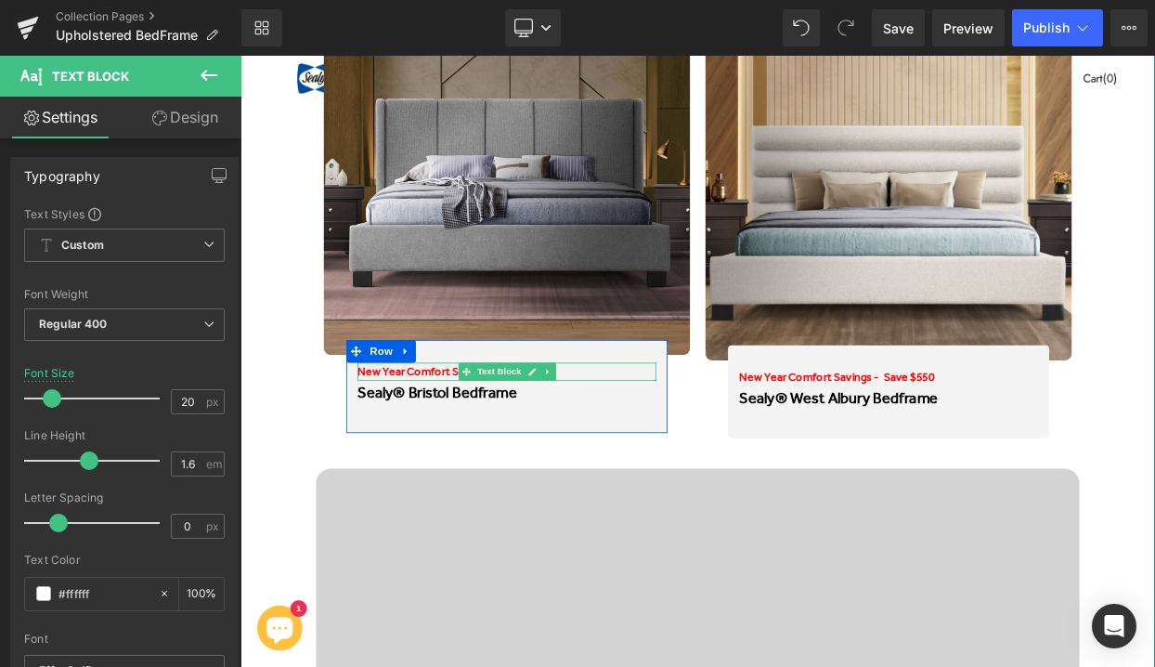
click at [440, 444] on span "New Year Comfort Savings - Save $550" at bounding box center [504, 443] width 240 height 17
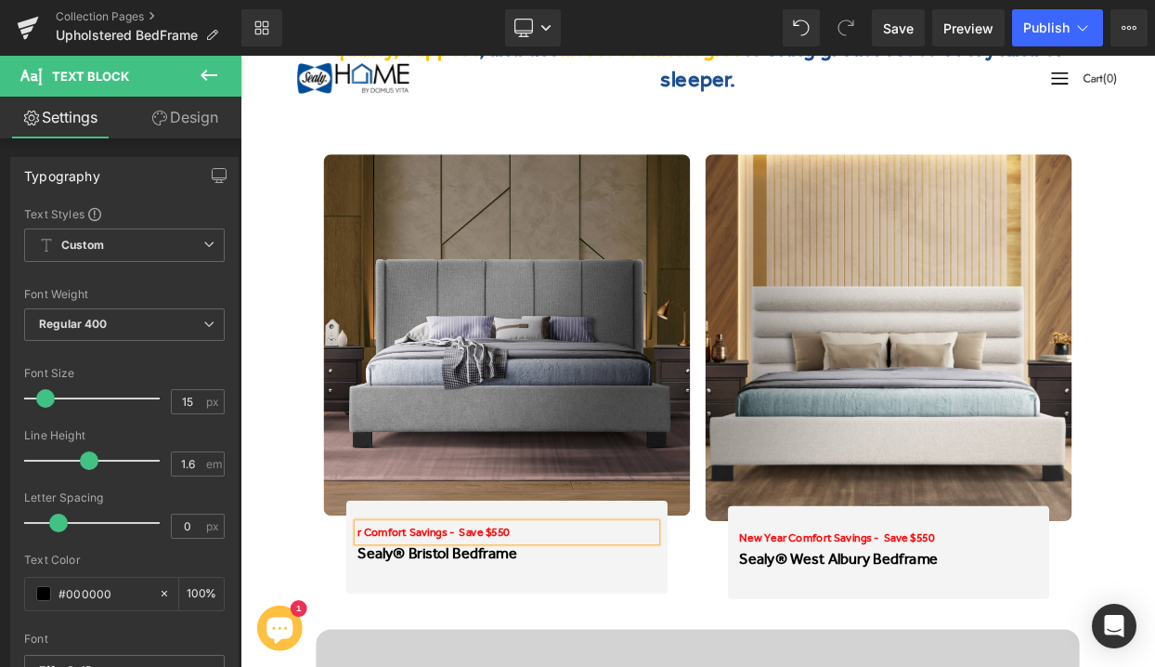
scroll to position [1038, 0]
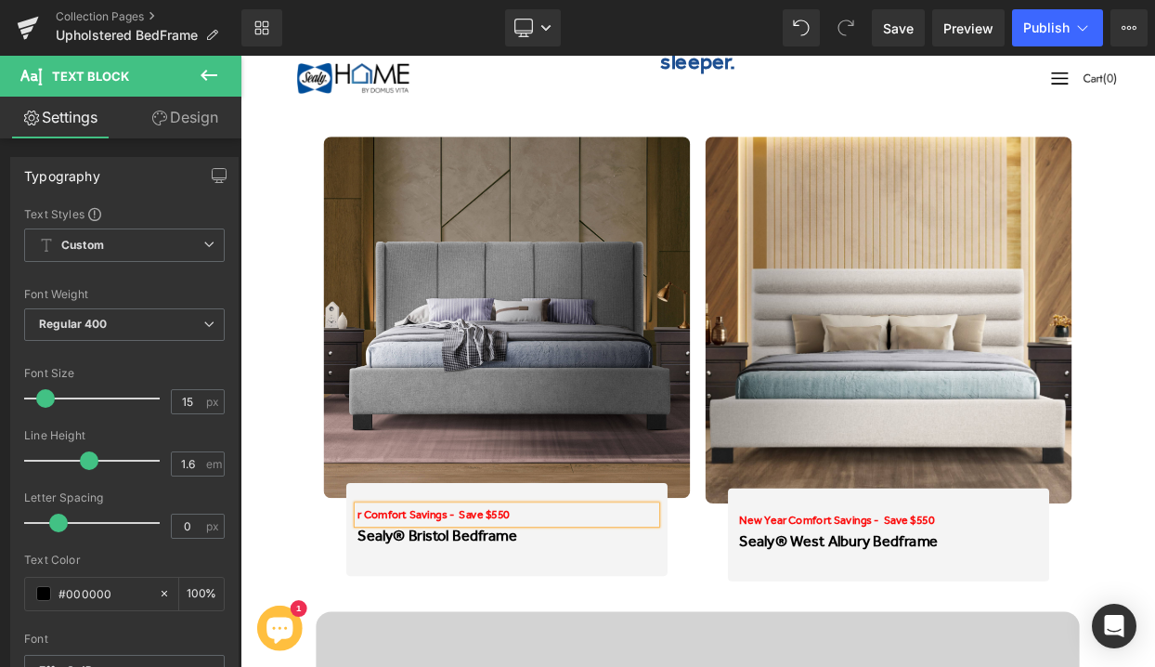
click at [387, 616] on span "r Comfort Savings - Save $550" at bounding box center [477, 619] width 187 height 17
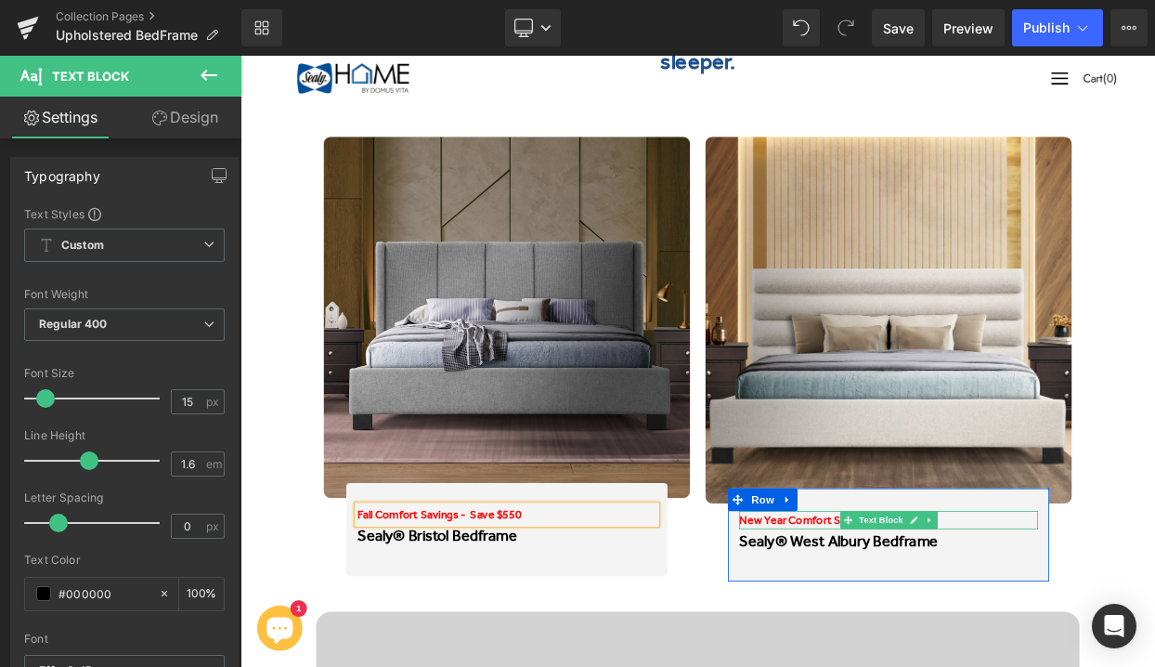
click at [878, 621] on span "New Year Comfort Savings - Save $550" at bounding box center [973, 625] width 240 height 17
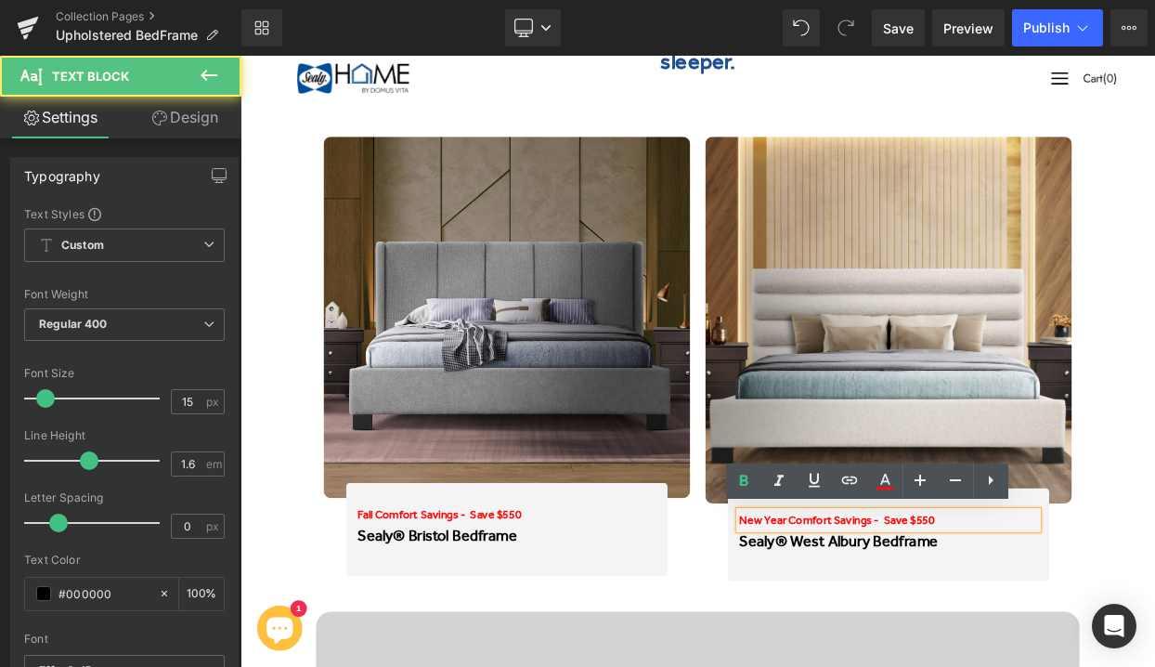
click at [905, 626] on span "New Year Comfort Savings - Save $550" at bounding box center [973, 625] width 240 height 17
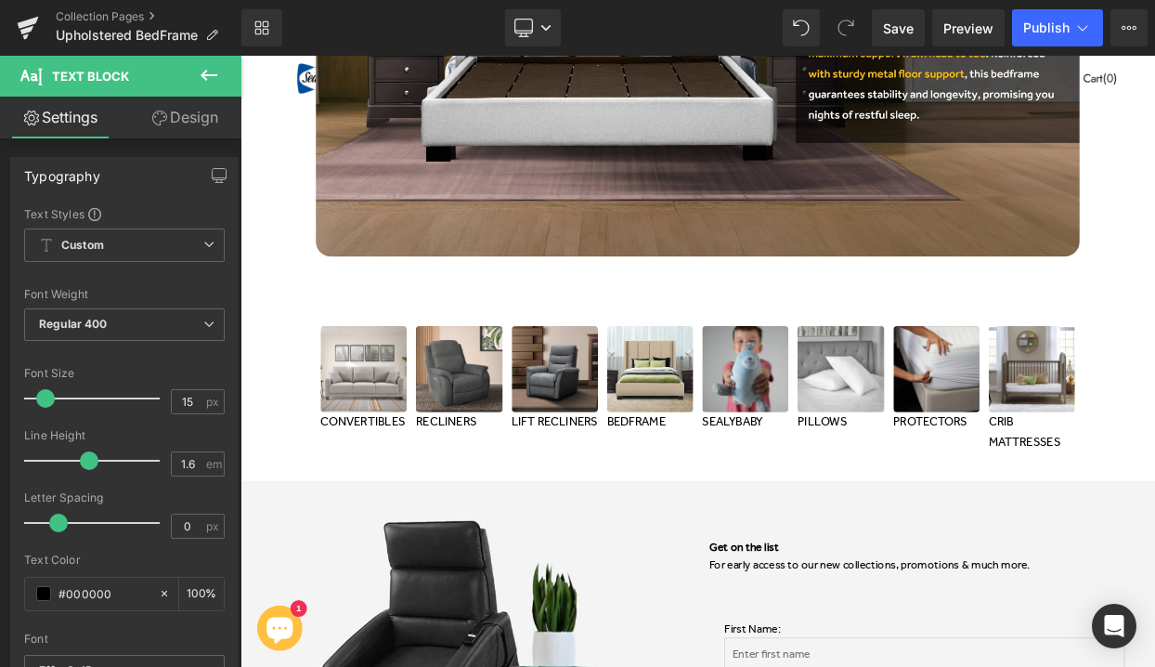
scroll to position [4621, 0]
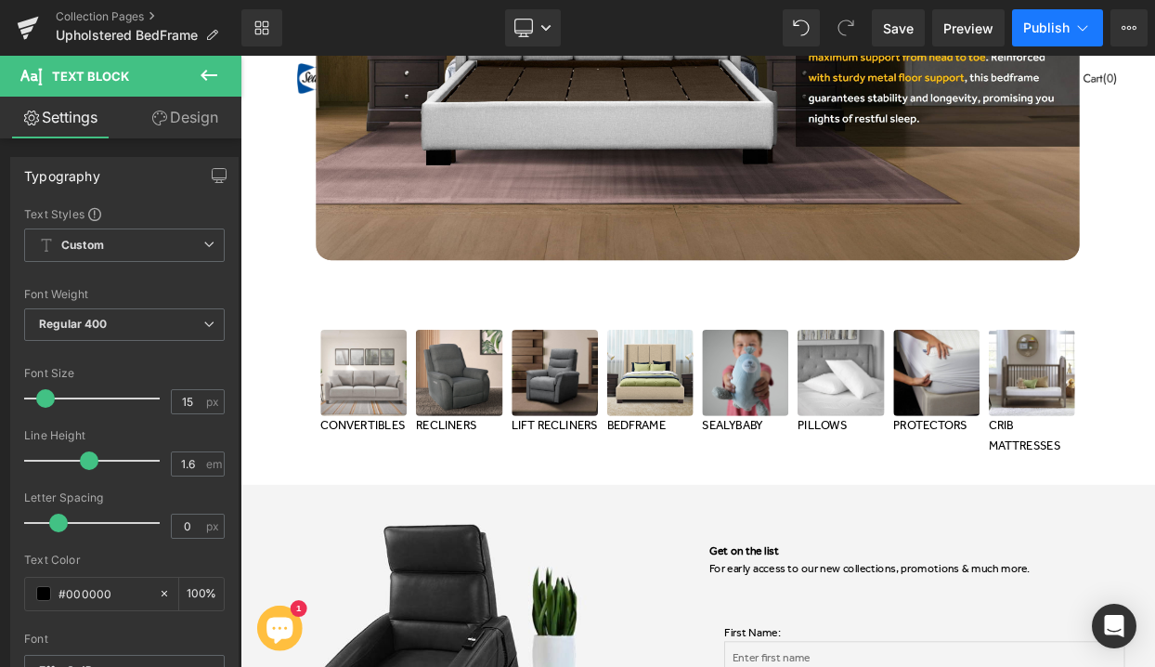
click at [1034, 26] on span "Publish" at bounding box center [1046, 27] width 46 height 15
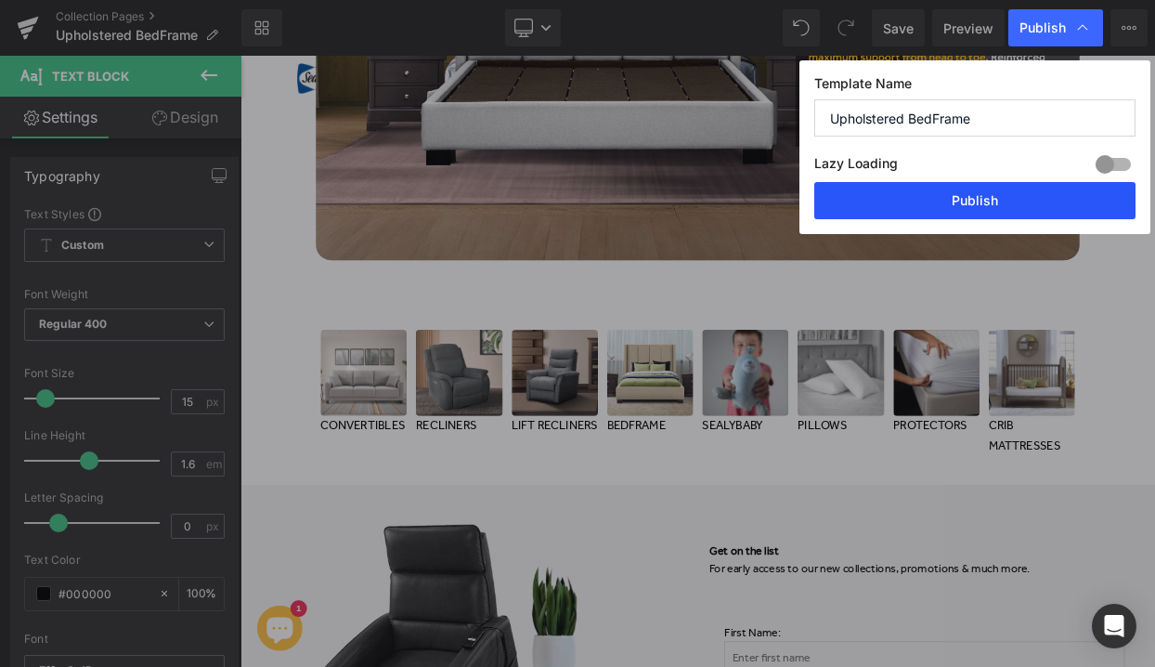
click at [891, 207] on button "Publish" at bounding box center [974, 200] width 321 height 37
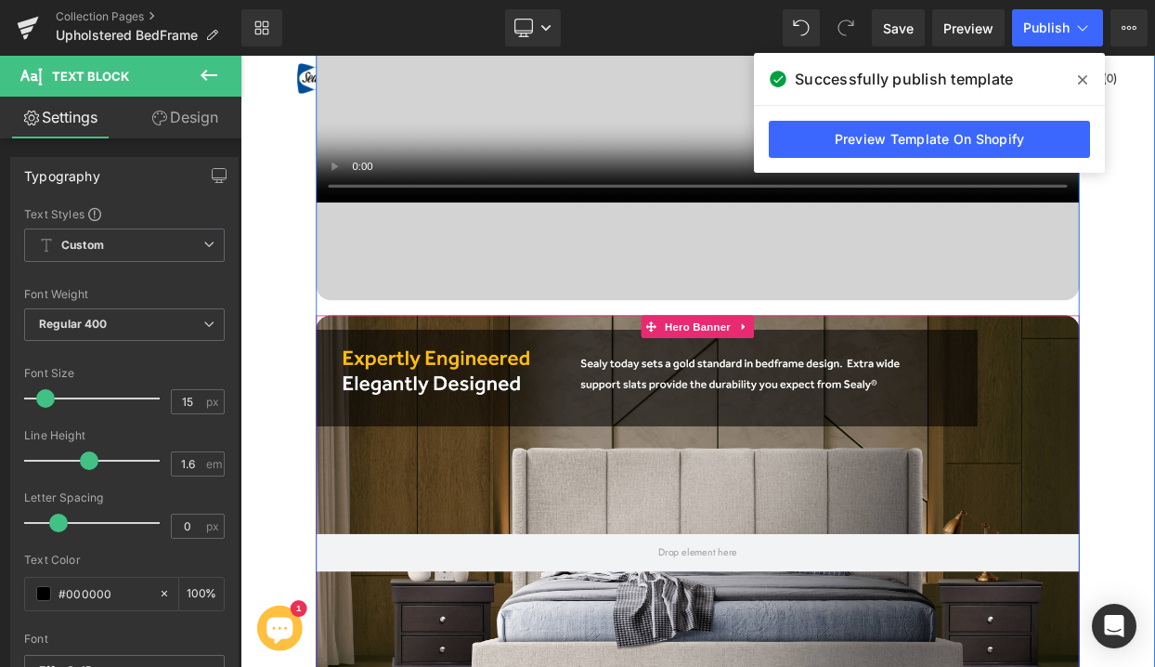
scroll to position [2019, 0]
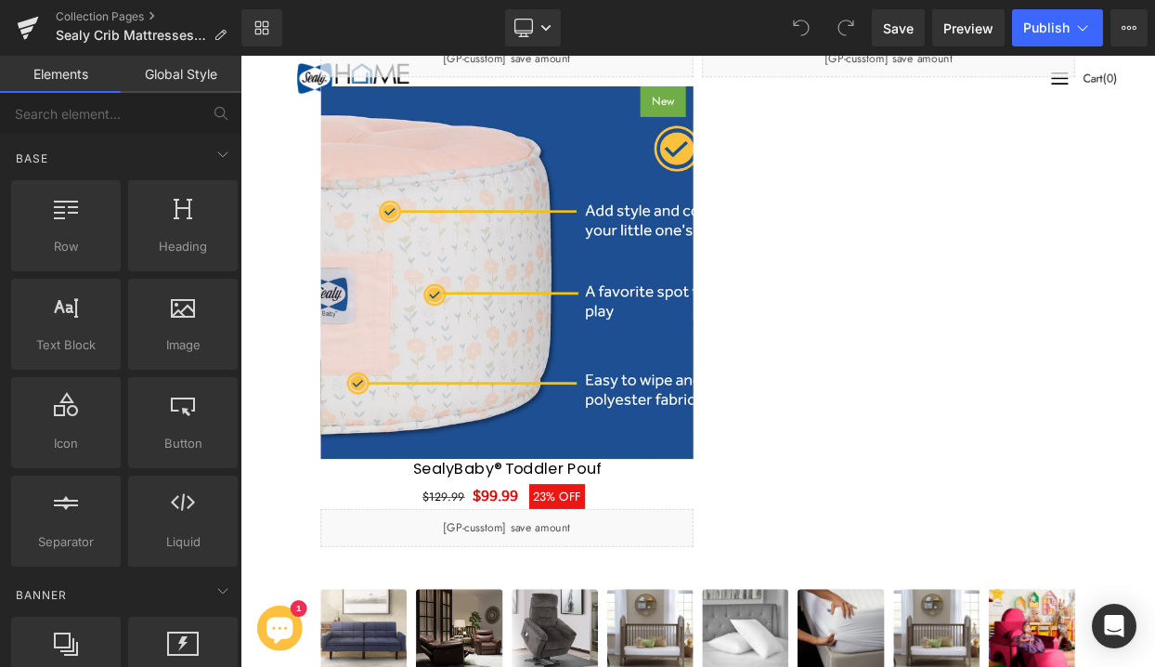
scroll to position [12466, 0]
